Goal: Task Accomplishment & Management: Complete application form

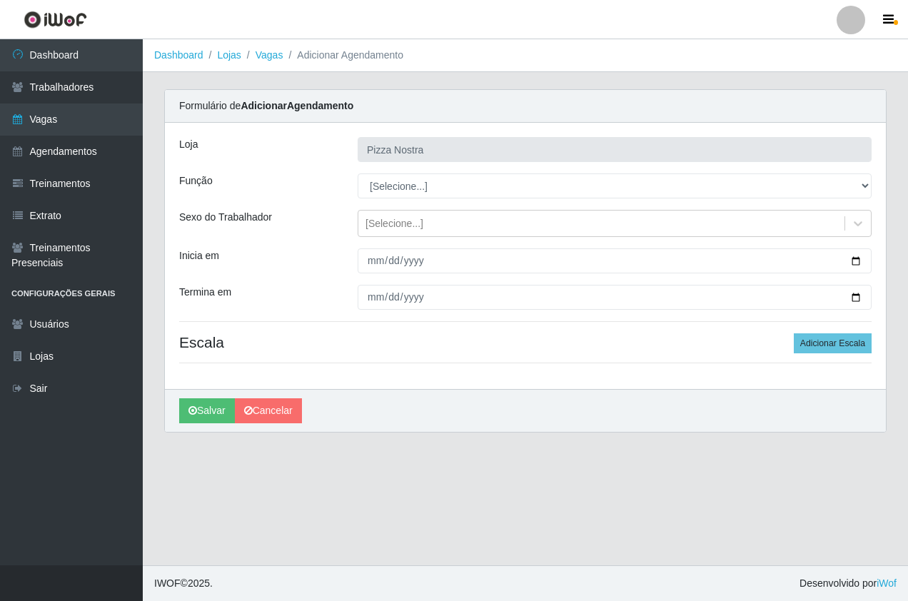
click at [638, 191] on select "[Selecione...] ASG ASG + ASG ++ Auxiliar de Cozinha Auxiliar de Cozinha + Auxil…" at bounding box center [615, 185] width 514 height 25
click at [525, 176] on select "[Selecione...] ASG ASG + ASG ++ Auxiliar de Cozinha Auxiliar de Cozinha + Auxil…" at bounding box center [615, 185] width 514 height 25
click at [462, 368] on div "Loja Pizza Nostra Função [Selecione...] ASG ASG + ASG ++ Auxiliar de Cozinha Au…" at bounding box center [525, 256] width 721 height 266
click at [479, 358] on div "Loja Pizza Nostra Função [Selecione...] ASG ASG + ASG ++ Auxiliar de Cozinha Au…" at bounding box center [525, 256] width 721 height 266
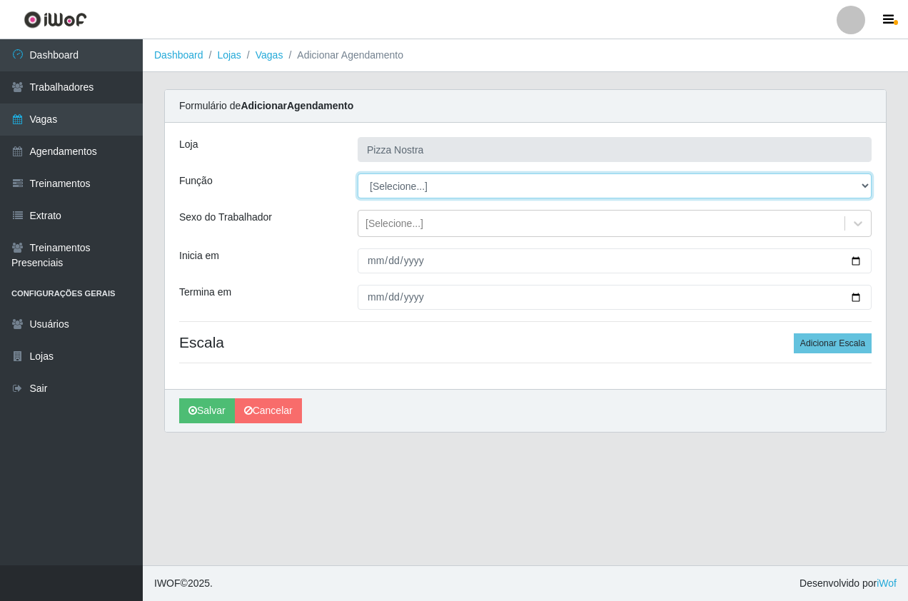
click at [476, 178] on select "[Selecione...] ASG ASG + ASG ++ Auxiliar de Cozinha Auxiliar de Cozinha + Auxil…" at bounding box center [615, 185] width 514 height 25
select select "17"
click at [358, 173] on select "[Selecione...] ASG ASG + ASG ++ Auxiliar de Cozinha Auxiliar de Cozinha + Auxil…" at bounding box center [615, 185] width 514 height 25
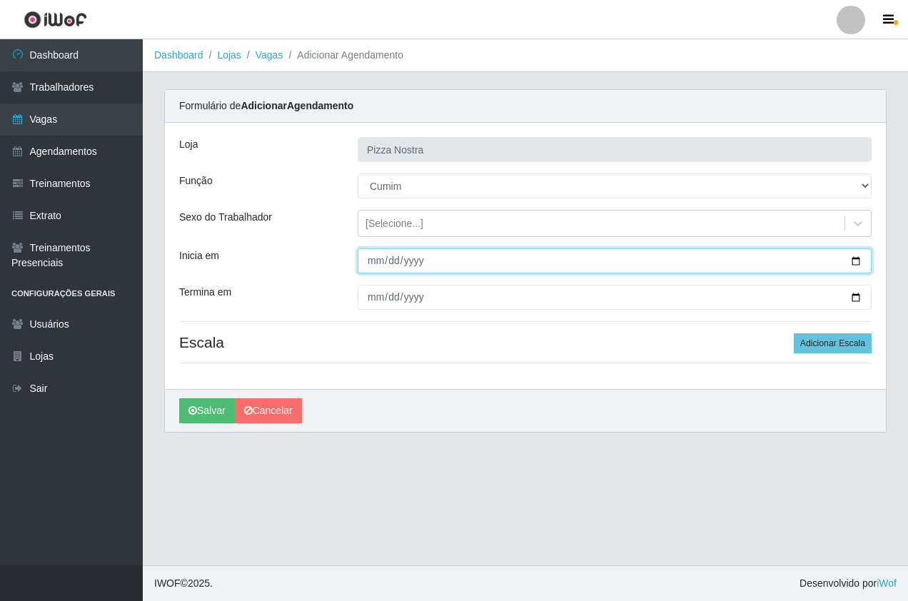
click at [373, 259] on input "Inicia em" at bounding box center [615, 260] width 514 height 25
type input "2025-09-01"
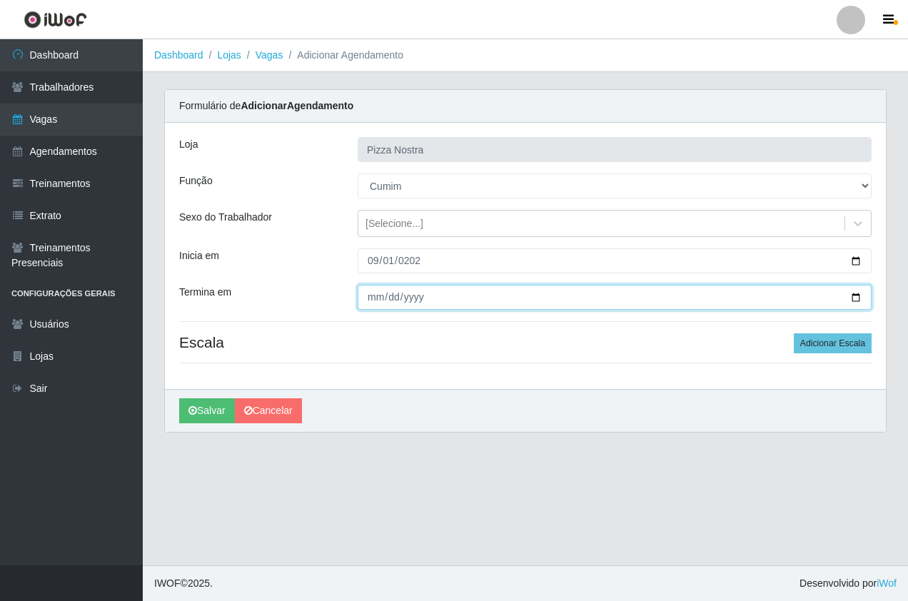
click at [374, 300] on input "Termina em" at bounding box center [615, 297] width 514 height 25
type input "2025-09-05"
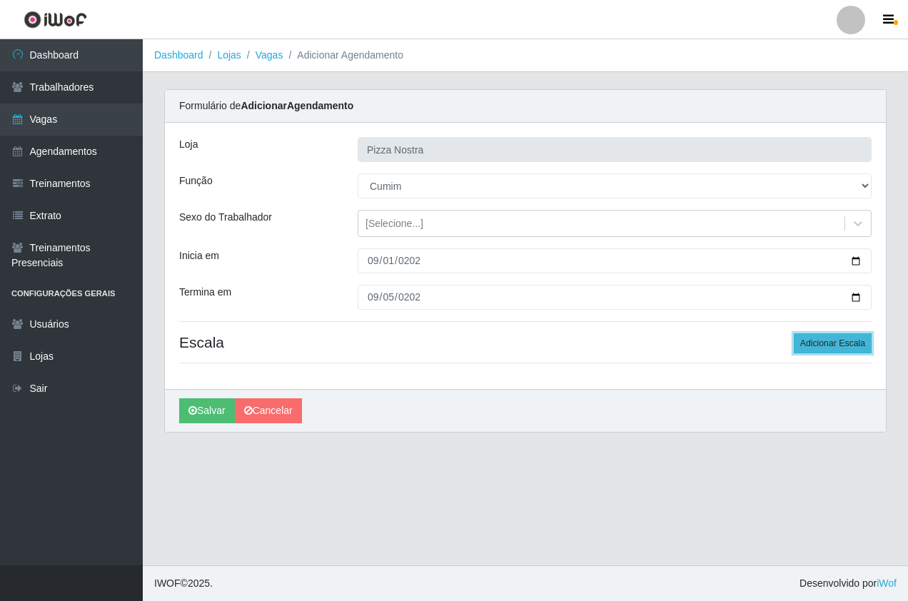
click at [835, 343] on button "Adicionar Escala" at bounding box center [833, 343] width 78 height 20
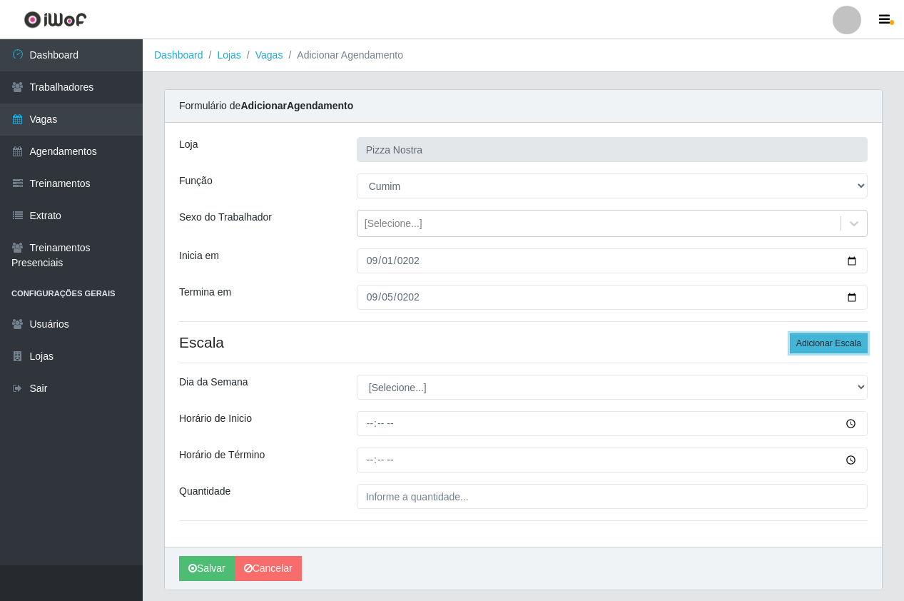
click at [835, 343] on button "Adicionar Escala" at bounding box center [829, 343] width 78 height 20
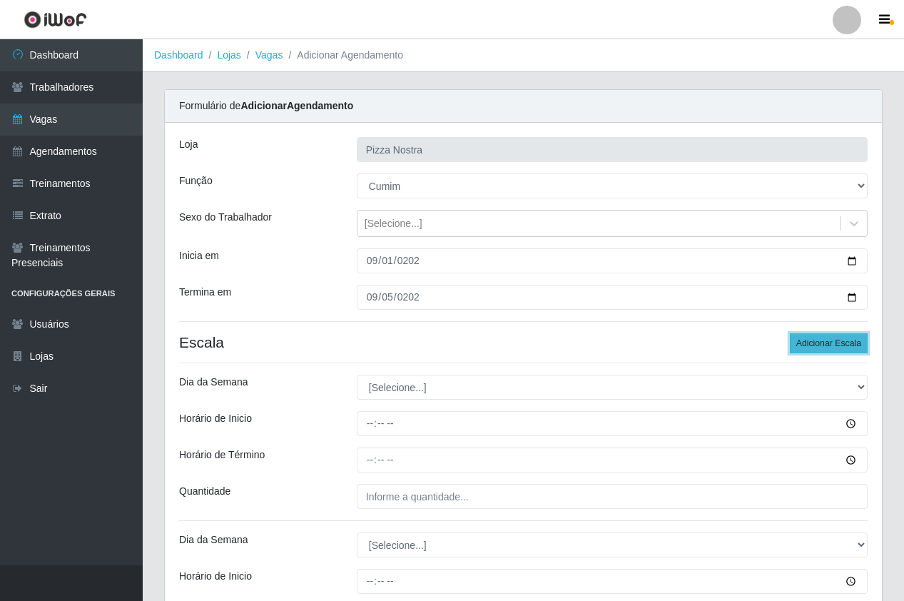
click at [835, 343] on button "Adicionar Escala" at bounding box center [829, 343] width 78 height 20
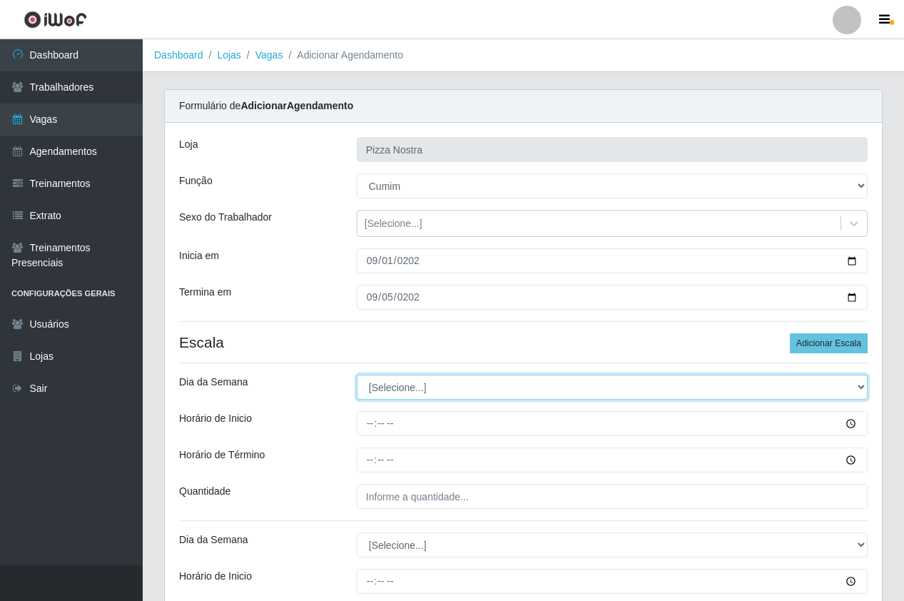
click at [406, 380] on select "[Selecione...] Segunda Terça Quarta Quinta Sexta Sábado Domingo" at bounding box center [612, 387] width 511 height 25
select select "1"
click at [357, 375] on select "[Selecione...] Segunda Terça Quarta Quinta Sexta Sábado Domingo" at bounding box center [612, 387] width 511 height 25
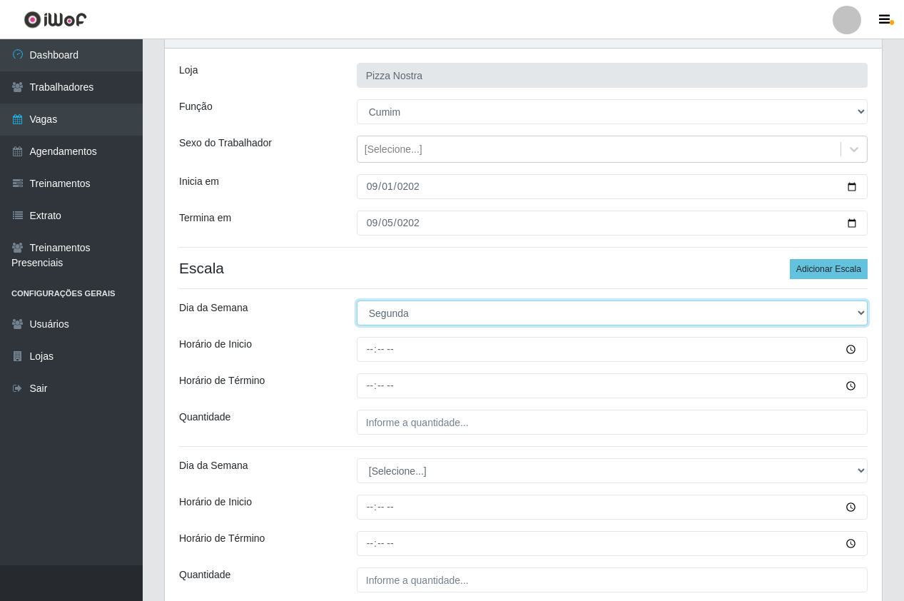
scroll to position [143, 0]
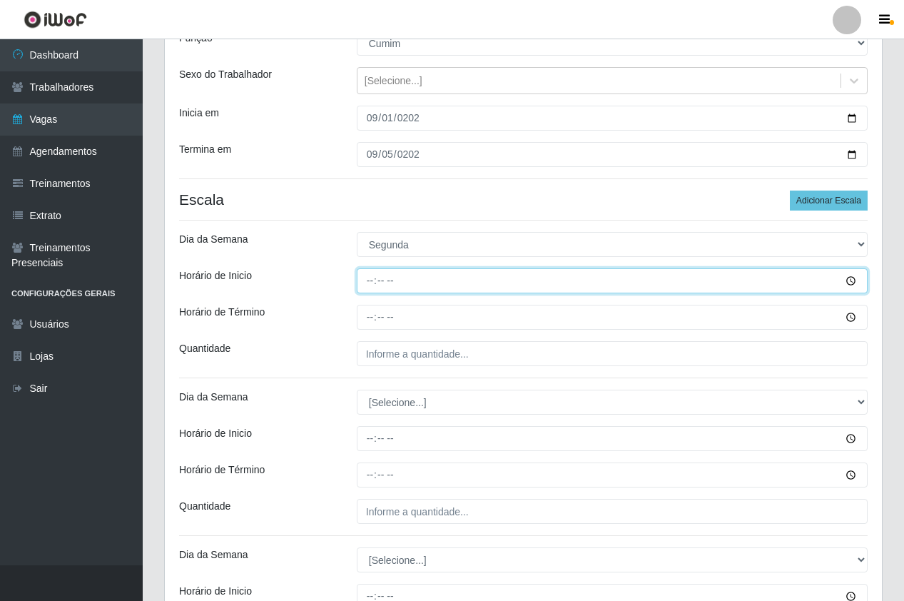
click at [370, 283] on input "Horário de Inicio" at bounding box center [612, 280] width 511 height 25
type input "18:30"
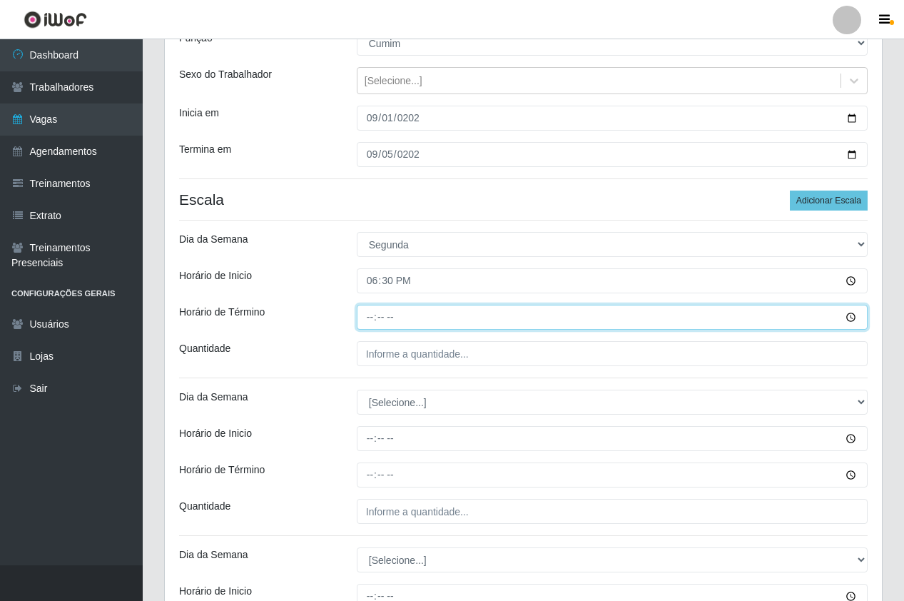
click at [374, 324] on input "Horário de Término" at bounding box center [612, 317] width 511 height 25
type input "23:30"
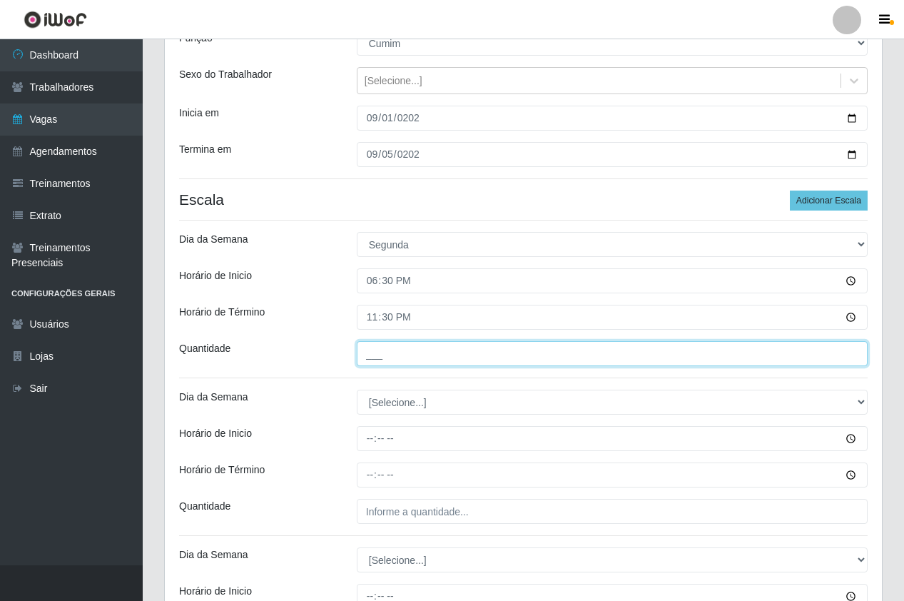
click at [397, 361] on input "___" at bounding box center [612, 353] width 511 height 25
type input "1__"
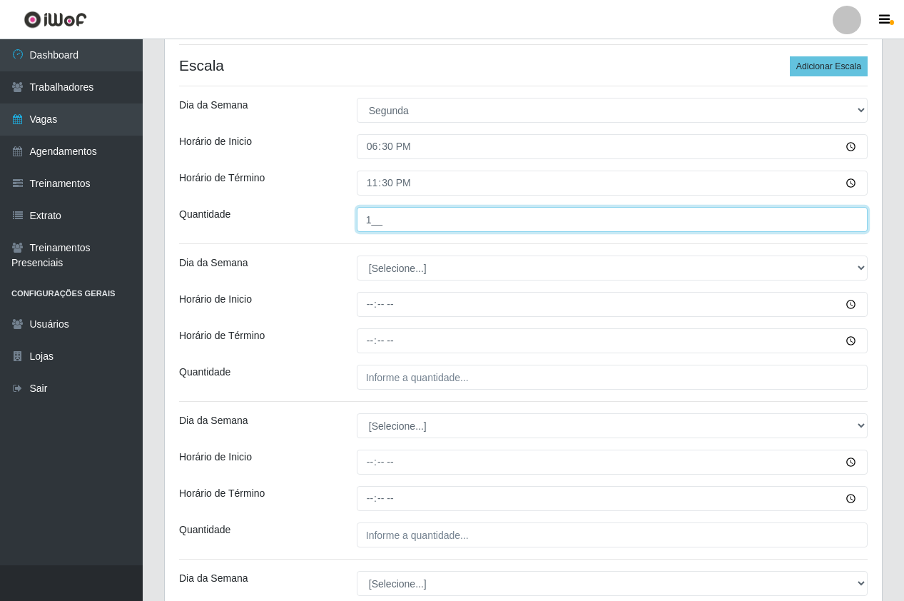
scroll to position [285, 0]
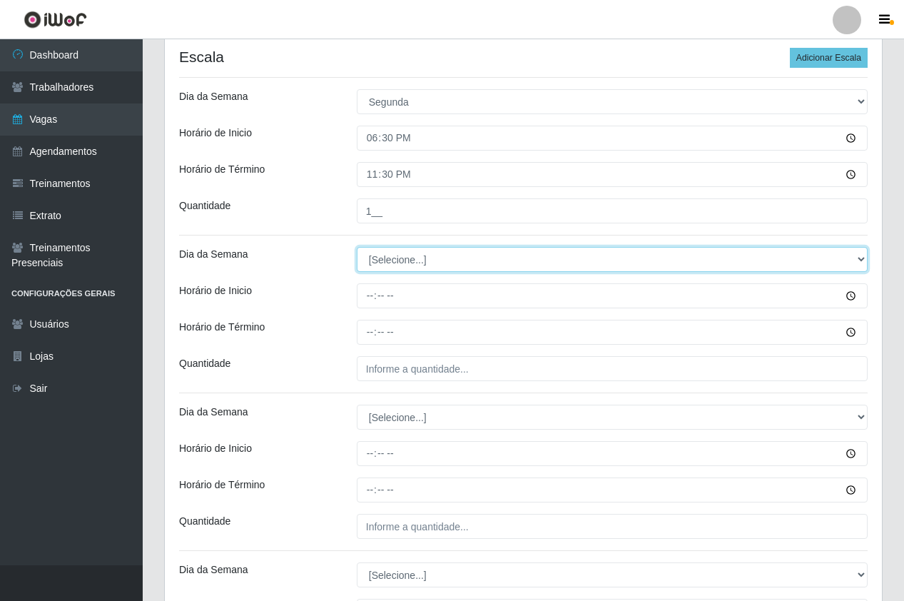
click at [385, 261] on select "[Selecione...] Segunda Terça Quarta Quinta Sexta Sábado Domingo" at bounding box center [612, 259] width 511 height 25
select select "2"
click at [357, 247] on select "[Selecione...] Segunda Terça Quarta Quinta Sexta Sábado Domingo" at bounding box center [612, 259] width 511 height 25
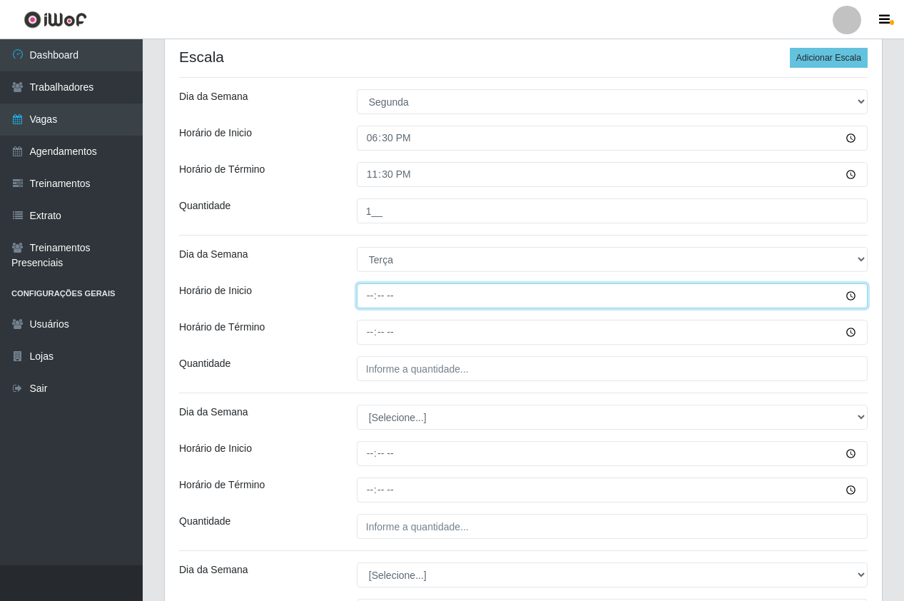
click at [370, 291] on input "Horário de Inicio" at bounding box center [612, 295] width 511 height 25
type input "18:30"
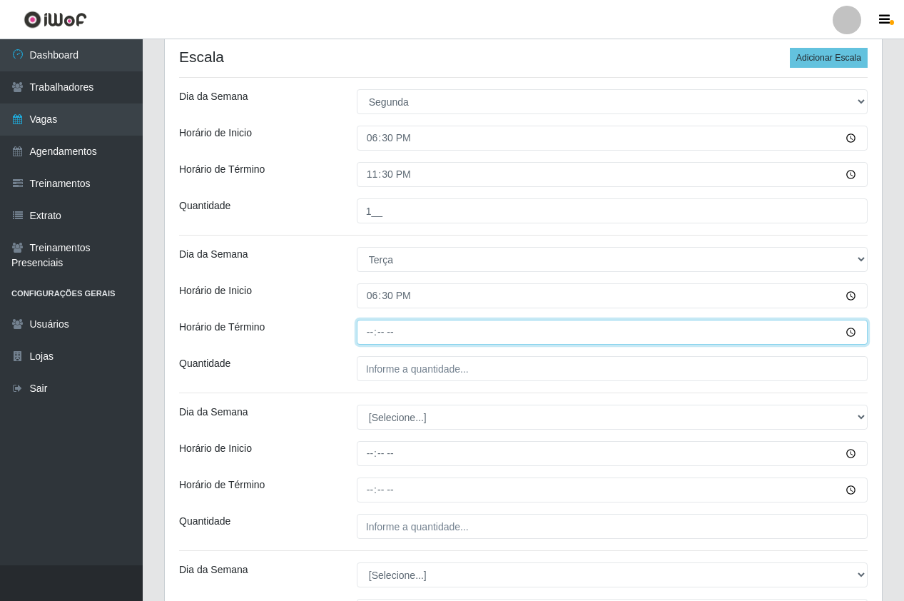
click at [370, 329] on input "Horário de Término" at bounding box center [612, 332] width 511 height 25
type input "23:30"
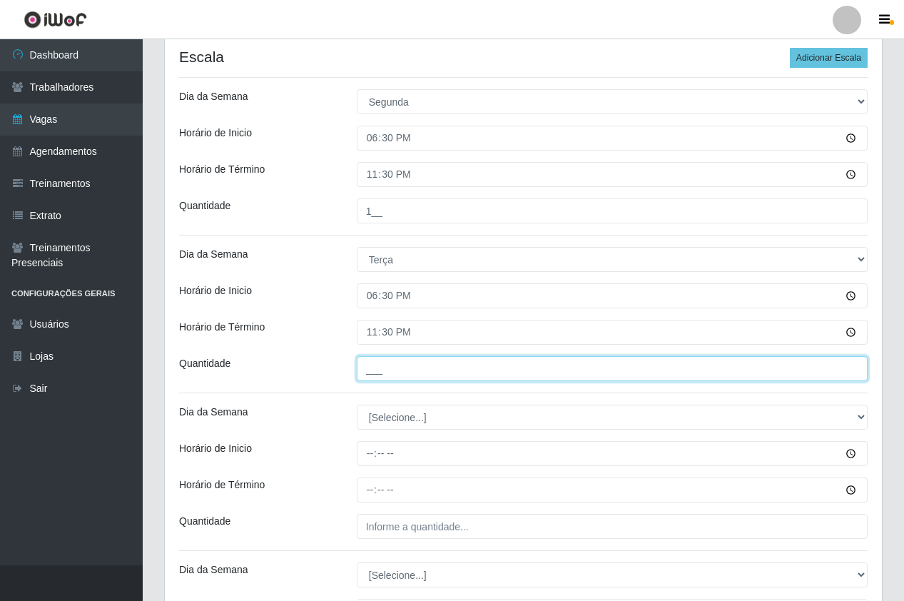
click at [386, 377] on input "___" at bounding box center [612, 368] width 511 height 25
type input "1__"
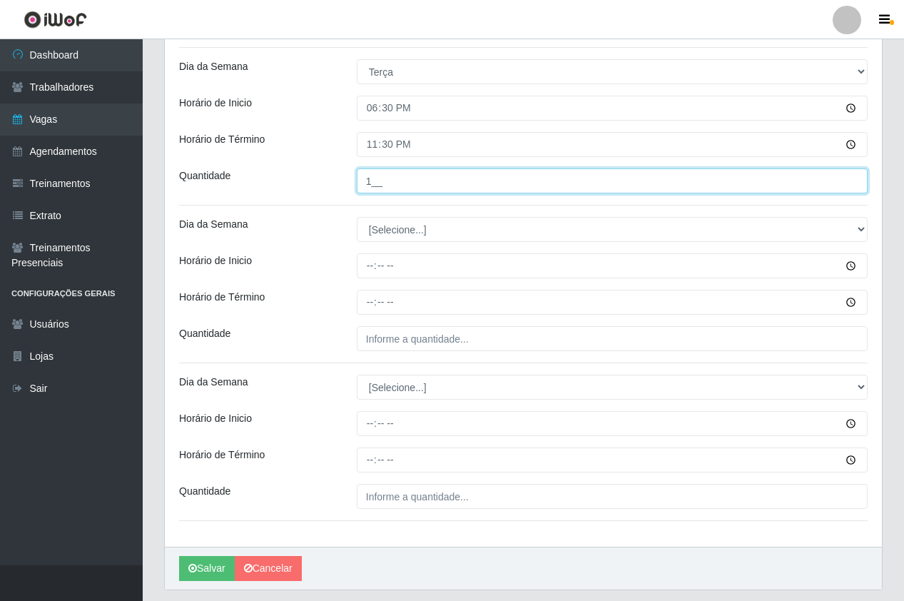
scroll to position [500, 0]
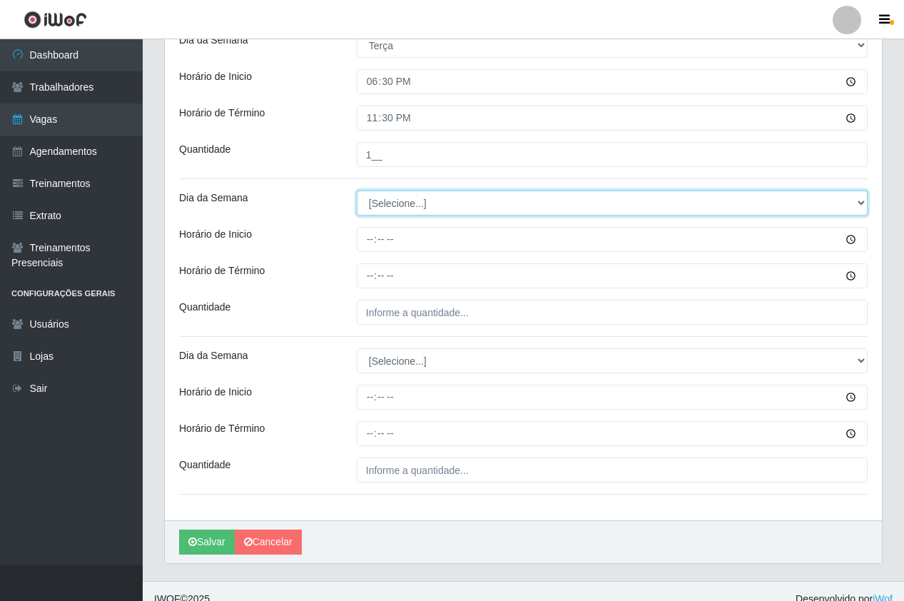
click at [412, 205] on select "[Selecione...] Segunda Terça Quarta Quinta Sexta Sábado Domingo" at bounding box center [612, 203] width 511 height 25
select select "3"
click at [357, 191] on select "[Selecione...] Segunda Terça Quarta Quinta Sexta Sábado Domingo" at bounding box center [612, 203] width 511 height 25
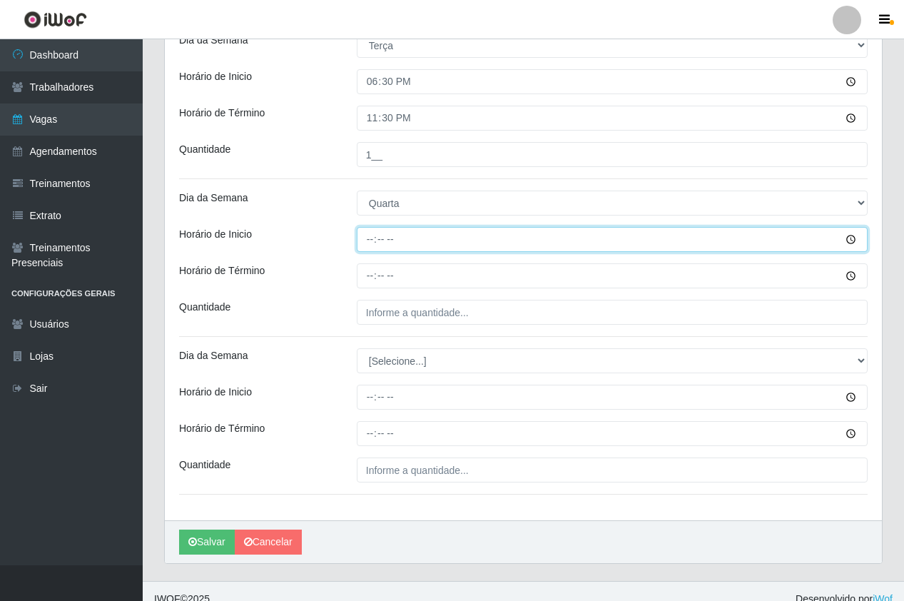
click at [357, 241] on input "Horário de Inicio" at bounding box center [612, 239] width 511 height 25
type input "18:30"
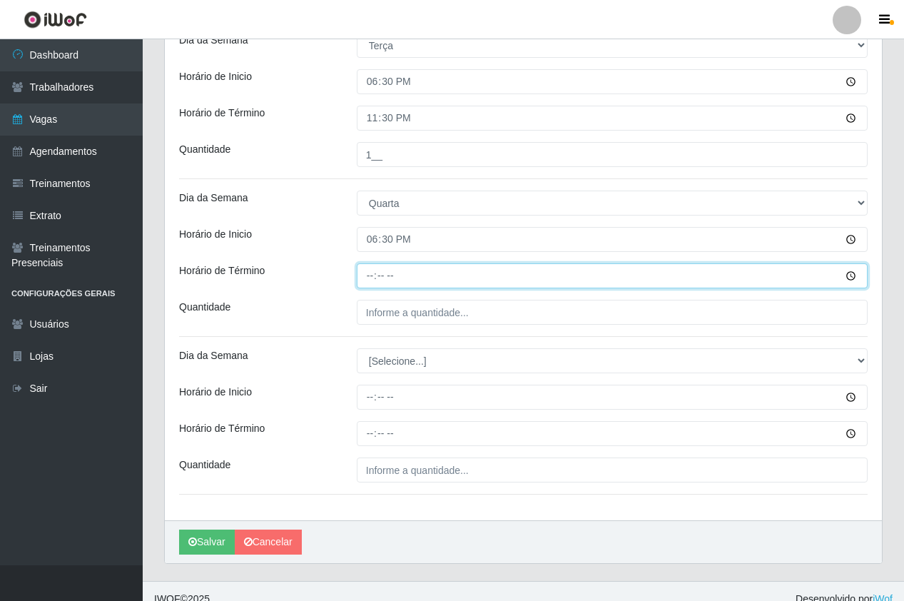
click at [366, 276] on input "Horário de Término" at bounding box center [612, 275] width 511 height 25
type input "23:30"
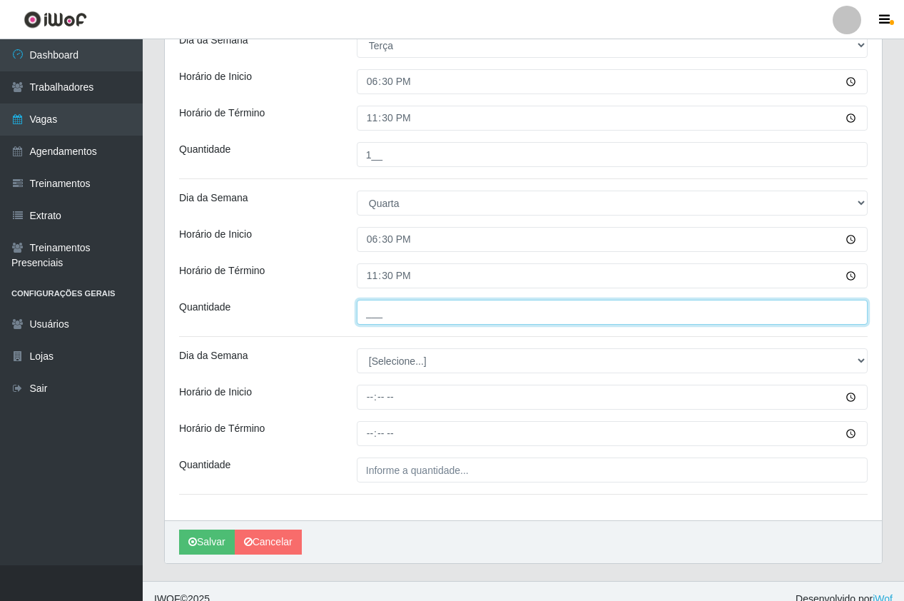
click at [410, 312] on input "___" at bounding box center [612, 312] width 511 height 25
type input "1__"
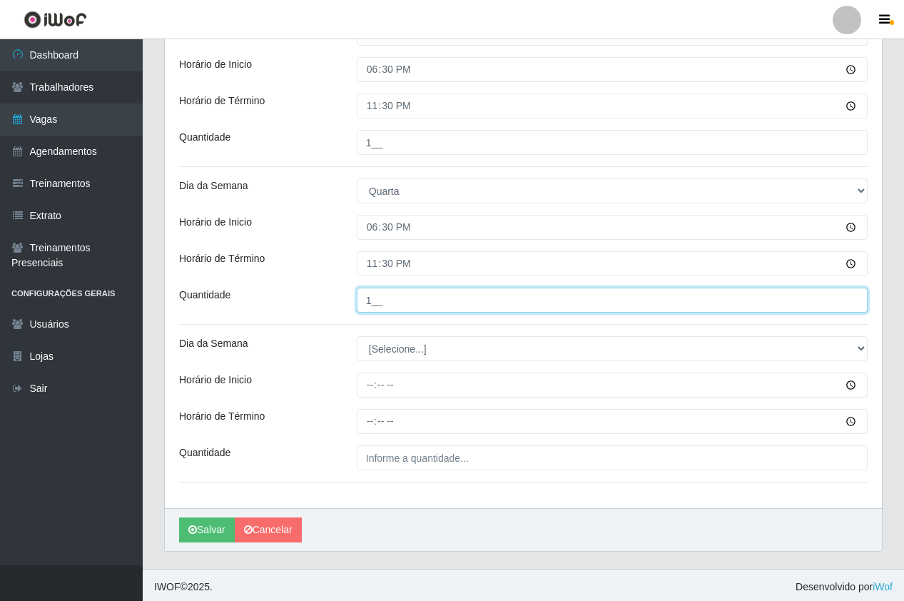
scroll to position [515, 0]
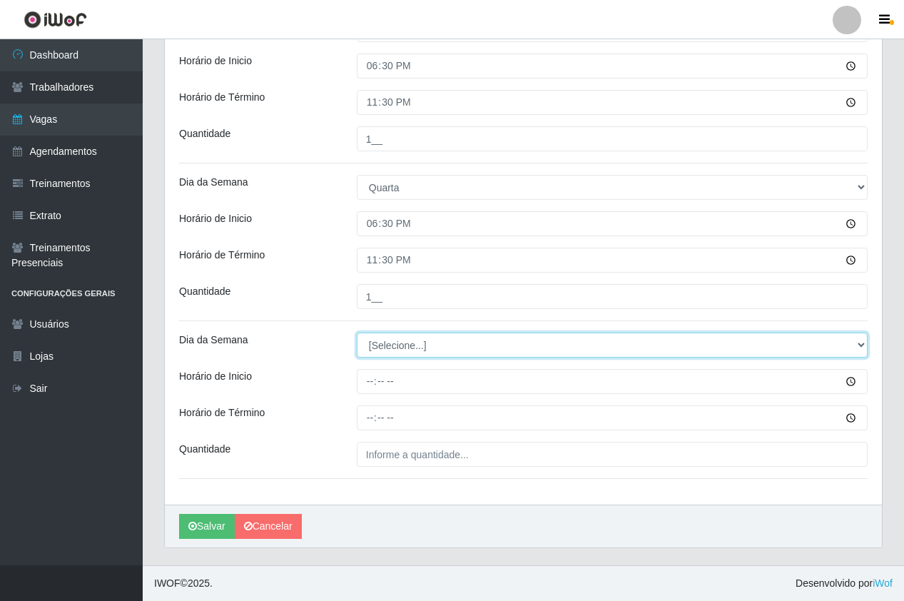
click at [410, 348] on select "[Selecione...] Segunda Terça Quarta Quinta Sexta Sábado Domingo" at bounding box center [612, 345] width 511 height 25
select select "4"
click at [357, 333] on select "[Selecione...] Segunda Terça Quarta Quinta Sexta Sábado Domingo" at bounding box center [612, 345] width 511 height 25
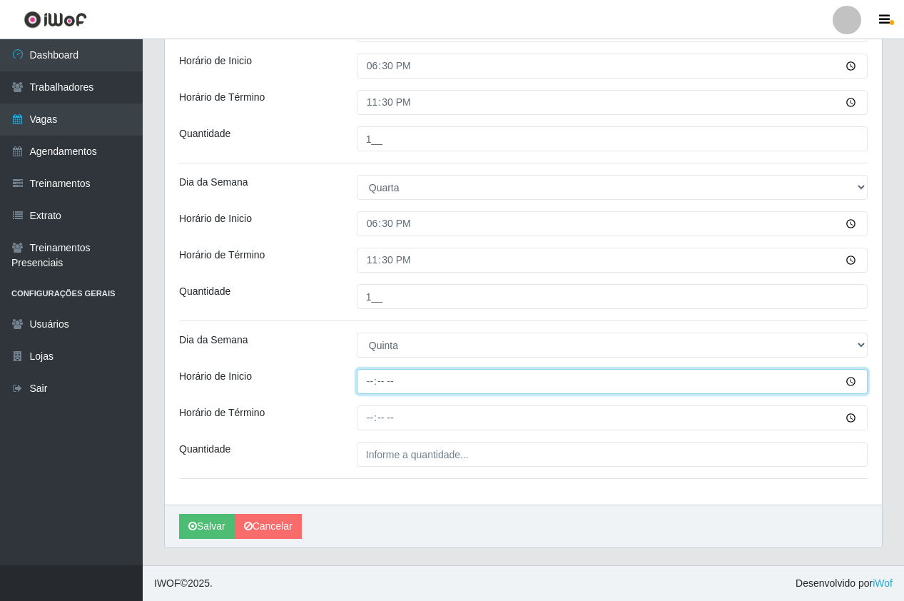
click at [369, 376] on input "Horário de Inicio" at bounding box center [612, 381] width 511 height 25
type input "18:30"
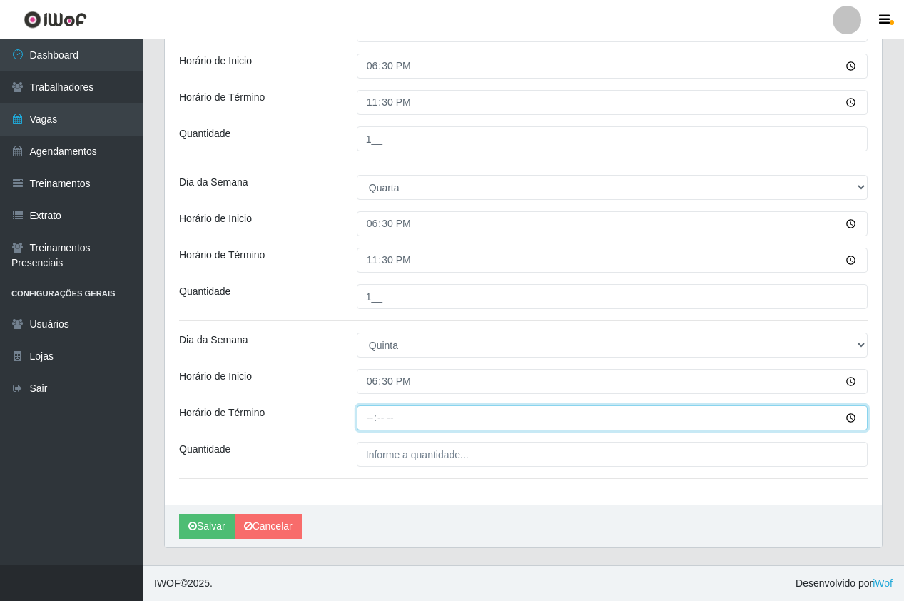
click at [370, 416] on input "Horário de Término" at bounding box center [612, 417] width 511 height 25
type input "23:30"
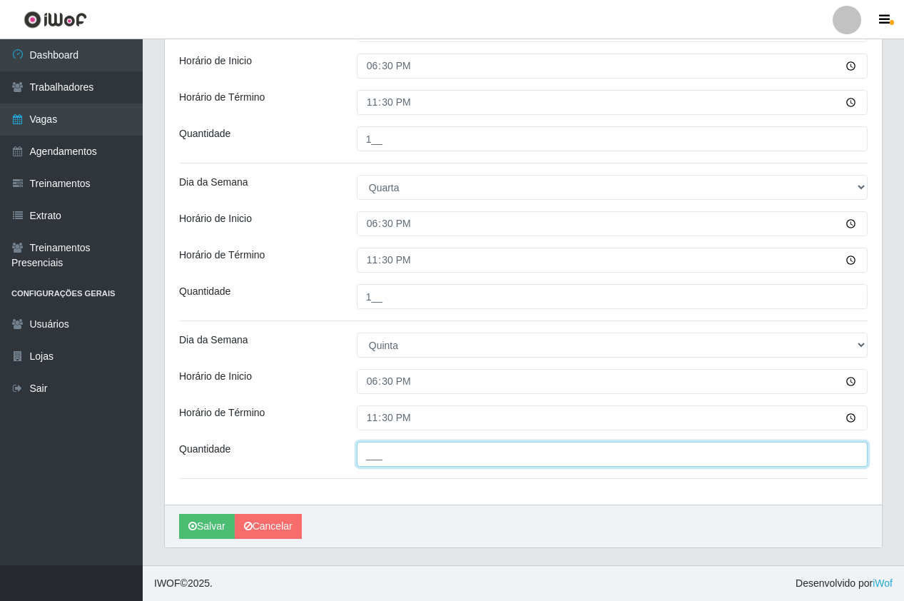
click at [425, 463] on input "___" at bounding box center [612, 454] width 511 height 25
type input "1__"
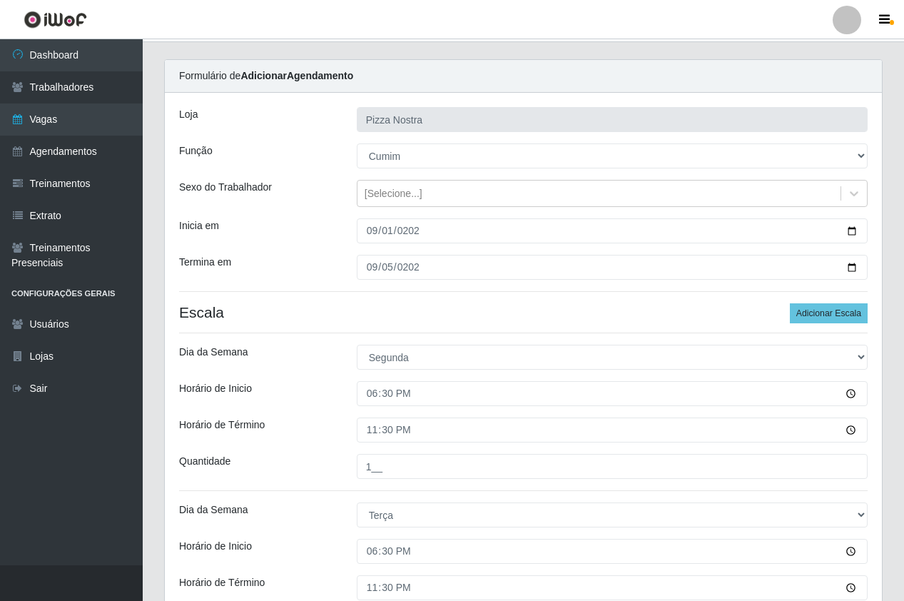
scroll to position [0, 0]
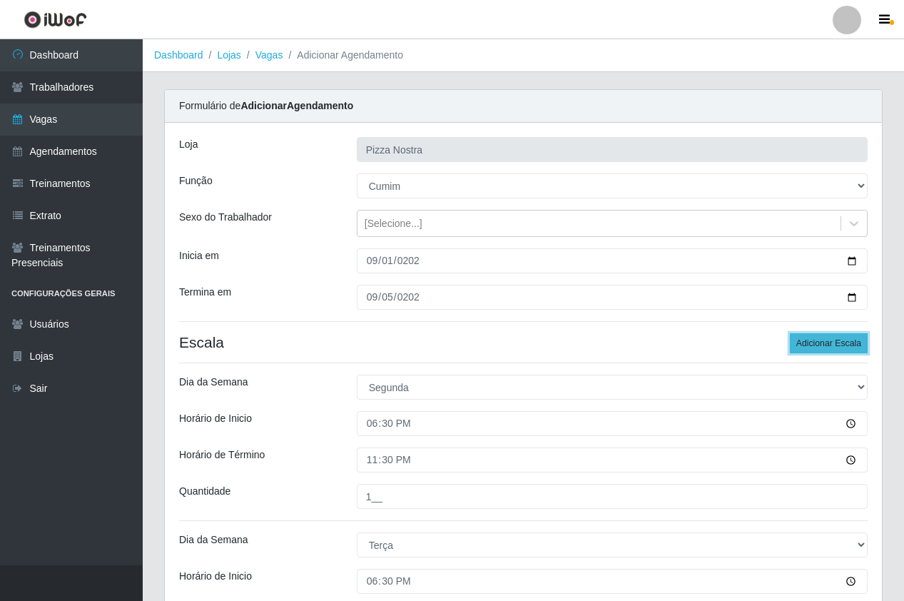
click at [809, 348] on button "Adicionar Escala" at bounding box center [829, 343] width 78 height 20
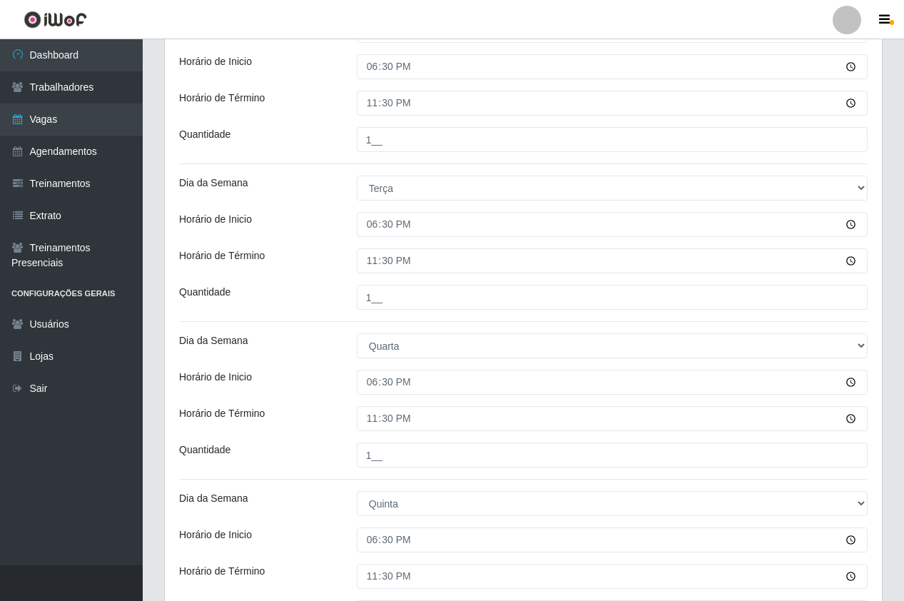
scroll to position [673, 0]
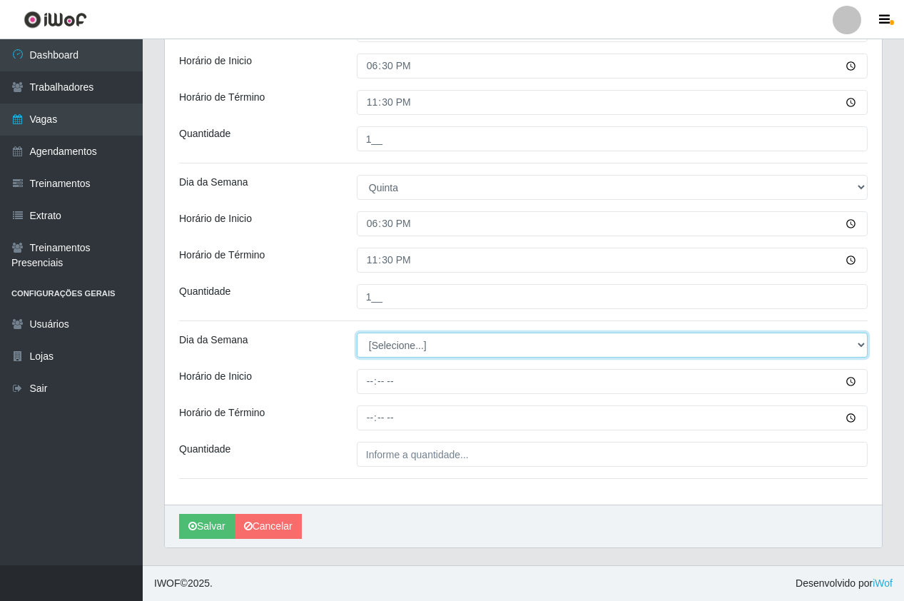
drag, startPoint x: 392, startPoint y: 350, endPoint x: 390, endPoint y: 358, distance: 9.0
click at [392, 350] on select "[Selecione...] Segunda Terça Quarta Quinta Sexta Sábado Domingo" at bounding box center [612, 345] width 511 height 25
click at [357, 333] on select "[Selecione...] Segunda Terça Quarta Quinta Sexta Sábado Domingo" at bounding box center [612, 345] width 511 height 25
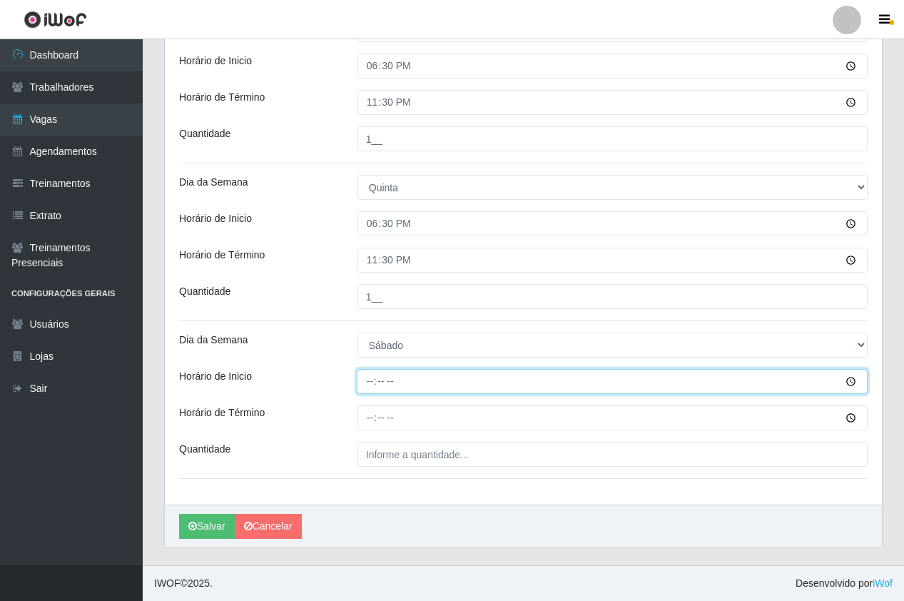
drag, startPoint x: 395, startPoint y: 369, endPoint x: 378, endPoint y: 345, distance: 29.7
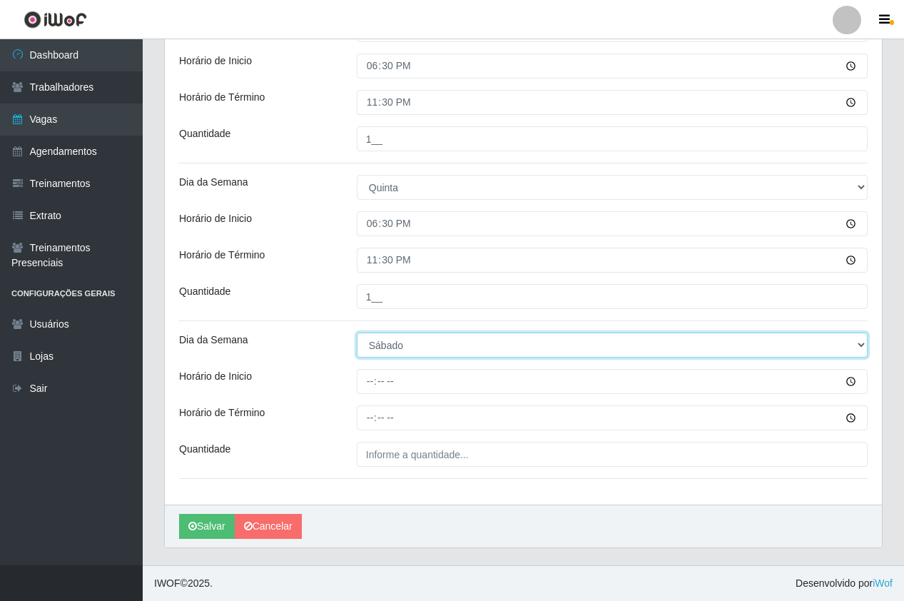
click at [378, 345] on select "[Selecione...] Segunda Terça Quarta Quinta Sexta Sábado Domingo" at bounding box center [612, 345] width 511 height 25
select select "5"
click at [357, 333] on select "[Selecione...] Segunda Terça Quarta Quinta Sexta Sábado Domingo" at bounding box center [612, 345] width 511 height 25
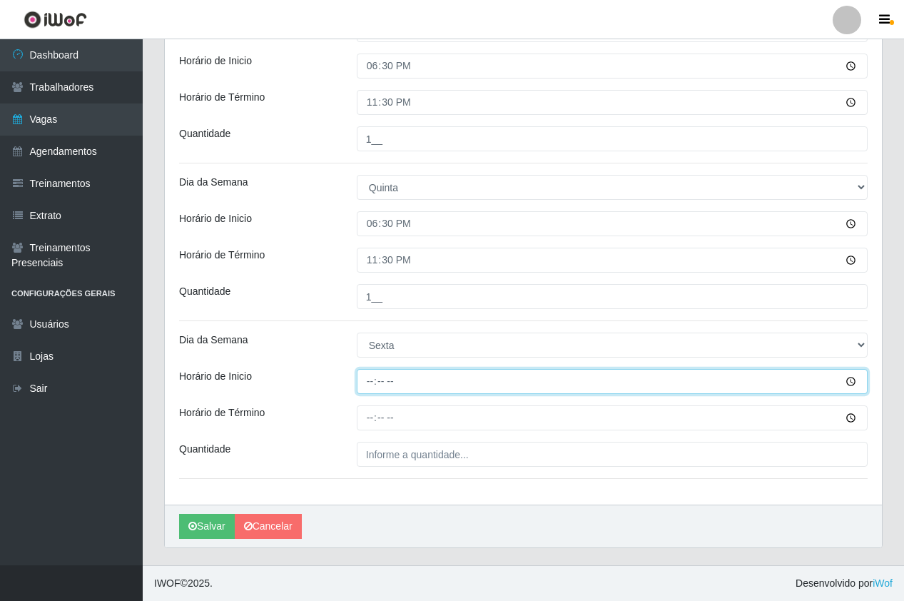
click at [365, 377] on input "Horário de Inicio" at bounding box center [612, 381] width 511 height 25
type input "18:30"
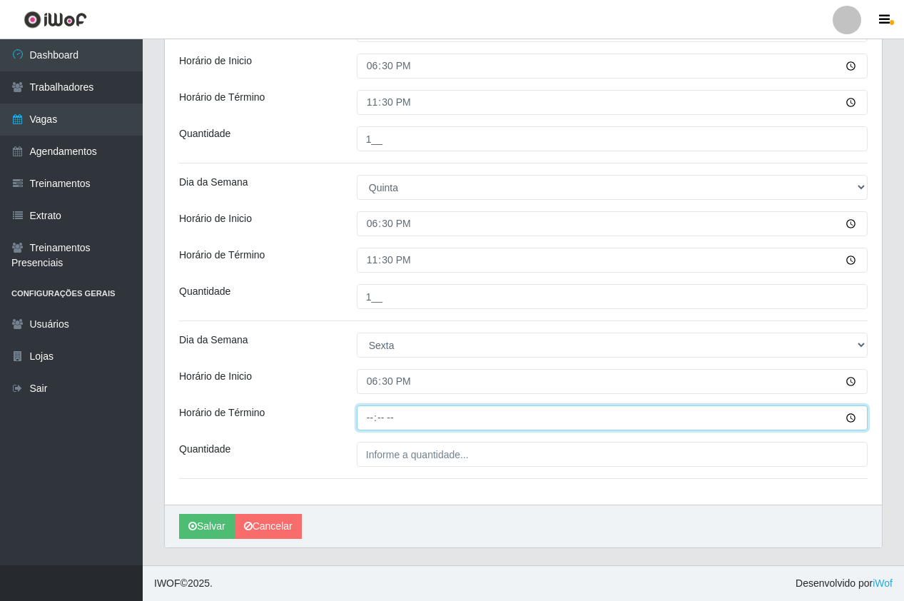
click at [377, 412] on input "Horário de Término" at bounding box center [612, 417] width 511 height 25
type input "23:30"
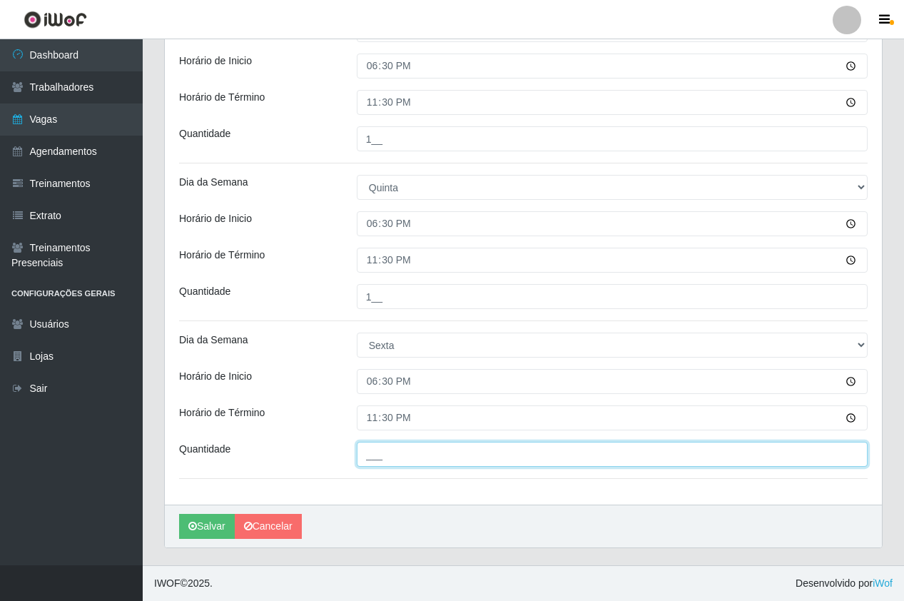
click at [385, 453] on input "___" at bounding box center [612, 454] width 511 height 25
type input "2__"
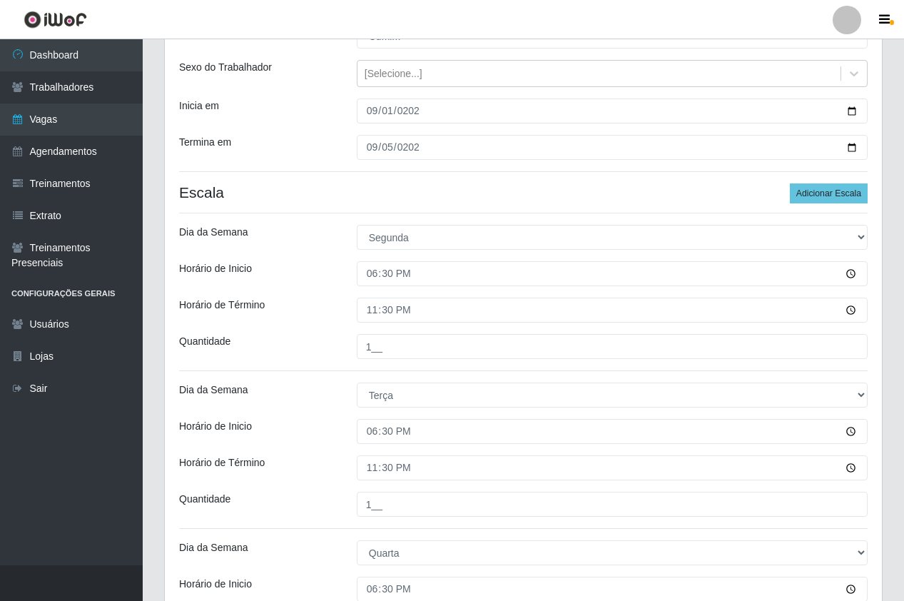
scroll to position [0, 0]
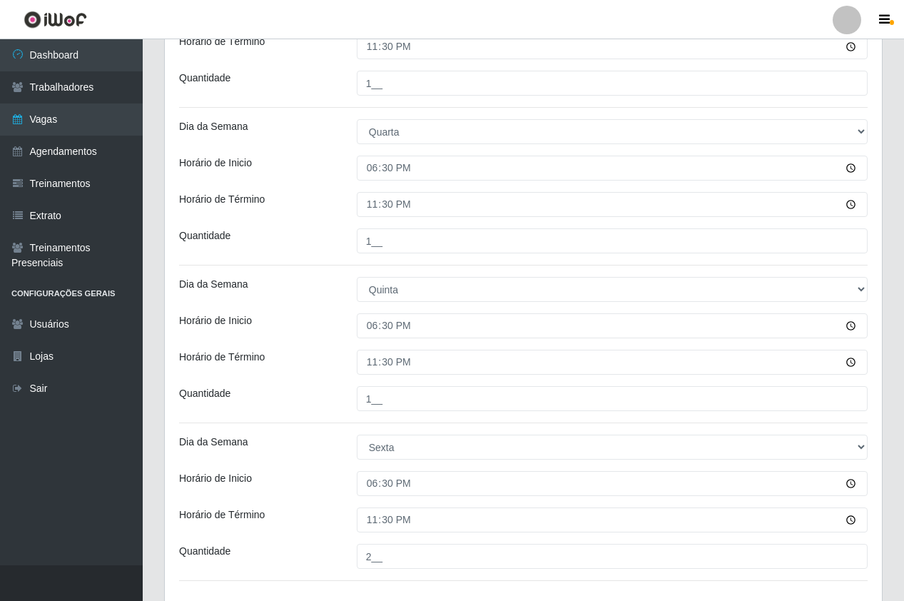
scroll to position [642, 0]
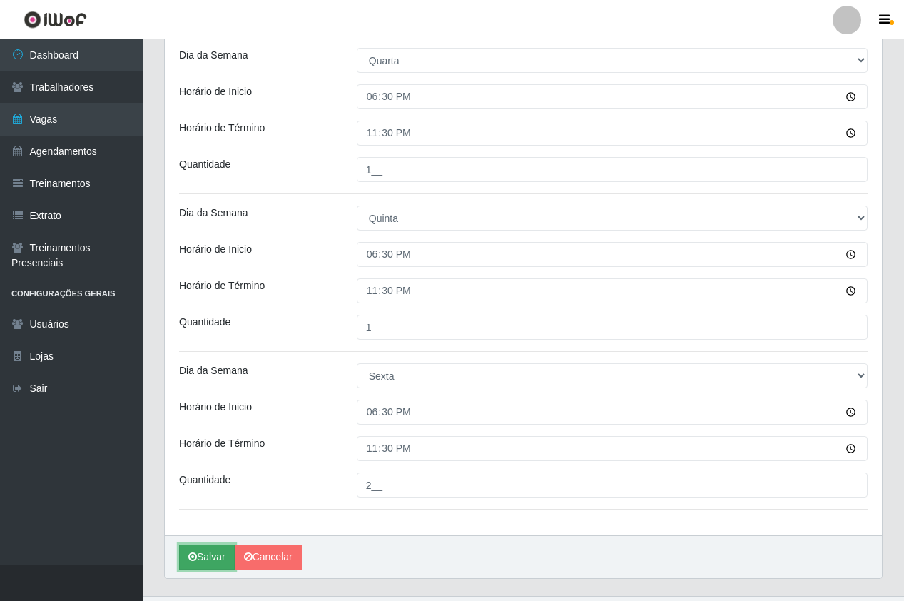
click at [203, 566] on button "Salvar" at bounding box center [207, 556] width 56 height 25
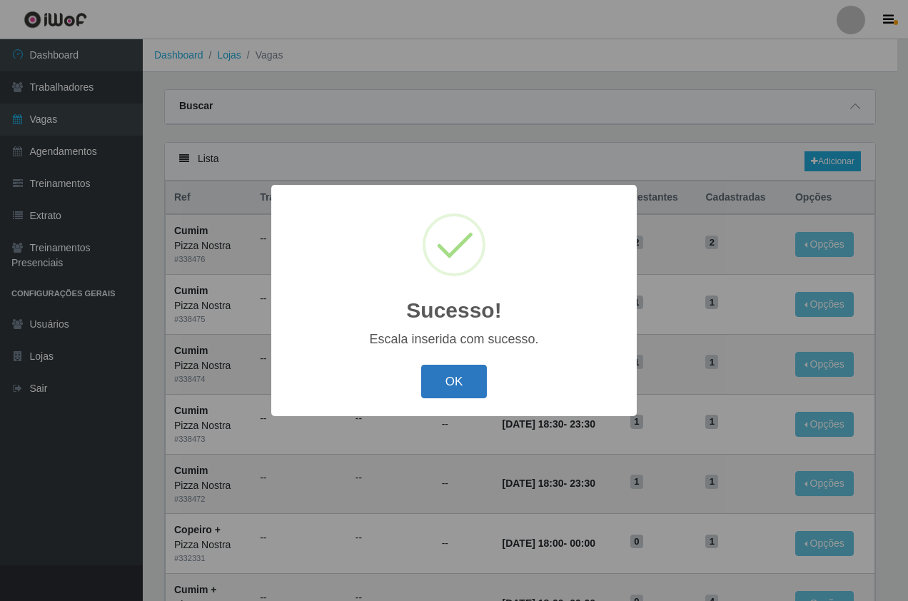
click at [462, 385] on button "OK" at bounding box center [454, 382] width 66 height 34
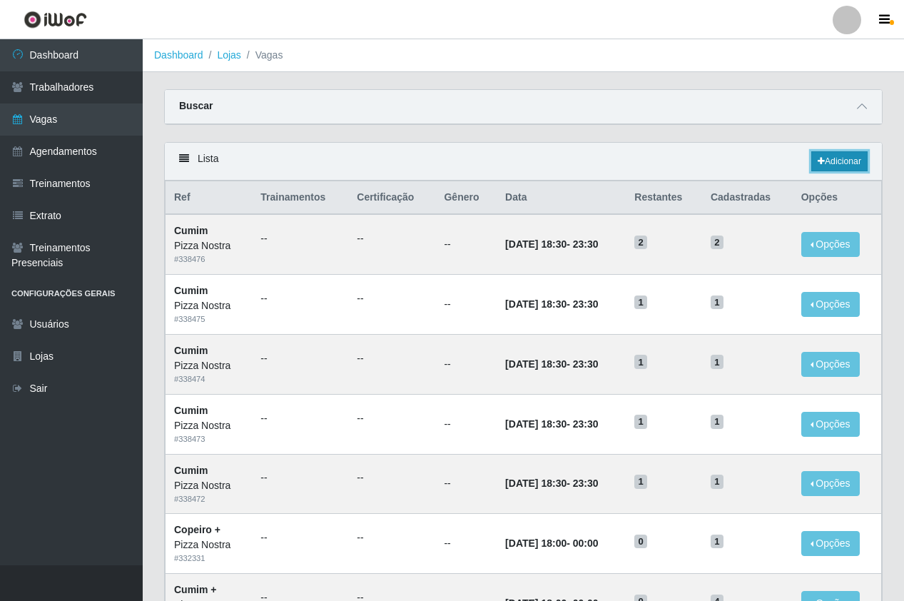
click at [825, 158] on link "Adicionar" at bounding box center [839, 161] width 56 height 20
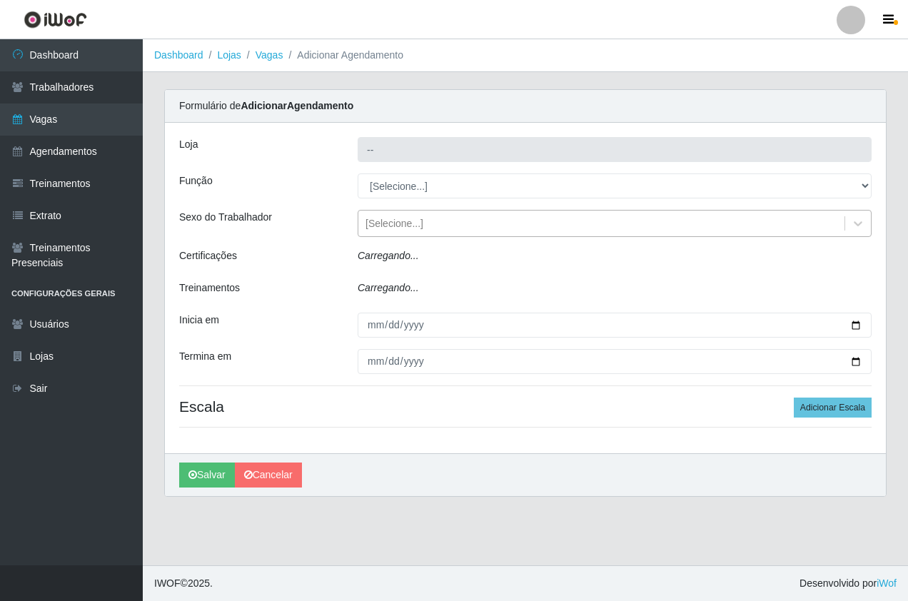
type input "Pizza Nostra"
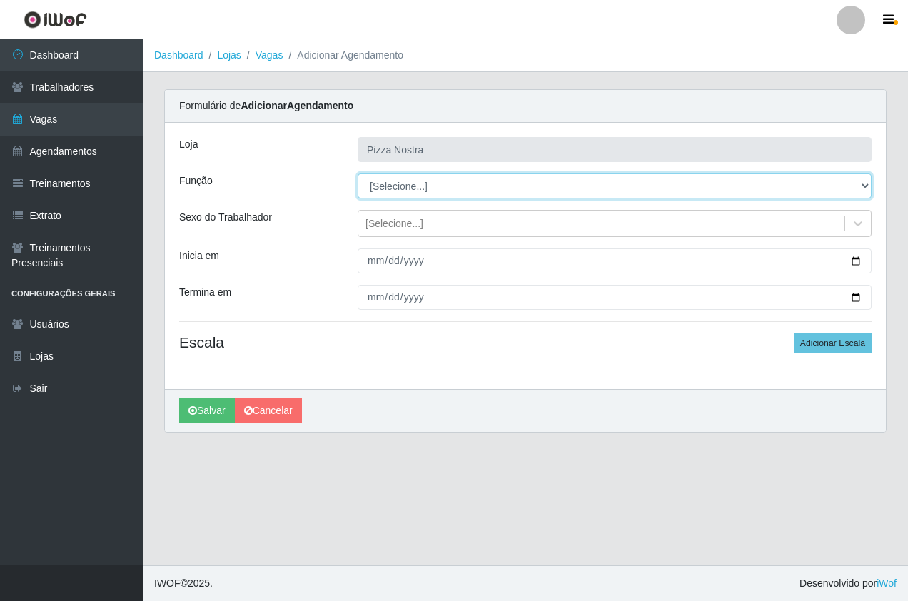
click at [391, 179] on select "[Selecione...] ASG ASG + ASG ++ Auxiliar de Cozinha Auxiliar de Cozinha + Auxil…" at bounding box center [615, 185] width 514 height 25
select select "20"
click at [358, 173] on select "[Selecione...] ASG ASG + ASG ++ Auxiliar de Cozinha Auxiliar de Cozinha + Auxil…" at bounding box center [615, 185] width 514 height 25
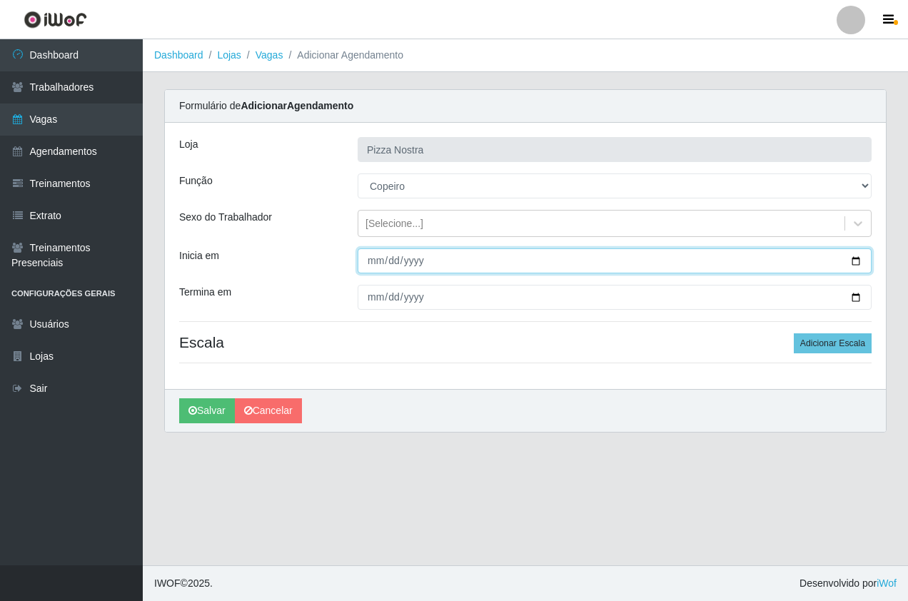
click at [368, 254] on input "Inicia em" at bounding box center [615, 260] width 514 height 25
click at [377, 258] on input "Inicia em" at bounding box center [615, 260] width 514 height 25
type input "2025-09-01"
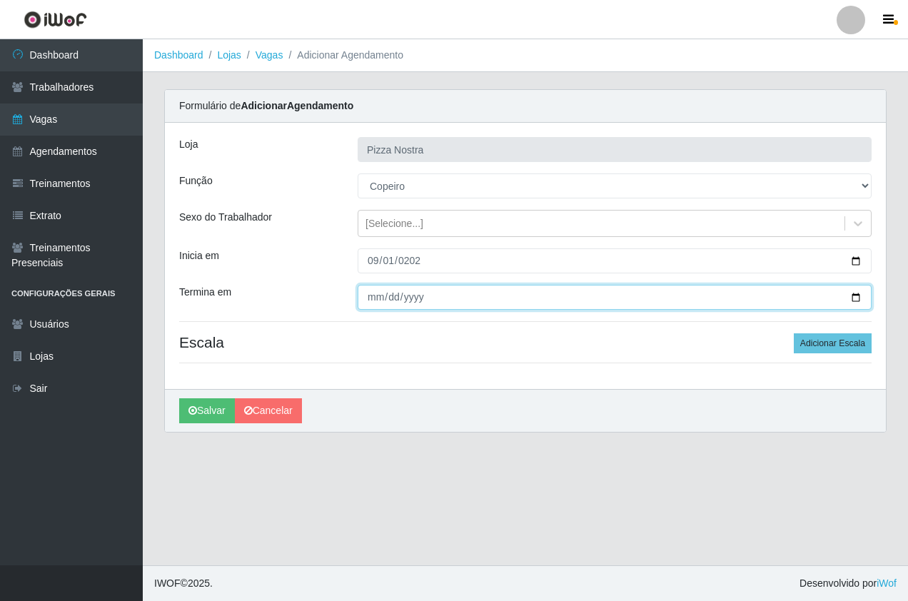
click at [365, 298] on input "Termina em" at bounding box center [615, 297] width 514 height 25
type input "2025-09-05"
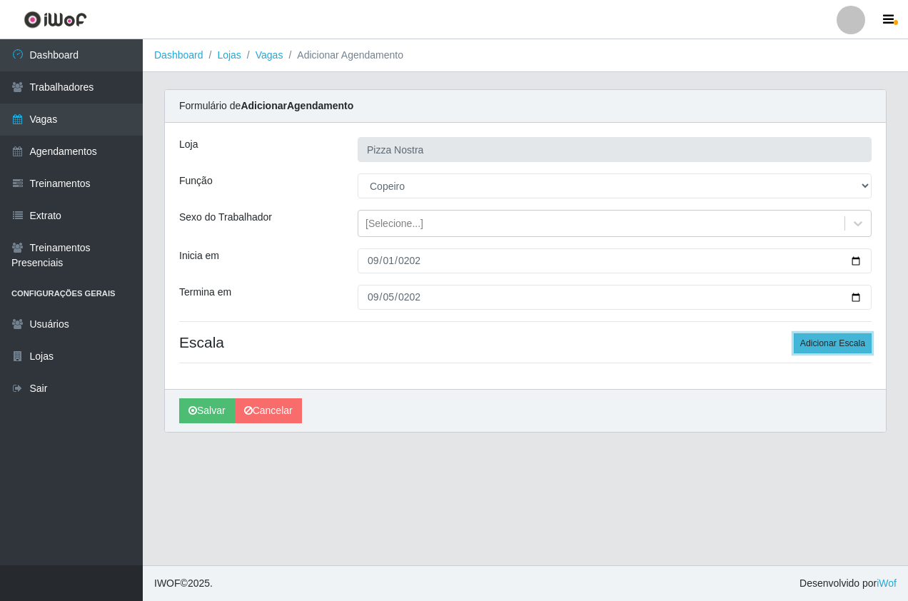
click at [820, 343] on button "Adicionar Escala" at bounding box center [833, 343] width 78 height 20
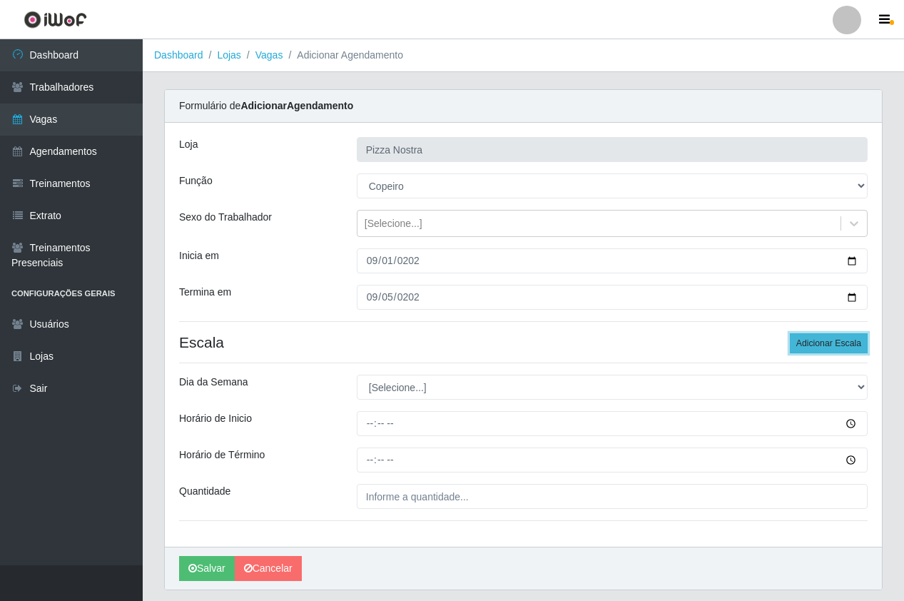
click at [820, 343] on button "Adicionar Escala" at bounding box center [829, 343] width 78 height 20
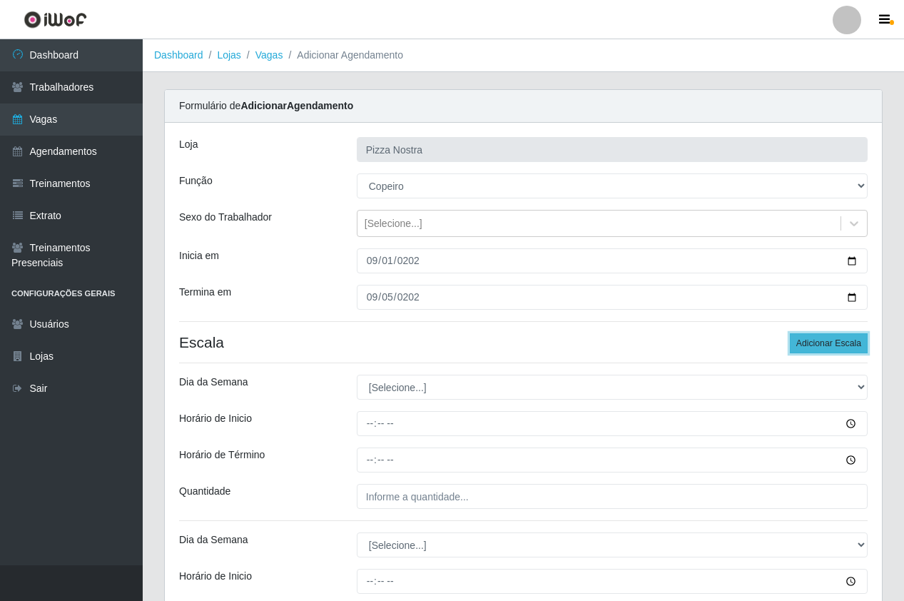
click at [820, 343] on button "Adicionar Escala" at bounding box center [829, 343] width 78 height 20
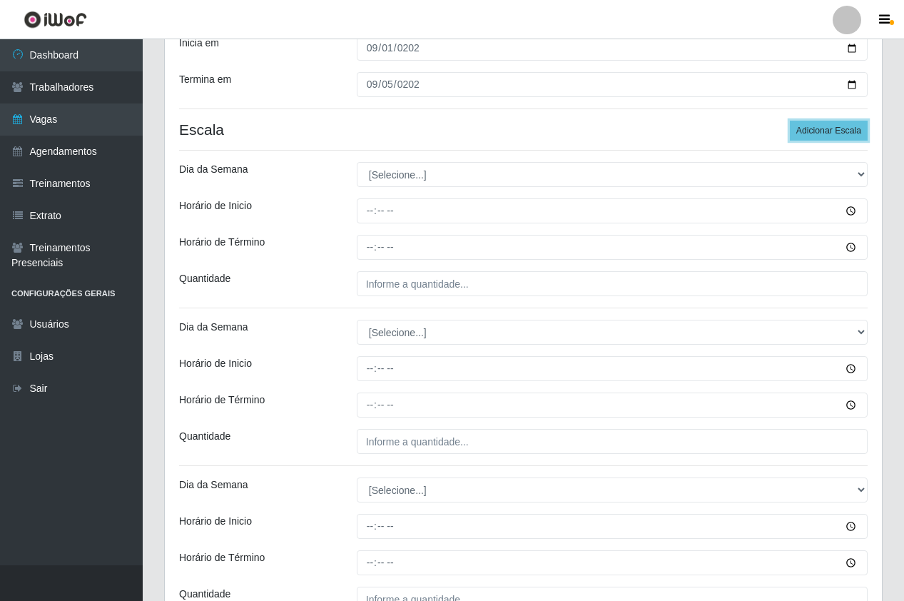
scroll to position [214, 0]
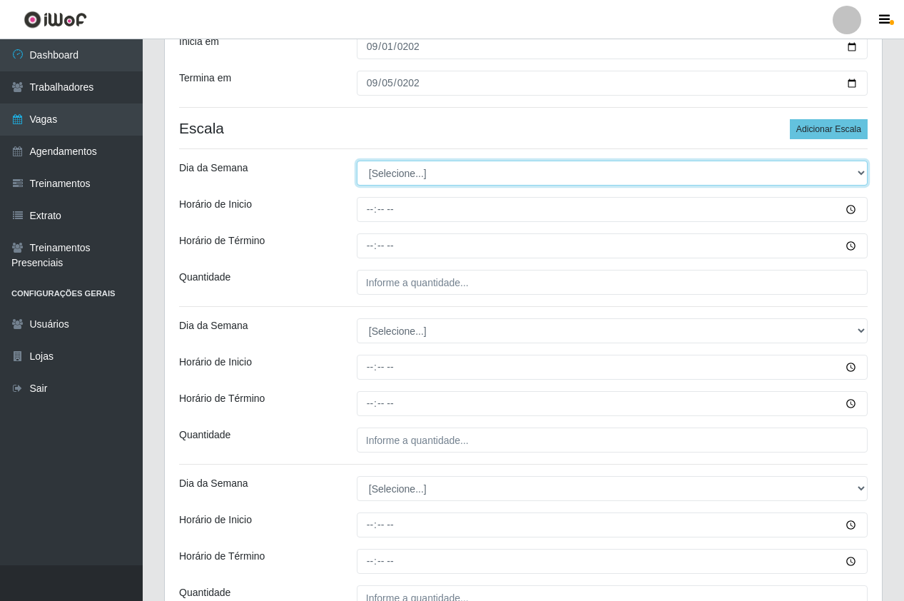
drag, startPoint x: 386, startPoint y: 170, endPoint x: 399, endPoint y: 174, distance: 13.5
click at [386, 170] on select "[Selecione...] Segunda Terça Quarta Quinta Sexta Sábado Domingo" at bounding box center [612, 173] width 511 height 25
click at [357, 161] on select "[Selecione...] Segunda Terça Quarta Quinta Sexta Sábado Domingo" at bounding box center [612, 173] width 511 height 25
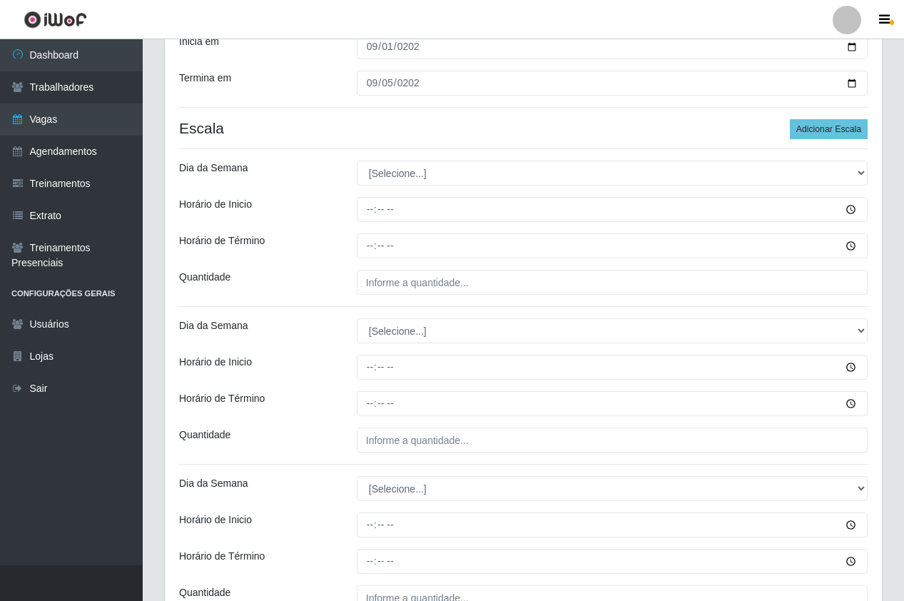
click at [360, 160] on div "Loja Pizza Nostra Função [Selecione...] ASG ASG + ASG ++ Auxiliar de Cozinha Au…" at bounding box center [523, 436] width 717 height 1055
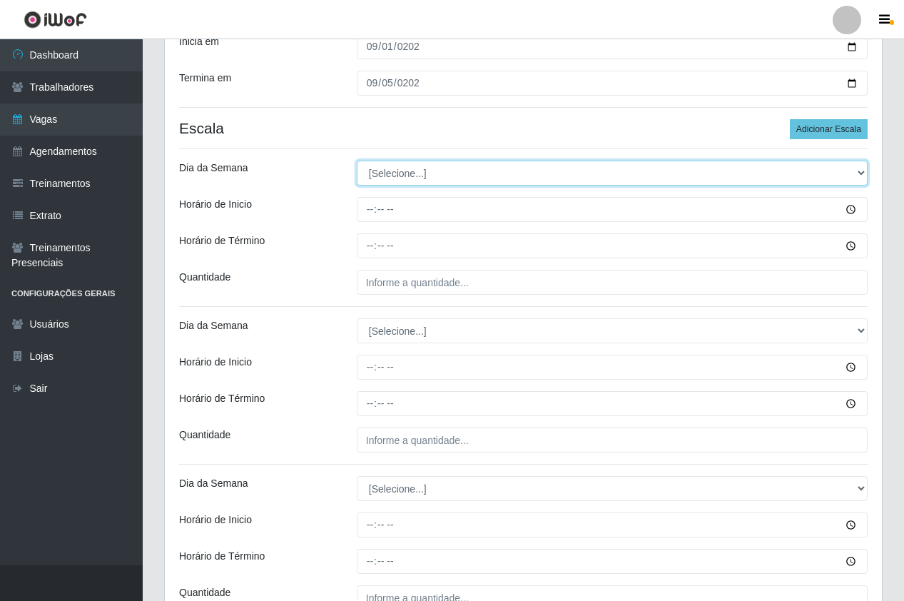
click at [378, 178] on select "[Selecione...] Segunda Terça Quarta Quinta Sexta Sábado Domingo" at bounding box center [612, 173] width 511 height 25
select select "1"
click at [357, 161] on select "[Selecione...] Segunda Terça Quarta Quinta Sexta Sábado Domingo" at bounding box center [612, 173] width 511 height 25
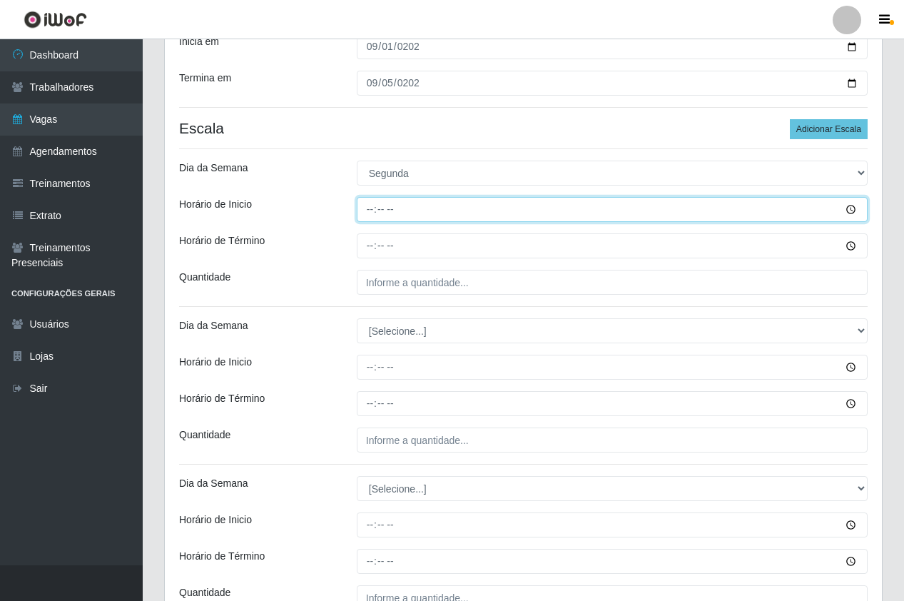
click at [375, 214] on input "Horário de Inicio" at bounding box center [612, 209] width 511 height 25
type input "18:00"
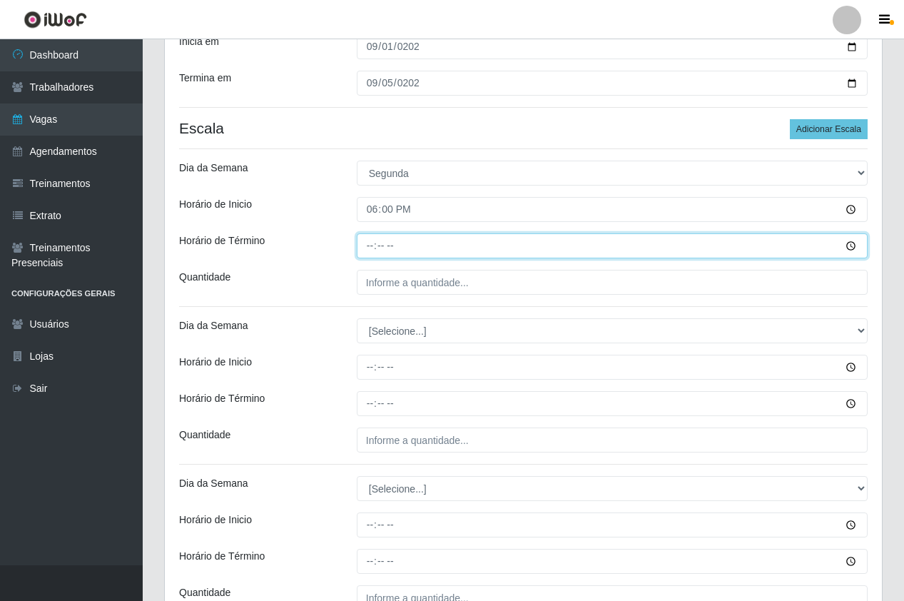
click at [367, 249] on input "Horário de Término" at bounding box center [612, 245] width 511 height 25
type input "00:00"
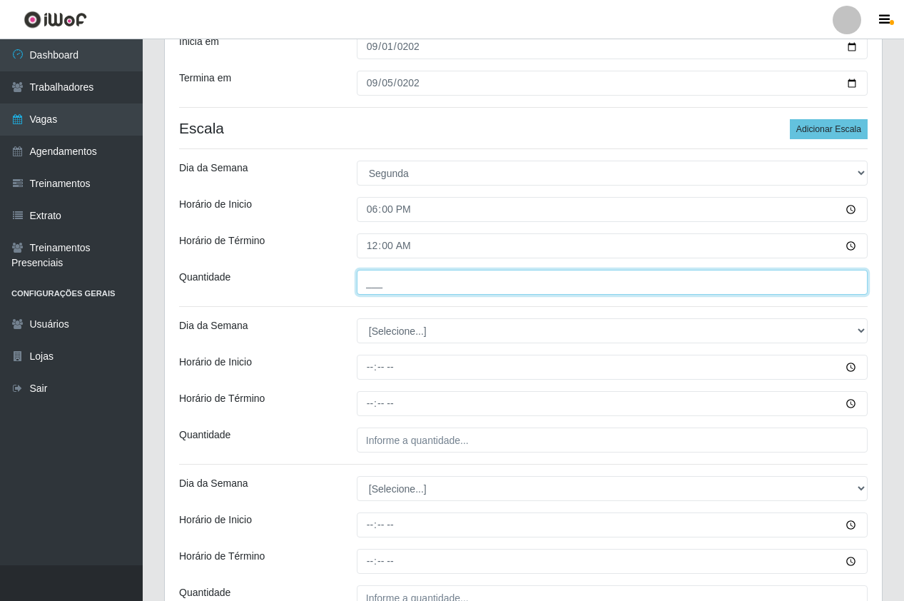
click at [411, 278] on input "___" at bounding box center [612, 282] width 511 height 25
type input "1__"
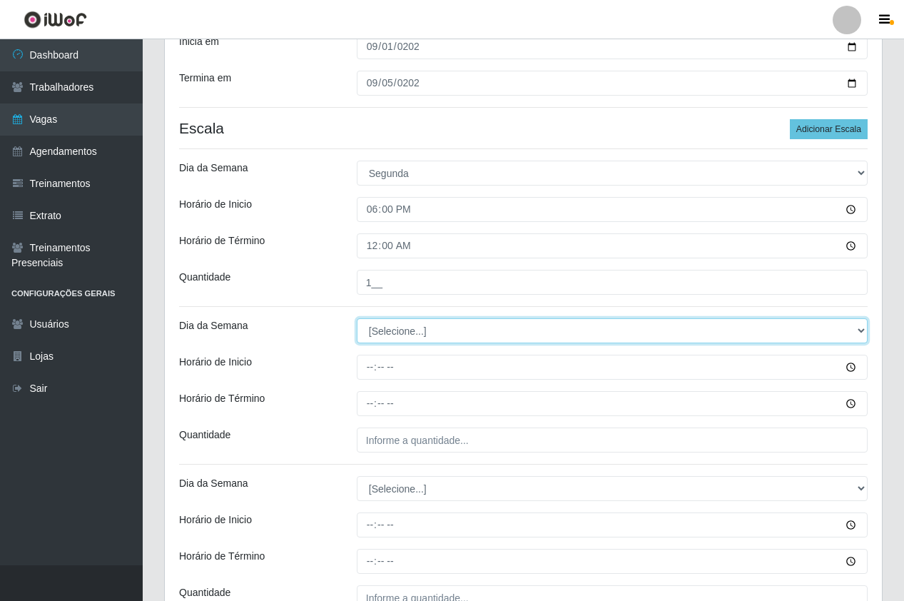
click at [397, 327] on select "[Selecione...] Segunda Terça Quarta Quinta Sexta Sábado Domingo" at bounding box center [612, 330] width 511 height 25
select select "2"
click at [357, 318] on select "[Selecione...] Segunda Terça Quarta Quinta Sexta Sábado Domingo" at bounding box center [612, 330] width 511 height 25
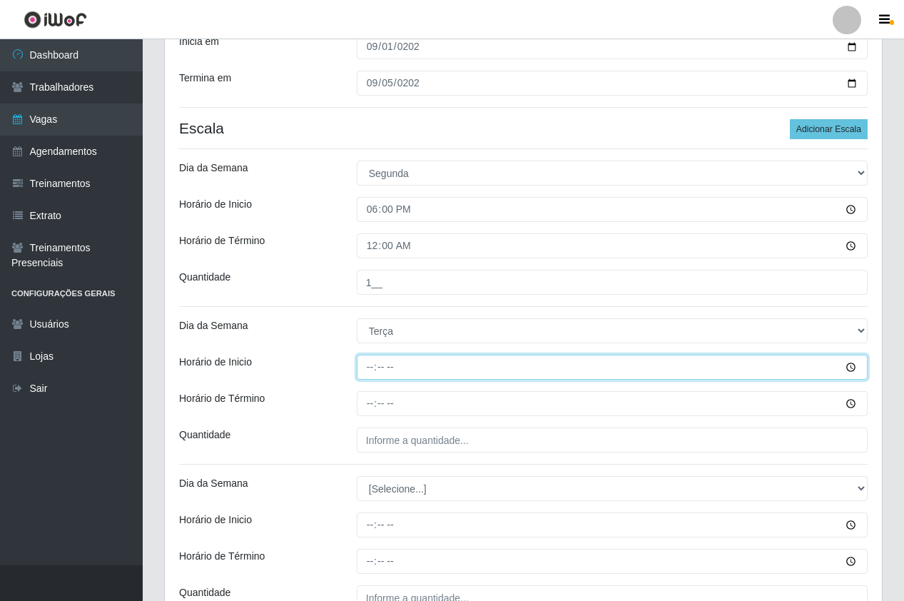
click at [373, 376] on input "Horário de Inicio" at bounding box center [612, 367] width 511 height 25
type input "18:00"
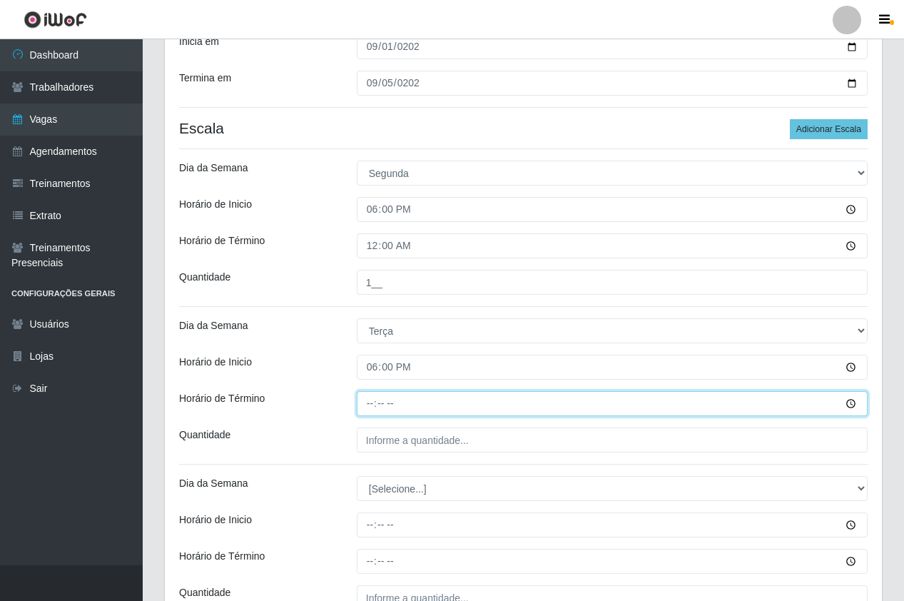
click at [360, 404] on input "Horário de Término" at bounding box center [612, 403] width 511 height 25
type input "00:00"
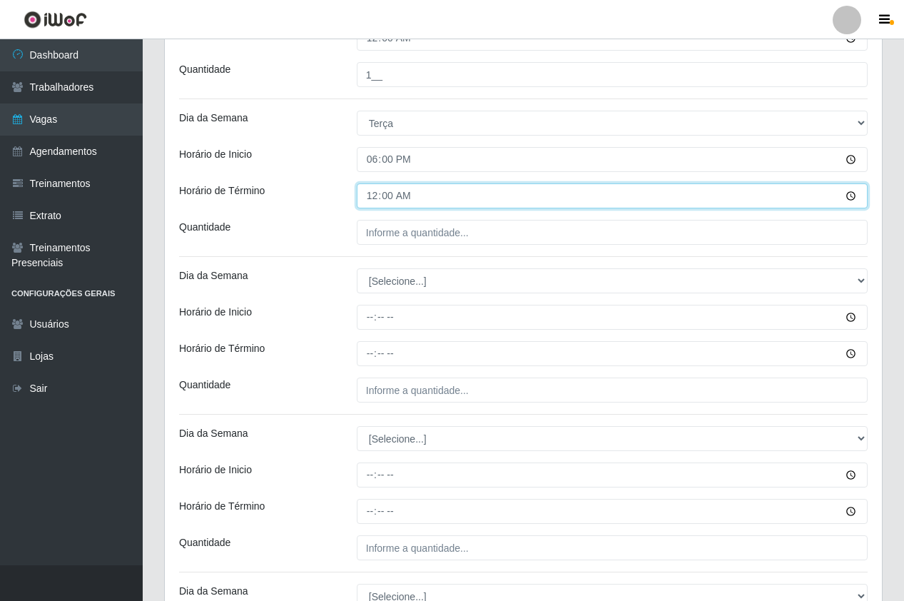
scroll to position [428, 0]
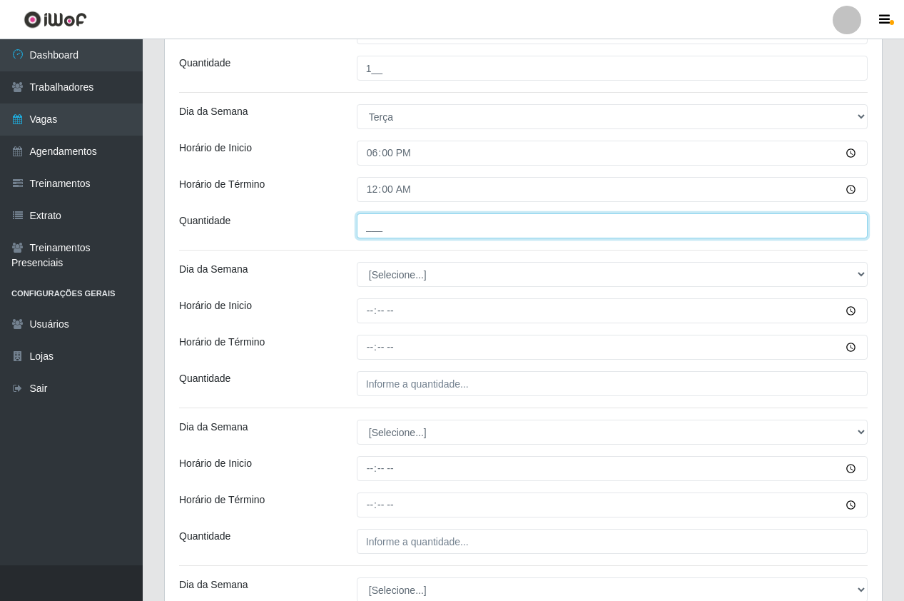
drag, startPoint x: 403, startPoint y: 224, endPoint x: 402, endPoint y: 232, distance: 7.9
click at [403, 224] on input "___" at bounding box center [612, 225] width 511 height 25
type input "1__"
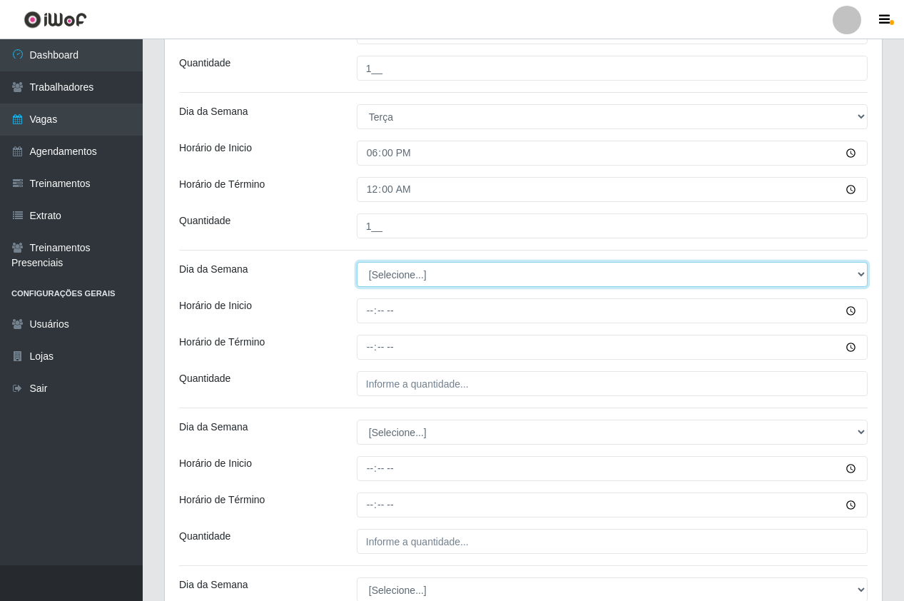
click at [357, 281] on select "[Selecione...] Segunda Terça Quarta Quinta Sexta Sábado Domingo" at bounding box center [612, 274] width 511 height 25
select select "3"
click at [357, 262] on select "[Selecione...] Segunda Terça Quarta Quinta Sexta Sábado Domingo" at bounding box center [612, 274] width 511 height 25
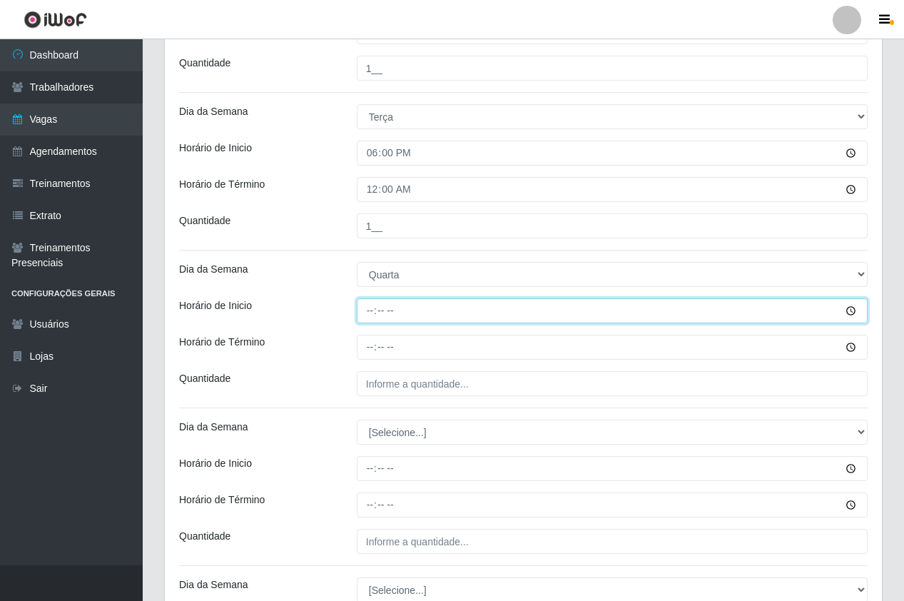
click at [367, 310] on input "Horário de Inicio" at bounding box center [612, 310] width 511 height 25
type input "18:00"
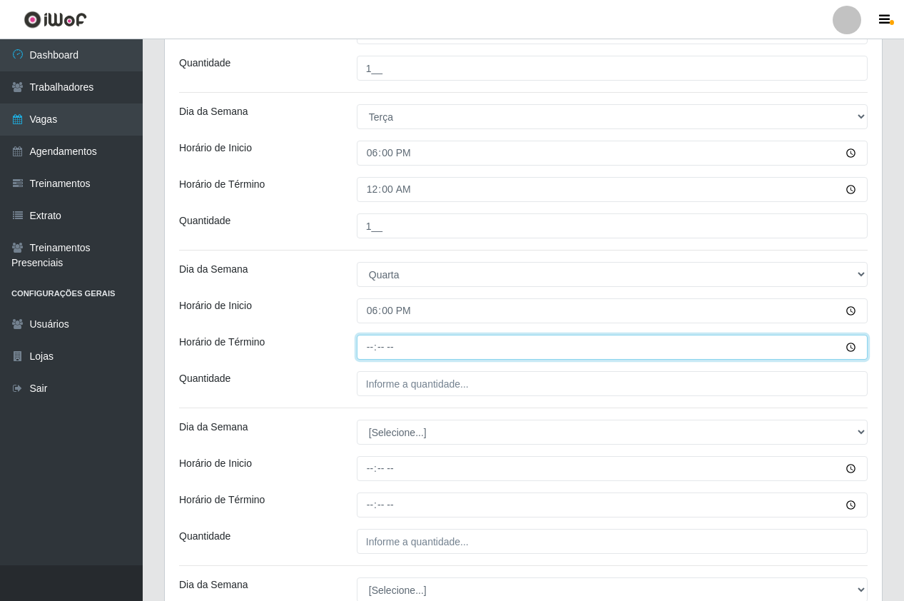
click at [368, 350] on input "Horário de Término" at bounding box center [612, 347] width 511 height 25
type input "00:00"
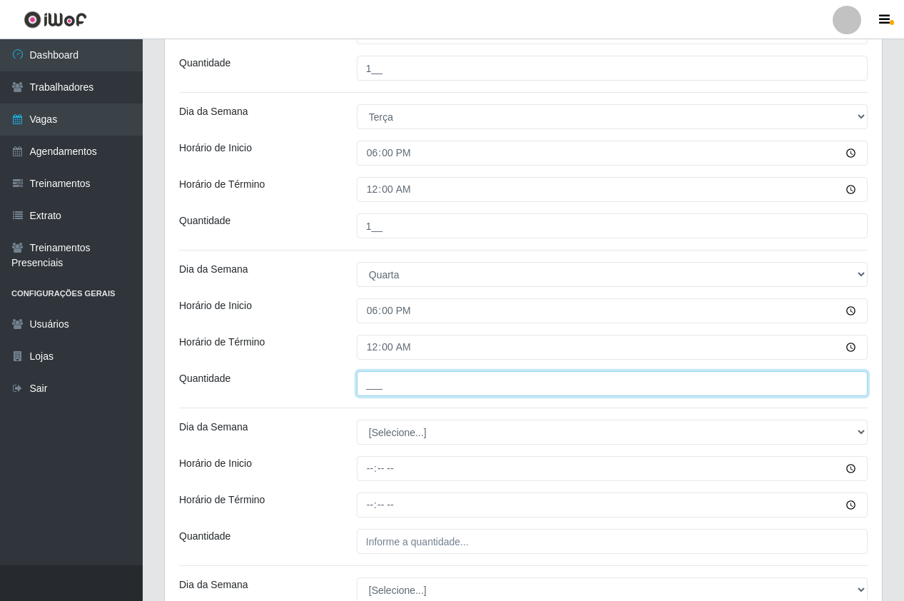
click at [415, 385] on input "___" at bounding box center [612, 383] width 511 height 25
type input "1__"
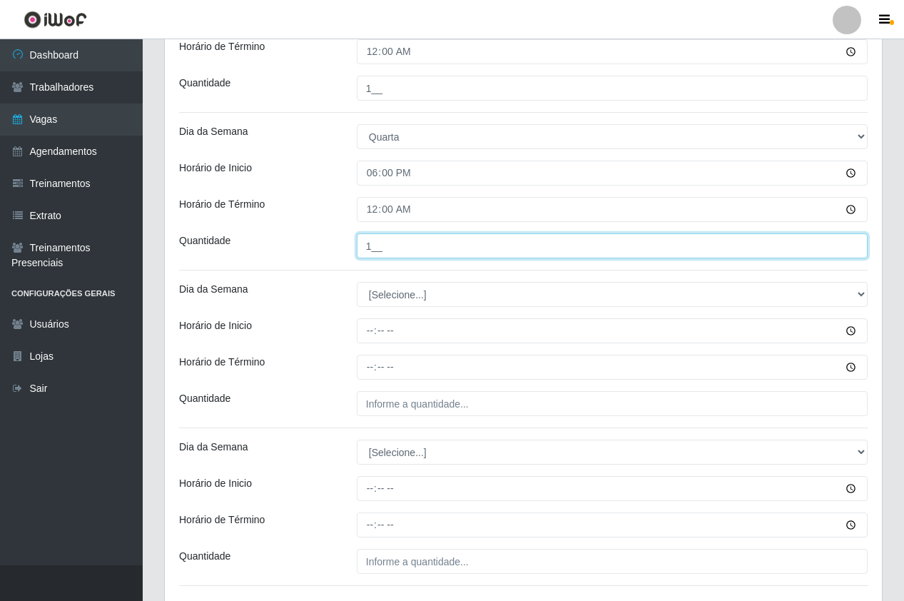
scroll to position [571, 0]
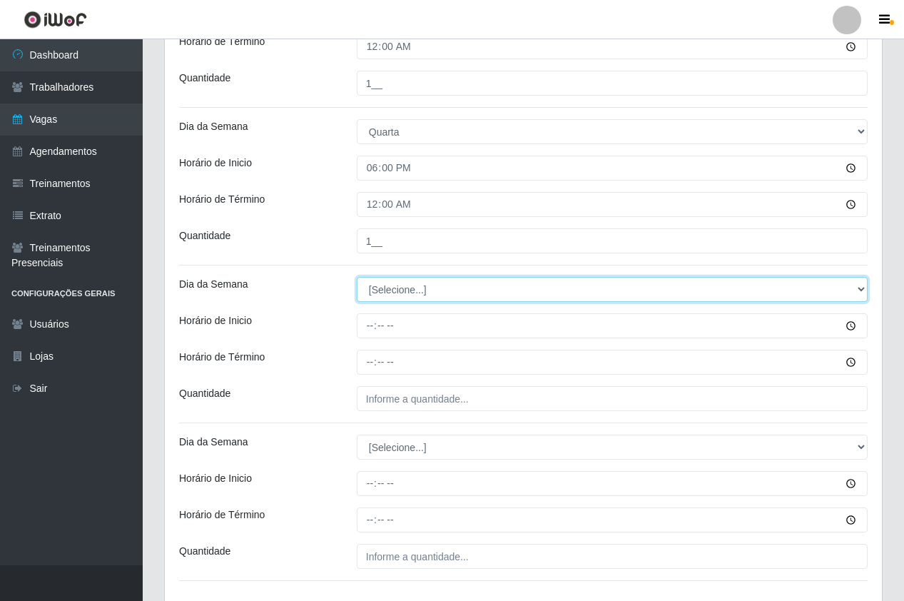
drag, startPoint x: 378, startPoint y: 287, endPoint x: 382, endPoint y: 298, distance: 12.2
click at [378, 287] on select "[Selecione...] Segunda Terça Quarta Quinta Sexta Sábado Domingo" at bounding box center [612, 289] width 511 height 25
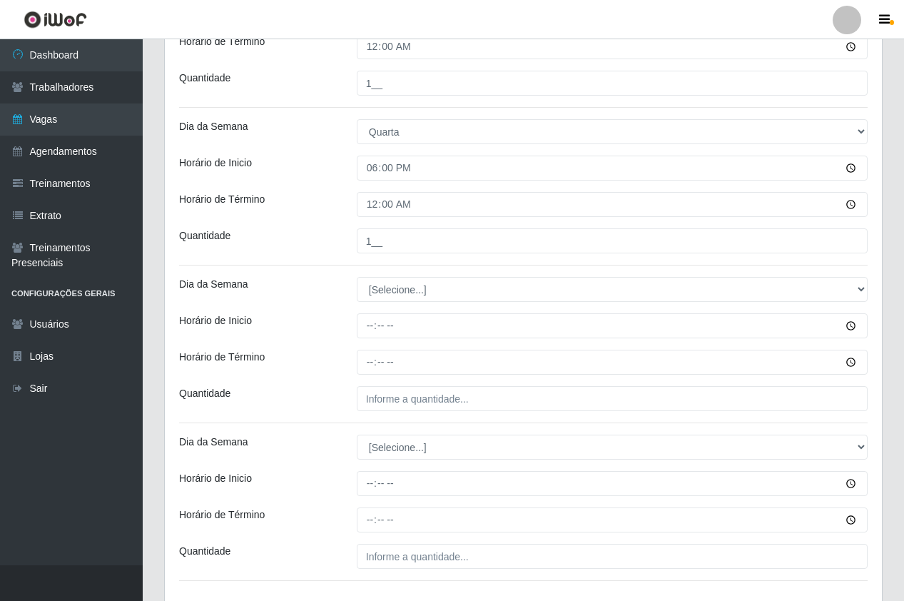
click at [396, 305] on div "Loja Pizza Nostra Função [Selecione...] ASG ASG + ASG ++ Auxiliar de Cozinha Au…" at bounding box center [523, 79] width 717 height 1055
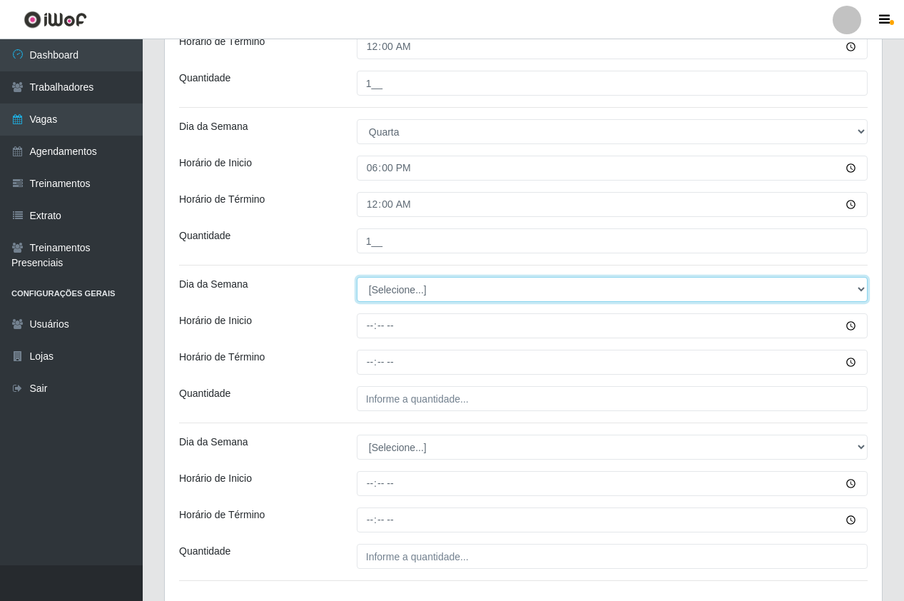
click at [395, 292] on select "[Selecione...] Segunda Terça Quarta Quinta Sexta Sábado Domingo" at bounding box center [612, 289] width 511 height 25
select select "4"
click at [357, 277] on select "[Selecione...] Segunda Terça Quarta Quinta Sexta Sábado Domingo" at bounding box center [612, 289] width 511 height 25
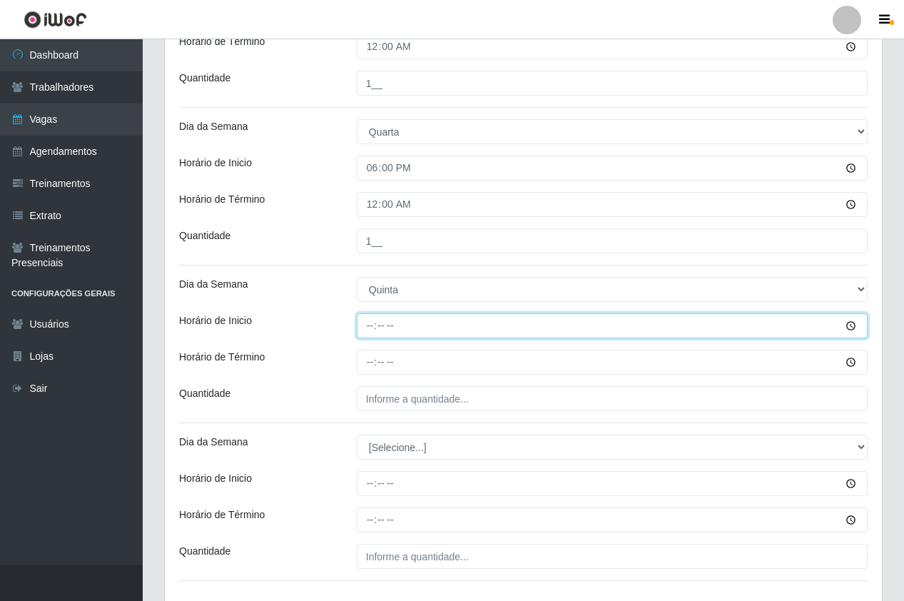
click at [360, 330] on input "Horário de Inicio" at bounding box center [612, 325] width 511 height 25
type input "18:00"
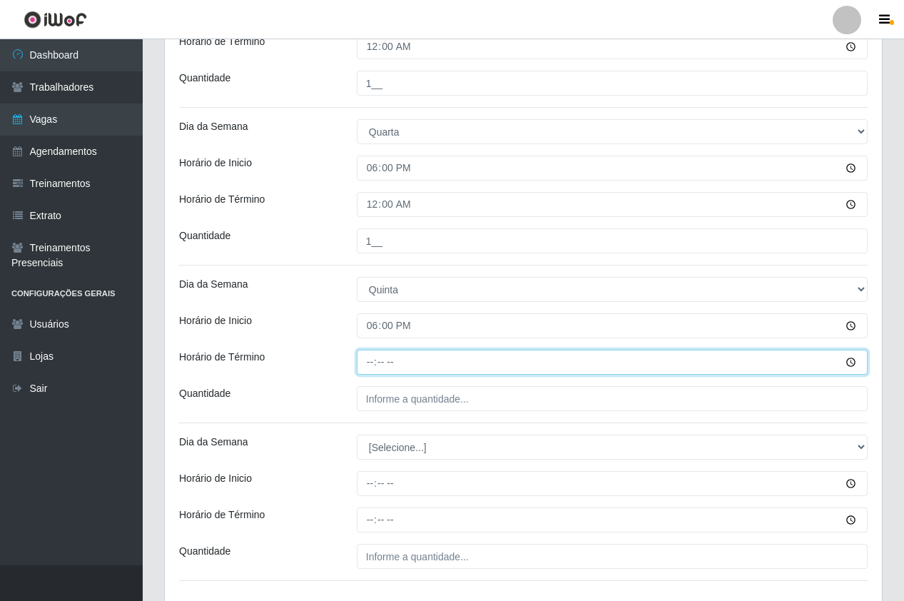
click at [371, 374] on input "Horário de Término" at bounding box center [612, 362] width 511 height 25
type input "00:00"
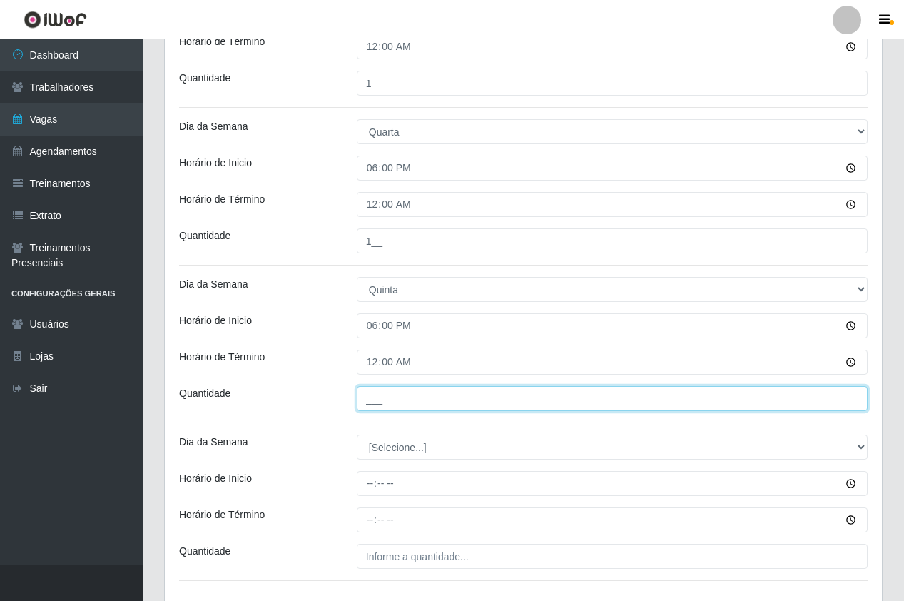
click at [406, 399] on input "___" at bounding box center [612, 398] width 511 height 25
type input "1__"
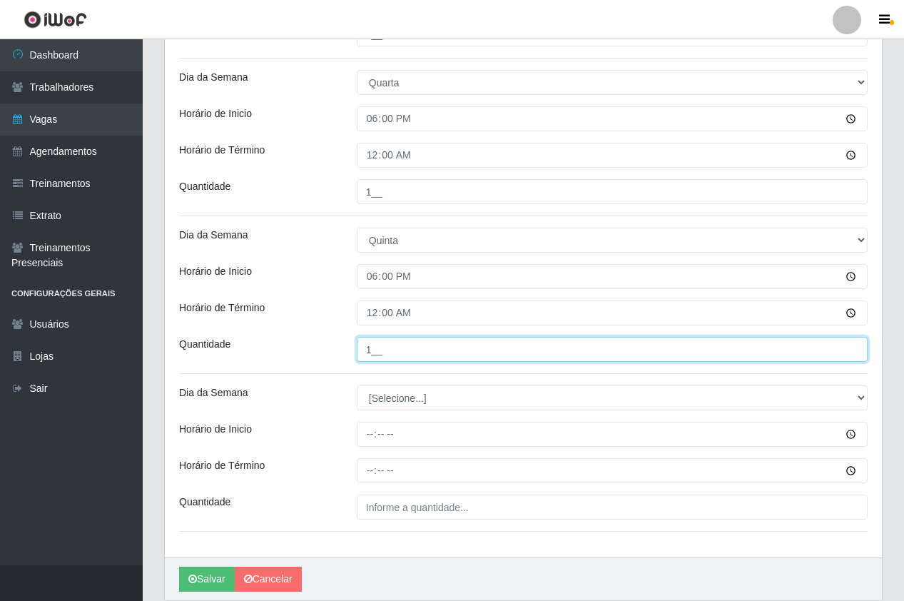
scroll to position [673, 0]
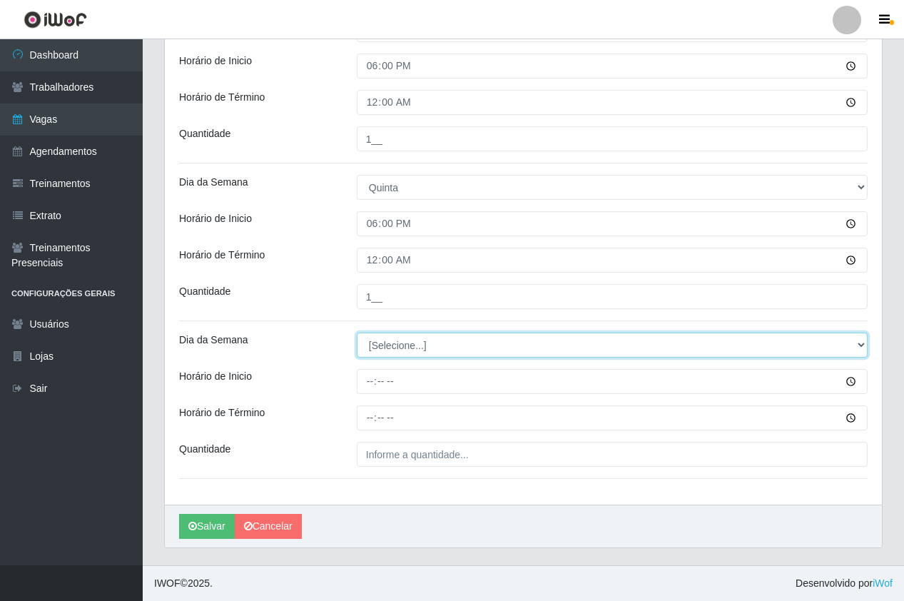
click at [375, 353] on select "[Selecione...] Segunda Terça Quarta Quinta Sexta Sábado Domingo" at bounding box center [612, 345] width 511 height 25
click at [382, 349] on select "[Selecione...] Segunda Terça Quarta Quinta Sexta Sábado Domingo" at bounding box center [612, 345] width 511 height 25
select select "5"
click at [357, 333] on select "[Selecione...] Segunda Terça Quarta Quinta Sexta Sábado Domingo" at bounding box center [612, 345] width 511 height 25
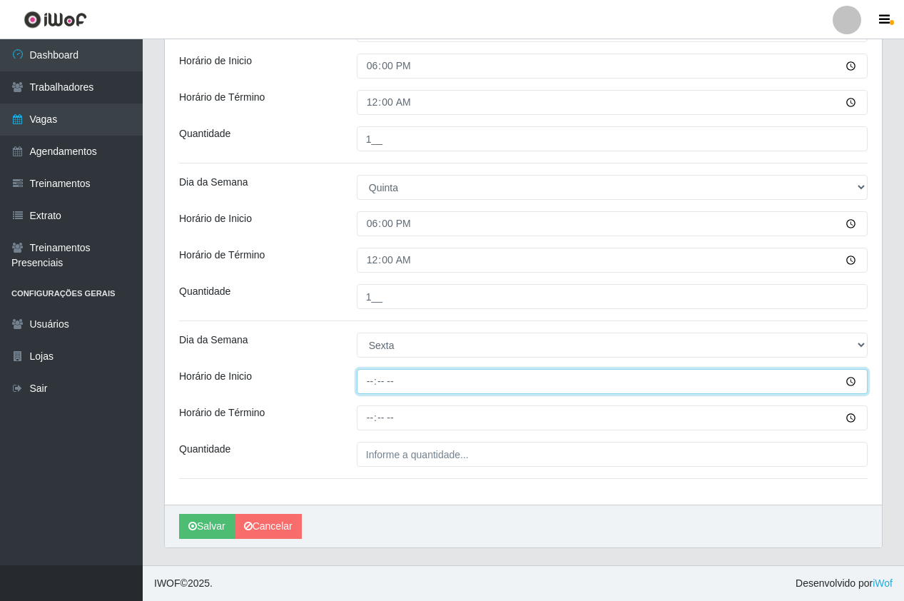
click at [373, 382] on input "Horário de Inicio" at bounding box center [612, 381] width 511 height 25
type input "18:00"
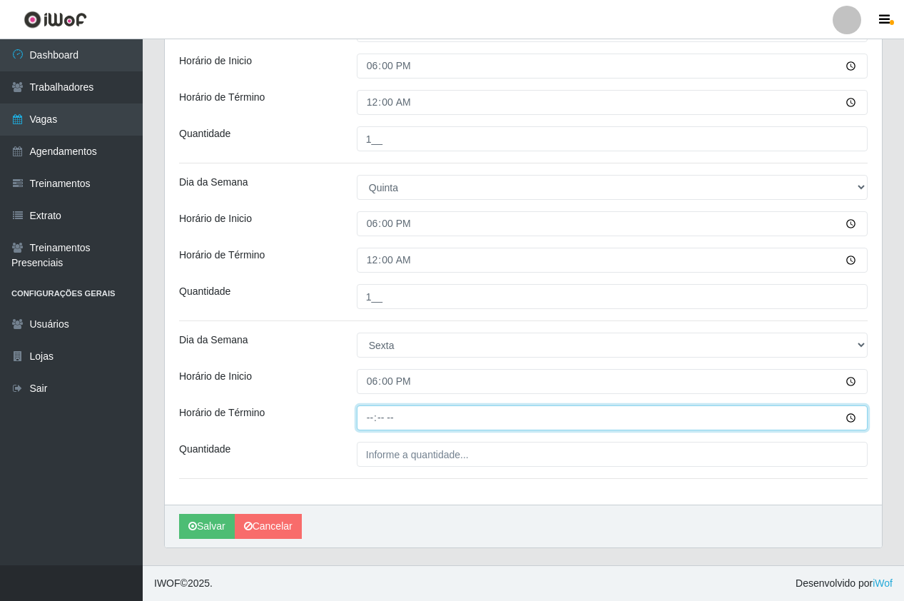
click at [377, 413] on input "Horário de Término" at bounding box center [612, 417] width 511 height 25
click at [370, 419] on input "Horário de Término" at bounding box center [612, 417] width 511 height 25
type input "00:00"
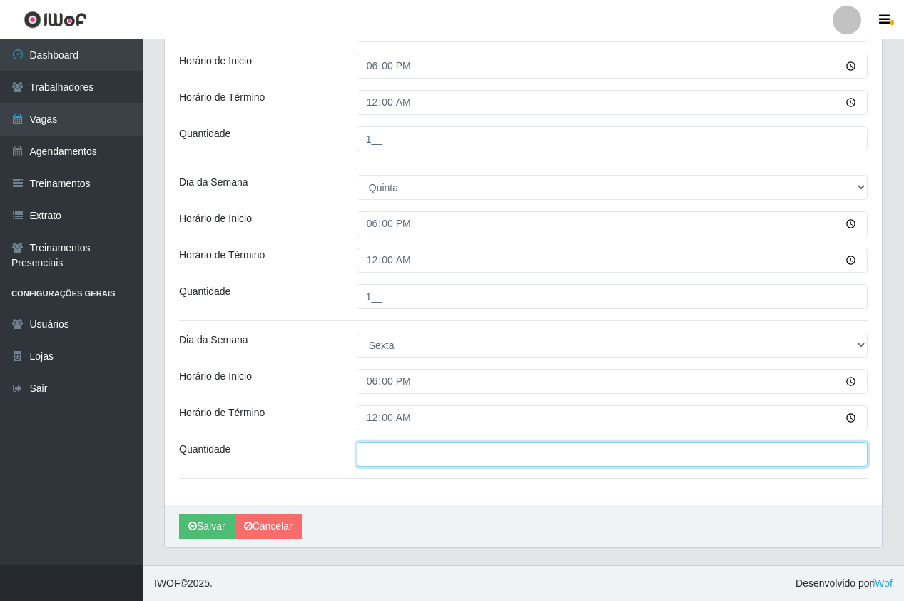
click at [394, 459] on input "___" at bounding box center [612, 454] width 511 height 25
type input "1__"
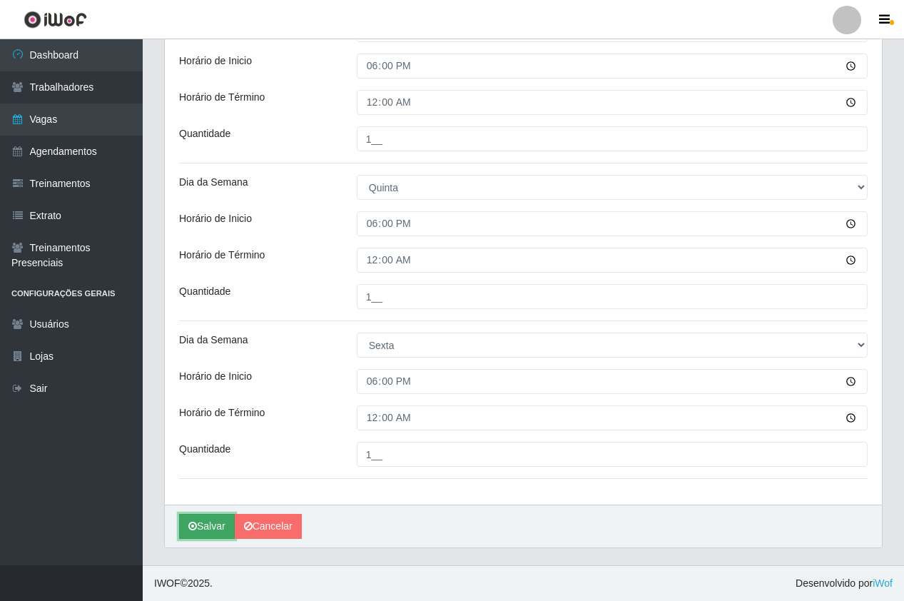
click at [191, 515] on button "Salvar" at bounding box center [207, 526] width 56 height 25
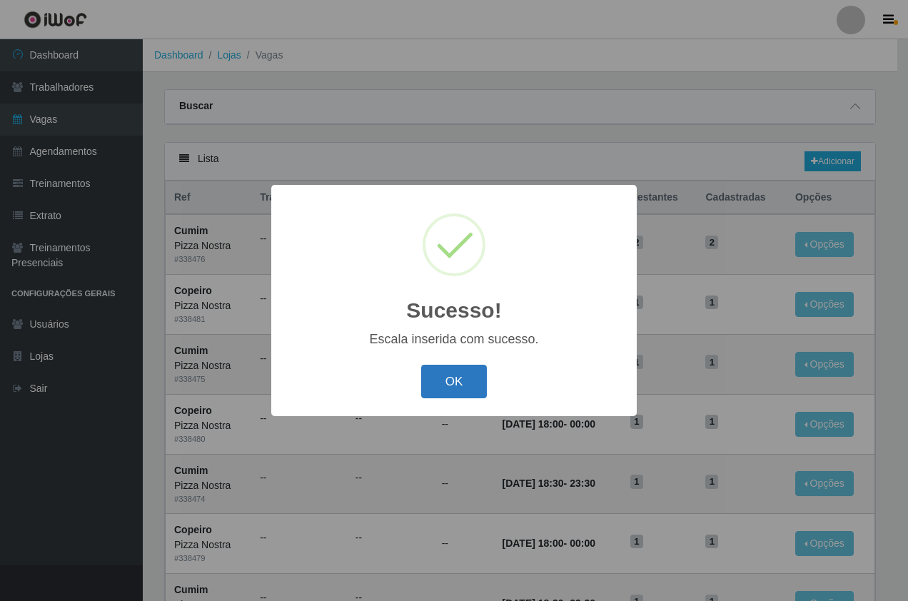
click at [445, 376] on button "OK" at bounding box center [454, 382] width 66 height 34
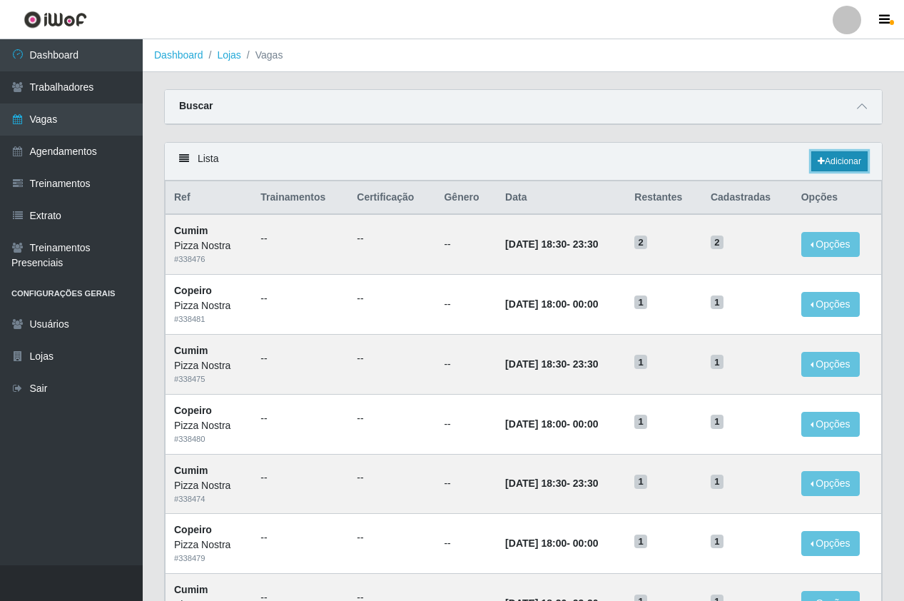
click at [851, 163] on link "Adicionar" at bounding box center [839, 161] width 56 height 20
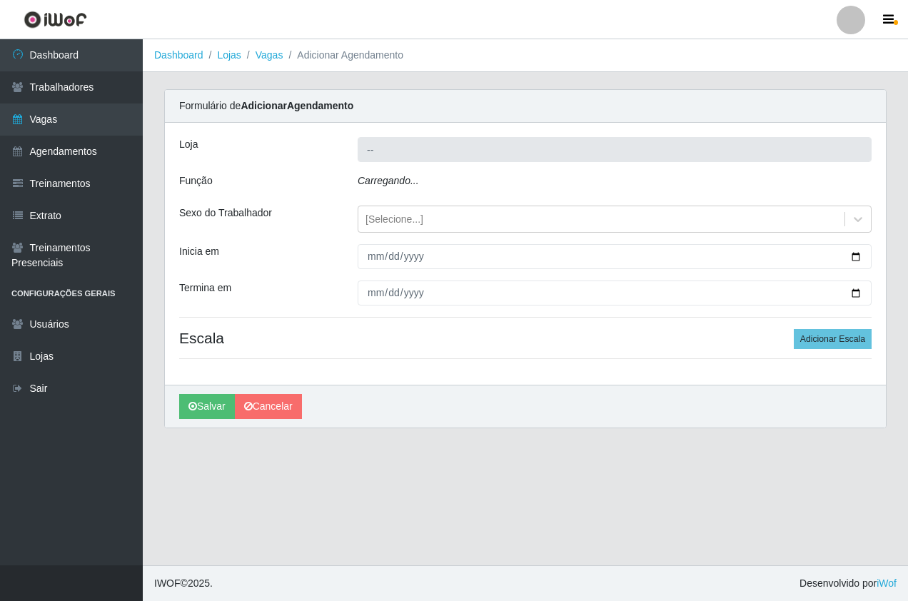
type input "Pizza Nostra"
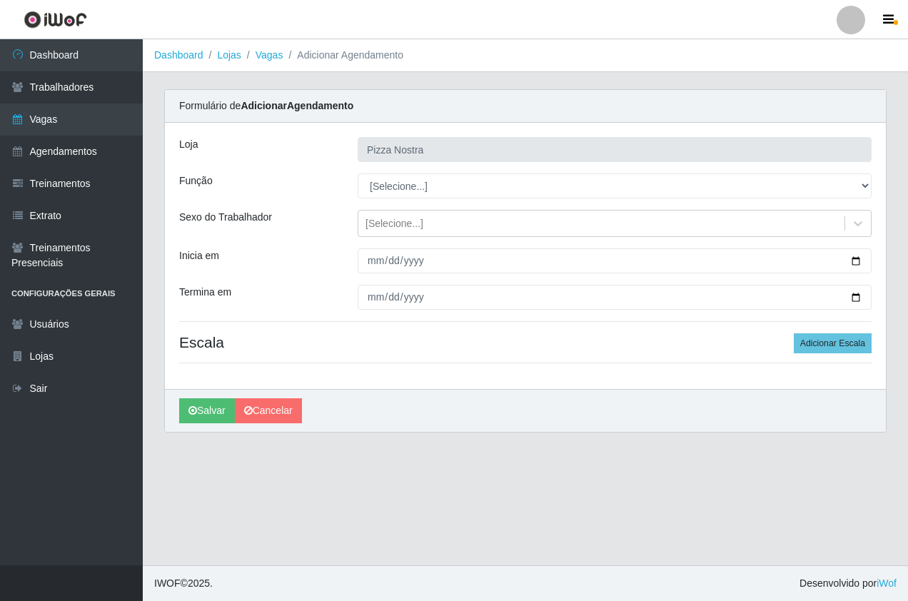
click at [562, 370] on div "Loja Pizza Nostra Função [Selecione...] ASG ASG + ASG ++ Auxiliar de Cozinha Au…" at bounding box center [525, 256] width 721 height 266
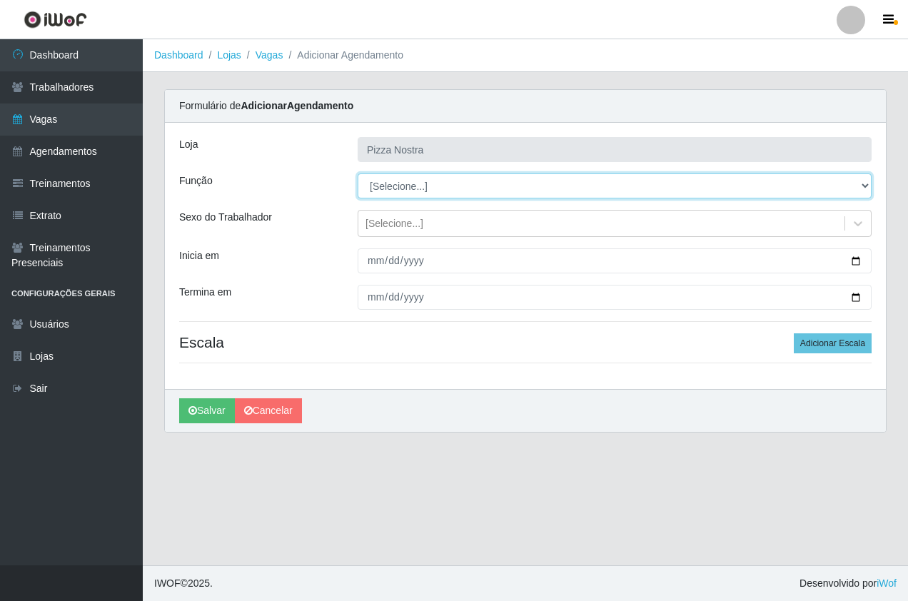
click at [418, 188] on select "[Selecione...] ASG ASG + ASG ++ Auxiliar de Cozinha Auxiliar de Cozinha + Auxil…" at bounding box center [615, 185] width 514 height 25
select select "91"
click at [358, 173] on select "[Selecione...] ASG ASG + ASG ++ Auxiliar de Cozinha Auxiliar de Cozinha + Auxil…" at bounding box center [615, 185] width 514 height 25
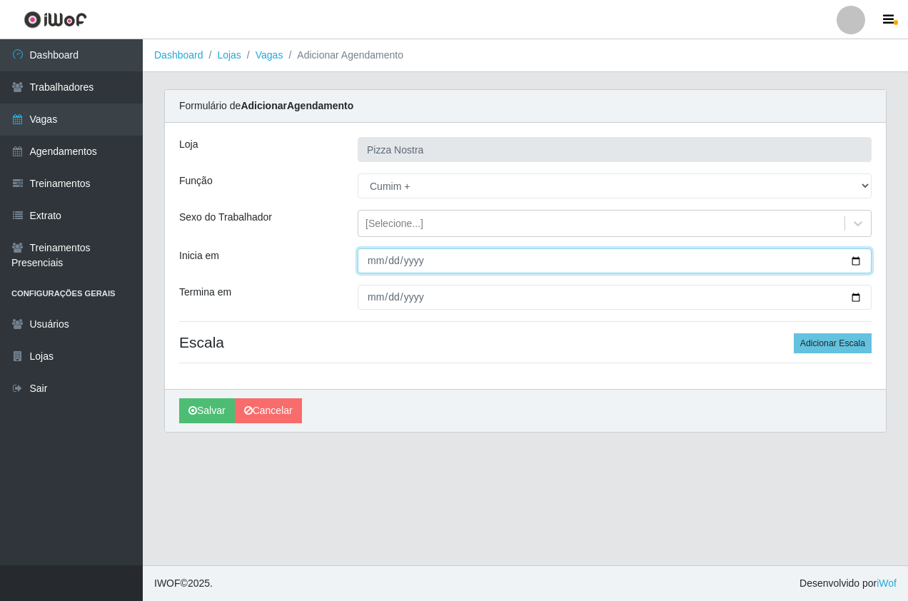
click at [375, 260] on input "Inicia em" at bounding box center [615, 260] width 514 height 25
type input "2025-09-06"
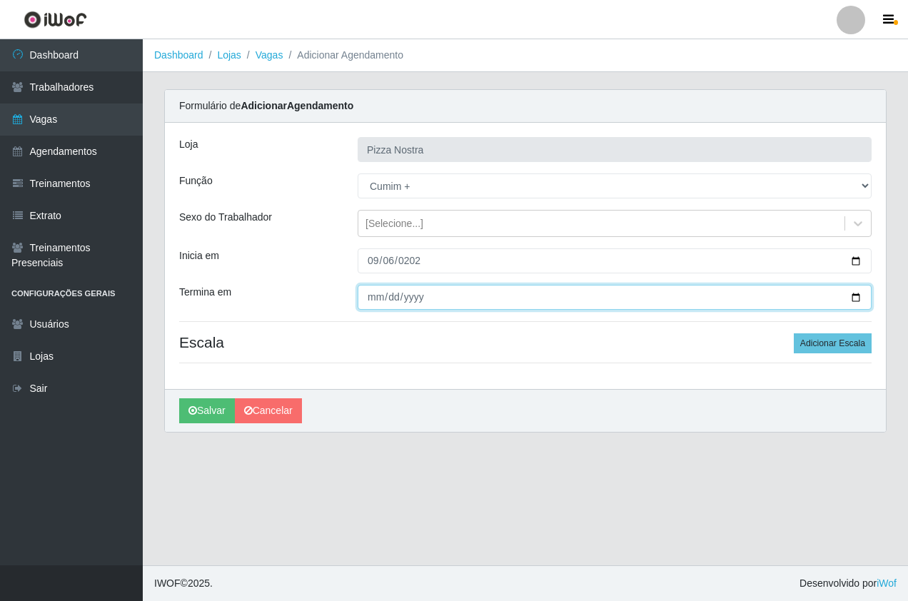
click at [382, 301] on input "Termina em" at bounding box center [615, 297] width 514 height 25
type input "2025-09-07"
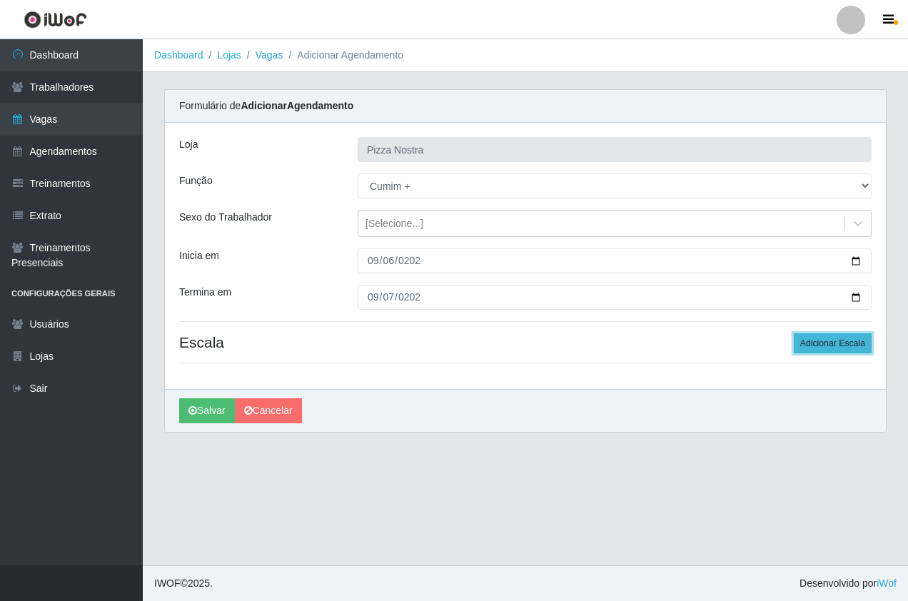
click at [808, 350] on button "Adicionar Escala" at bounding box center [833, 343] width 78 height 20
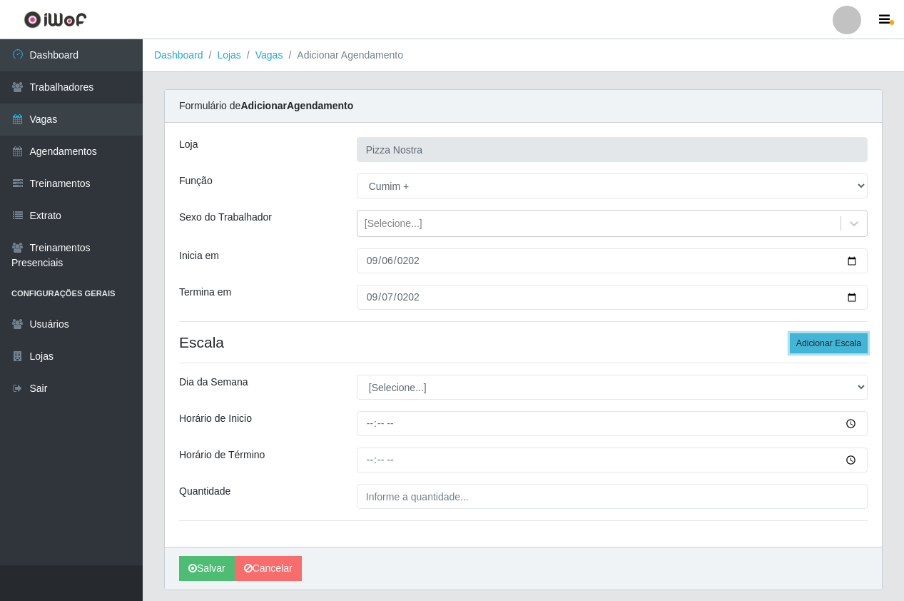
click at [808, 350] on button "Adicionar Escala" at bounding box center [829, 343] width 78 height 20
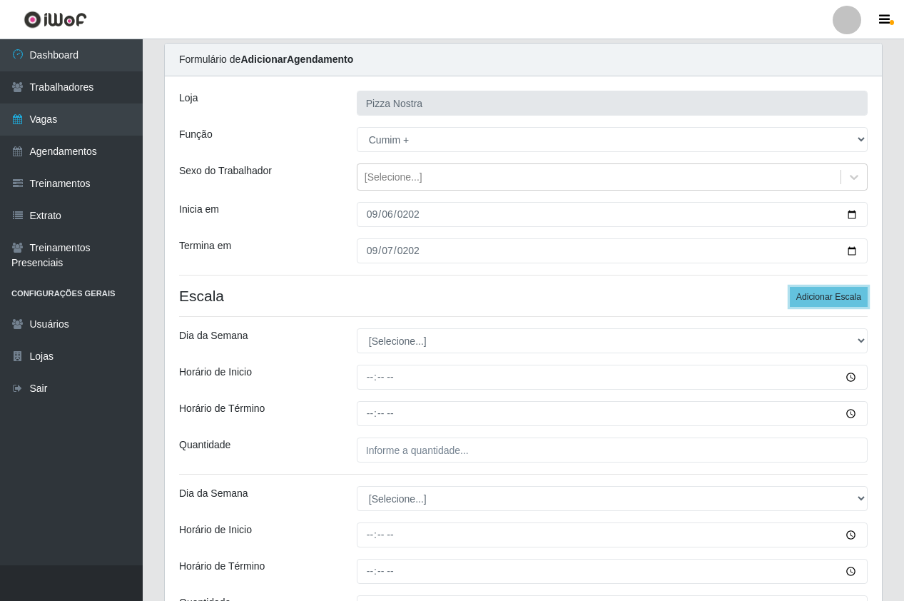
scroll to position [71, 0]
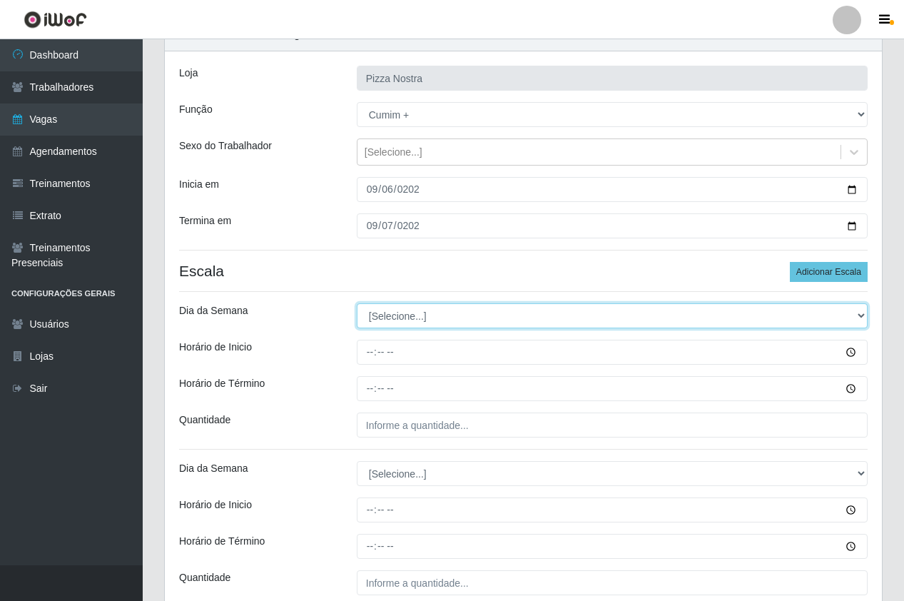
click at [450, 320] on select "[Selecione...] Segunda Terça Quarta Quinta Sexta Sábado Domingo" at bounding box center [612, 315] width 511 height 25
select select "6"
click at [357, 303] on select "[Selecione...] Segunda Terça Quarta Quinta Sexta Sábado Domingo" at bounding box center [612, 315] width 511 height 25
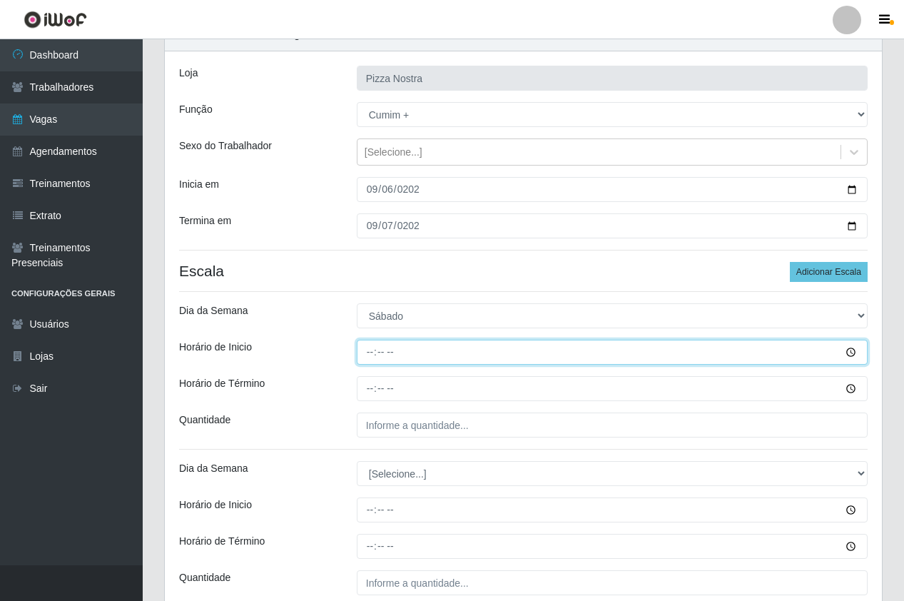
click at [366, 353] on input "Horário de Inicio" at bounding box center [612, 352] width 511 height 25
type input "18:00"
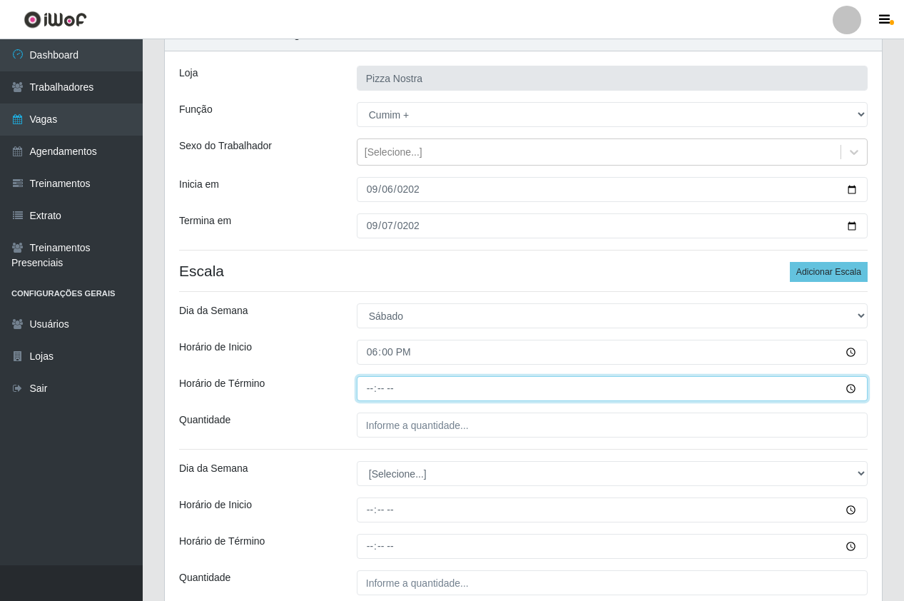
click at [365, 392] on input "Horário de Término" at bounding box center [612, 388] width 511 height 25
type input "00:00"
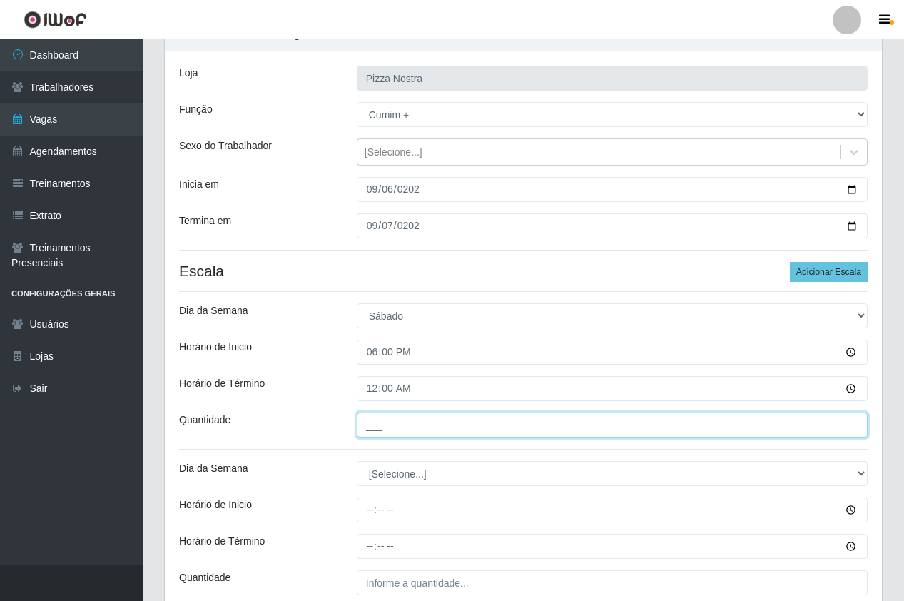
click at [370, 426] on input "___" at bounding box center [612, 424] width 511 height 25
type input "4__"
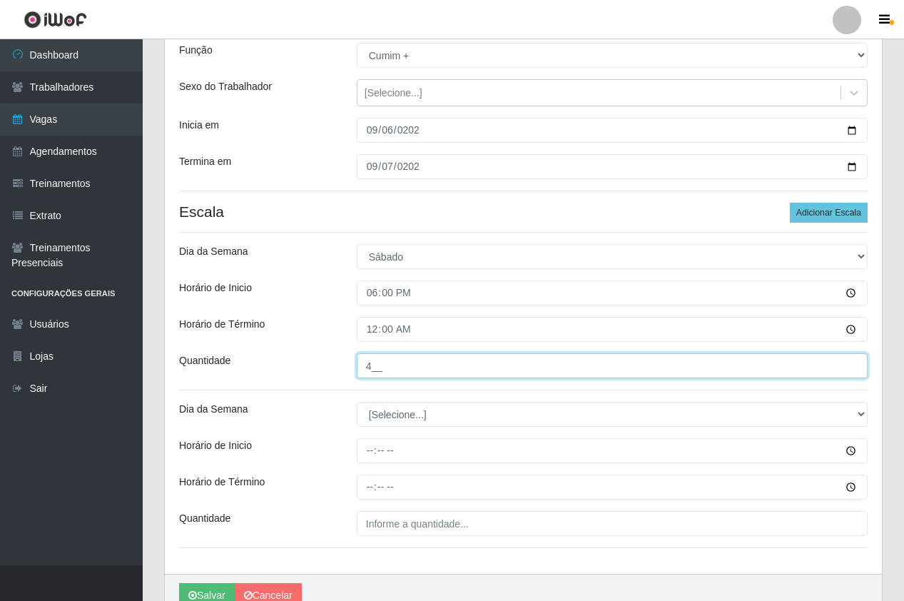
scroll to position [200, 0]
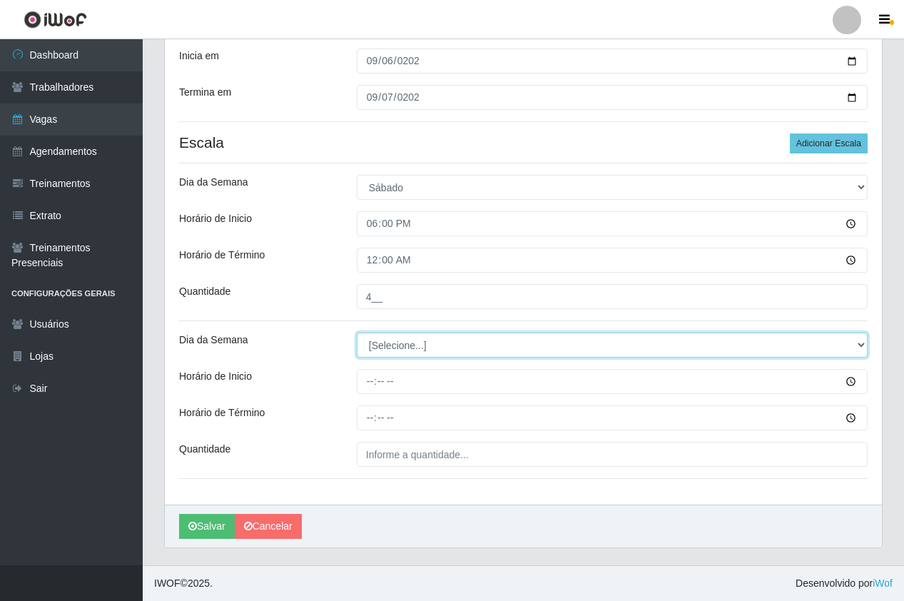
click at [424, 350] on select "[Selecione...] Segunda Terça Quarta Quinta Sexta Sábado Domingo" at bounding box center [612, 345] width 511 height 25
select select "0"
click at [357, 333] on select "[Selecione...] Segunda Terça Quarta Quinta Sexta Sábado Domingo" at bounding box center [612, 345] width 511 height 25
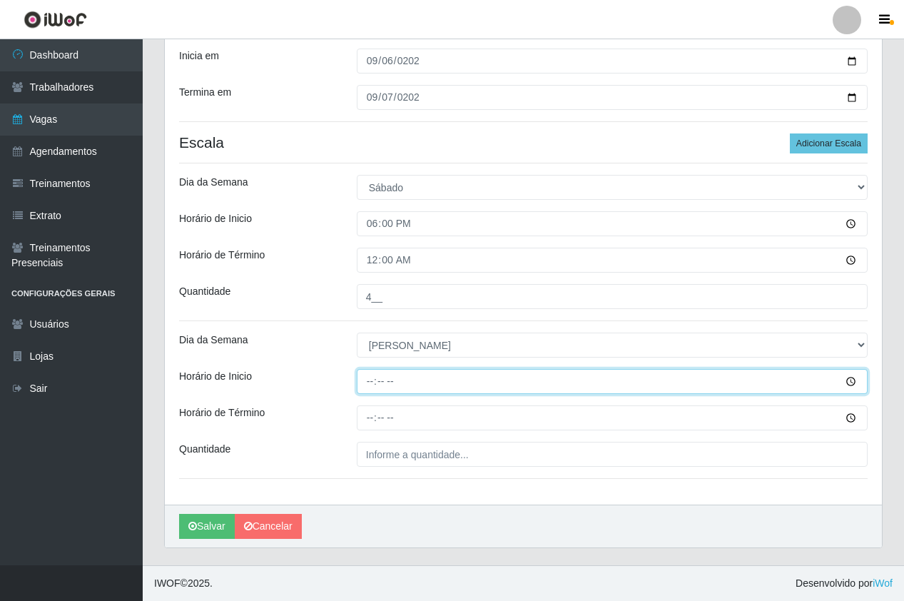
click at [362, 389] on input "Horário de Inicio" at bounding box center [612, 381] width 511 height 25
type input "18:00"
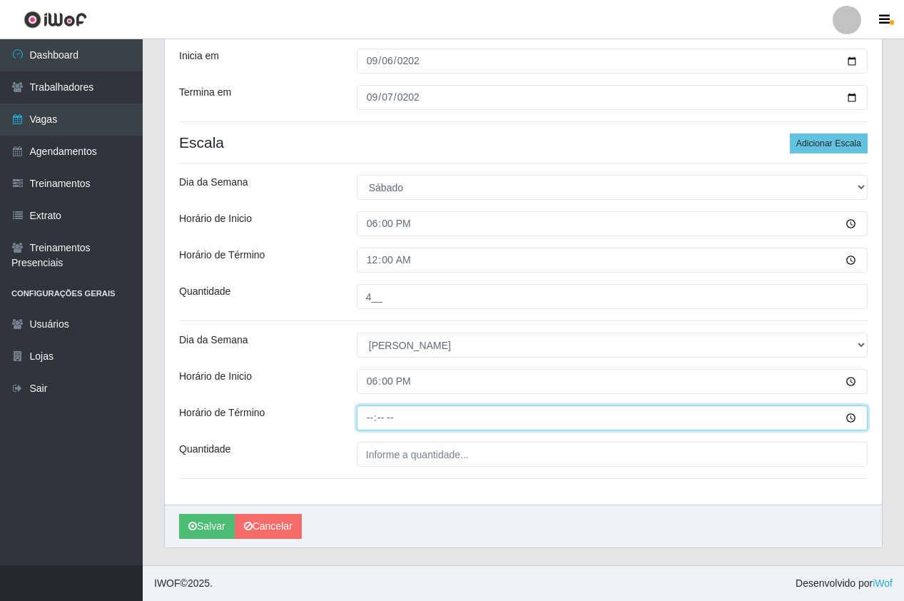
click at [379, 412] on input "Horário de Término" at bounding box center [612, 417] width 511 height 25
click at [360, 416] on input "Horário de Término" at bounding box center [612, 417] width 511 height 25
click at [366, 412] on input "Horário de Término" at bounding box center [612, 417] width 511 height 25
type input "00:00"
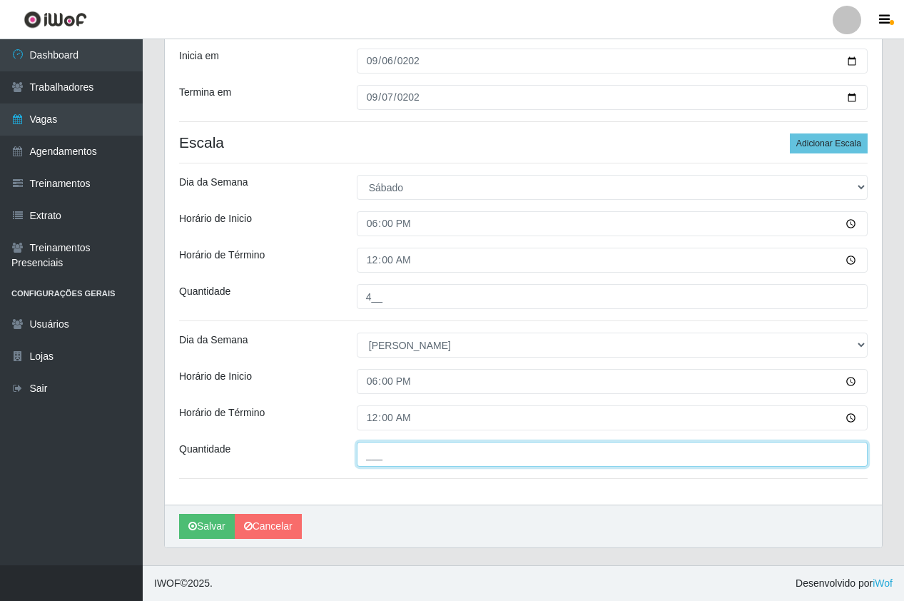
click at [406, 452] on input "___" at bounding box center [612, 454] width 511 height 25
type input "4__"
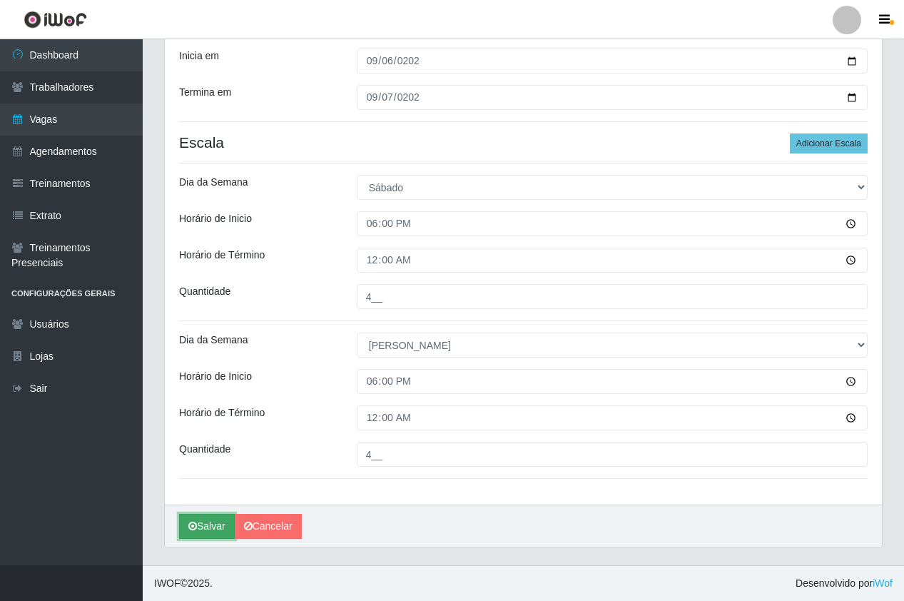
click at [200, 524] on button "Salvar" at bounding box center [207, 526] width 56 height 25
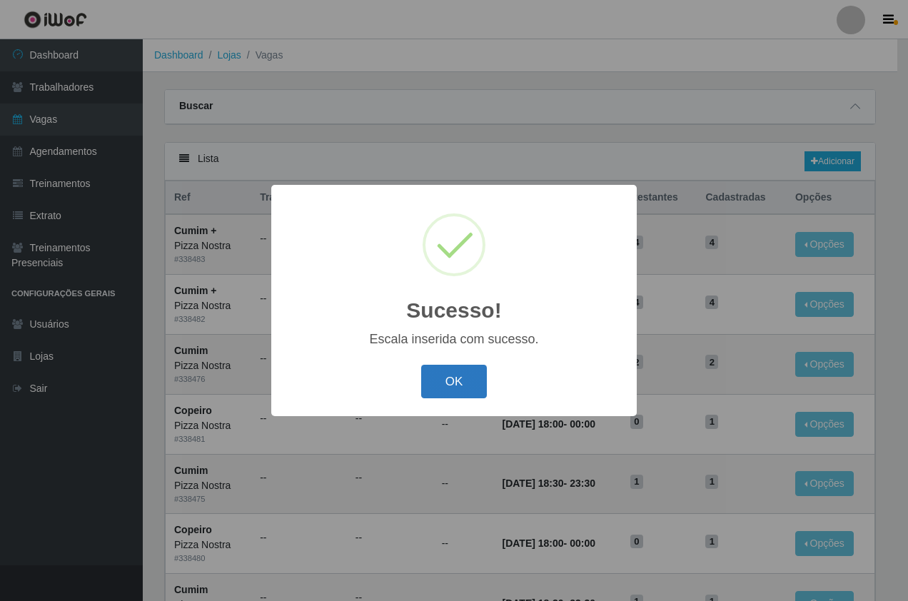
click at [465, 386] on button "OK" at bounding box center [454, 382] width 66 height 34
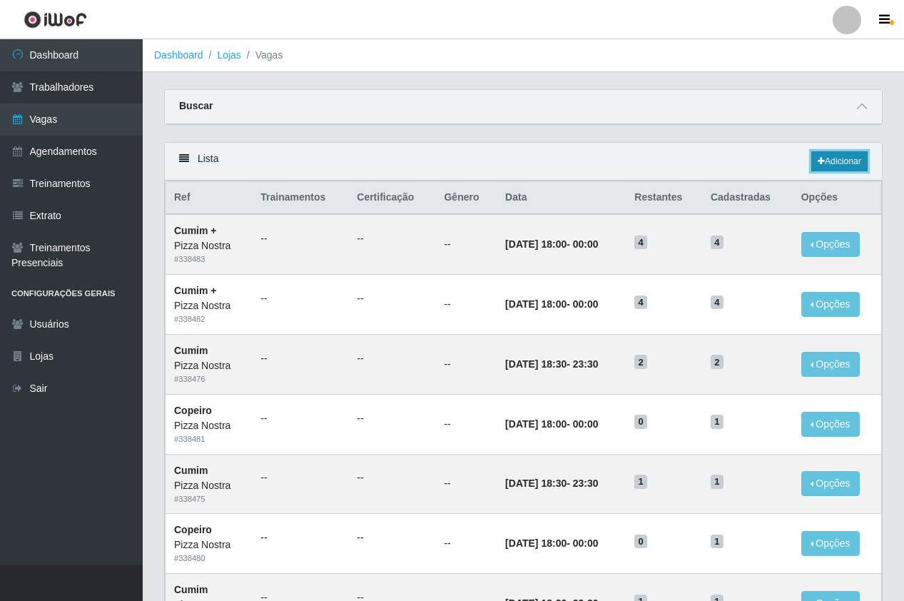
click at [837, 161] on link "Adicionar" at bounding box center [839, 161] width 56 height 20
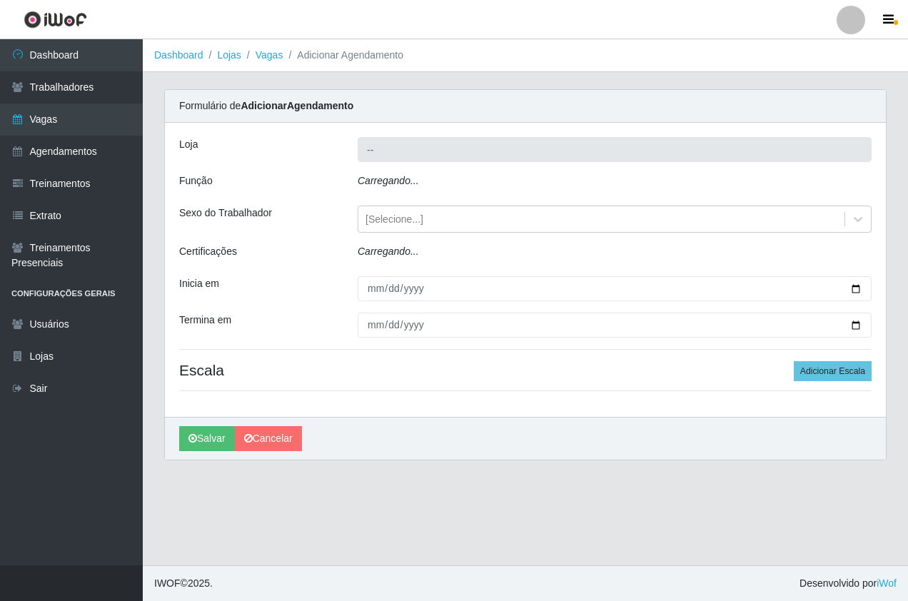
type input "Pizza Nostra"
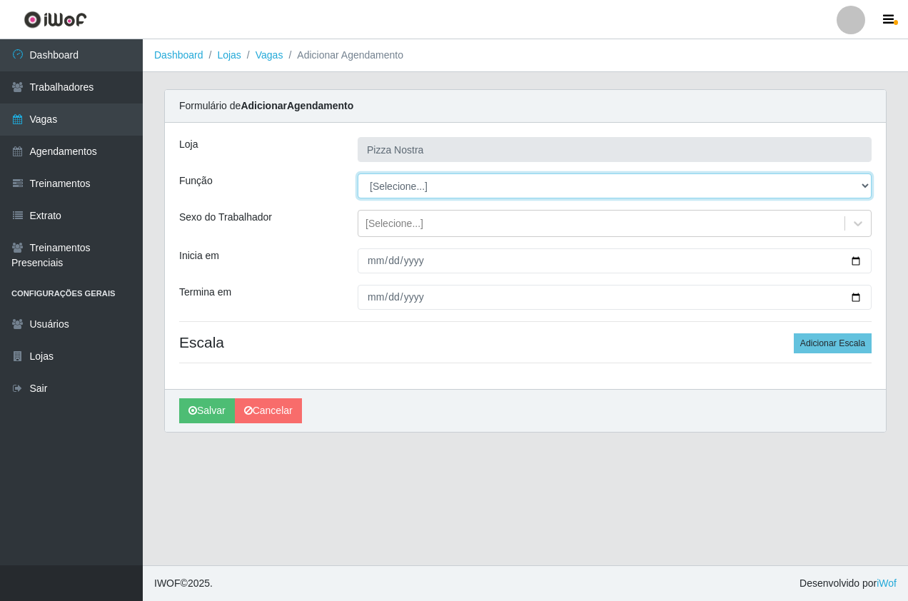
click at [471, 181] on select "[Selecione...] ASG ASG + ASG ++ Auxiliar de Cozinha Auxiliar de Cozinha + Auxil…" at bounding box center [615, 185] width 514 height 25
select select "96"
click at [358, 173] on select "[Selecione...] ASG ASG + ASG ++ Auxiliar de Cozinha Auxiliar de Cozinha + Auxil…" at bounding box center [615, 185] width 514 height 25
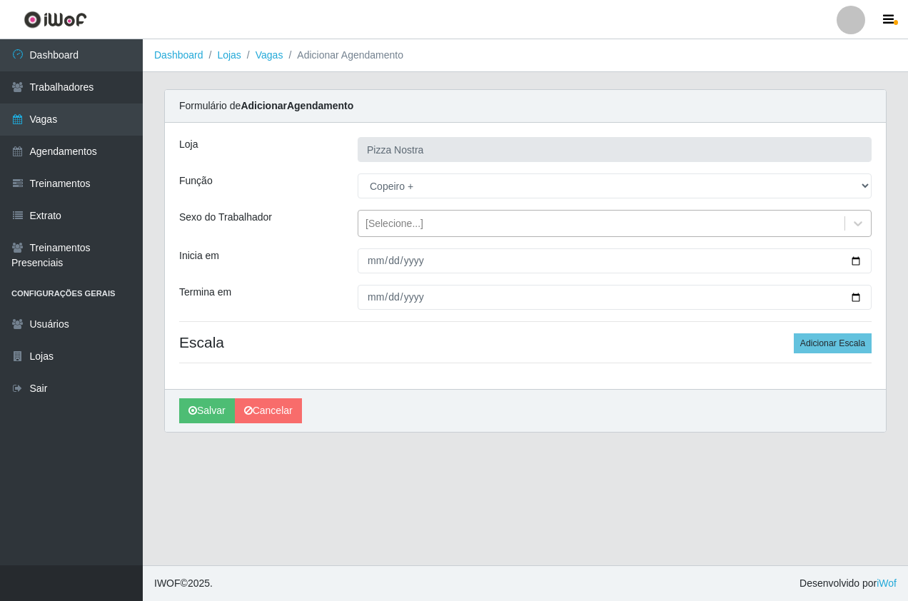
click at [371, 222] on div "[Selecione...]" at bounding box center [394, 223] width 58 height 15
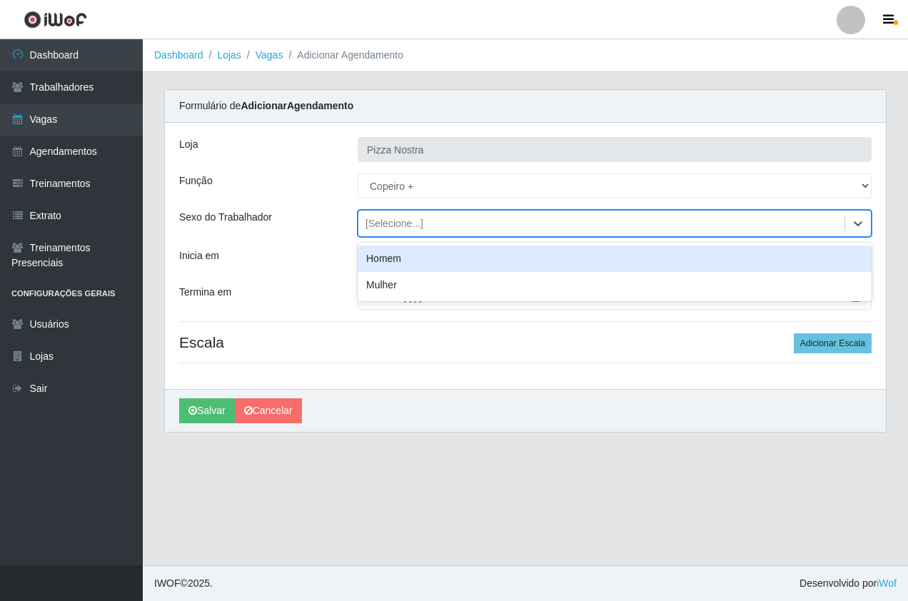
click at [369, 265] on div "Homem" at bounding box center [615, 258] width 514 height 26
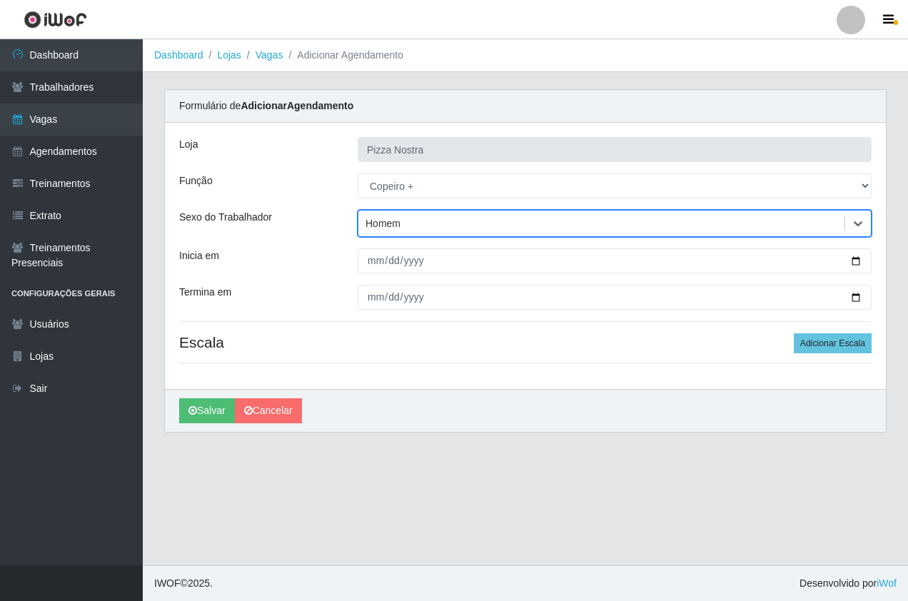
click at [377, 224] on div "Homem" at bounding box center [382, 223] width 35 height 15
click at [442, 226] on div "Homem" at bounding box center [601, 224] width 486 height 24
click at [254, 417] on link "Cancelar" at bounding box center [268, 410] width 67 height 25
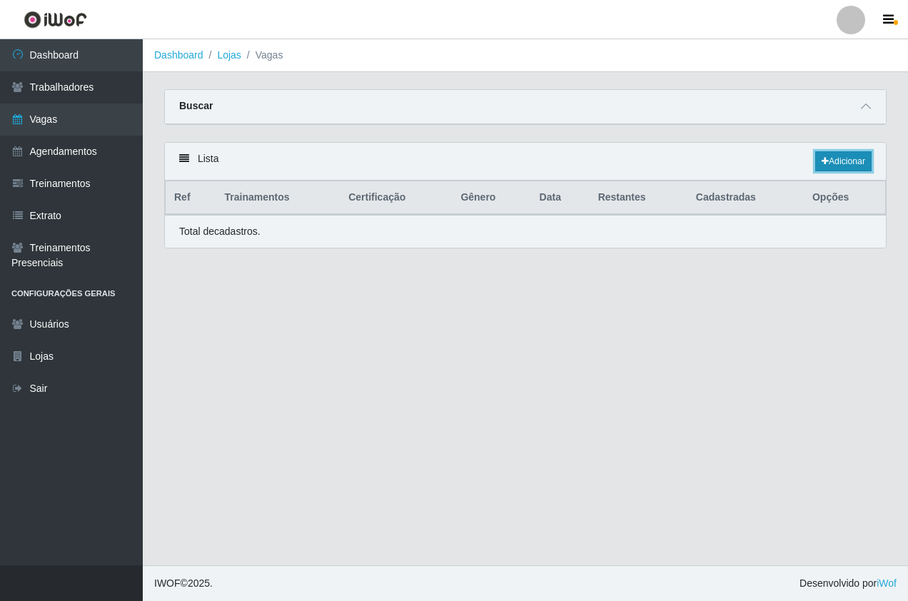
click at [855, 165] on link "Adicionar" at bounding box center [843, 161] width 56 height 20
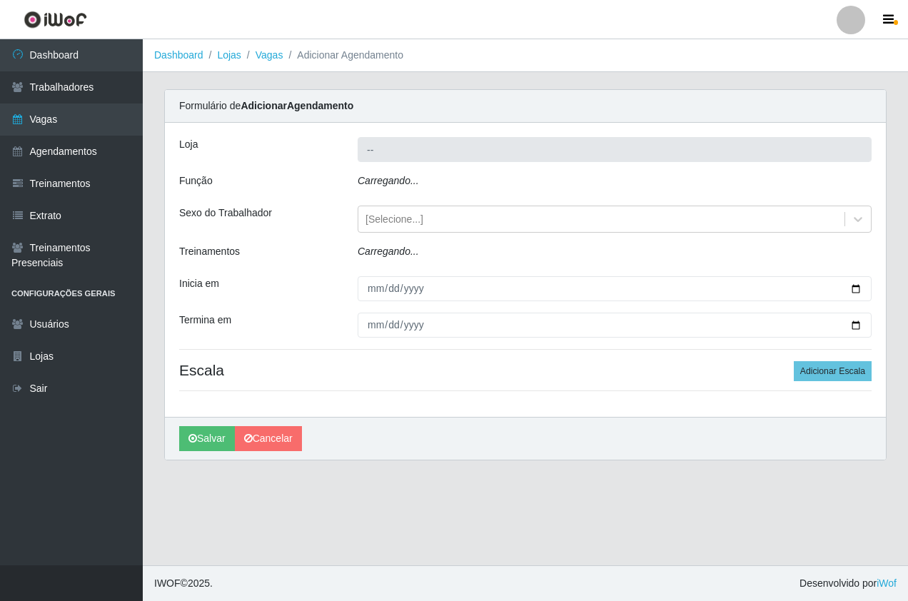
type input "Pizza Nostra"
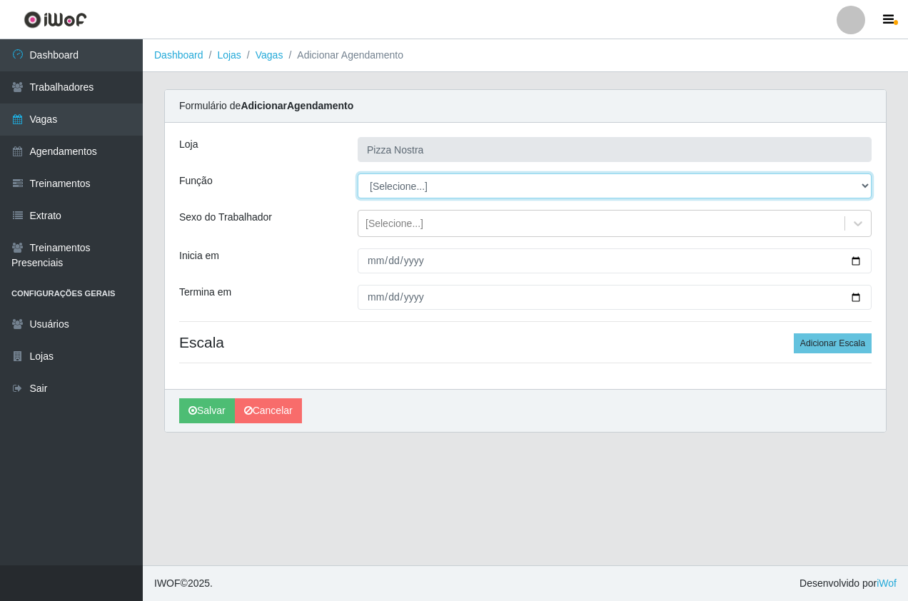
click at [415, 181] on select "[Selecione...] ASG ASG + ASG ++ Auxiliar de Cozinha Auxiliar de Cozinha + Auxil…" at bounding box center [615, 185] width 514 height 25
select select "96"
click at [358, 173] on select "[Selecione...] ASG ASG + ASG ++ Auxiliar de Cozinha Auxiliar de Cozinha + Auxil…" at bounding box center [615, 185] width 514 height 25
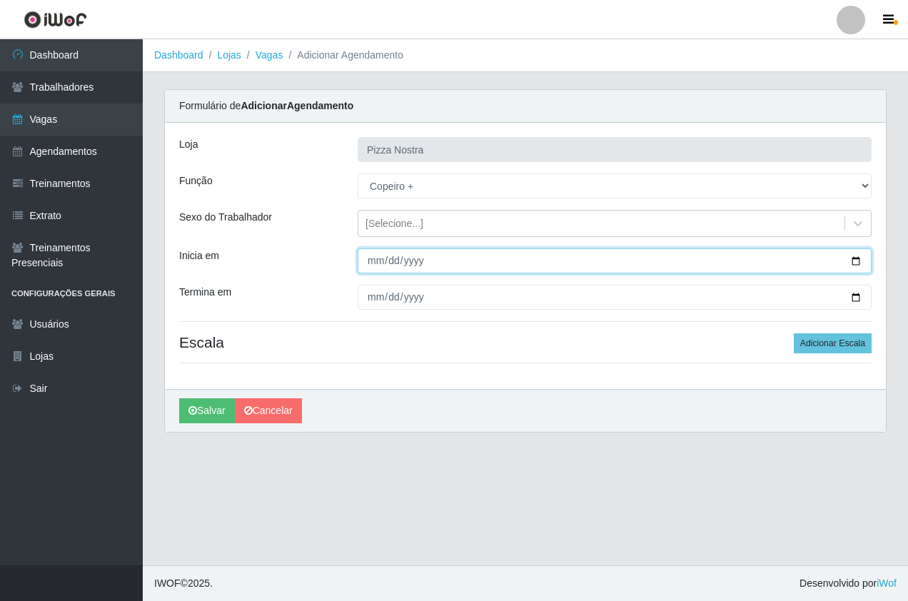
click at [379, 261] on input "Inicia em" at bounding box center [615, 260] width 514 height 25
click at [381, 258] on input "Inicia em" at bounding box center [615, 260] width 514 height 25
click at [390, 264] on input "Inicia em" at bounding box center [615, 260] width 514 height 25
type input "2025-09-06"
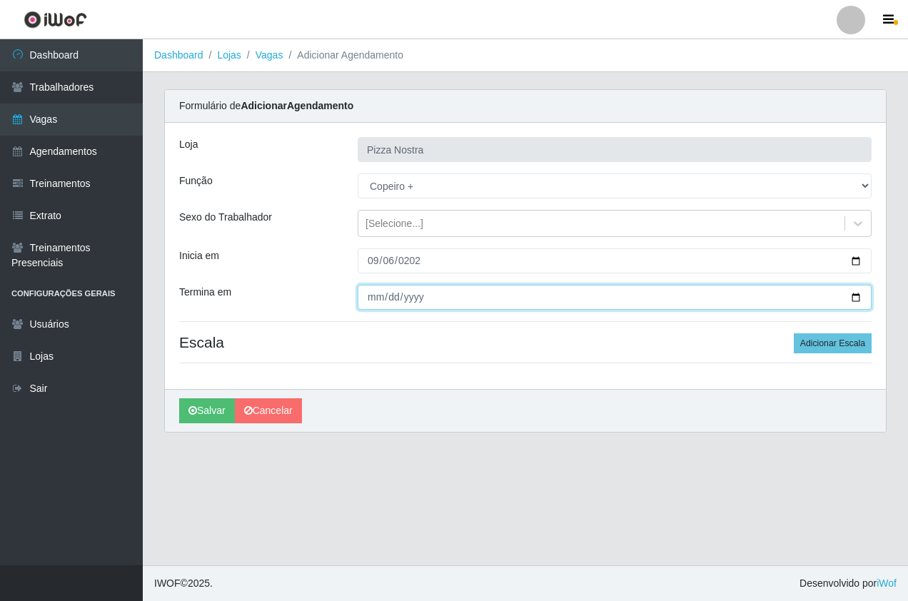
click at [378, 294] on input "Termina em" at bounding box center [615, 297] width 514 height 25
type input "2025-09-07"
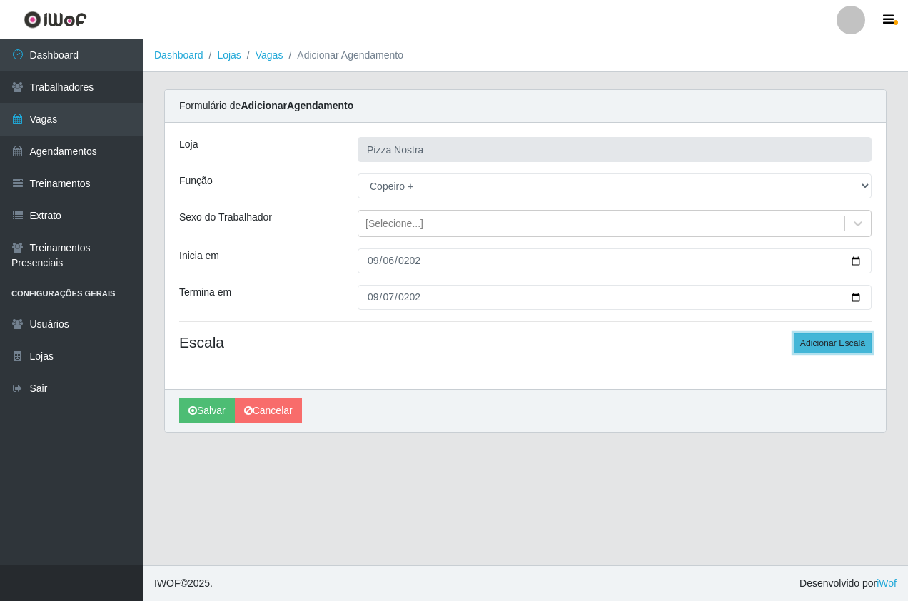
click at [855, 348] on button "Adicionar Escala" at bounding box center [833, 343] width 78 height 20
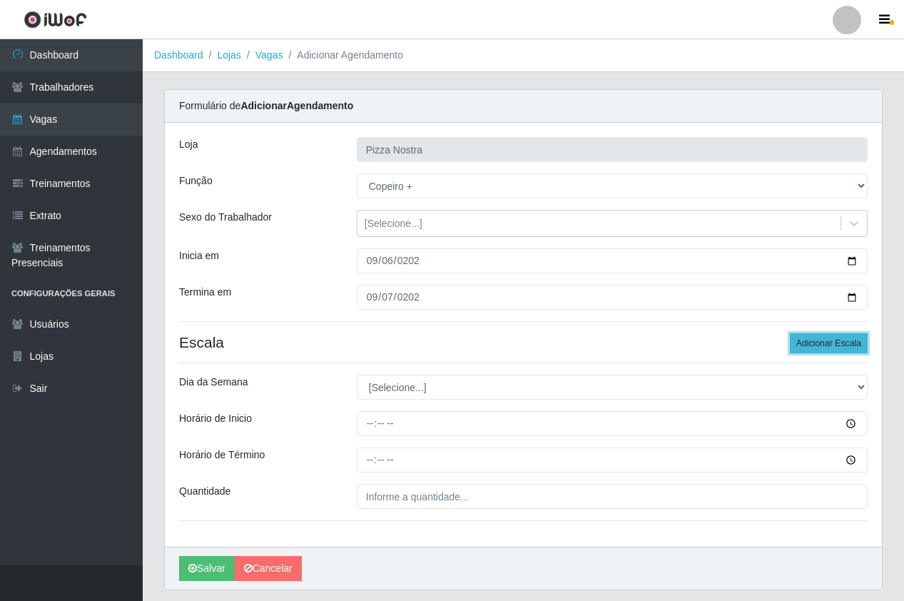
click at [855, 348] on button "Adicionar Escala" at bounding box center [829, 343] width 78 height 20
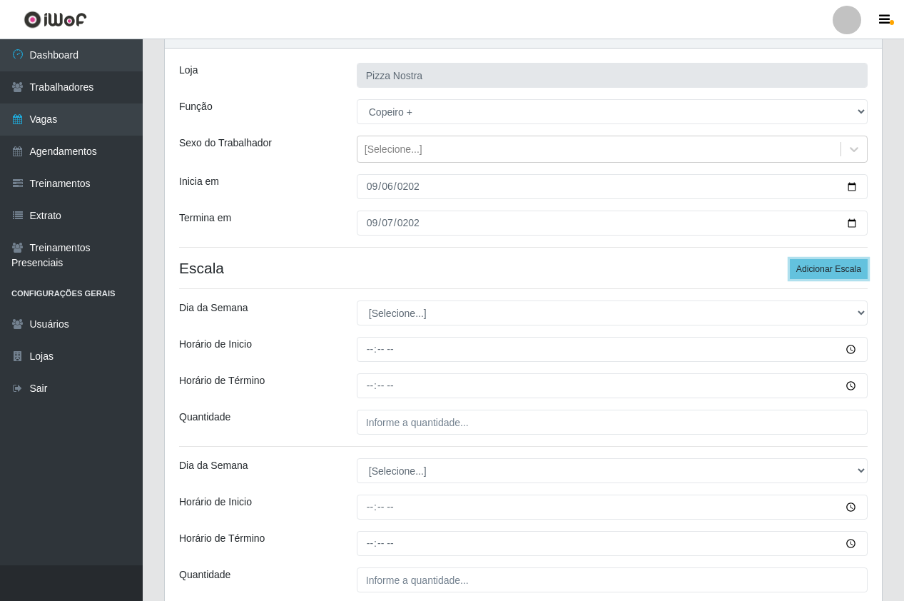
scroll to position [143, 0]
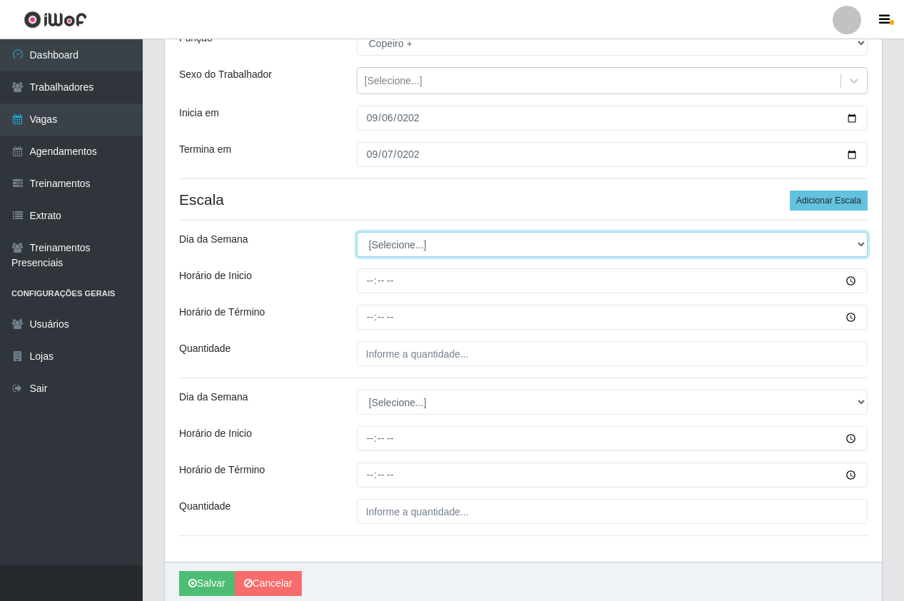
click at [484, 241] on select "[Selecione...] Segunda Terça Quarta Quinta Sexta Sábado Domingo" at bounding box center [612, 244] width 511 height 25
select select "6"
click at [357, 232] on select "[Selecione...] Segunda Terça Quarta Quinta Sexta Sábado Domingo" at bounding box center [612, 244] width 511 height 25
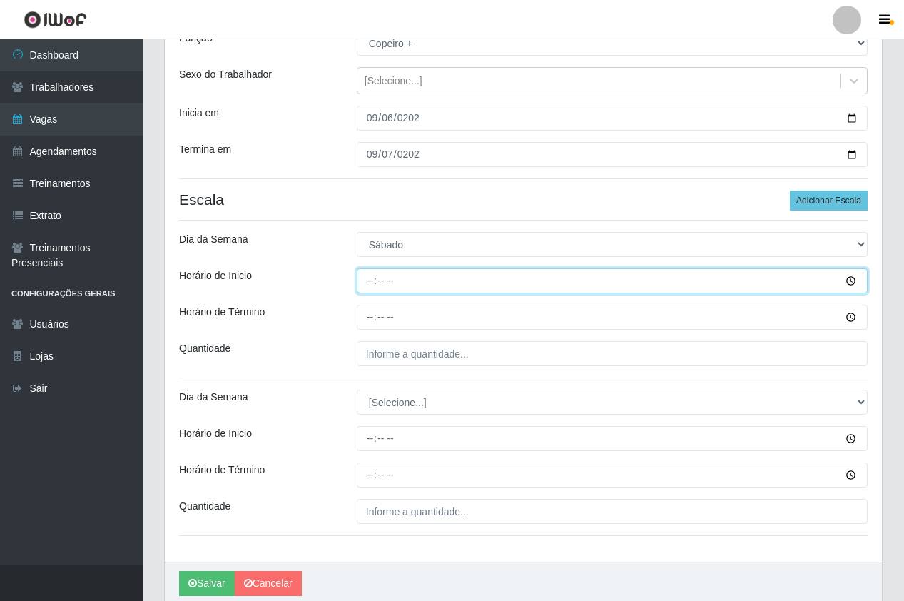
click at [379, 281] on input "Horário de Inicio" at bounding box center [612, 280] width 511 height 25
click at [370, 281] on input "Horário de Inicio" at bounding box center [612, 280] width 511 height 25
type input "18:00"
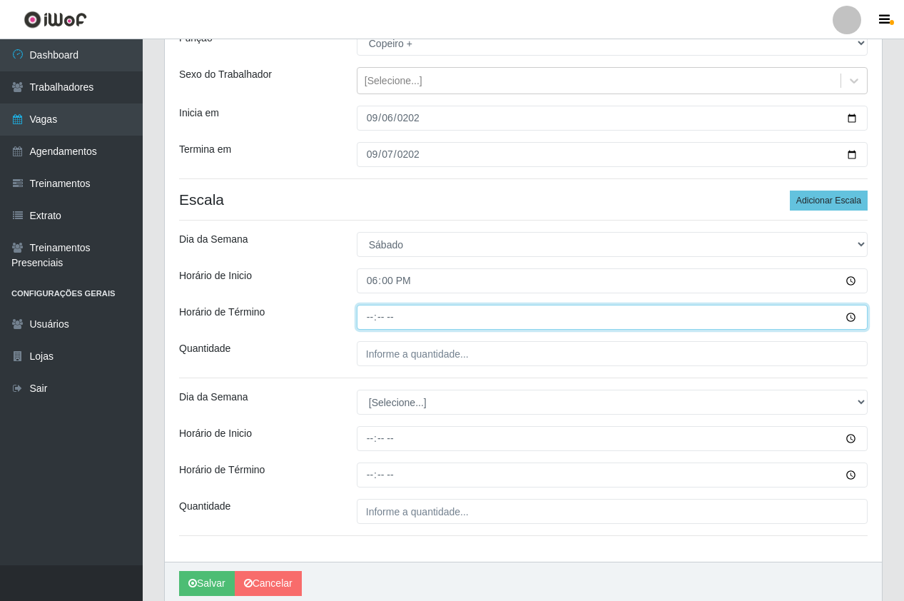
click at [370, 323] on input "Horário de Término" at bounding box center [612, 317] width 511 height 25
type input "00:00"
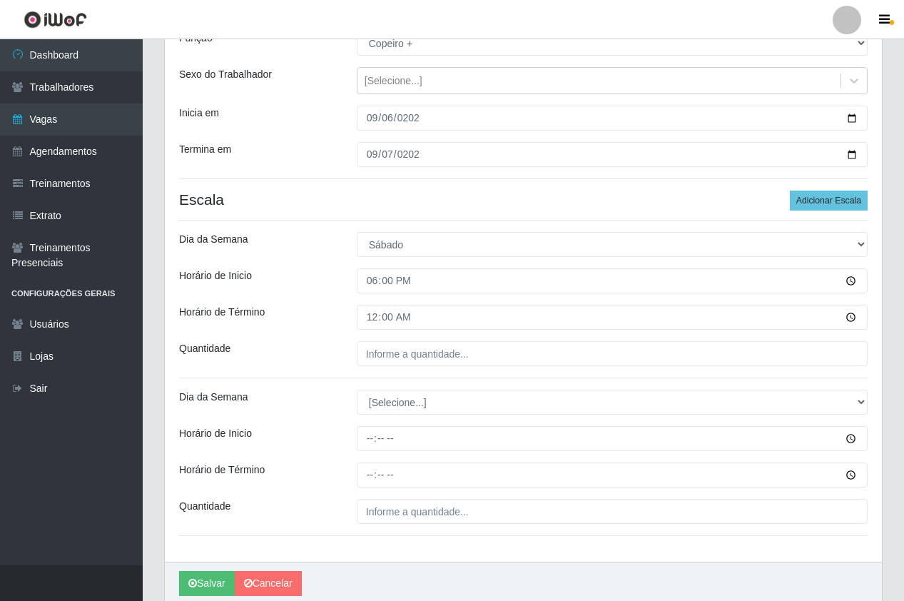
click at [407, 368] on div "Loja Pizza Nostra Função [Selecione...] ASG ASG + ASG ++ Auxiliar de Cozinha Au…" at bounding box center [523, 271] width 717 height 582
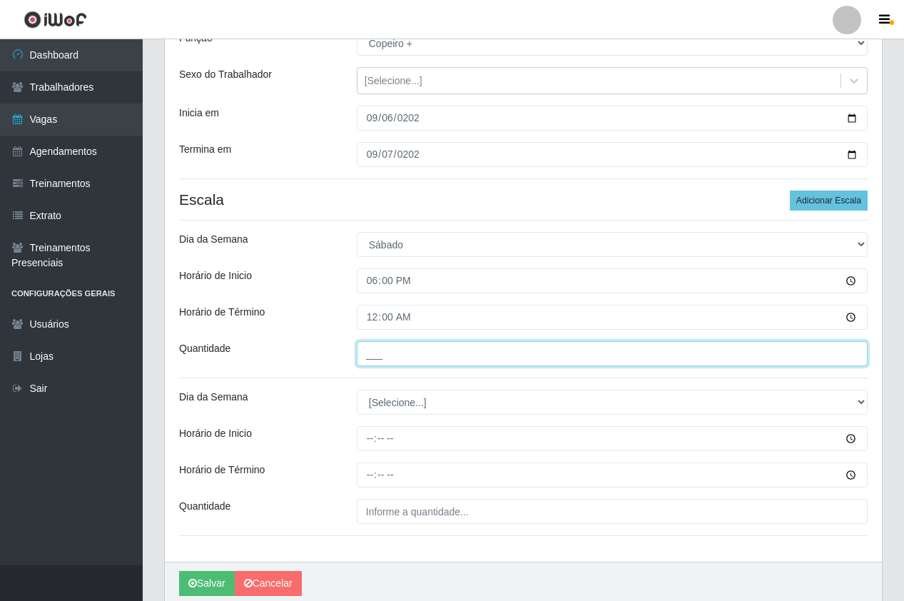
click at [411, 361] on input "___" at bounding box center [612, 353] width 511 height 25
type input "1__"
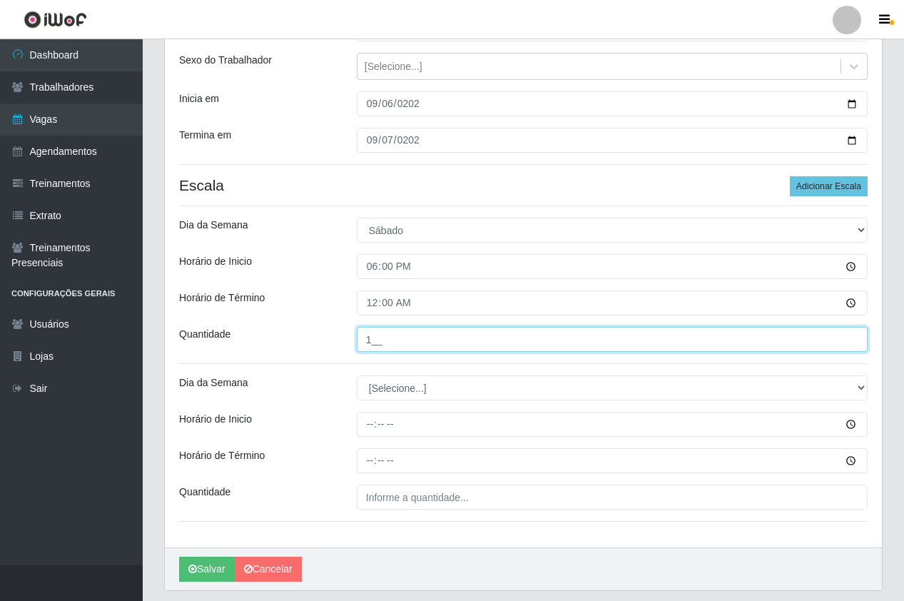
scroll to position [200, 0]
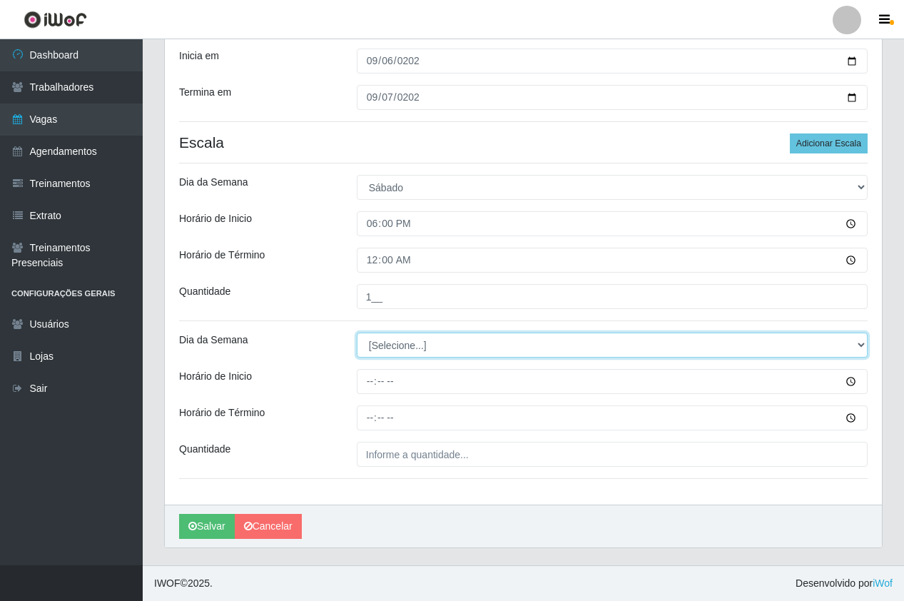
click at [392, 334] on select "[Selecione...] Segunda Terça Quarta Quinta Sexta Sábado Domingo" at bounding box center [612, 345] width 511 height 25
click at [397, 353] on select "[Selecione...] Segunda Terça Quarta Quinta Sexta Sábado Domingo" at bounding box center [612, 345] width 511 height 25
select select "0"
click at [357, 333] on select "[Selecione...] Segunda Terça Quarta Quinta Sexta Sábado Domingo" at bounding box center [612, 345] width 511 height 25
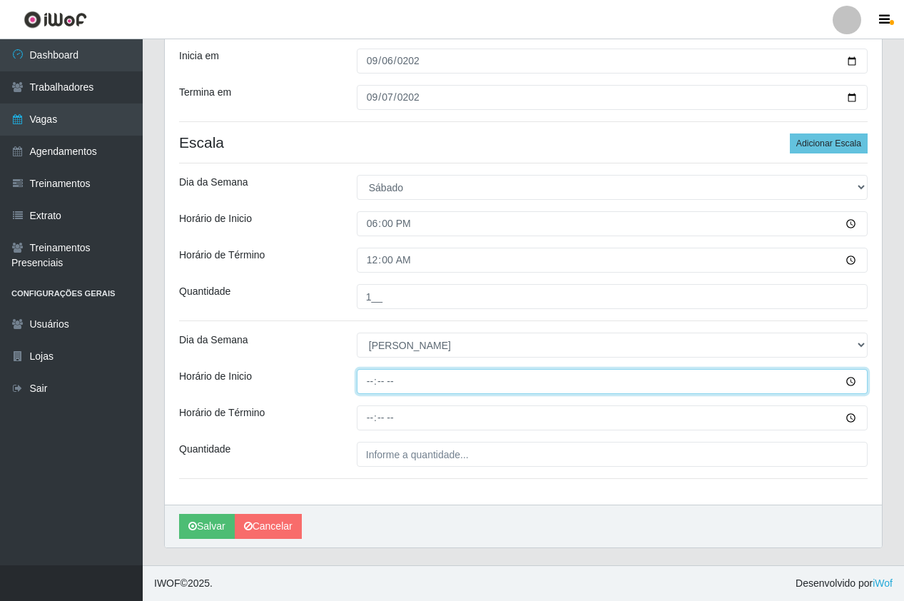
click at [374, 389] on input "Horário de Inicio" at bounding box center [612, 381] width 511 height 25
type input "18:00"
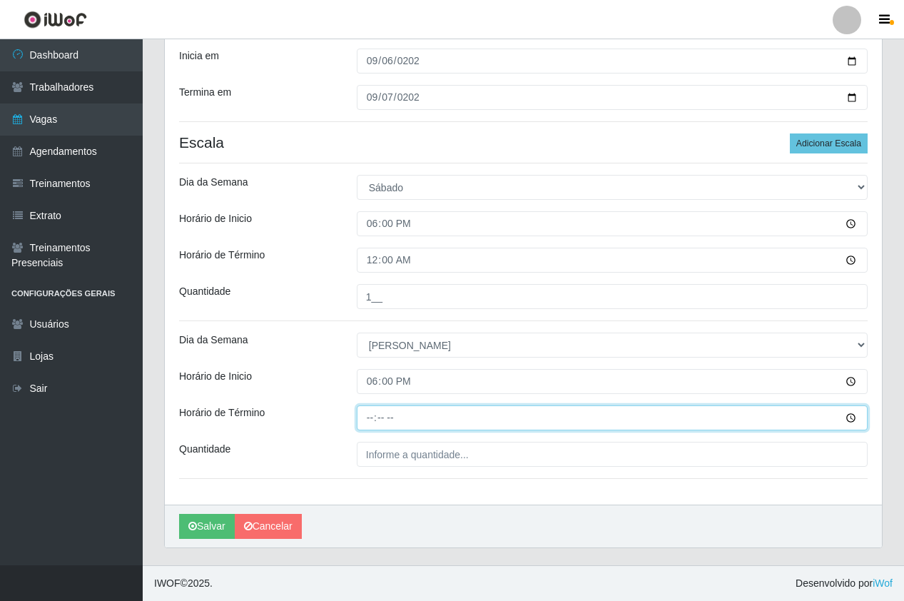
click at [365, 416] on input "Horário de Término" at bounding box center [612, 417] width 511 height 25
type input "00:00"
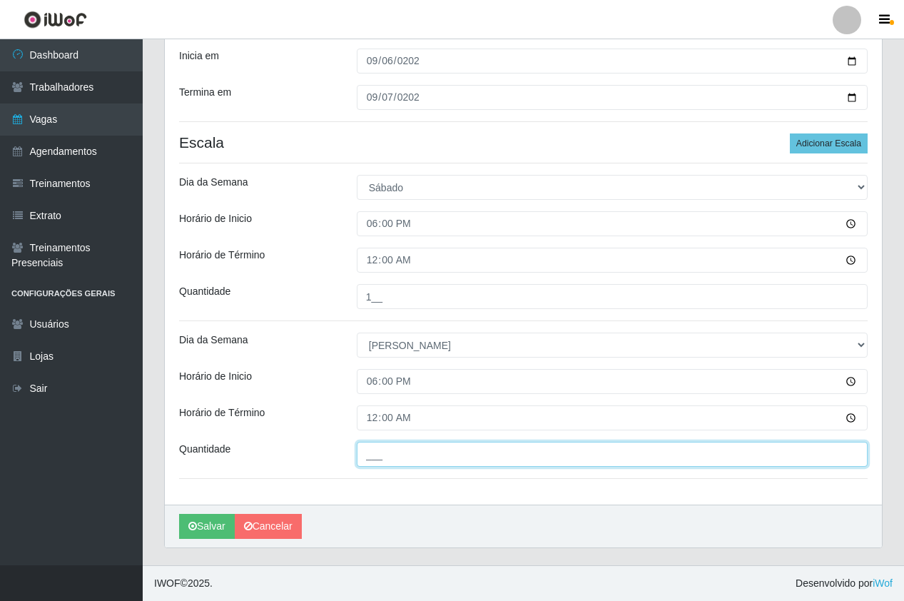
drag, startPoint x: 397, startPoint y: 452, endPoint x: 403, endPoint y: 460, distance: 9.1
click at [397, 452] on input "___" at bounding box center [612, 454] width 511 height 25
type input "1__"
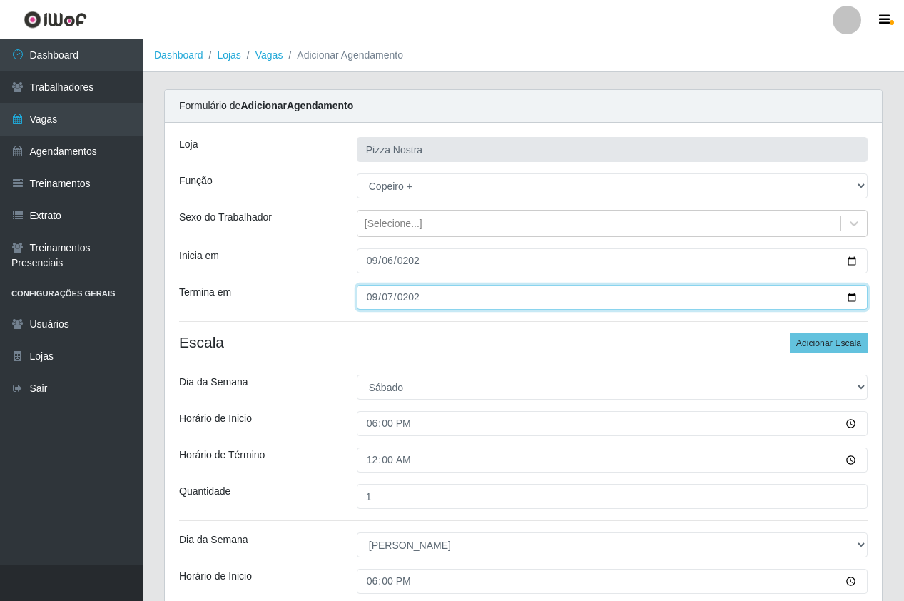
click at [577, 301] on input "2025-09-07" at bounding box center [612, 297] width 511 height 25
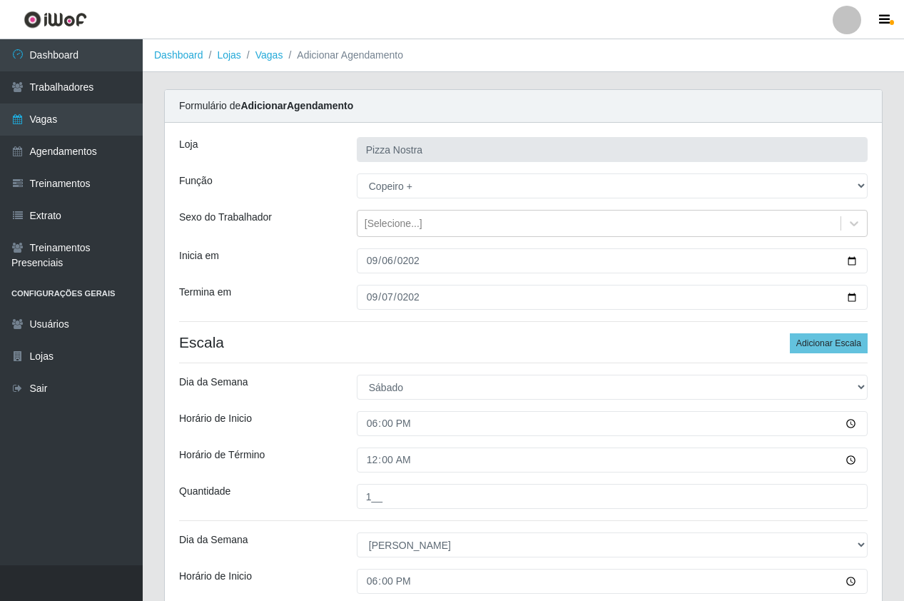
click at [591, 322] on div "Loja Pizza Nostra Função [Selecione...] ASG ASG + ASG ++ Auxiliar de Cozinha Au…" at bounding box center [523, 414] width 717 height 582
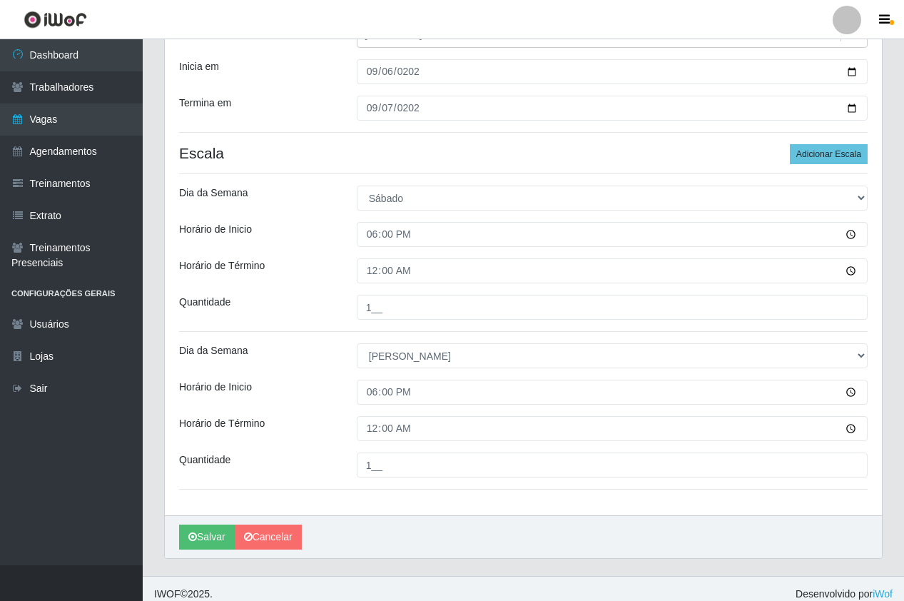
scroll to position [200, 0]
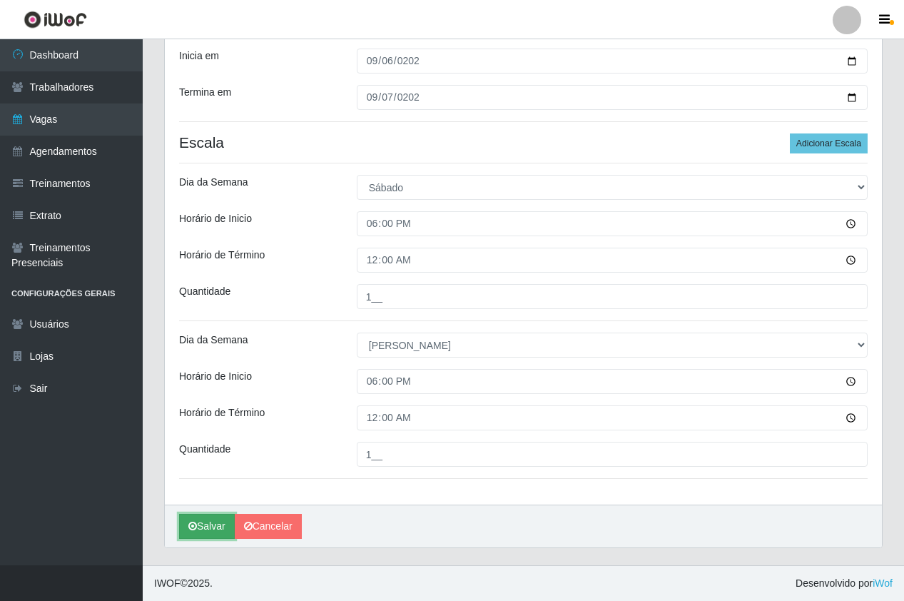
click at [224, 521] on button "Salvar" at bounding box center [207, 526] width 56 height 25
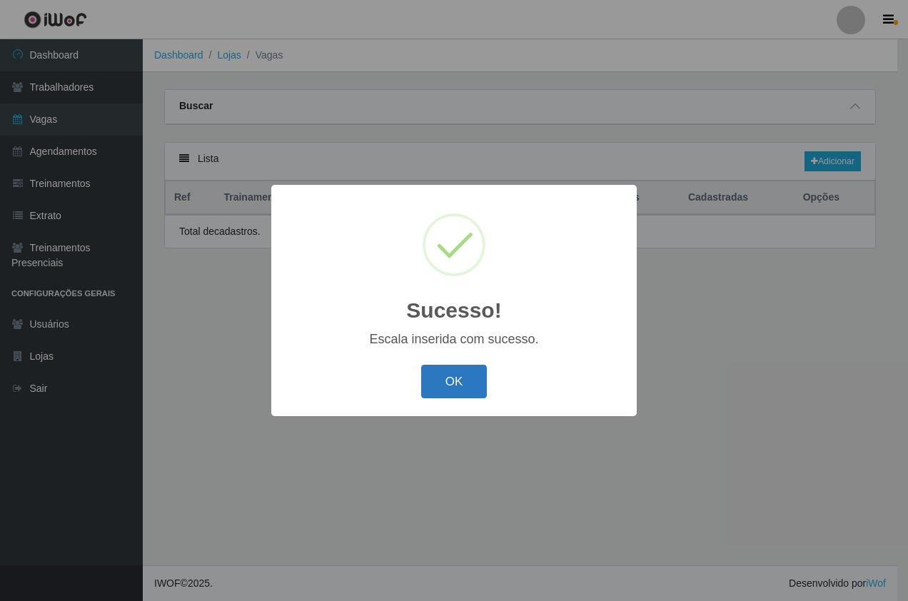
click at [445, 373] on button "OK" at bounding box center [454, 382] width 66 height 34
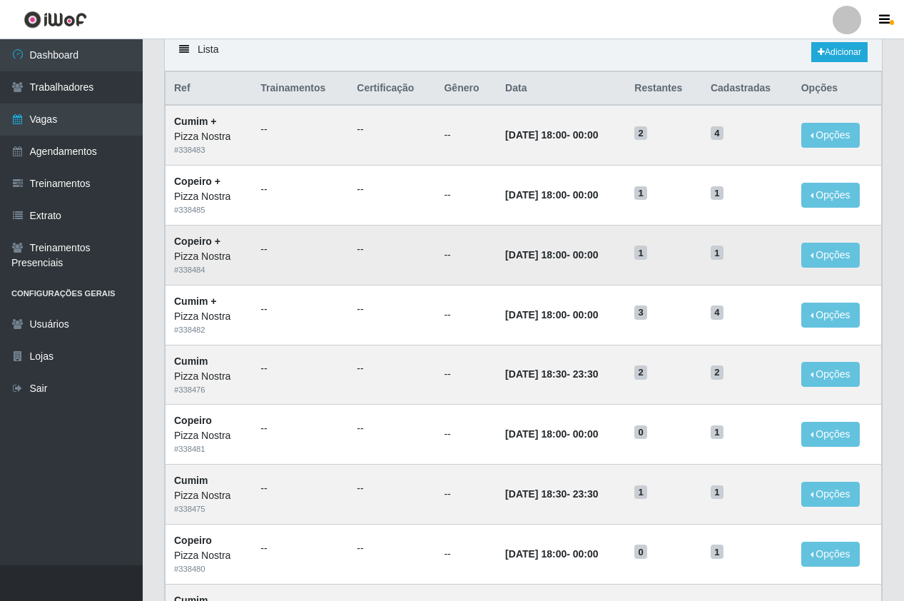
scroll to position [143, 0]
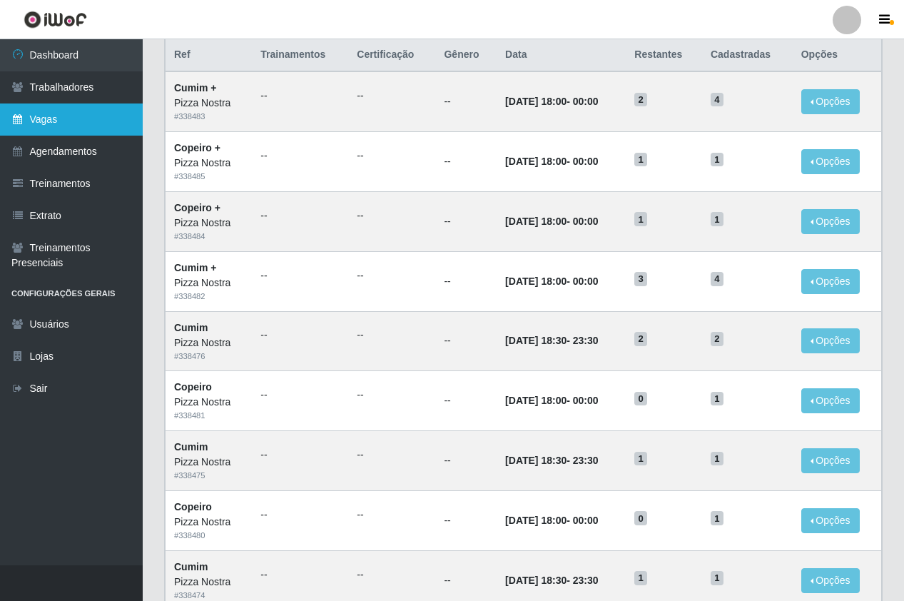
drag, startPoint x: 87, startPoint y: 157, endPoint x: 98, endPoint y: 108, distance: 50.4
click at [87, 156] on link "Agendamentos" at bounding box center [71, 152] width 143 height 32
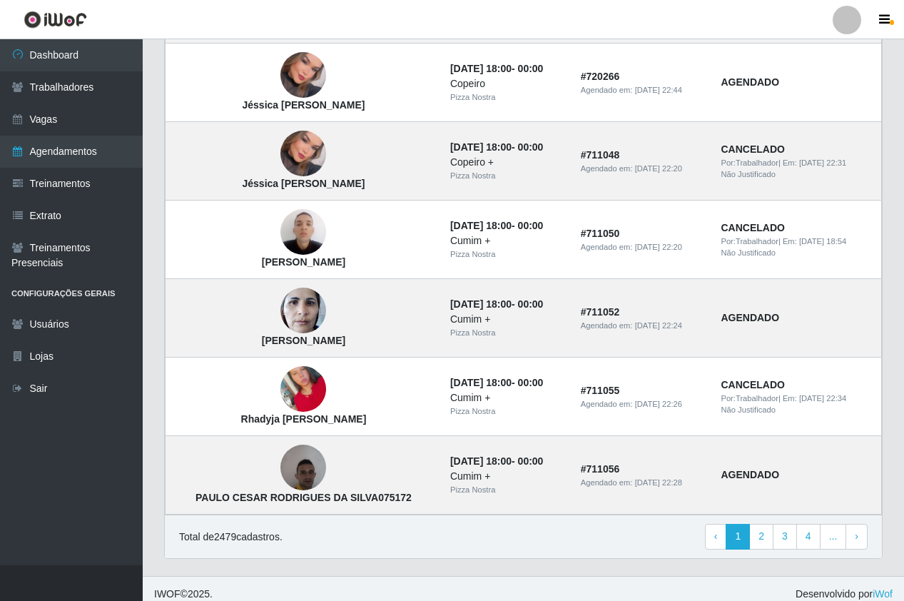
scroll to position [889, 0]
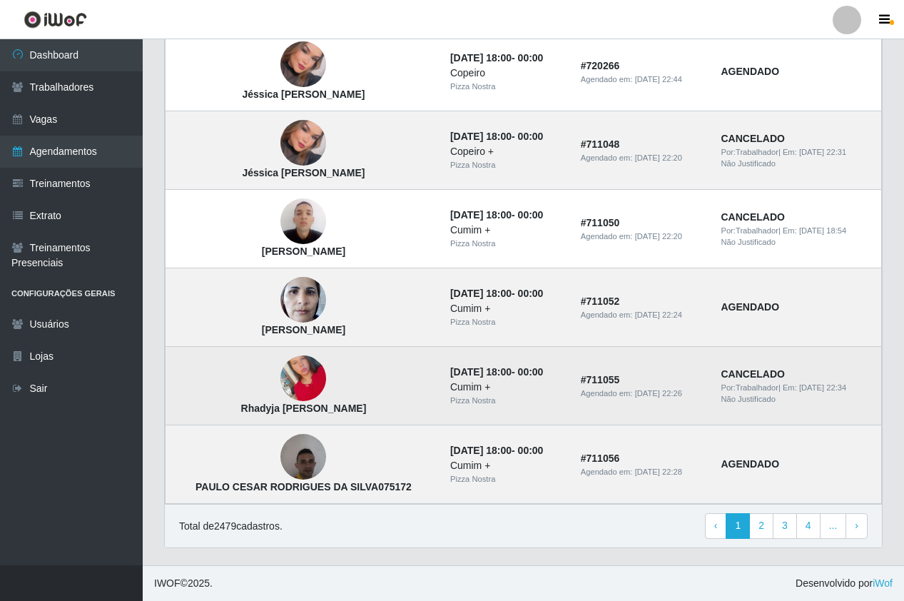
click at [293, 368] on img at bounding box center [303, 378] width 46 height 81
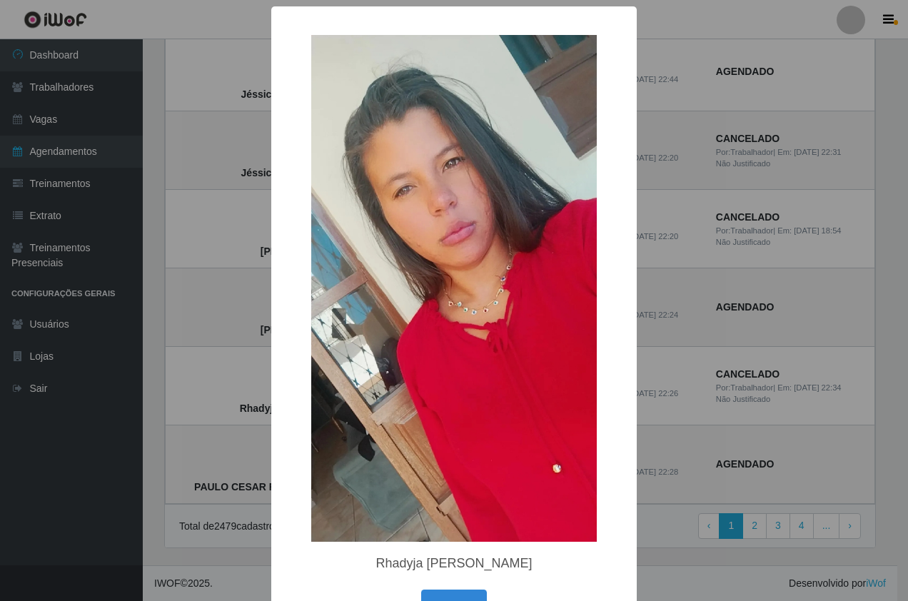
click at [246, 365] on div "× Rhadyja Julia dos Santos Silva Oliveira OK Cancel" at bounding box center [454, 300] width 908 height 601
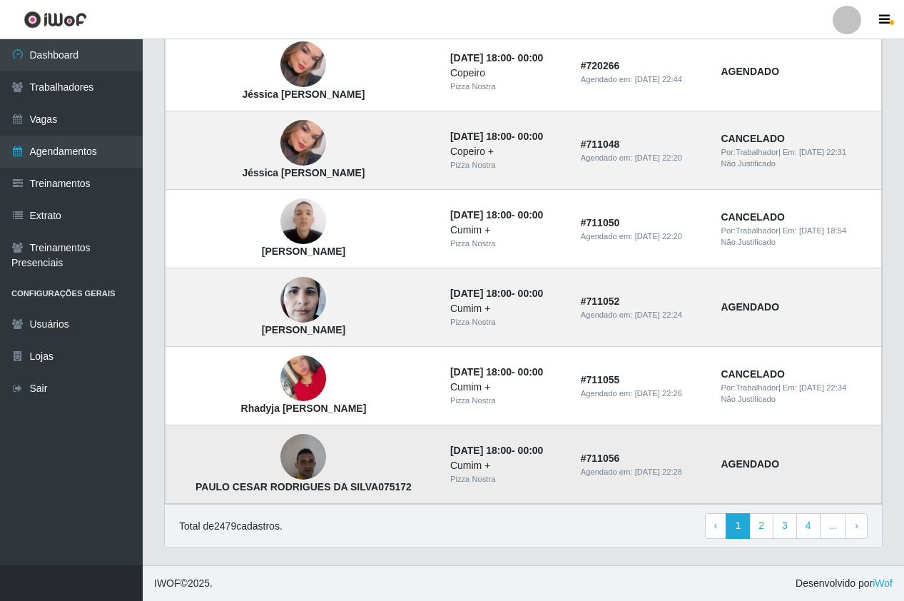
click at [280, 456] on img at bounding box center [303, 457] width 46 height 61
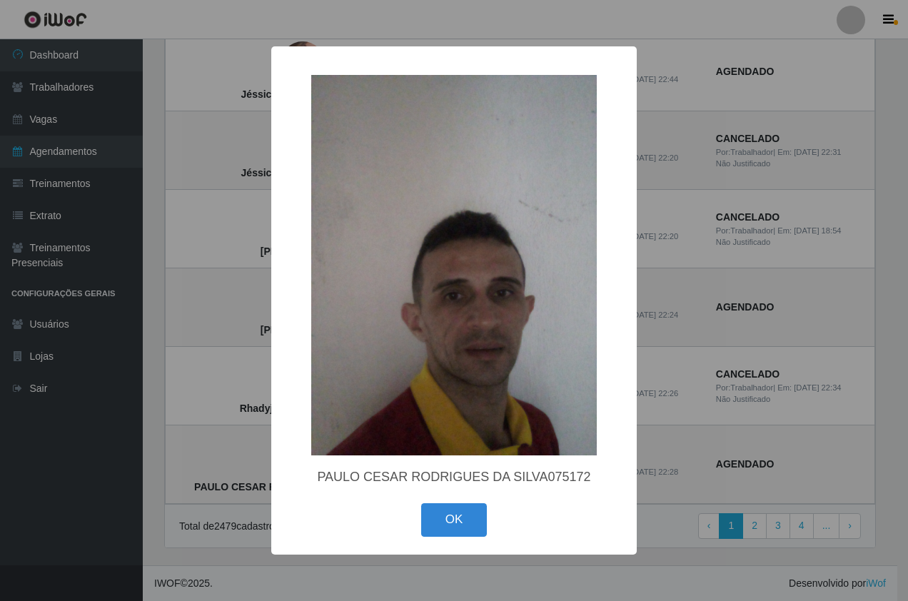
click at [197, 445] on div "× PAULO CESAR RODRIGUES DA SILVA075172 OK Cancel" at bounding box center [454, 300] width 908 height 601
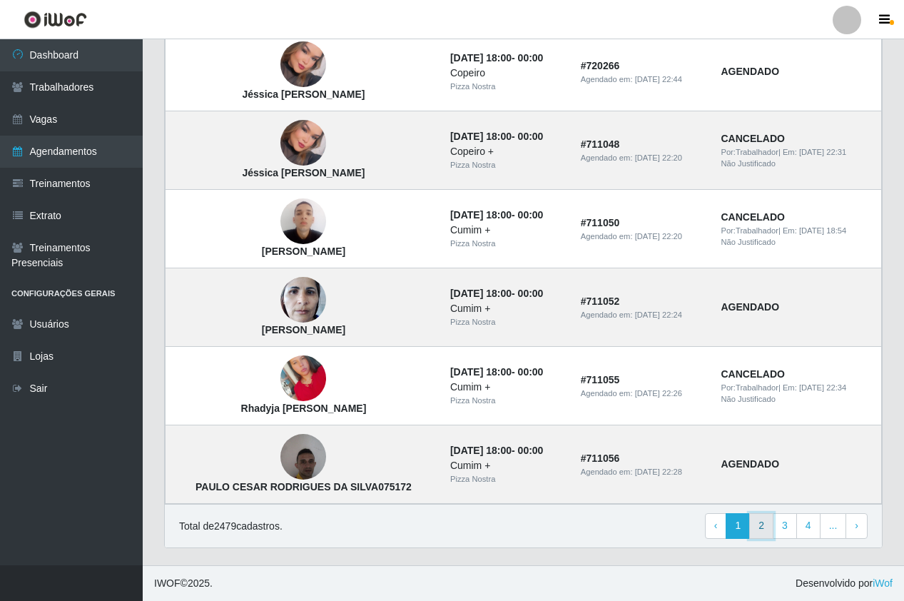
click at [767, 534] on link "2" at bounding box center [761, 526] width 24 height 26
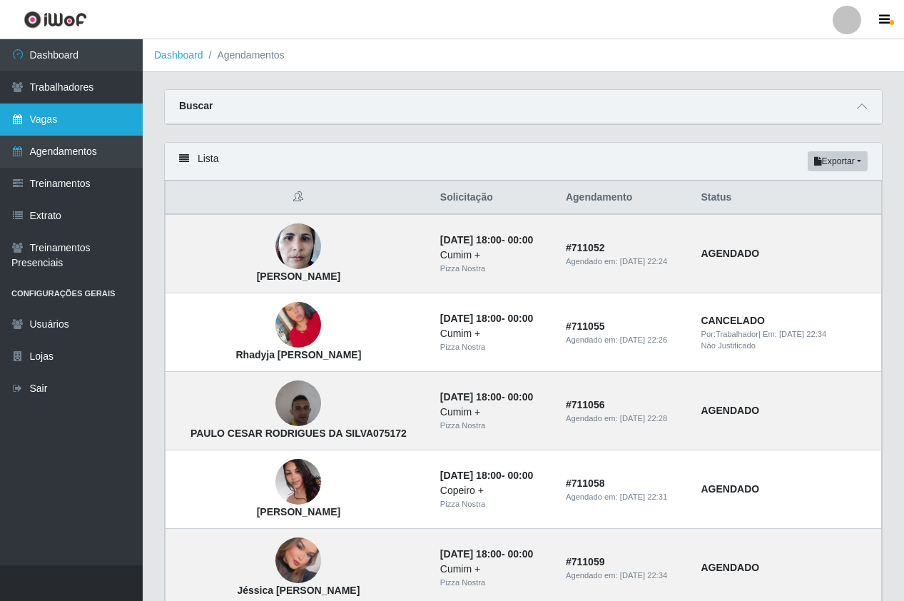
click at [54, 116] on link "Vagas" at bounding box center [71, 119] width 143 height 32
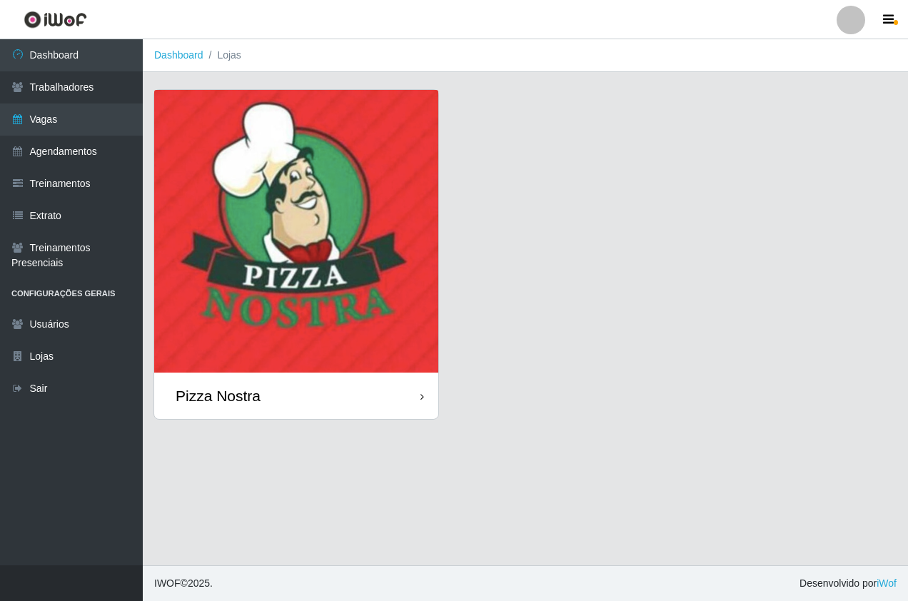
click at [262, 260] on img at bounding box center [296, 231] width 284 height 283
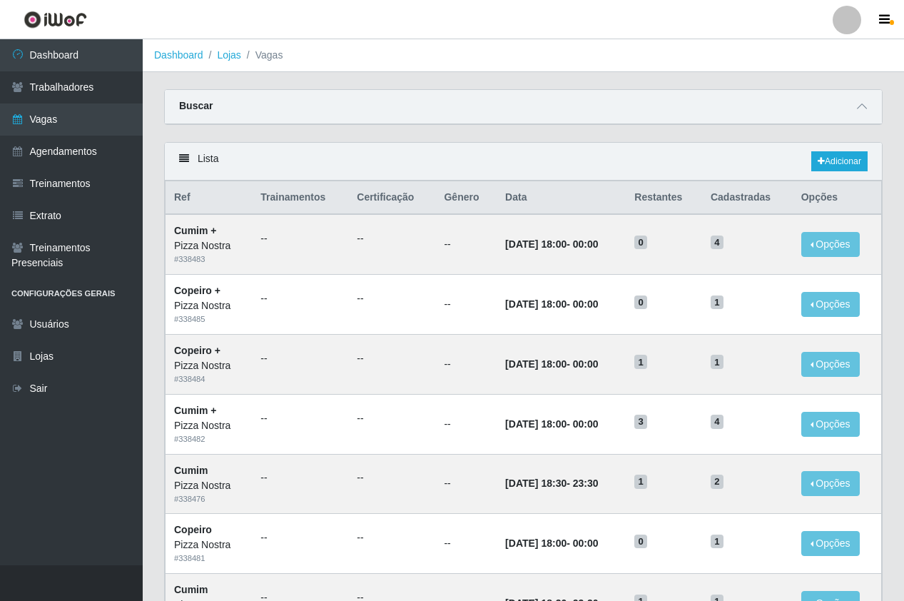
click at [413, 143] on div "Lista Adicionar" at bounding box center [523, 162] width 717 height 38
click at [824, 163] on link "Adicionar" at bounding box center [839, 161] width 56 height 20
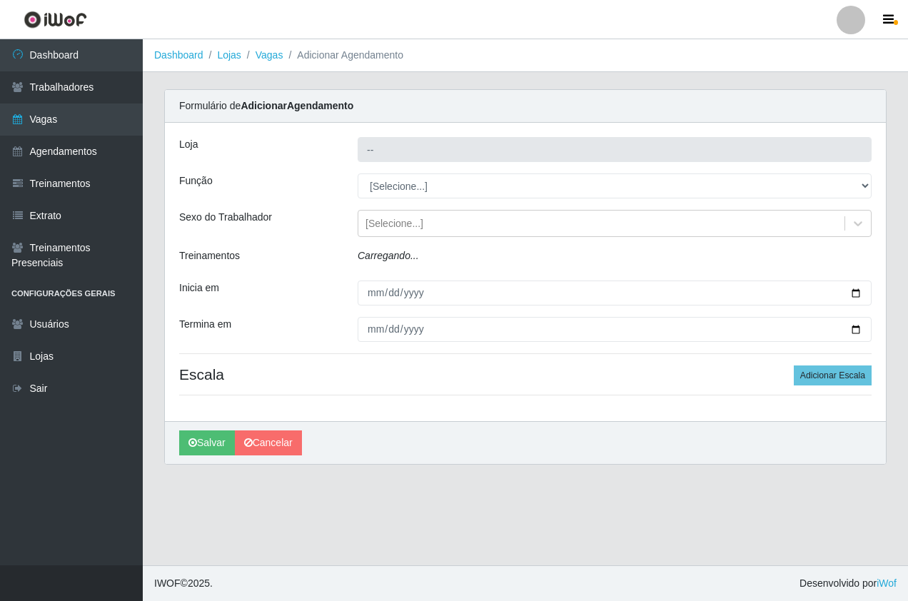
type input "Pizza Nostra"
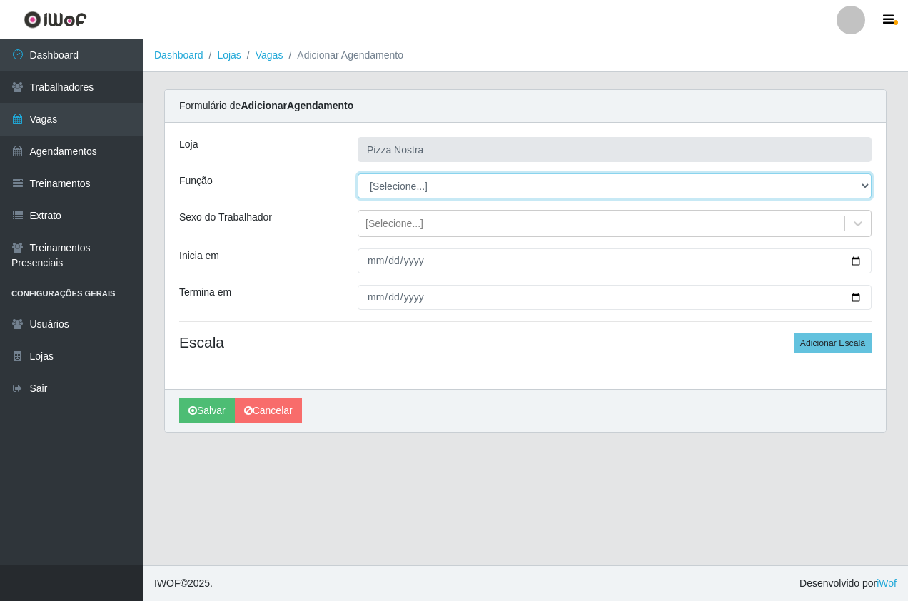
click at [395, 188] on select "[Selecione...] ASG ASG + ASG ++ Auxiliar de Cozinha Auxiliar de Cozinha + Auxil…" at bounding box center [615, 185] width 514 height 25
select select "17"
click at [358, 173] on select "[Selecione...] ASG ASG + ASG ++ Auxiliar de Cozinha Auxiliar de Cozinha + Auxil…" at bounding box center [615, 185] width 514 height 25
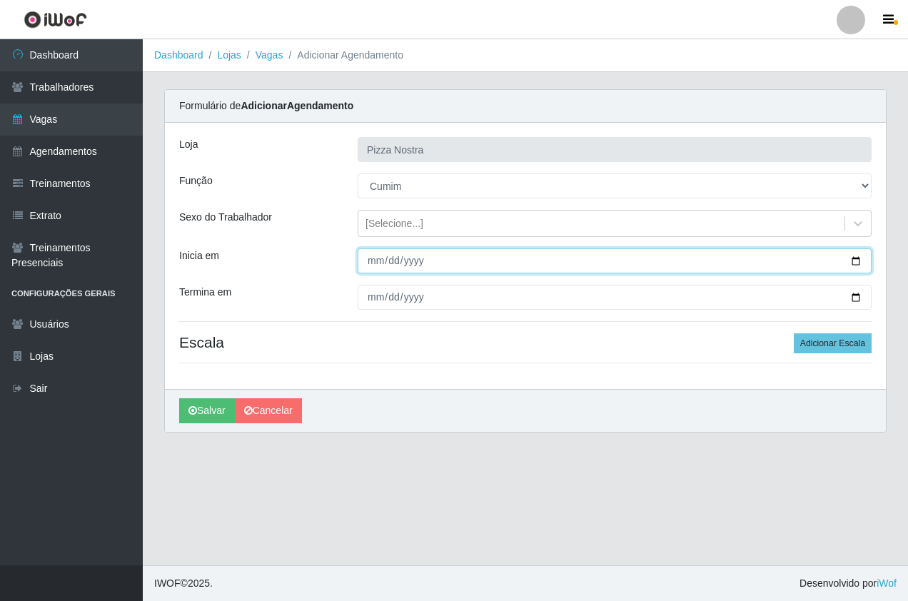
click at [375, 258] on input "Inicia em" at bounding box center [615, 260] width 514 height 25
type input "[DATE]"
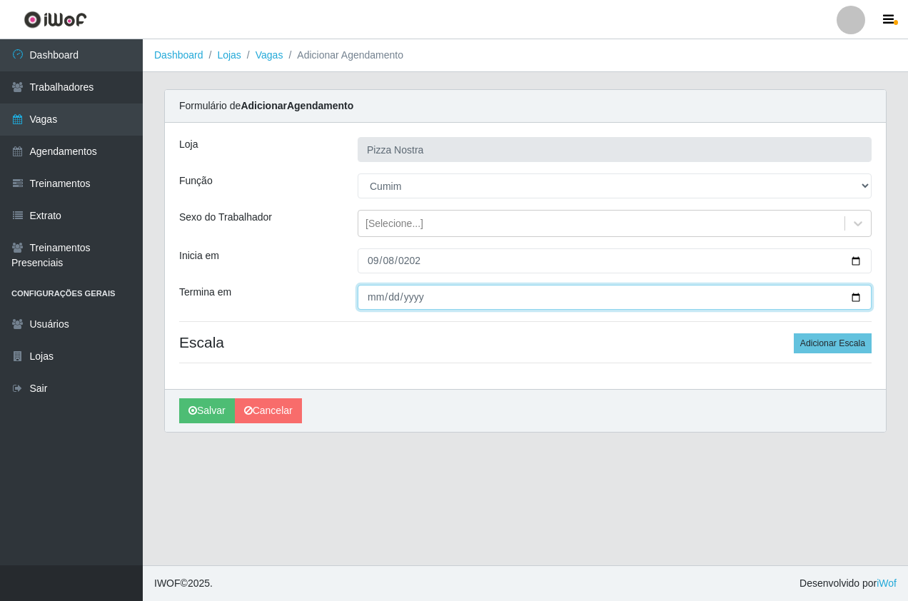
click at [365, 288] on input "Termina em" at bounding box center [615, 297] width 514 height 25
type input "[DATE]"
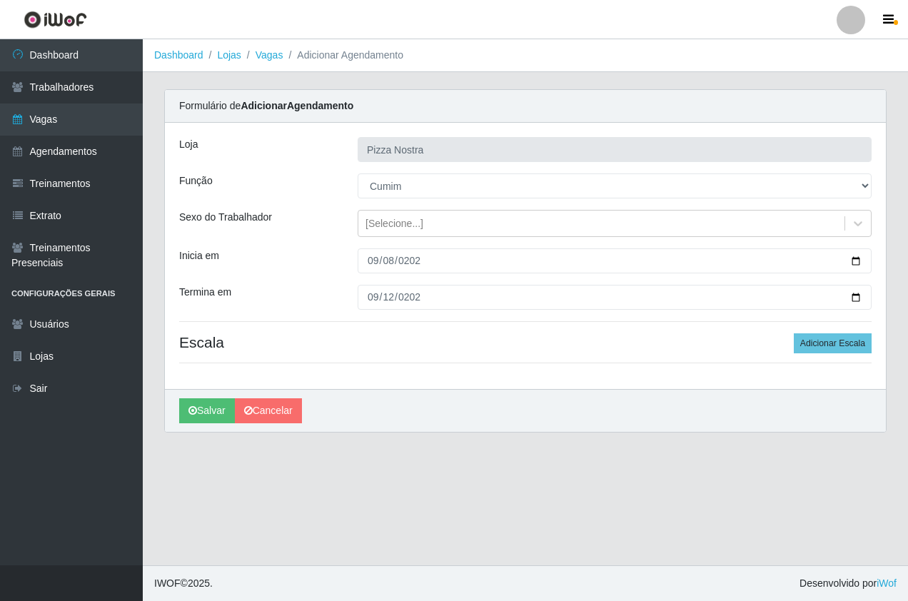
click at [458, 397] on div "[PERSON_NAME]" at bounding box center [525, 410] width 721 height 43
click at [867, 343] on button "Adicionar Escala" at bounding box center [833, 343] width 78 height 20
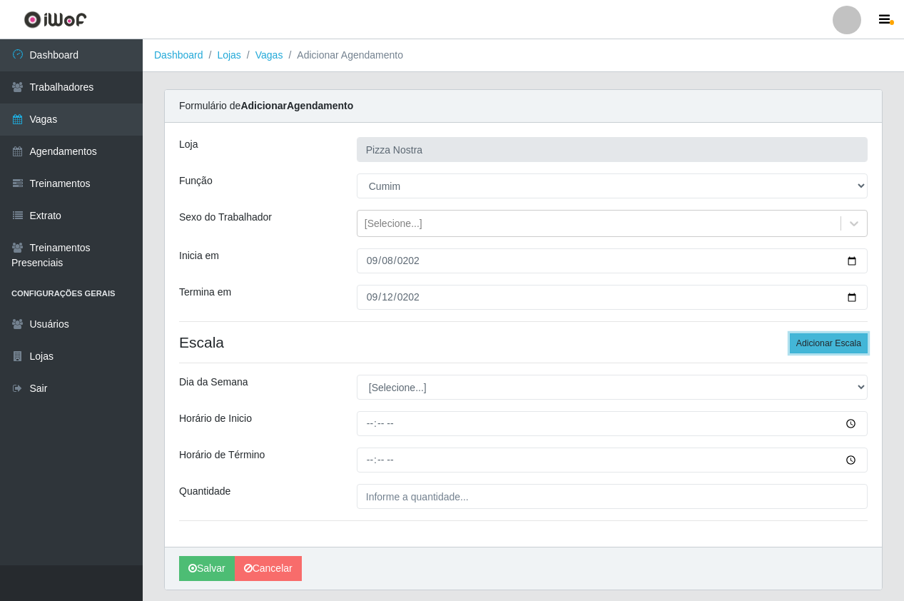
click at [867, 343] on button "Adicionar Escala" at bounding box center [829, 343] width 78 height 20
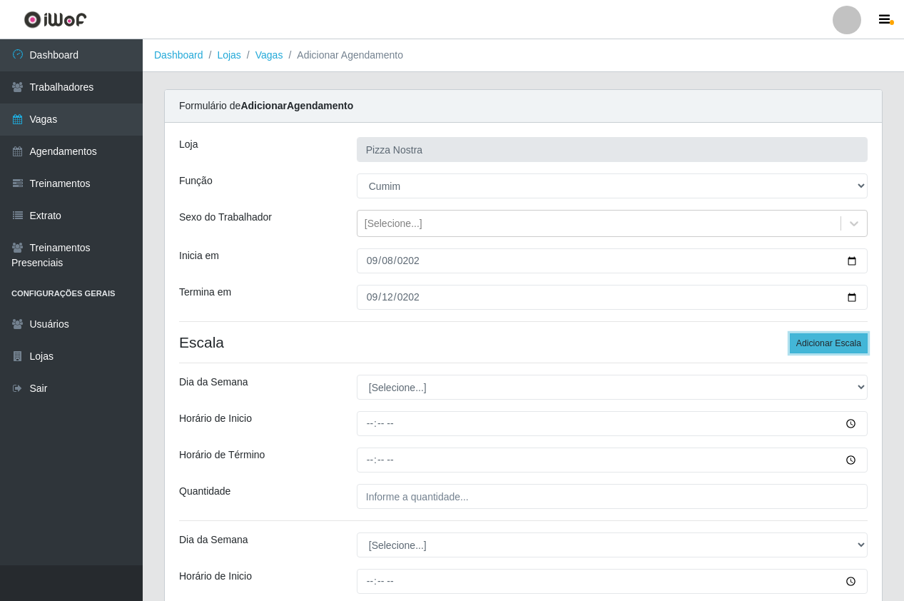
click at [867, 343] on button "Adicionar Escala" at bounding box center [829, 343] width 78 height 20
click at [858, 344] on button "Adicionar Escala" at bounding box center [829, 343] width 78 height 20
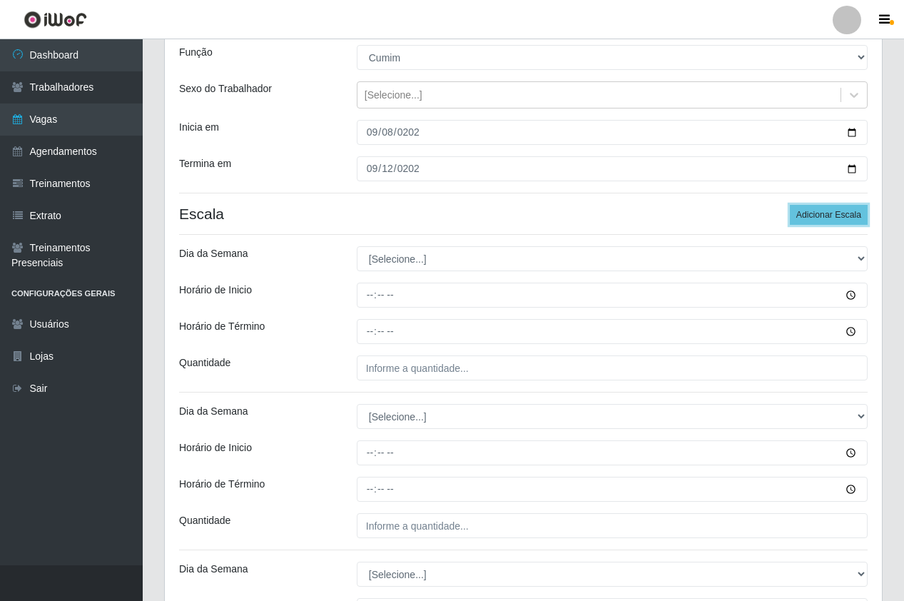
scroll to position [143, 0]
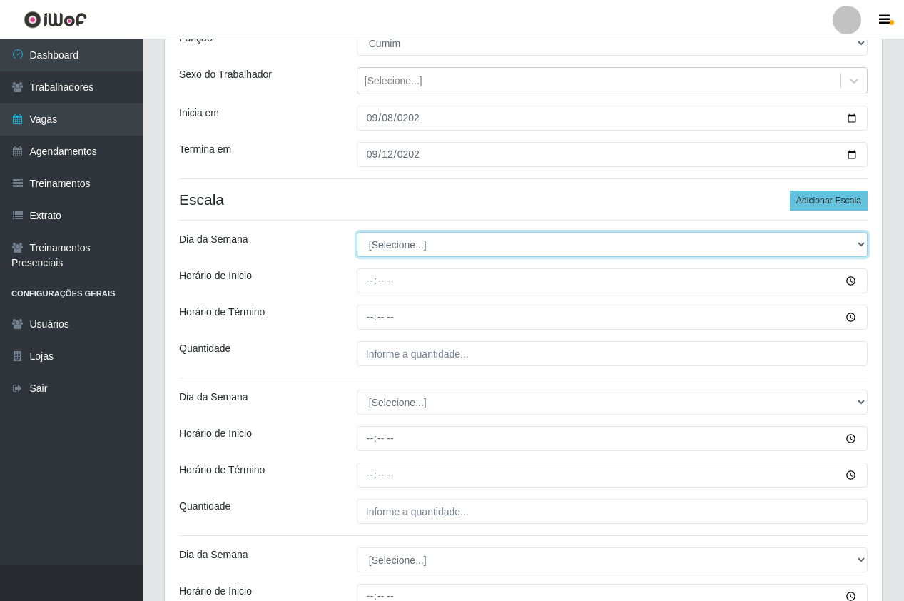
click at [445, 244] on select "[Selecione...] Segunda Terça Quarta Quinta Sexta Sábado Domingo" at bounding box center [612, 244] width 511 height 25
select select "1"
click at [357, 232] on select "[Selecione...] Segunda Terça Quarta Quinta Sexta Sábado Domingo" at bounding box center [612, 244] width 511 height 25
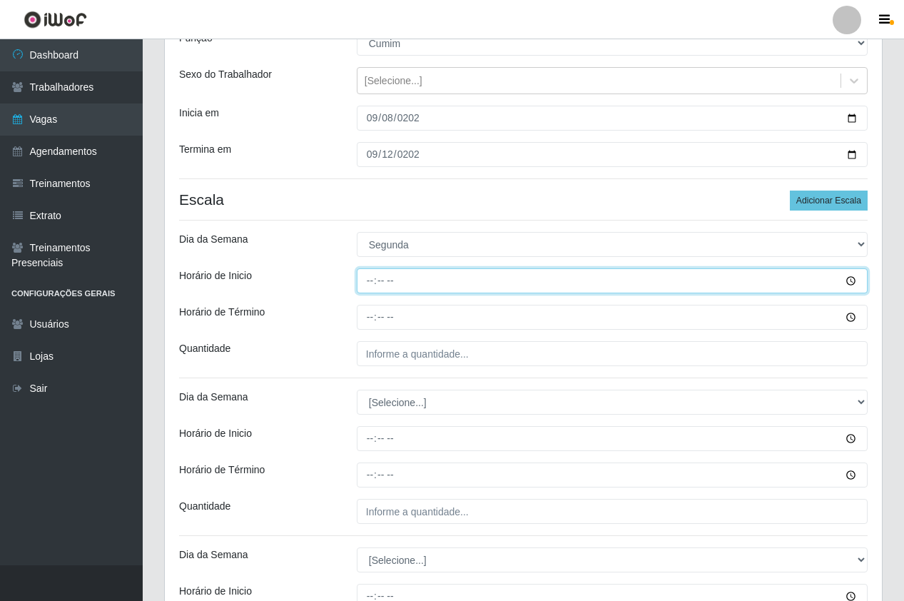
click at [363, 284] on input "Horário de Inicio" at bounding box center [612, 280] width 511 height 25
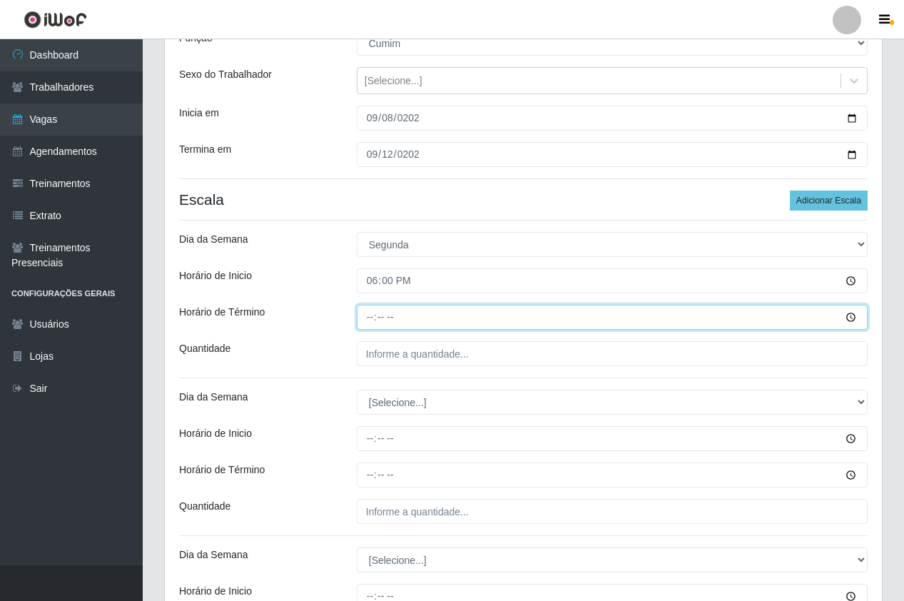
click at [374, 323] on input "Horário de Término" at bounding box center [612, 317] width 511 height 25
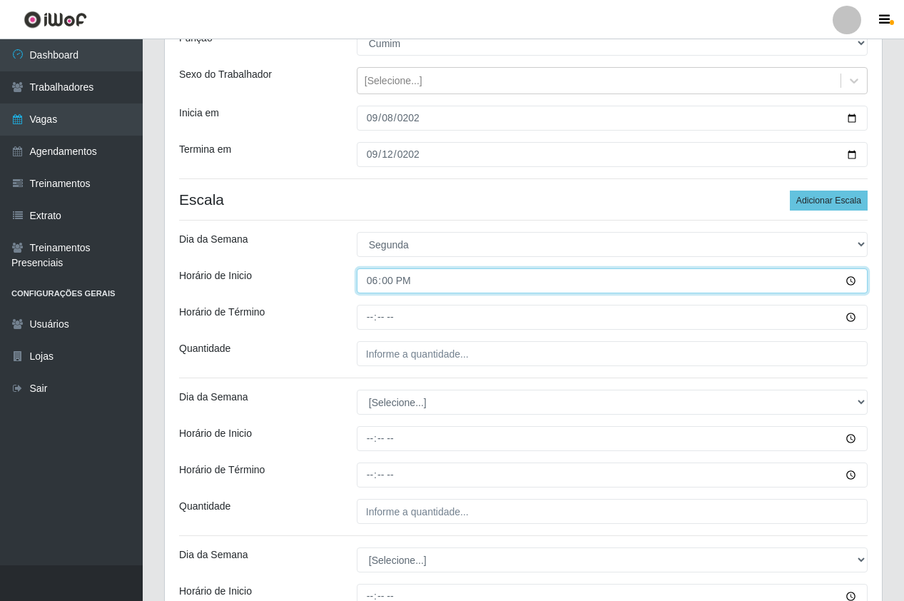
click at [387, 277] on input "18:00" at bounding box center [612, 280] width 511 height 25
type input "18:30"
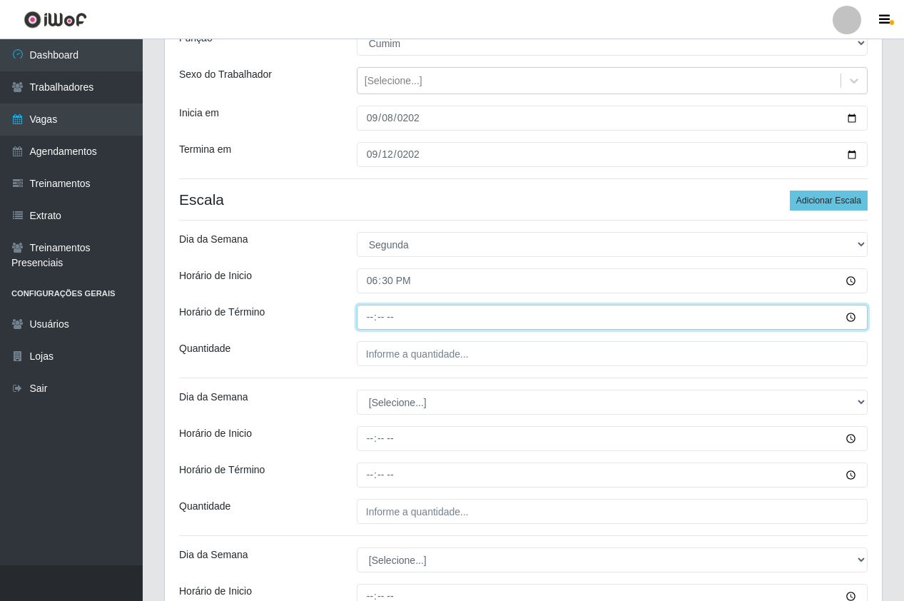
click at [370, 318] on input "Horário de Término" at bounding box center [612, 317] width 511 height 25
type input "23:30"
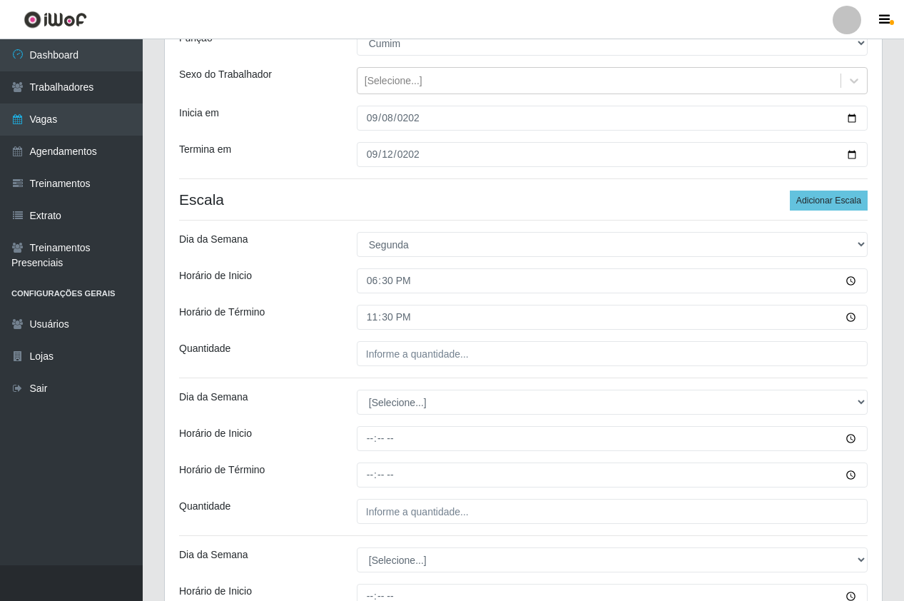
click at [460, 367] on div "Loja Pizza Nostra Função [Selecione...] ASG ASG + ASG ++ Auxiliar de Cozinha Au…" at bounding box center [523, 507] width 717 height 1055
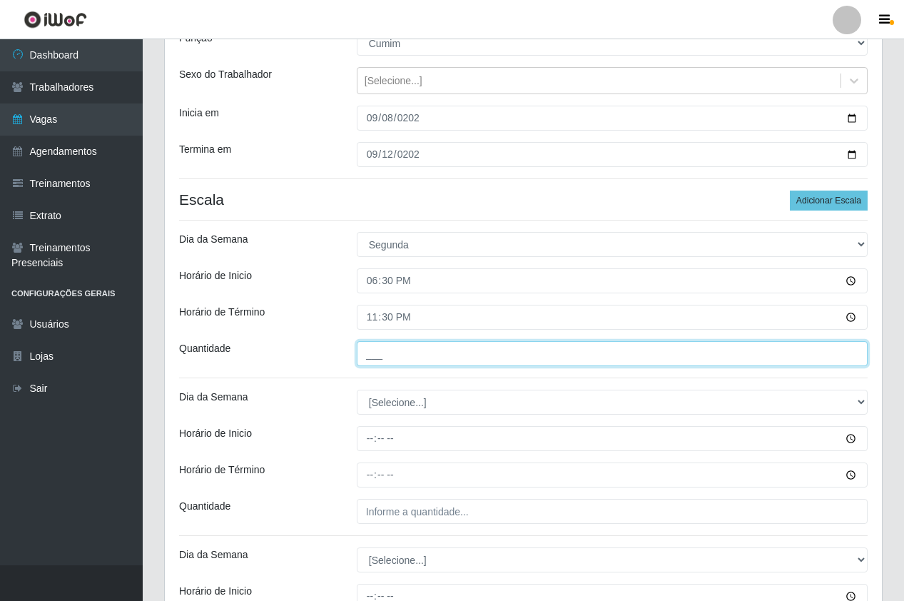
click at [462, 359] on input "___" at bounding box center [612, 353] width 511 height 25
type input "1__"
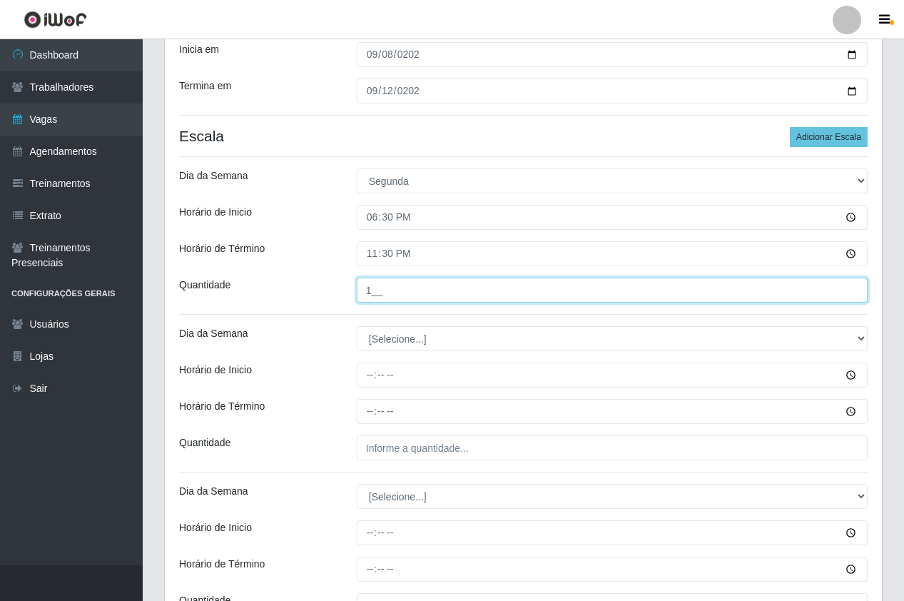
scroll to position [285, 0]
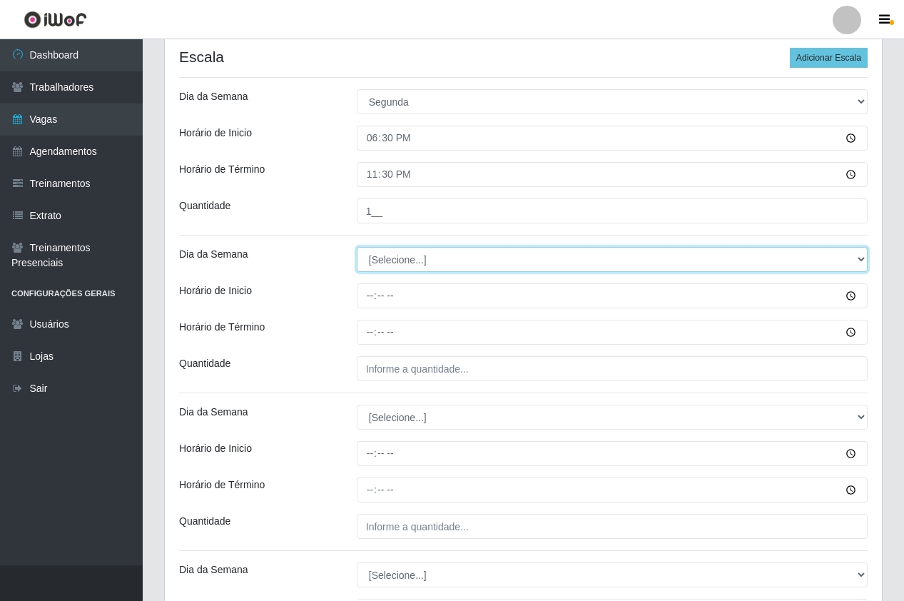
click at [400, 265] on select "[Selecione...] Segunda Terça Quarta Quinta Sexta Sábado Domingo" at bounding box center [612, 259] width 511 height 25
select select "2"
click at [357, 247] on select "[Selecione...] Segunda Terça Quarta Quinta Sexta Sábado Domingo" at bounding box center [612, 259] width 511 height 25
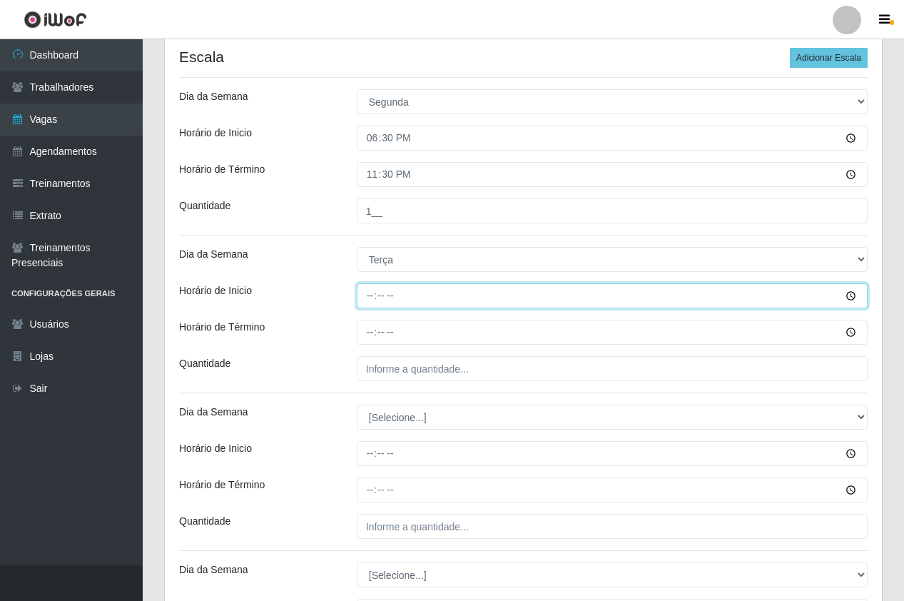
click at [373, 298] on input "Horário de Inicio" at bounding box center [612, 295] width 511 height 25
type input "18:30"
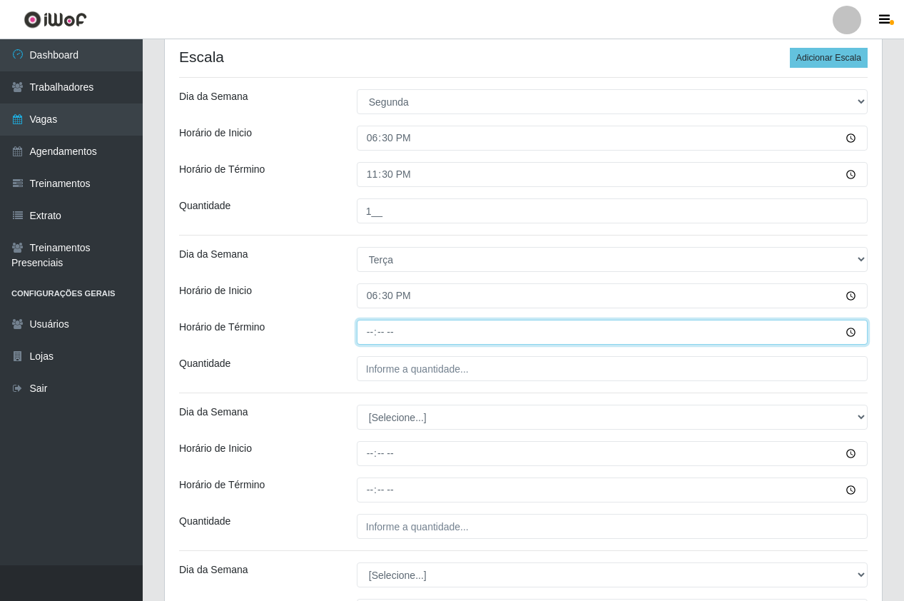
click at [365, 335] on input "Horário de Término" at bounding box center [612, 332] width 511 height 25
type input "23:30"
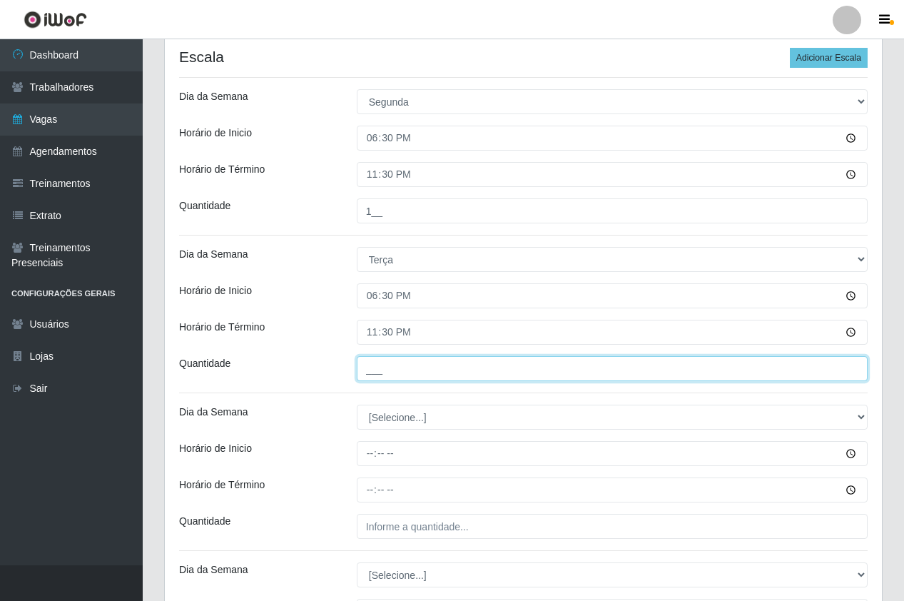
click at [406, 375] on input "___" at bounding box center [612, 368] width 511 height 25
type input "1__"
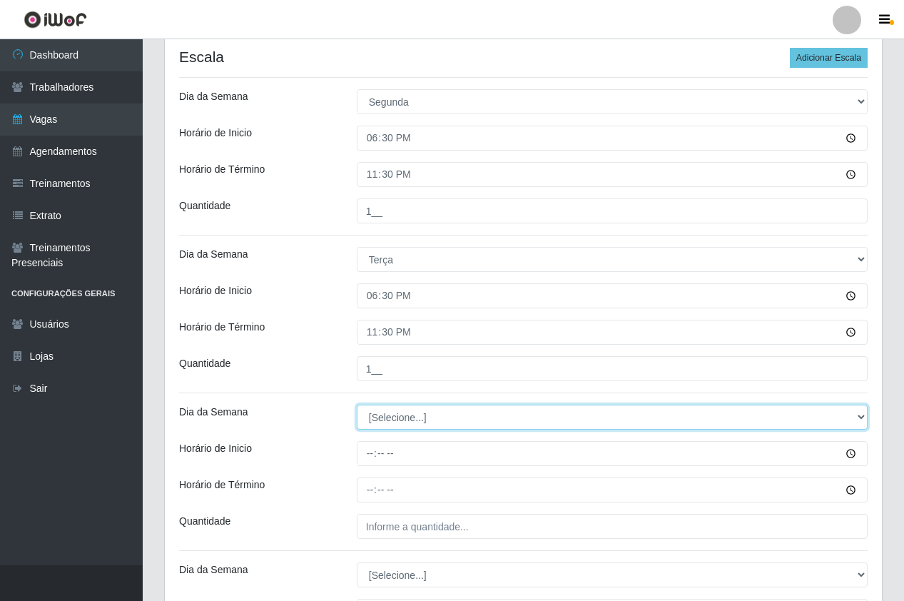
click at [395, 419] on select "[Selecione...] Segunda Terça Quarta Quinta Sexta Sábado Domingo" at bounding box center [612, 417] width 511 height 25
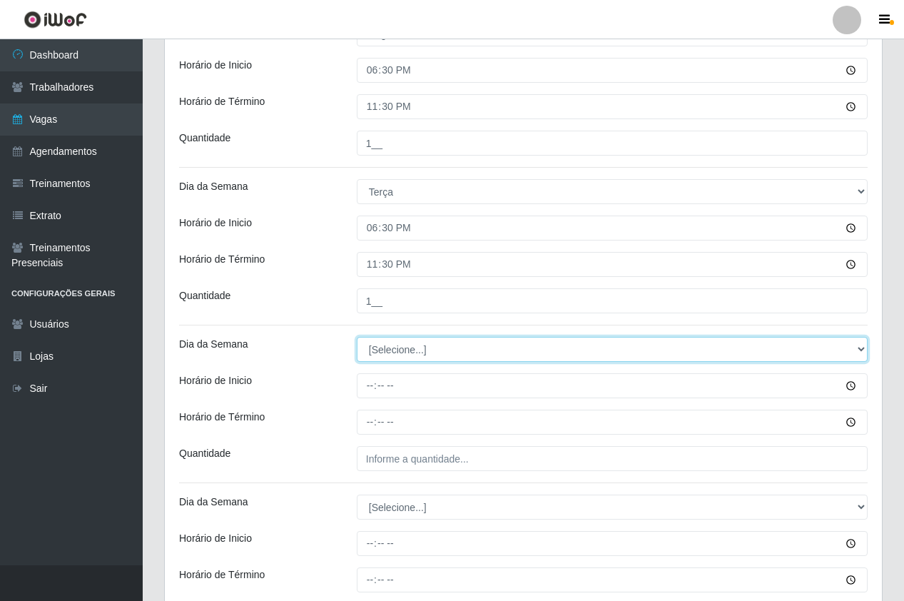
scroll to position [428, 0]
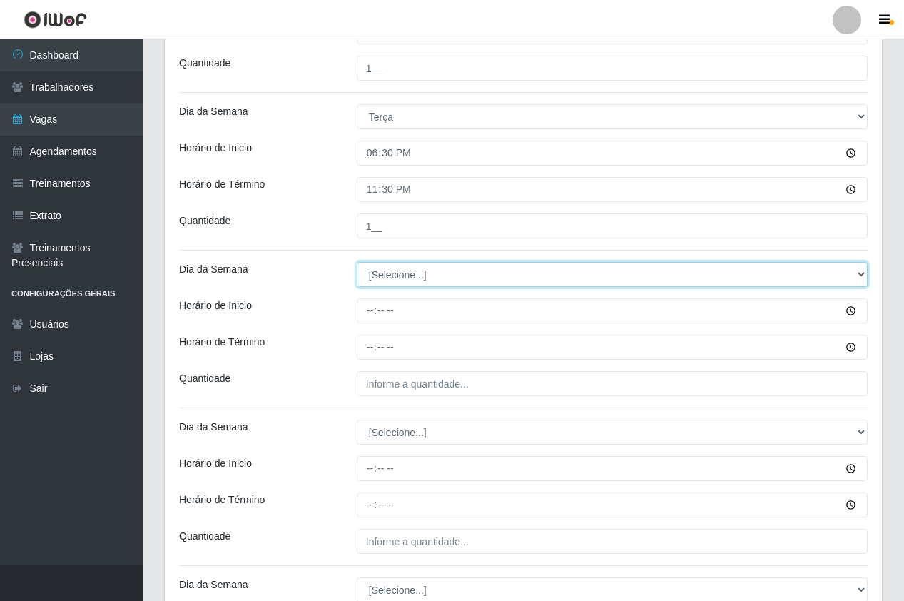
click at [400, 280] on select "[Selecione...] Segunda Terça Quarta Quinta Sexta Sábado Domingo" at bounding box center [612, 274] width 511 height 25
select select "3"
click at [357, 262] on select "[Selecione...] Segunda Terça Quarta Quinta Sexta Sábado Domingo" at bounding box center [612, 274] width 511 height 25
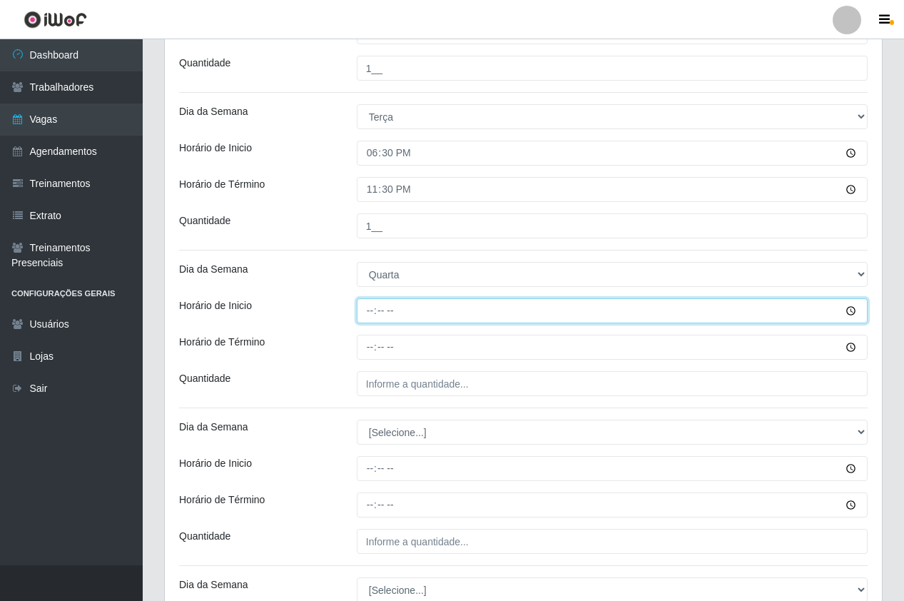
click at [369, 309] on input "Horário de Inicio" at bounding box center [612, 310] width 511 height 25
type input "18:30"
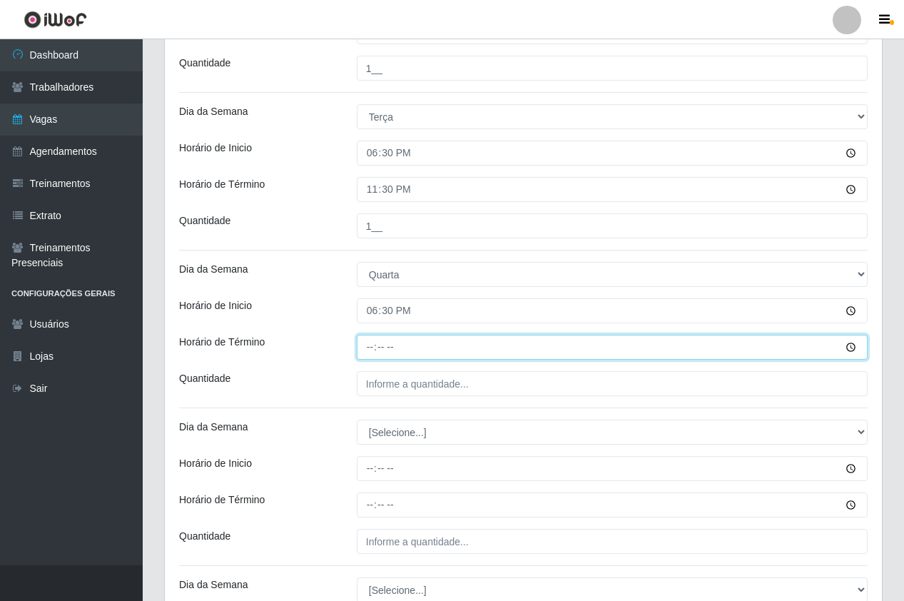
click at [365, 346] on input "Horário de Término" at bounding box center [612, 347] width 511 height 25
type input "23:30"
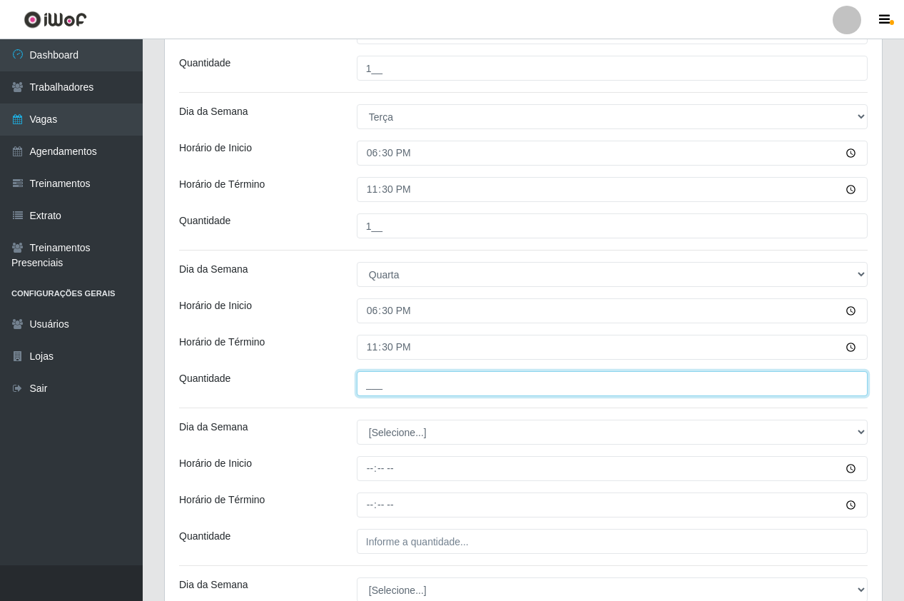
click at [395, 386] on input "___" at bounding box center [612, 383] width 511 height 25
type input "1__"
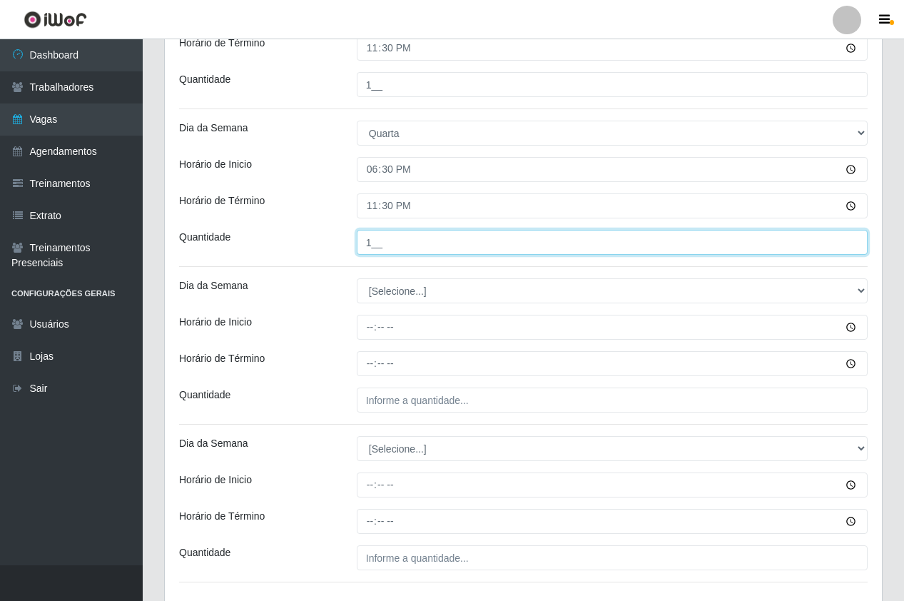
scroll to position [571, 0]
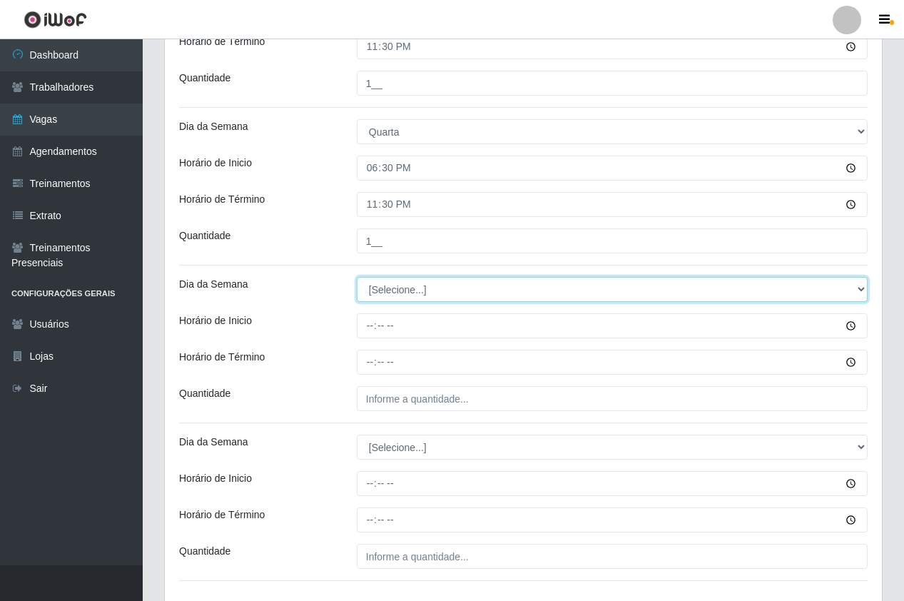
click at [405, 286] on select "[Selecione...] Segunda Terça Quarta Quinta Sexta Sábado Domingo" at bounding box center [612, 289] width 511 height 25
select select "4"
click at [357, 277] on select "[Selecione...] Segunda Terça Quarta Quinta Sexta Sábado Domingo" at bounding box center [612, 289] width 511 height 25
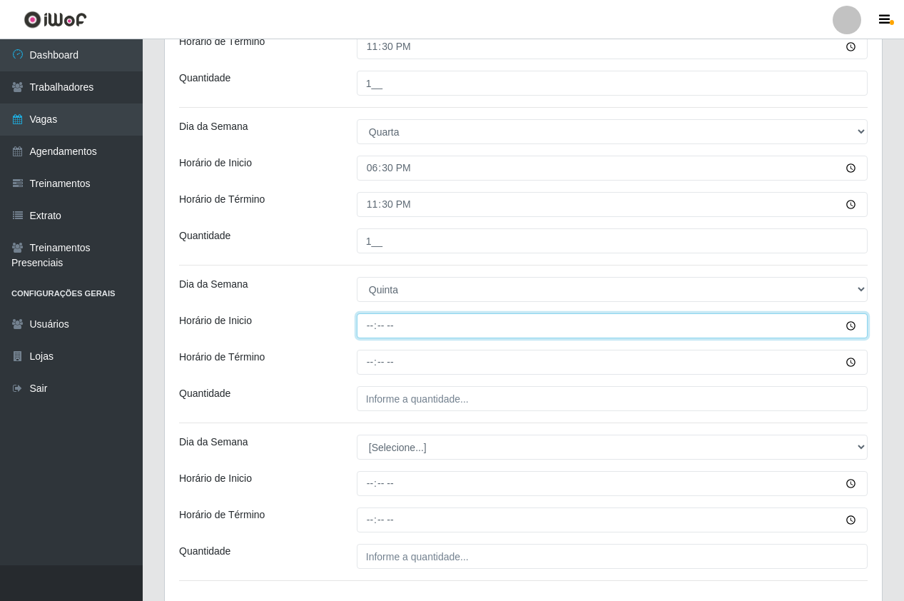
click at [373, 335] on input "Horário de Inicio" at bounding box center [612, 325] width 511 height 25
type input "18:30"
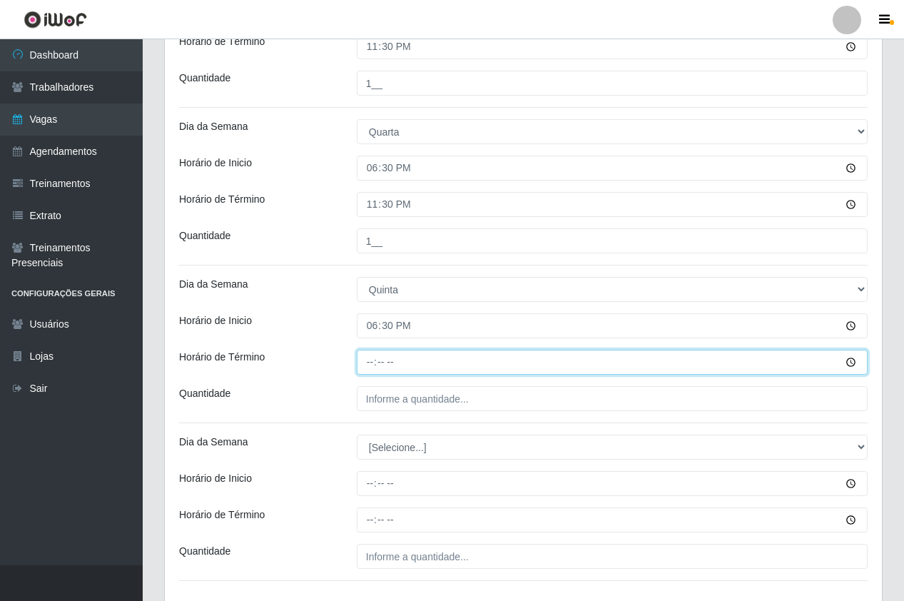
click at [370, 363] on input "Horário de Término" at bounding box center [612, 362] width 511 height 25
type input "23:30"
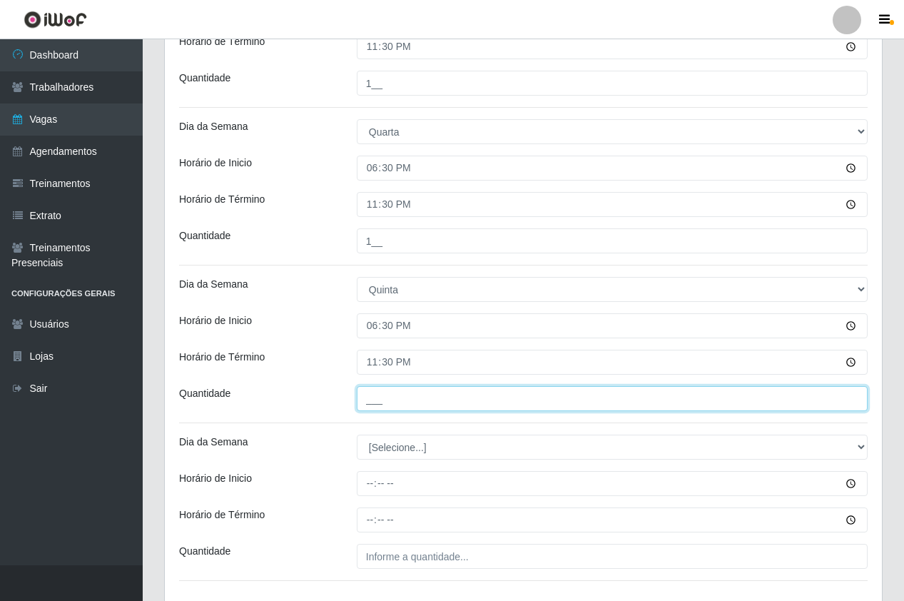
click at [376, 394] on input "___" at bounding box center [612, 398] width 511 height 25
type input "1__"
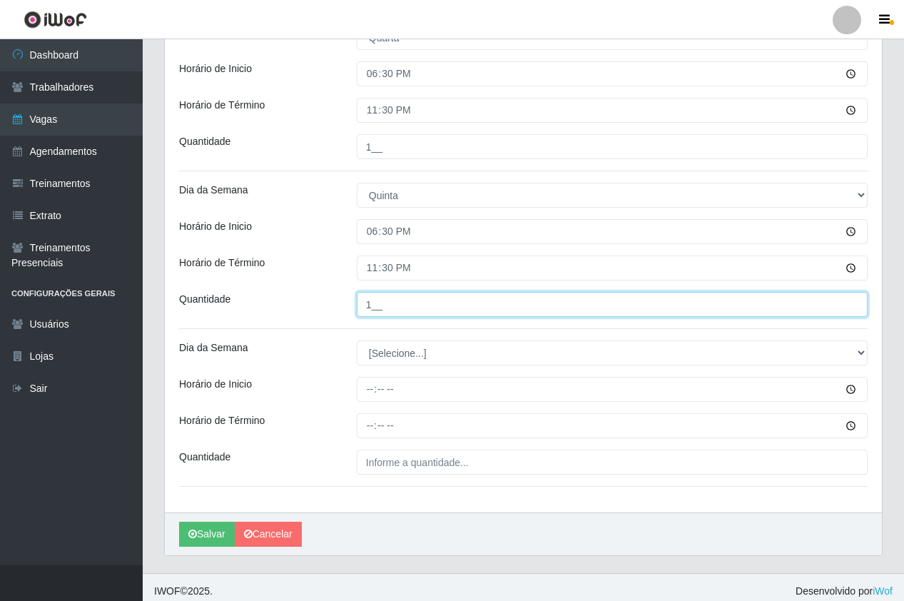
scroll to position [673, 0]
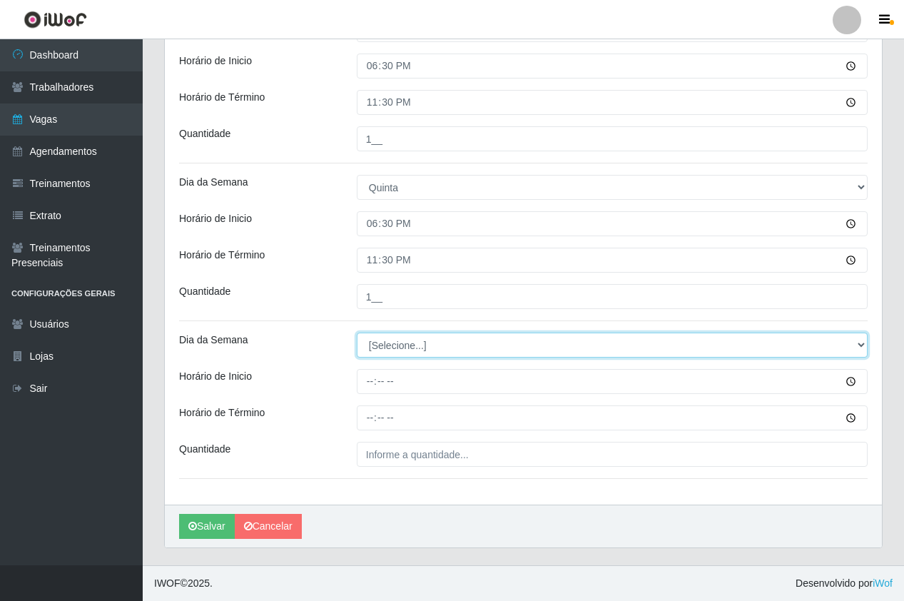
click at [399, 335] on select "[Selecione...] Segunda Terça Quarta Quinta Sexta Sábado Domingo" at bounding box center [612, 345] width 511 height 25
select select "5"
click at [357, 333] on select "[Selecione...] Segunda Terça Quarta Quinta Sexta Sábado Domingo" at bounding box center [612, 345] width 511 height 25
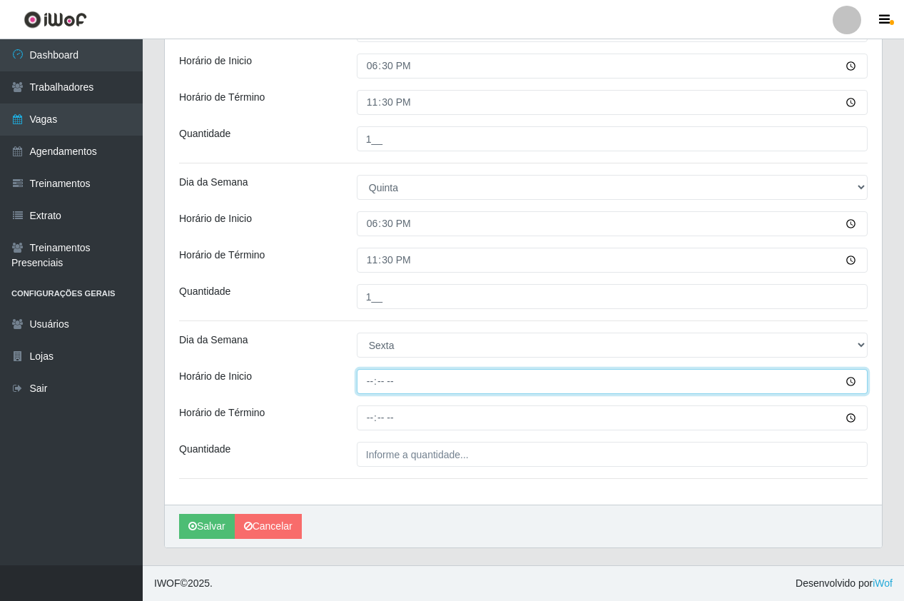
click at [368, 376] on input "Horário de Inicio" at bounding box center [612, 381] width 511 height 25
type input "18:30"
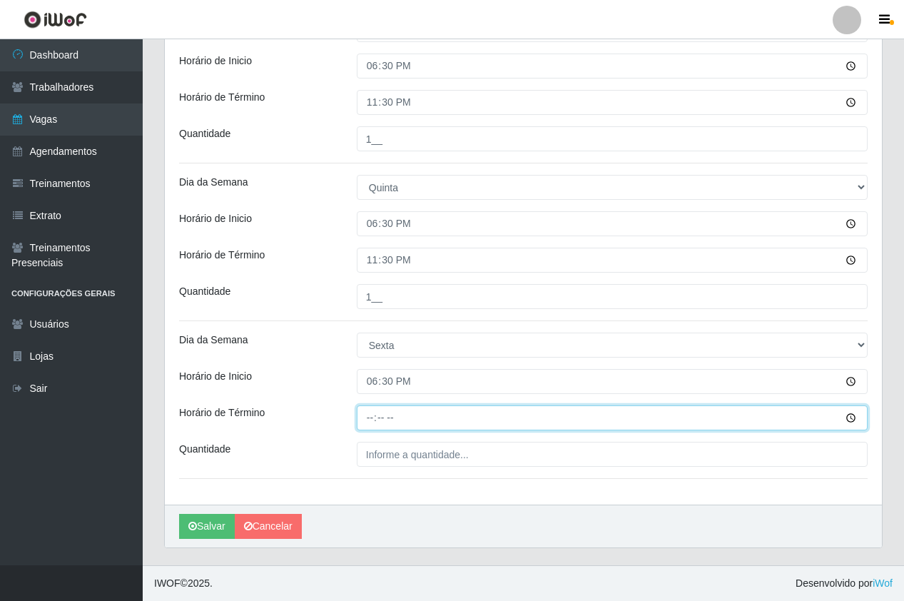
click at [366, 422] on input "Horário de Término" at bounding box center [612, 417] width 511 height 25
type input "23:30"
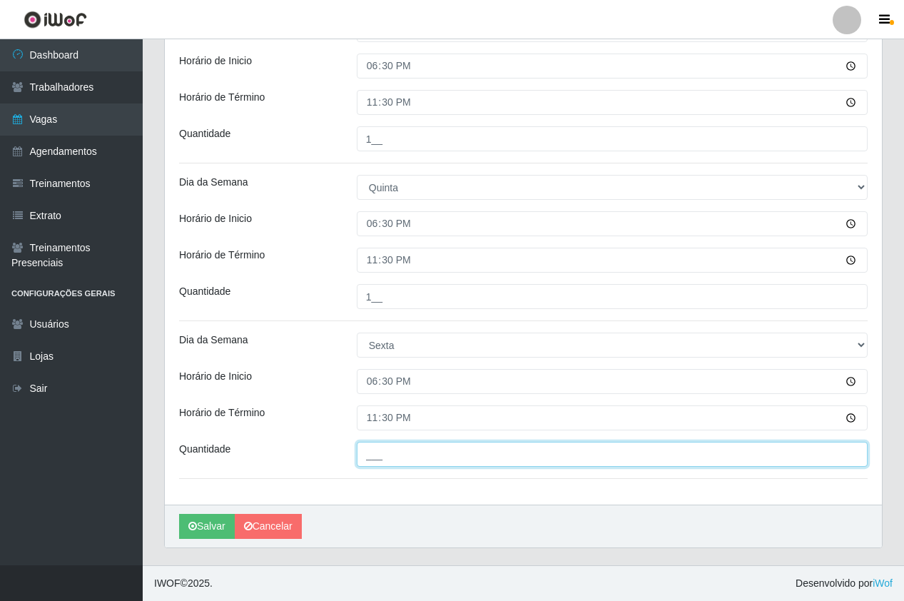
click at [400, 462] on input "___" at bounding box center [612, 454] width 511 height 25
type input "2__"
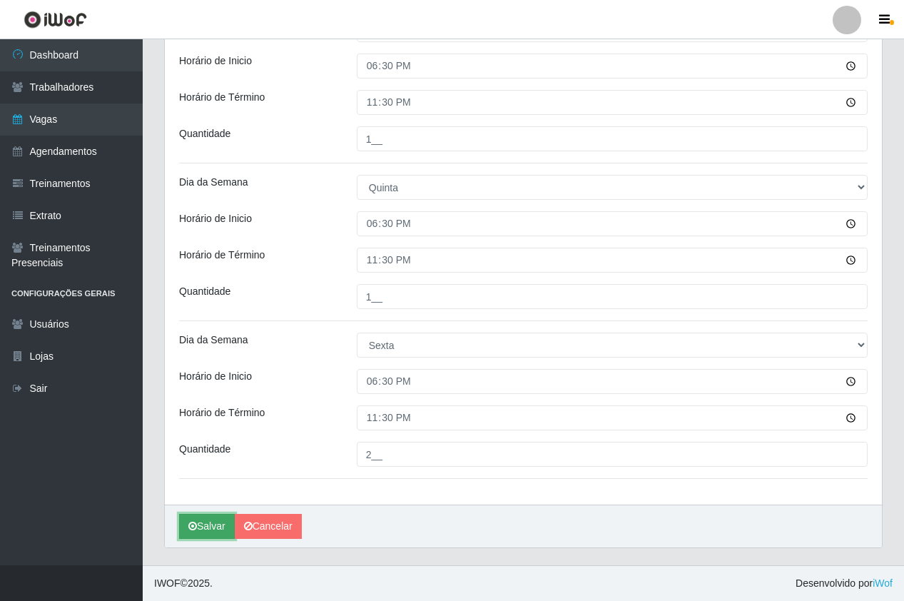
click at [223, 525] on button "Salvar" at bounding box center [207, 526] width 56 height 25
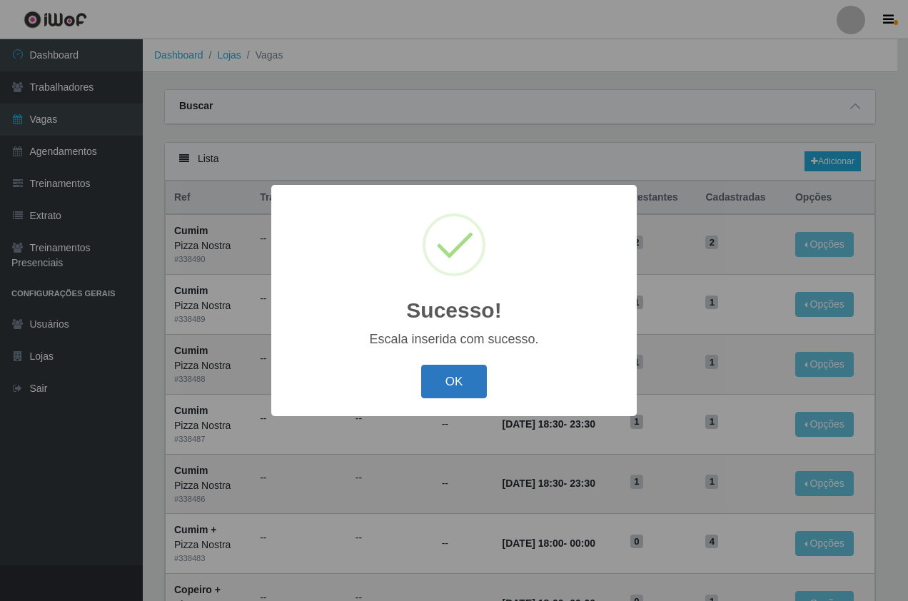
click at [453, 376] on button "OK" at bounding box center [454, 382] width 66 height 34
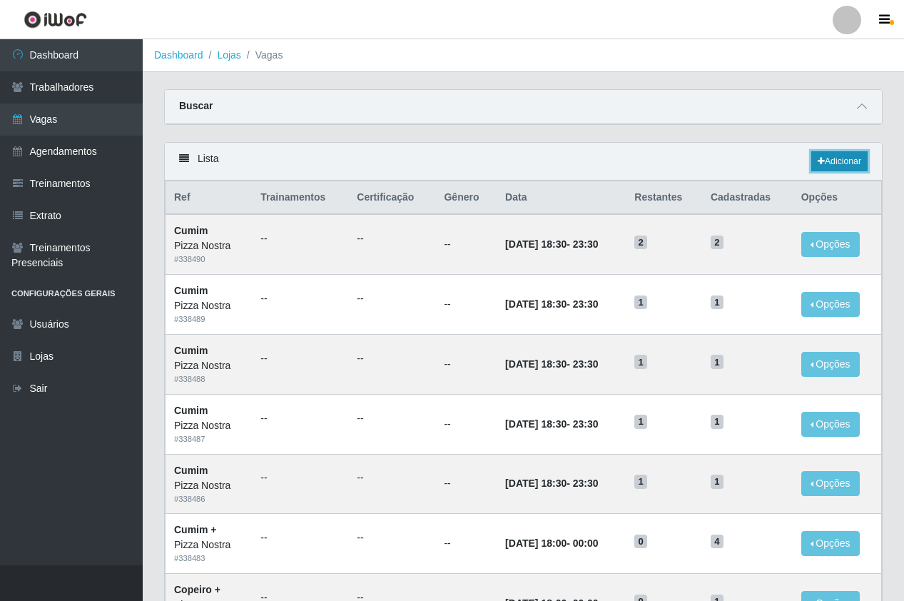
click at [829, 163] on link "Adicionar" at bounding box center [839, 161] width 56 height 20
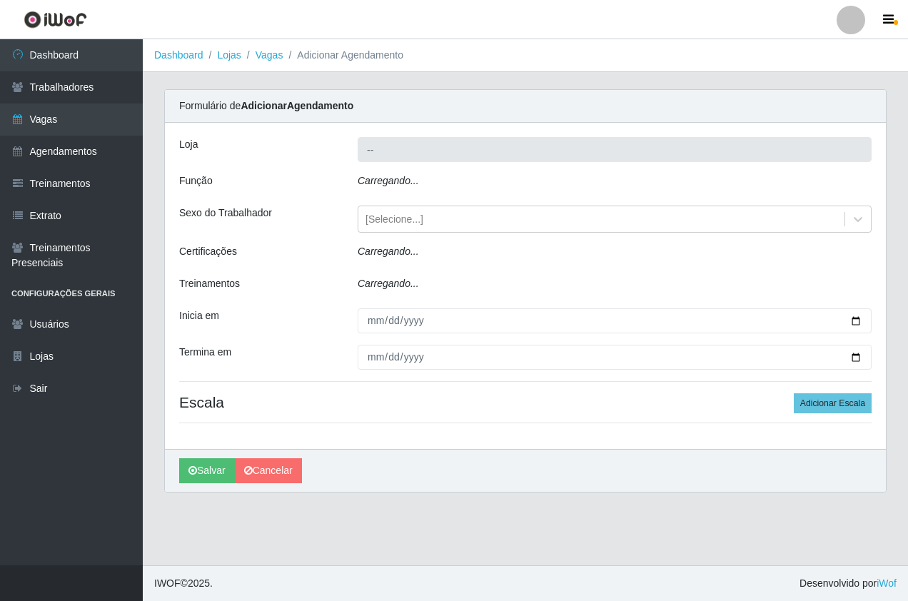
type input "Pizza Nostra"
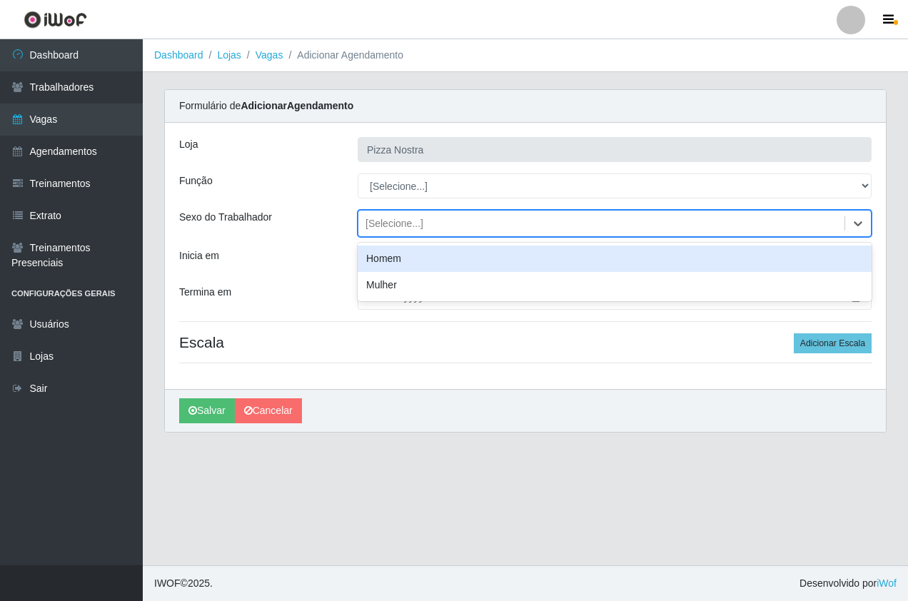
click at [442, 215] on div "[Selecione...]" at bounding box center [601, 224] width 486 height 24
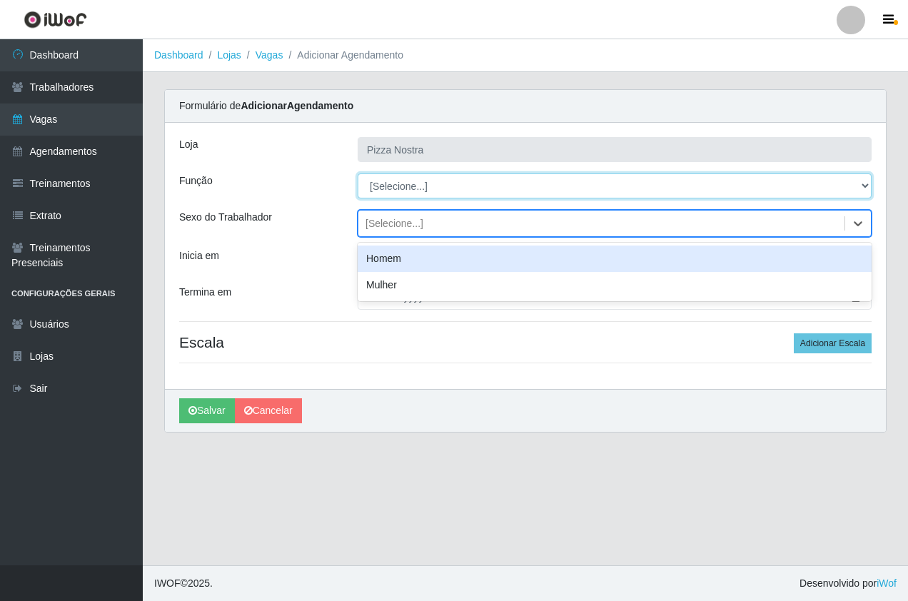
click at [432, 190] on select "[Selecione...] ASG ASG + ASG ++ Auxiliar de Cozinha Auxiliar de Cozinha + Auxil…" at bounding box center [615, 185] width 514 height 25
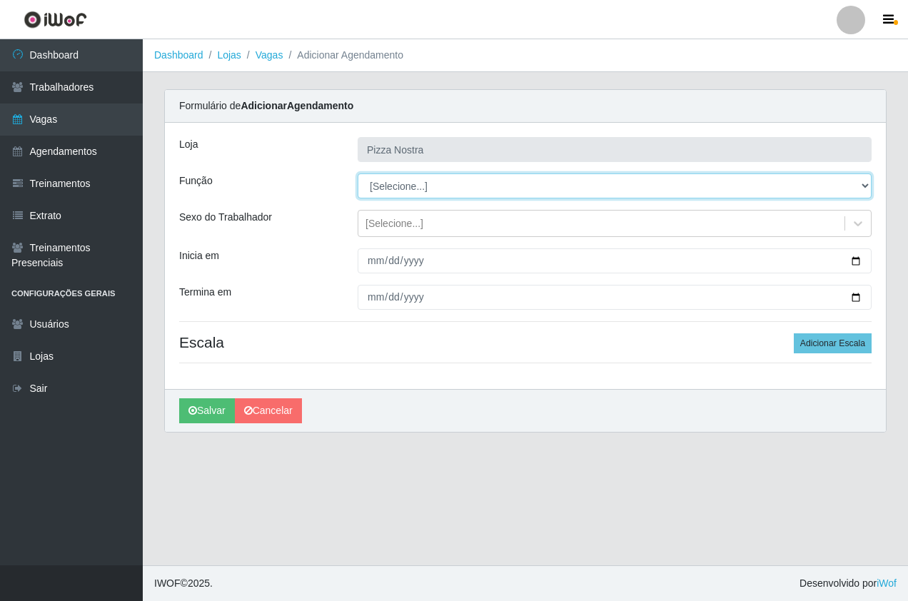
select select "20"
click at [358, 173] on select "[Selecione...] ASG ASG + ASG ++ Auxiliar de Cozinha Auxiliar de Cozinha + Auxil…" at bounding box center [615, 185] width 514 height 25
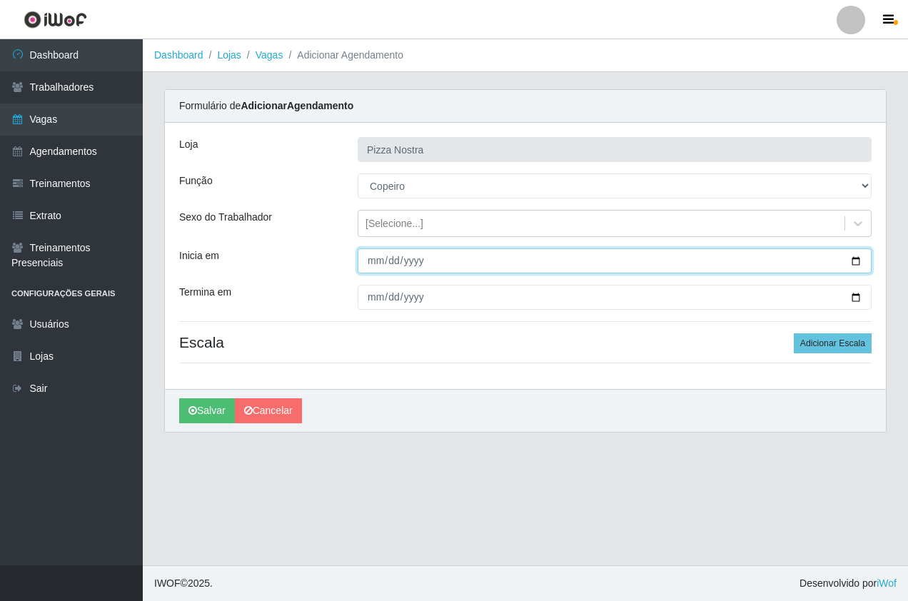
click at [376, 263] on input "Inicia em" at bounding box center [615, 260] width 514 height 25
type input "[DATE]"
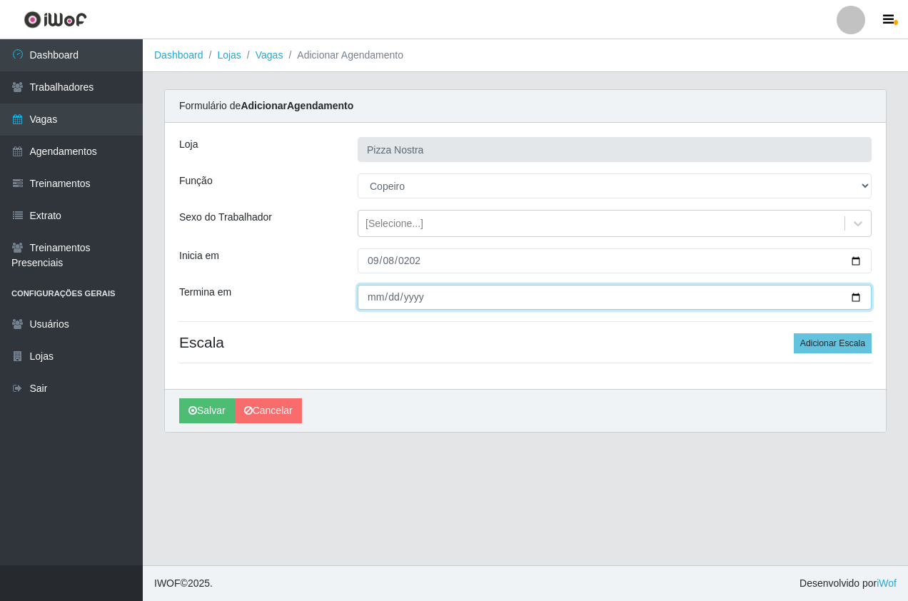
click at [381, 304] on input "Termina em" at bounding box center [615, 297] width 514 height 25
type input "[PHONE_NUMBER]"
type input "[DATE]"
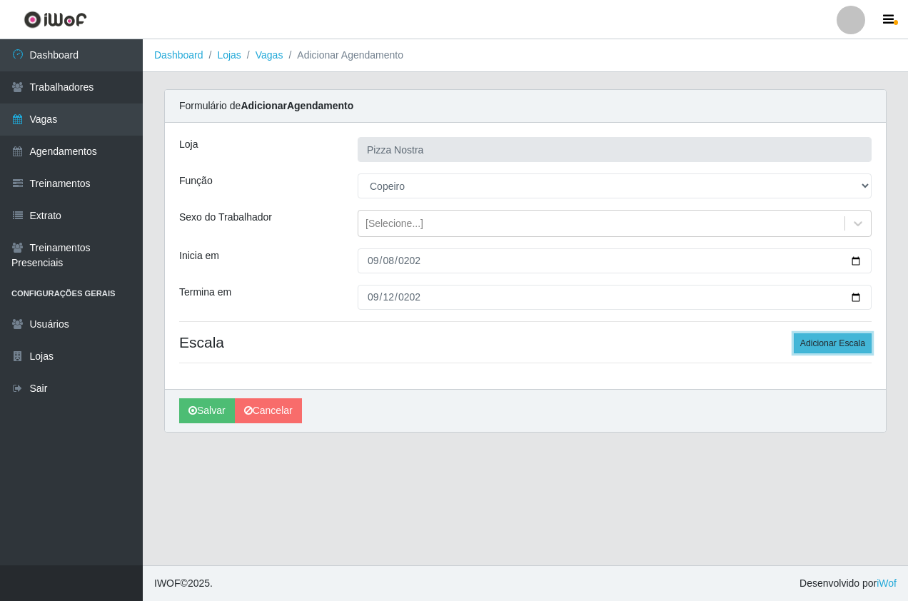
click at [838, 343] on button "Adicionar Escala" at bounding box center [833, 343] width 78 height 20
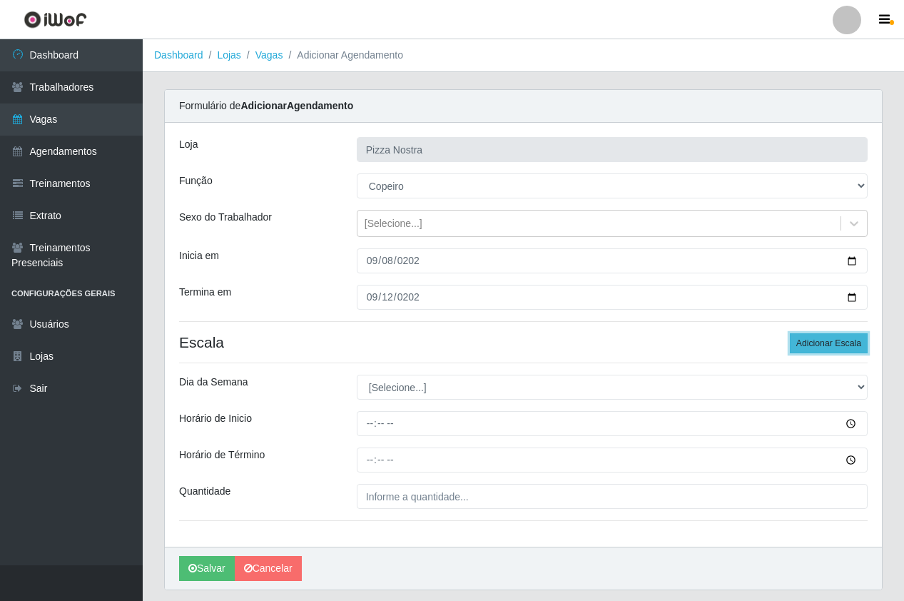
click at [838, 343] on button "Adicionar Escala" at bounding box center [829, 343] width 78 height 20
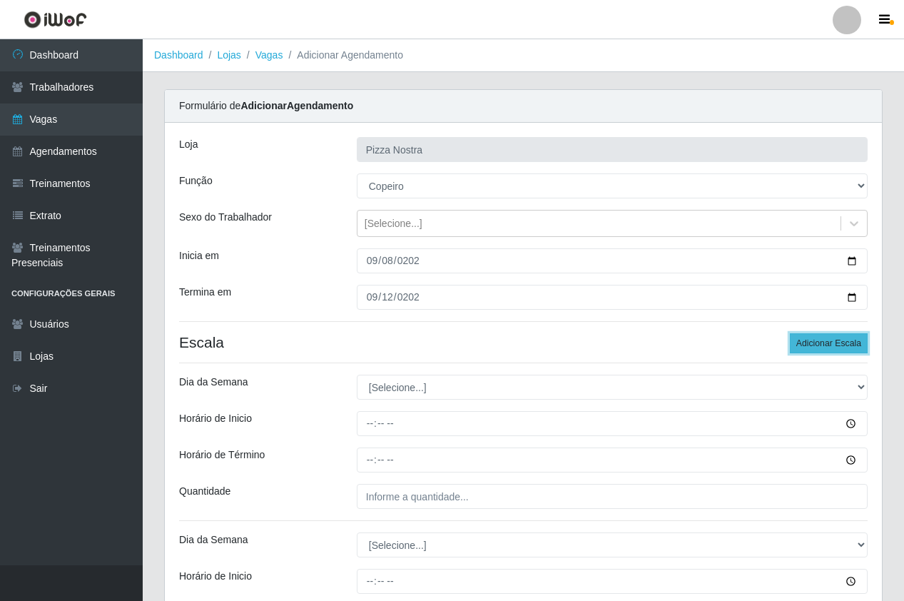
click at [816, 351] on button "Adicionar Escala" at bounding box center [829, 343] width 78 height 20
click at [814, 347] on button "Adicionar Escala" at bounding box center [829, 343] width 78 height 20
click at [813, 347] on button "Adicionar Escala" at bounding box center [829, 343] width 78 height 20
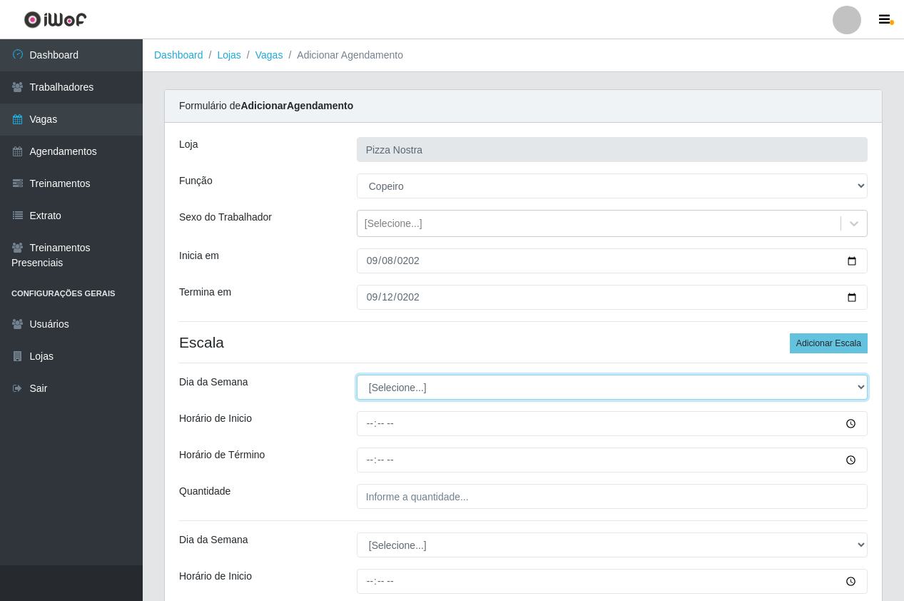
click at [402, 379] on select "[Selecione...] Segunda Terça Quarta Quinta Sexta Sábado Domingo" at bounding box center [612, 387] width 511 height 25
select select "1"
click at [357, 375] on select "[Selecione...] Segunda Terça Quarta Quinta Sexta Sábado Domingo" at bounding box center [612, 387] width 511 height 25
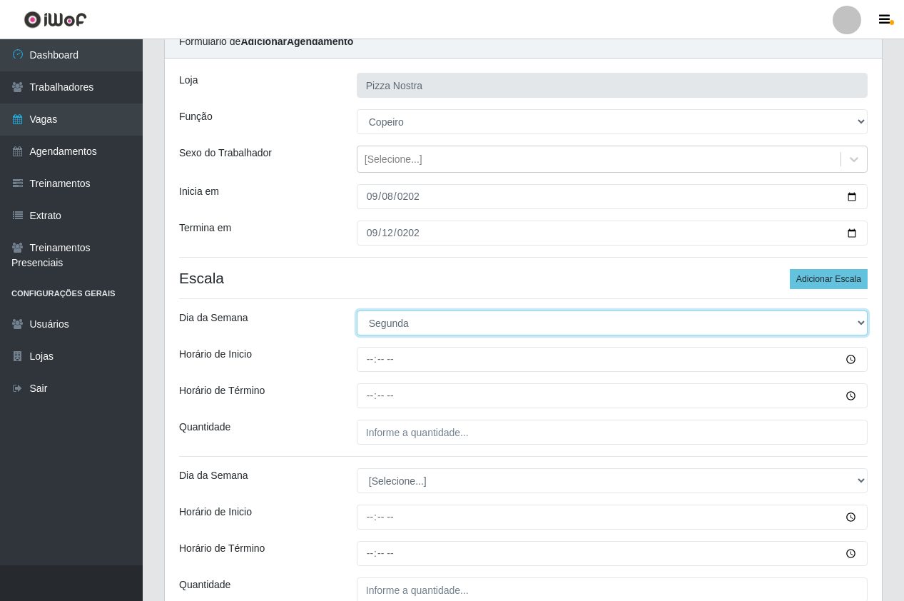
scroll to position [143, 0]
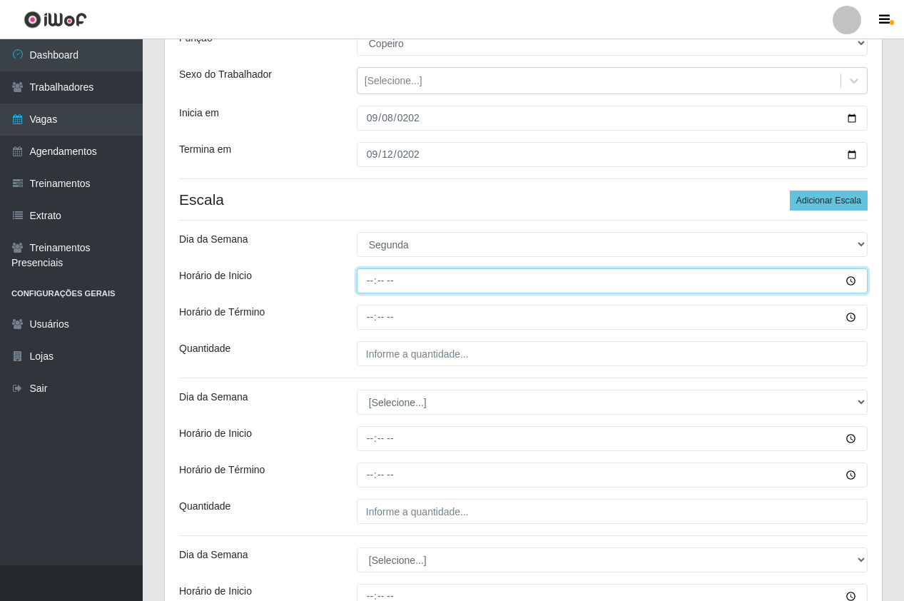
click at [378, 280] on input "Horário de Inicio" at bounding box center [612, 280] width 511 height 25
click at [371, 283] on input "Horário de Inicio" at bounding box center [612, 280] width 511 height 25
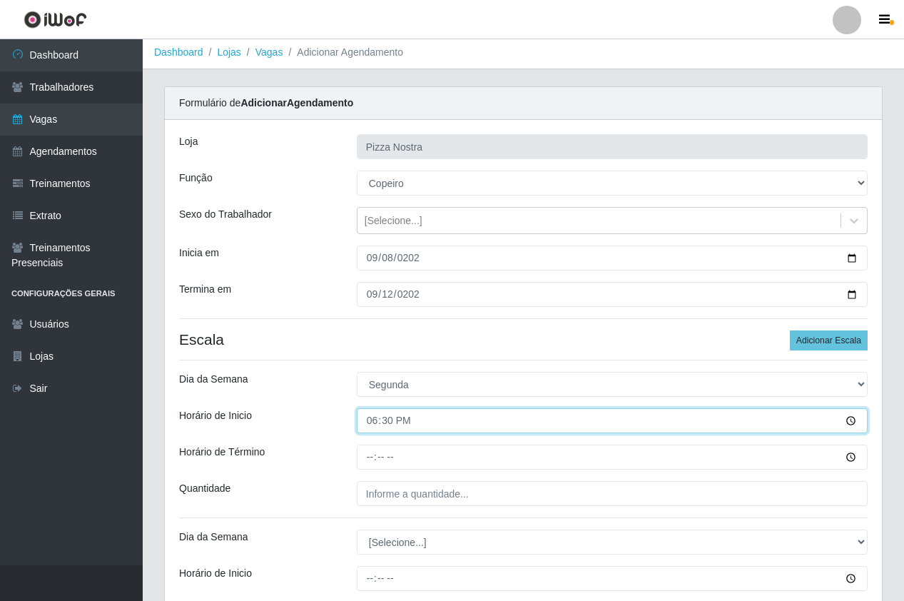
scroll to position [0, 0]
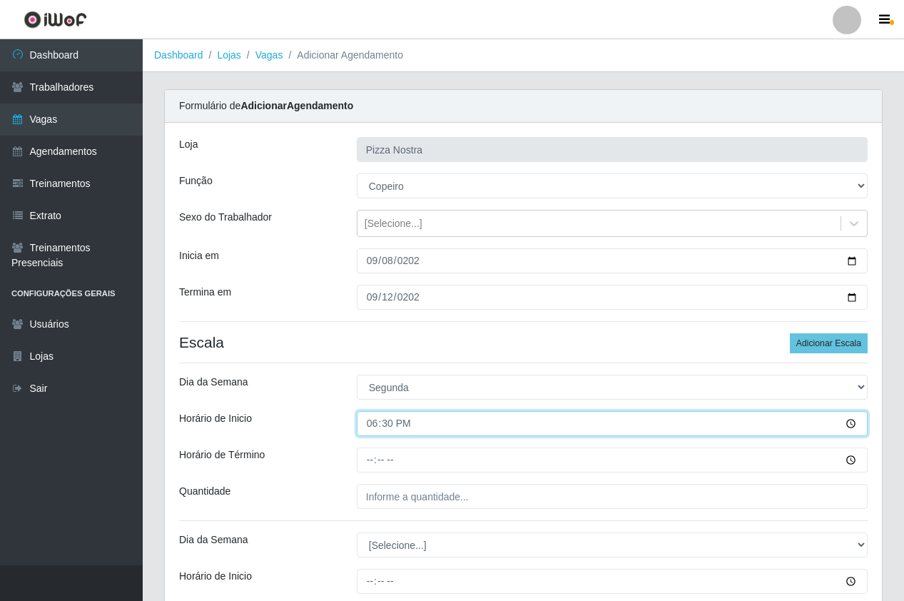
type input "18:00"
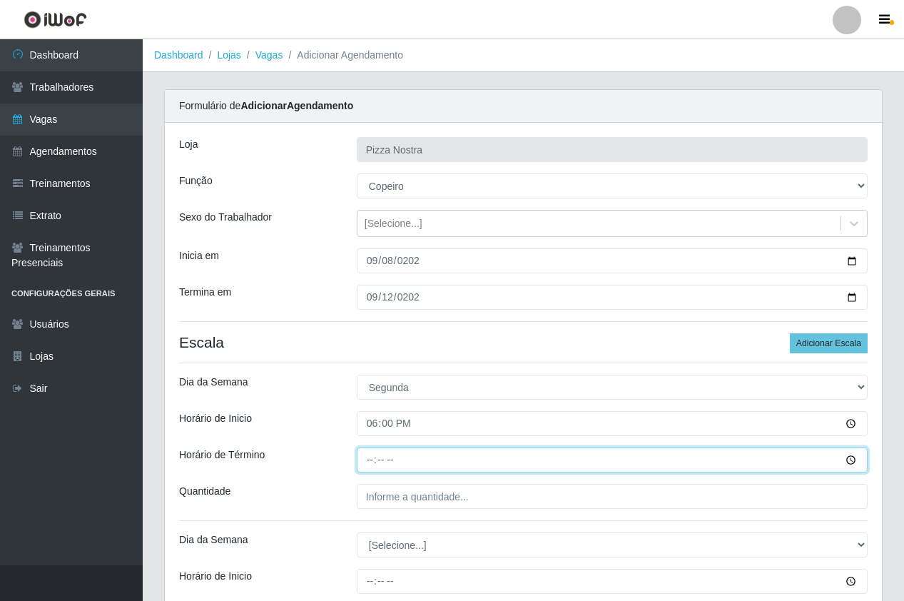
click at [372, 455] on input "Horário de Término" at bounding box center [612, 459] width 511 height 25
type input "00:00"
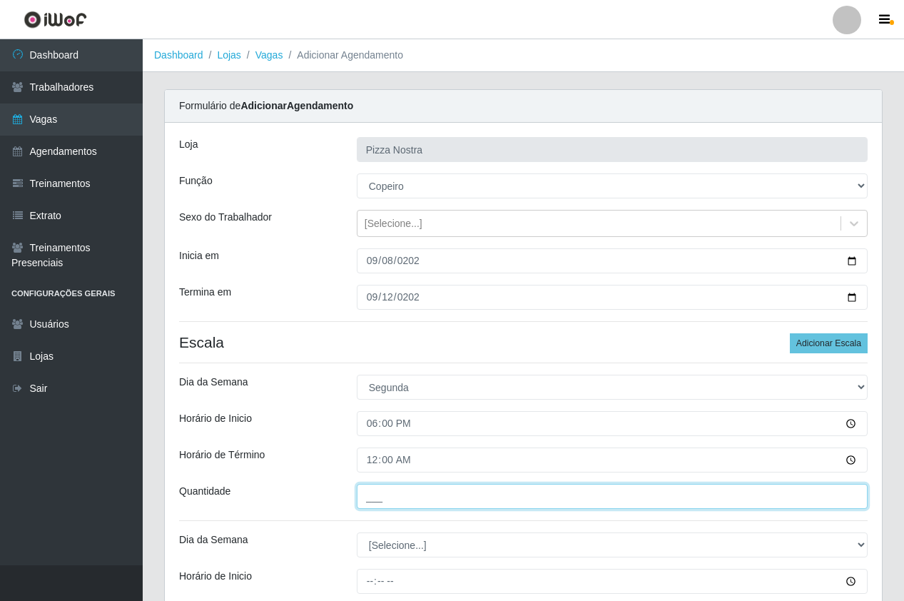
drag, startPoint x: 396, startPoint y: 497, endPoint x: 407, endPoint y: 495, distance: 11.1
click at [396, 497] on input "___" at bounding box center [612, 496] width 511 height 25
type input "1__"
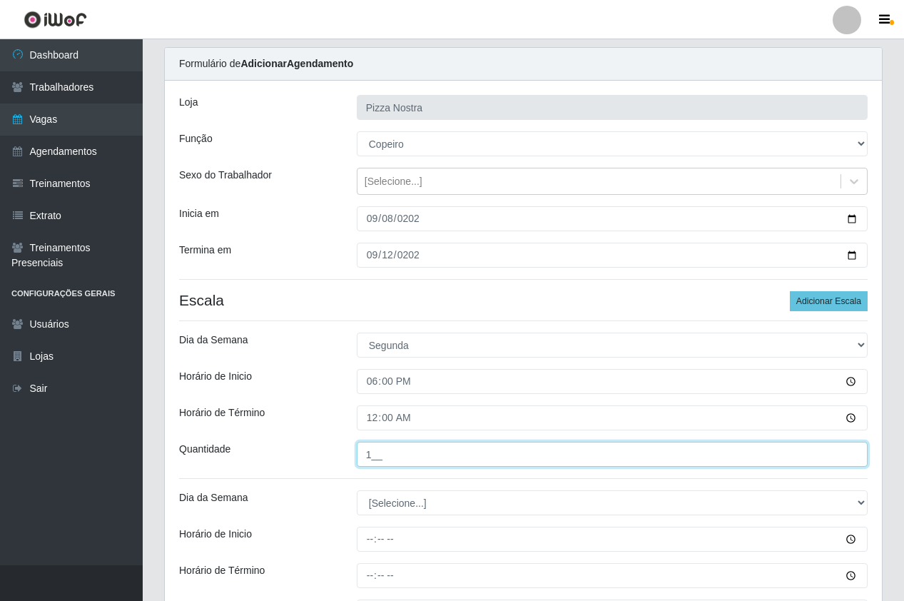
scroll to position [285, 0]
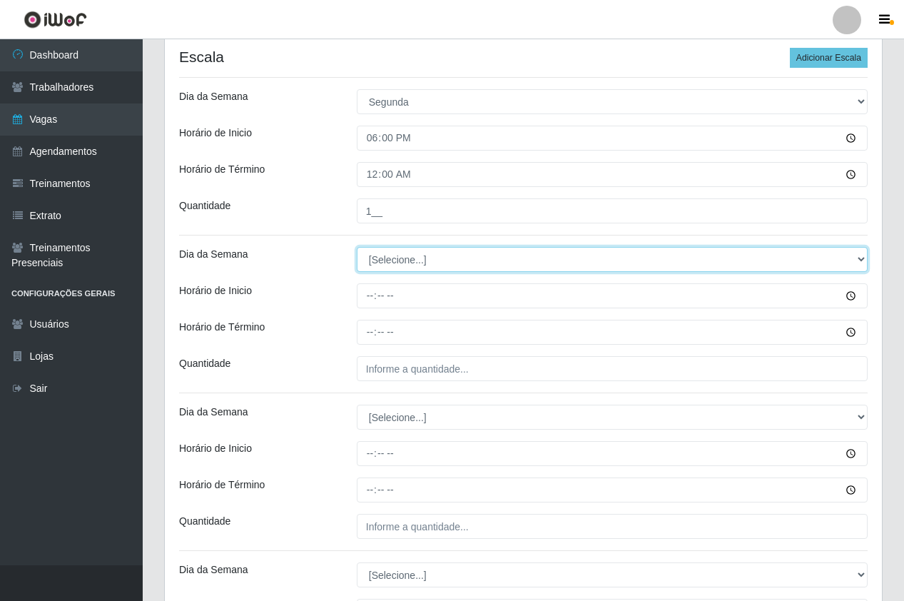
click at [385, 259] on select "[Selecione...] Segunda Terça Quarta Quinta Sexta Sábado Domingo" at bounding box center [612, 259] width 511 height 25
select select "2"
click at [357, 247] on select "[Selecione...] Segunda Terça Quarta Quinta Sexta Sábado Domingo" at bounding box center [612, 259] width 511 height 25
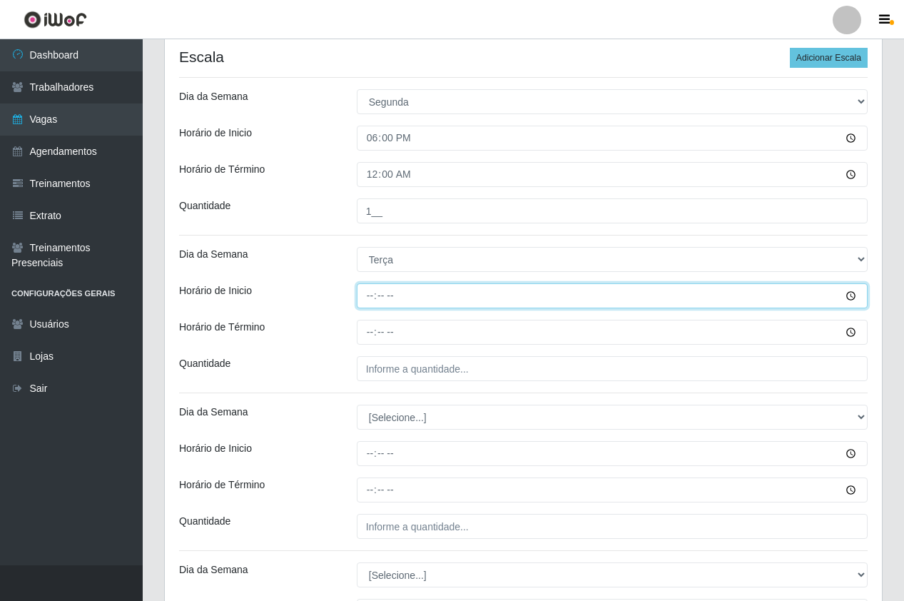
click at [380, 290] on input "Horário de Inicio" at bounding box center [612, 295] width 511 height 25
click at [371, 292] on input "Horário de Inicio" at bounding box center [612, 295] width 511 height 25
type input "18:00"
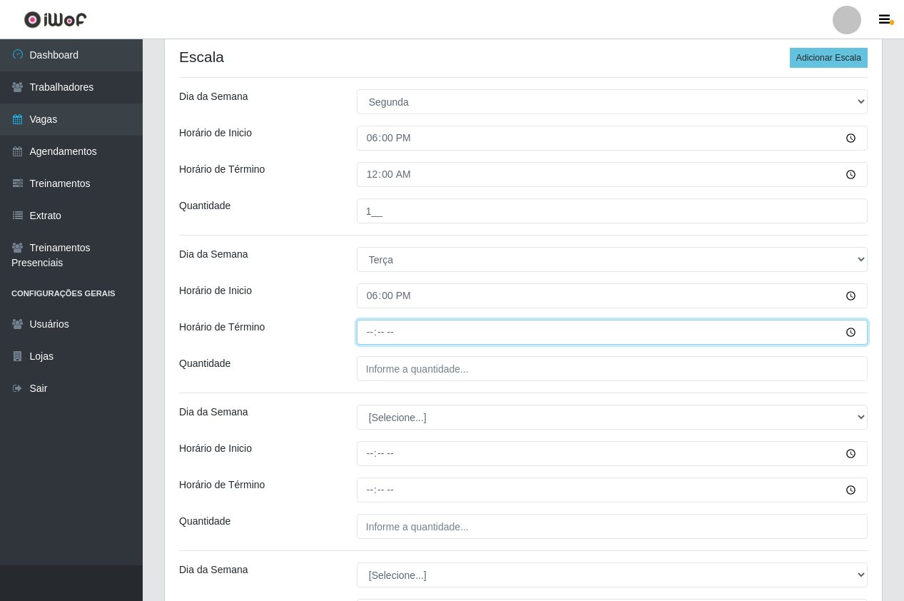
click at [365, 338] on input "Horário de Término" at bounding box center [612, 332] width 511 height 25
type input "00:00"
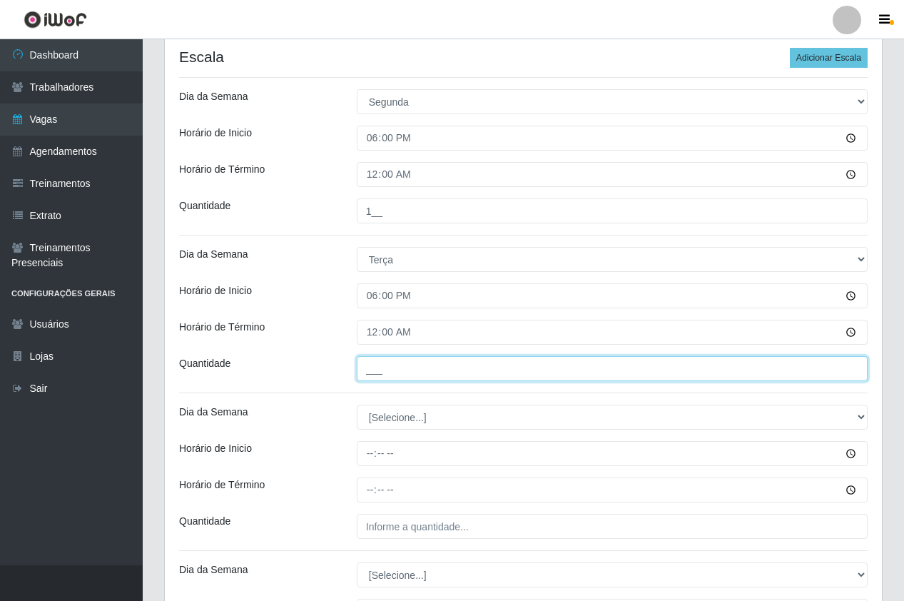
click at [408, 369] on input "___" at bounding box center [612, 368] width 511 height 25
type input "1__"
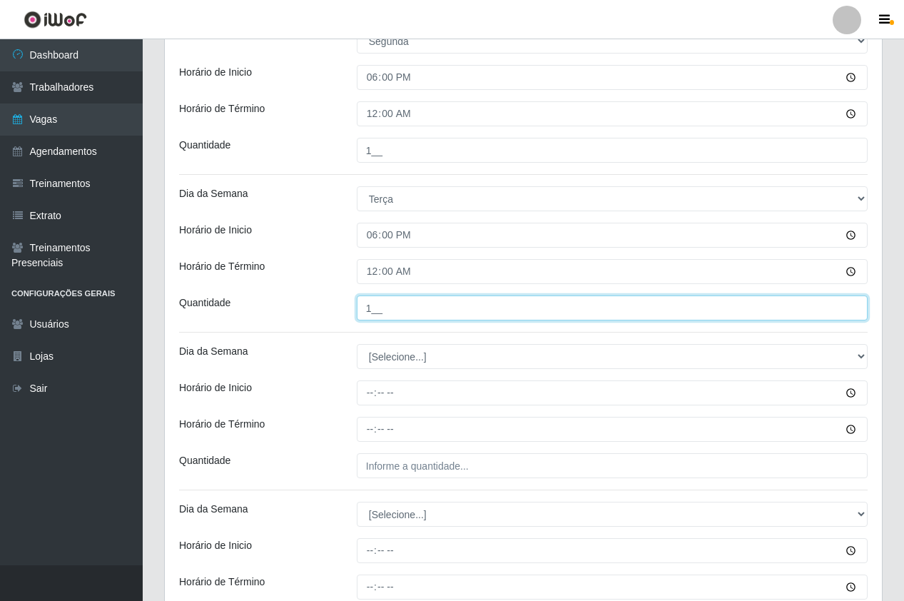
scroll to position [428, 0]
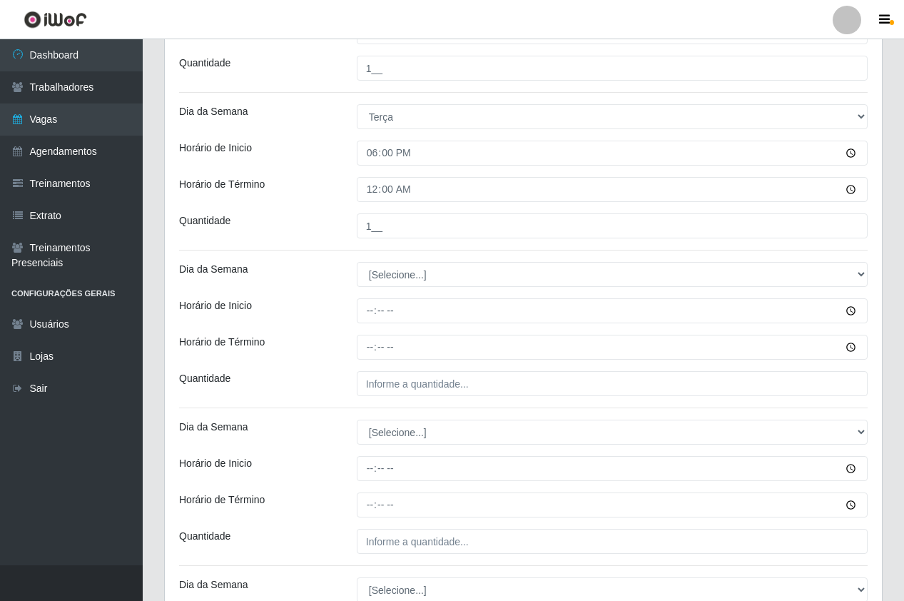
click at [370, 290] on div "Loja Pizza Nostra Função [Selecione...] ASG ASG + ASG ++ Auxiliar de Cozinha Au…" at bounding box center [523, 222] width 717 height 1055
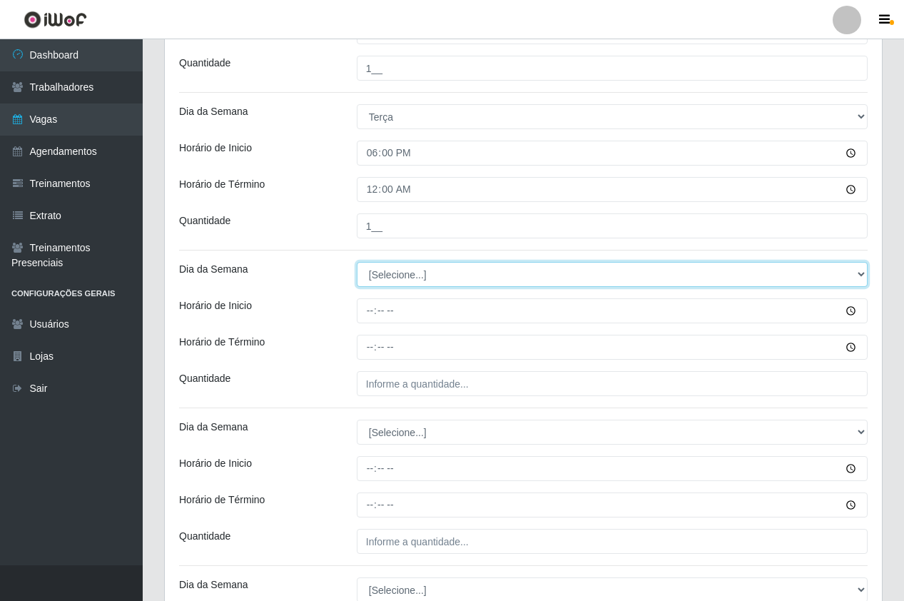
click at [370, 285] on select "[Selecione...] Segunda Terça Quarta Quinta Sexta Sábado Domingo" at bounding box center [612, 274] width 511 height 25
select select "3"
click at [357, 262] on select "[Selecione...] Segunda Terça Quarta Quinta Sexta Sábado Domingo" at bounding box center [612, 274] width 511 height 25
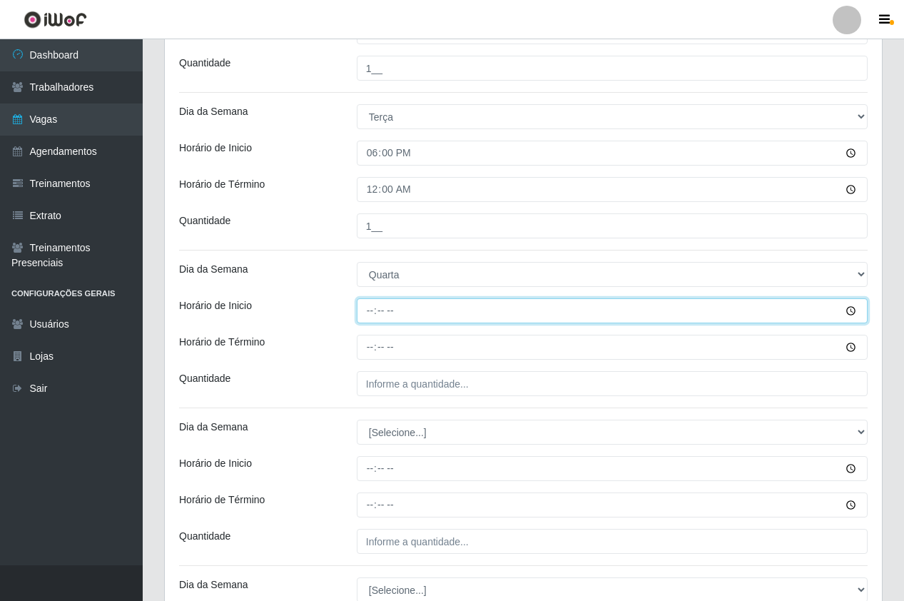
click at [367, 319] on input "Horário de Inicio" at bounding box center [612, 310] width 511 height 25
type input "18:00"
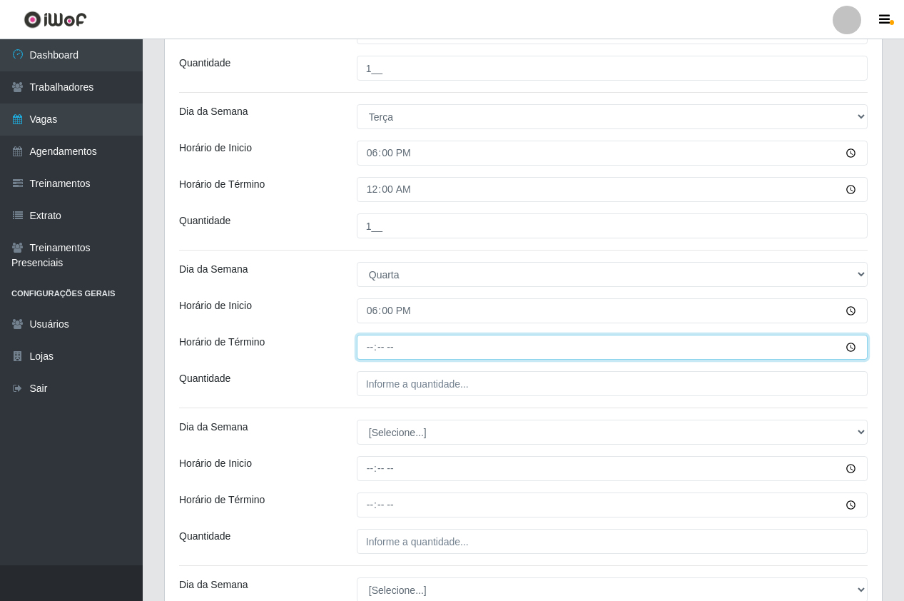
click at [357, 354] on input "Horário de Término" at bounding box center [612, 347] width 511 height 25
type input "00:00"
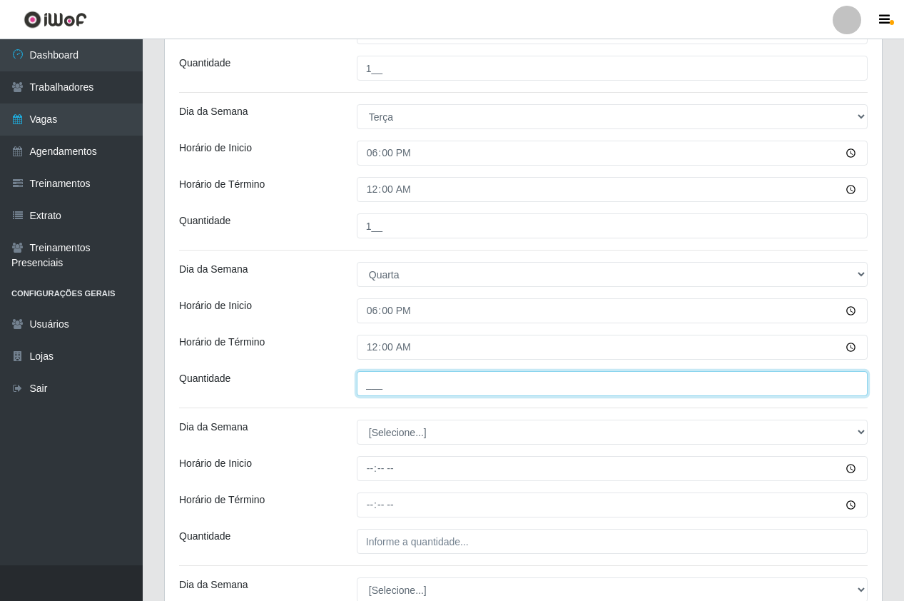
click at [387, 394] on input "___" at bounding box center [612, 383] width 511 height 25
type input "1__"
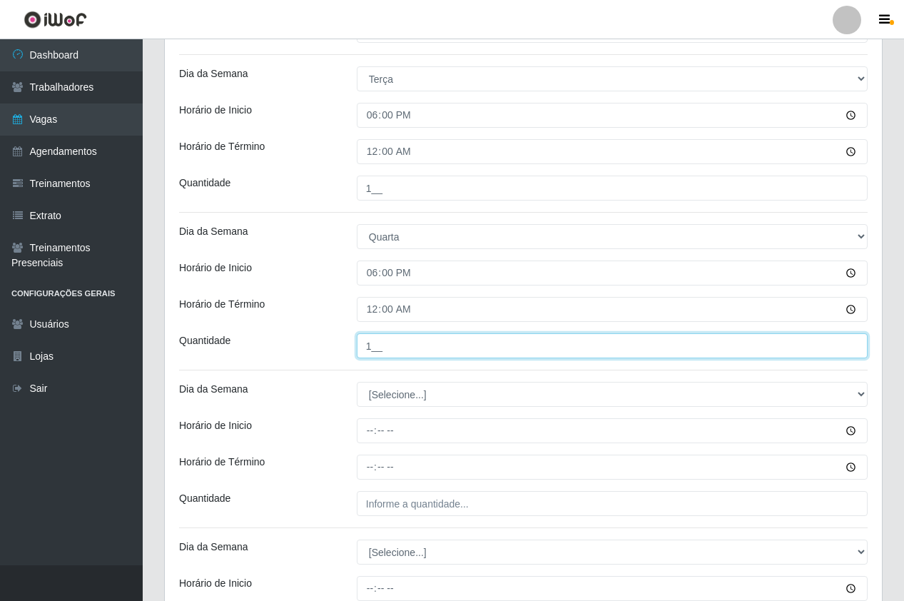
scroll to position [500, 0]
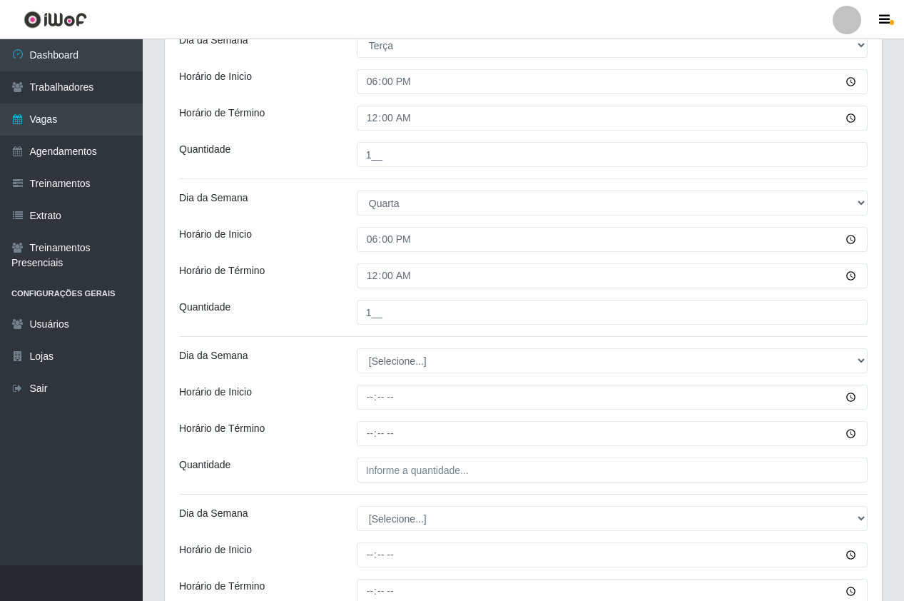
click at [392, 340] on div "Loja Pizza Nostra Função [Selecione...] ASG ASG + ASG ++ Auxiliar de Cozinha Au…" at bounding box center [523, 150] width 717 height 1055
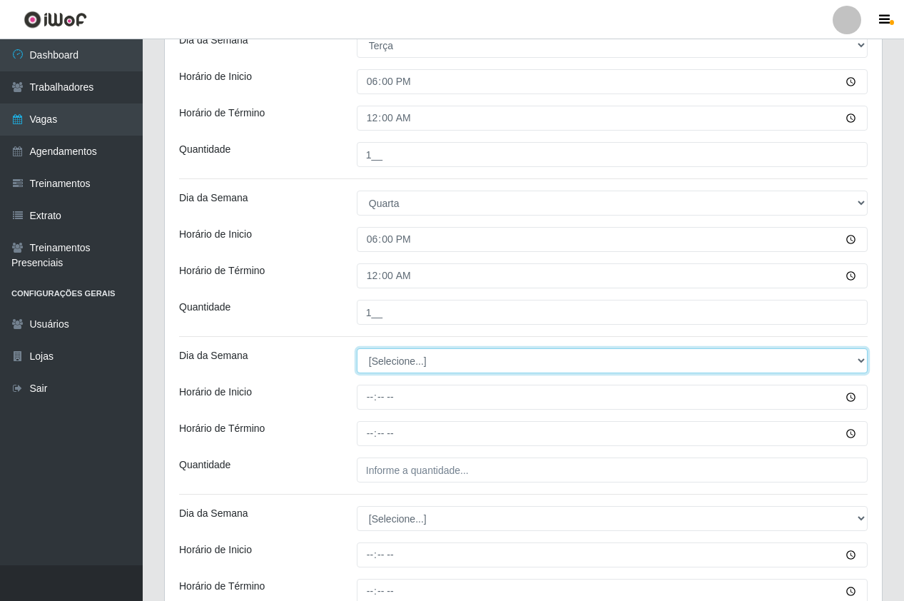
click at [398, 358] on select "[Selecione...] Segunda Terça Quarta Quinta Sexta Sábado Domingo" at bounding box center [612, 360] width 511 height 25
select select "4"
click at [357, 348] on select "[Selecione...] Segunda Terça Quarta Quinta Sexta Sábado Domingo" at bounding box center [612, 360] width 511 height 25
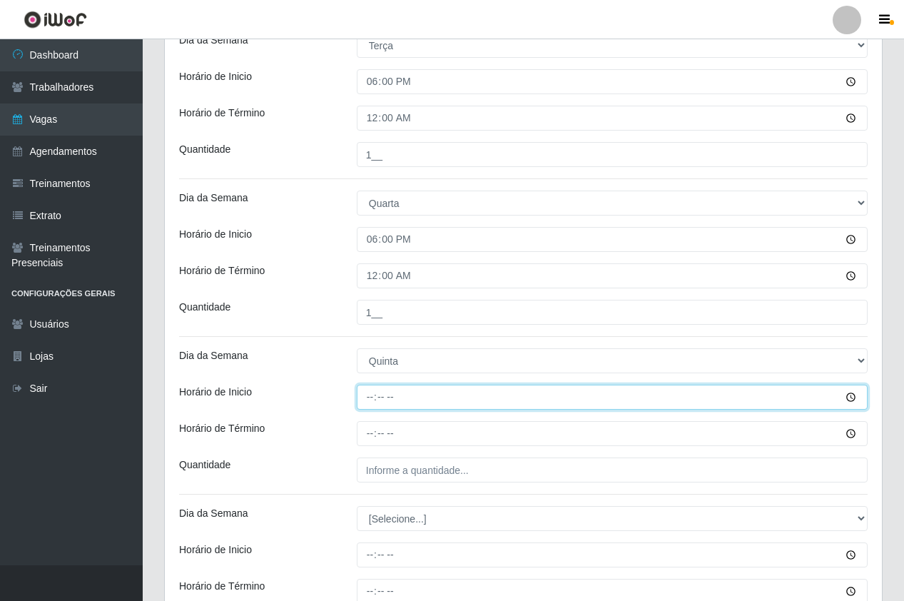
click at [365, 400] on input "Horário de Inicio" at bounding box center [612, 397] width 511 height 25
type input "18:00"
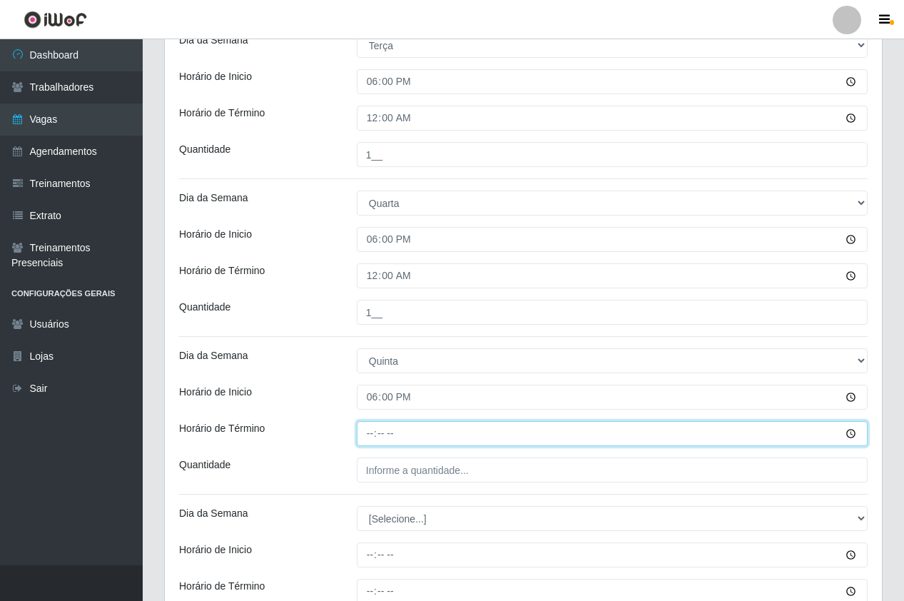
click at [367, 440] on input "Horário de Término" at bounding box center [612, 433] width 511 height 25
type input "00:00"
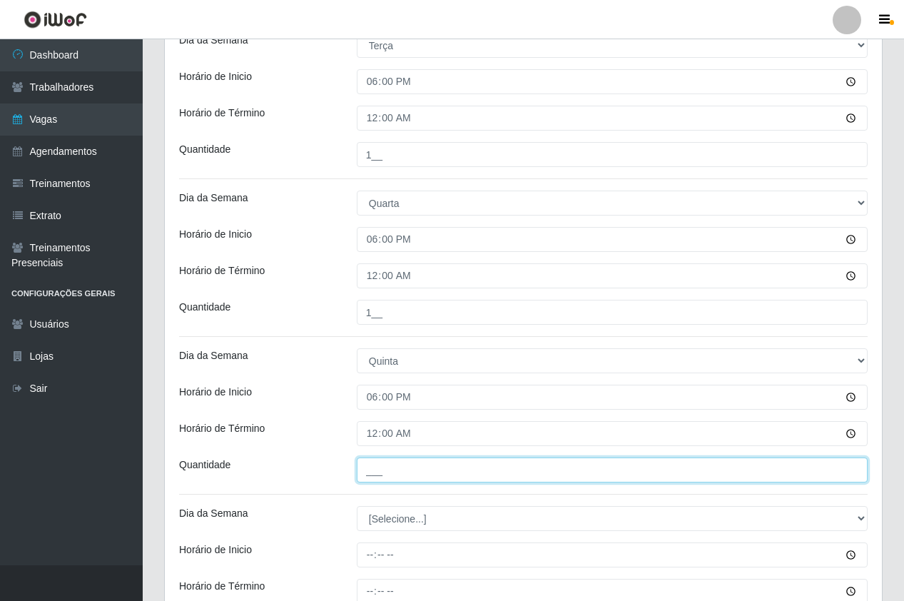
click at [395, 477] on input "___" at bounding box center [612, 469] width 511 height 25
type input "1__"
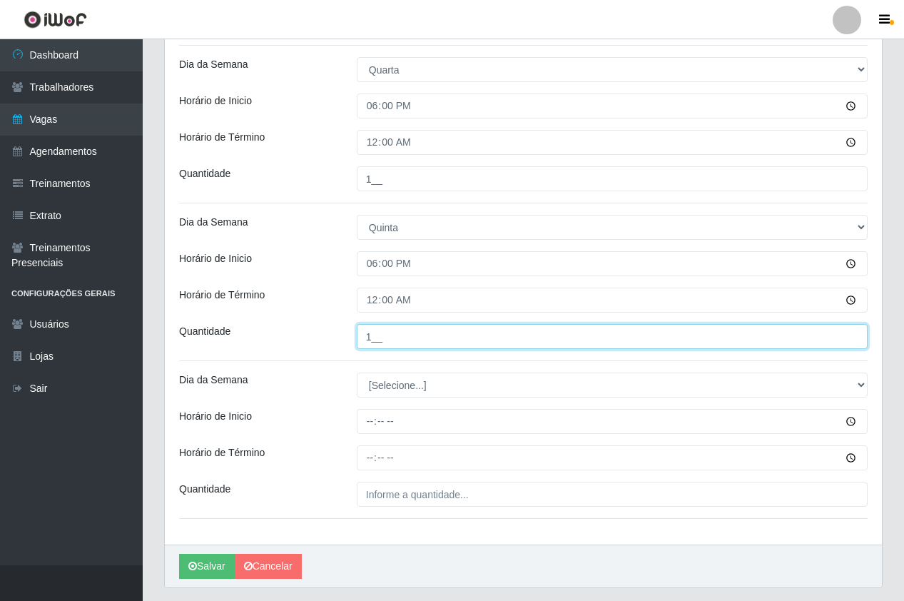
scroll to position [673, 0]
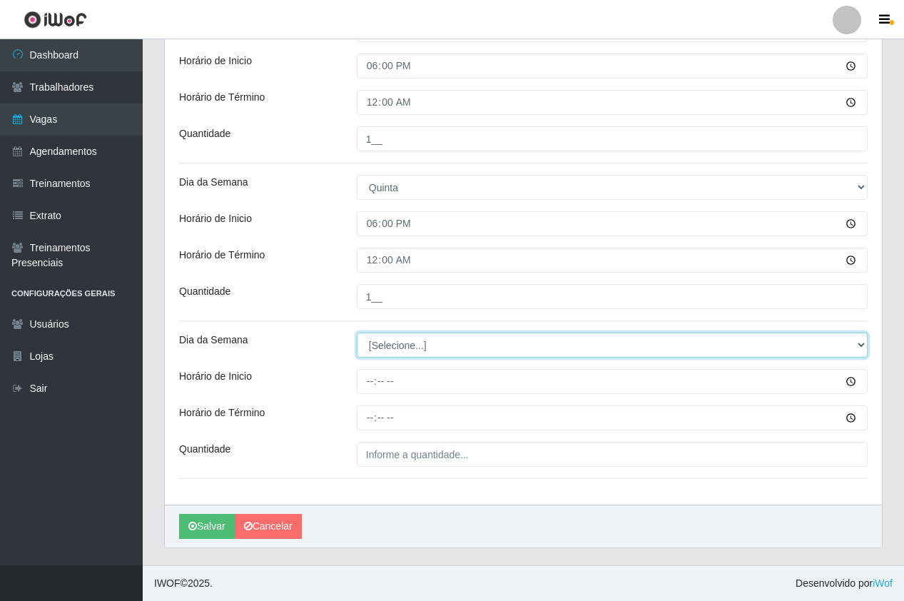
click at [378, 346] on select "[Selecione...] Segunda Terça Quarta Quinta Sexta Sábado Domingo" at bounding box center [612, 345] width 511 height 25
select select "5"
click at [357, 333] on select "[Selecione...] Segunda Terça Quarta Quinta Sexta Sábado Domingo" at bounding box center [612, 345] width 511 height 25
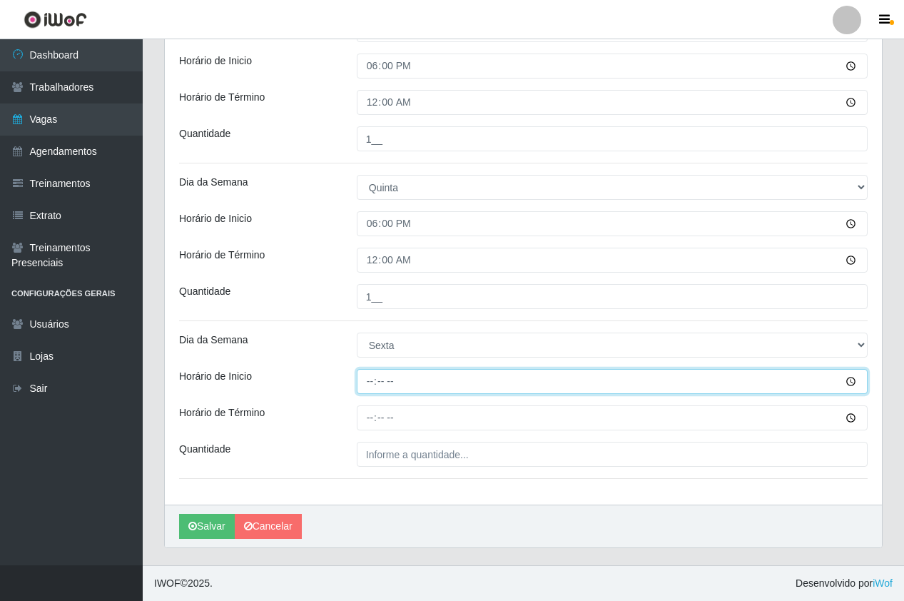
click at [373, 382] on input "Horário de Inicio" at bounding box center [612, 381] width 511 height 25
type input "18:00"
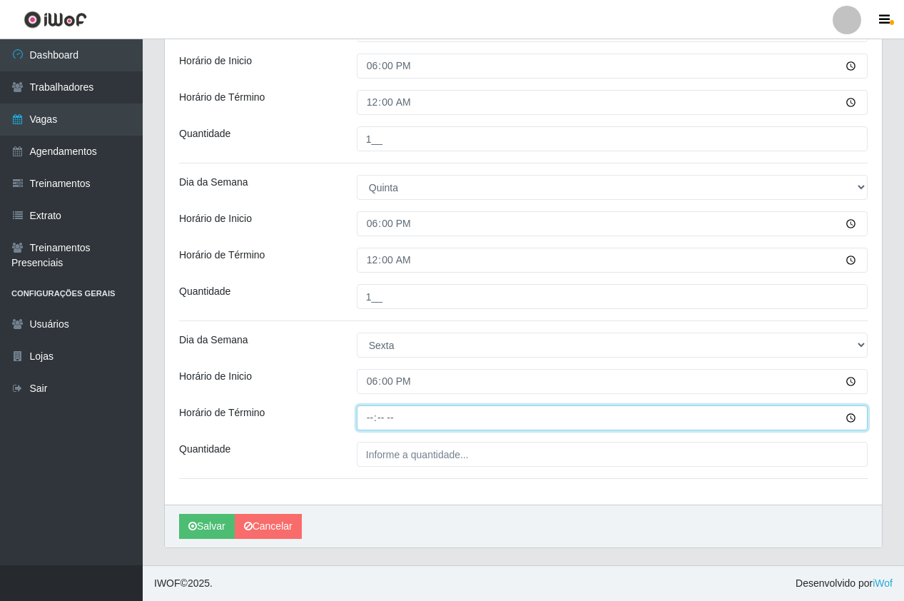
click at [377, 422] on input "Horário de Término" at bounding box center [612, 417] width 511 height 25
type input "00:00"
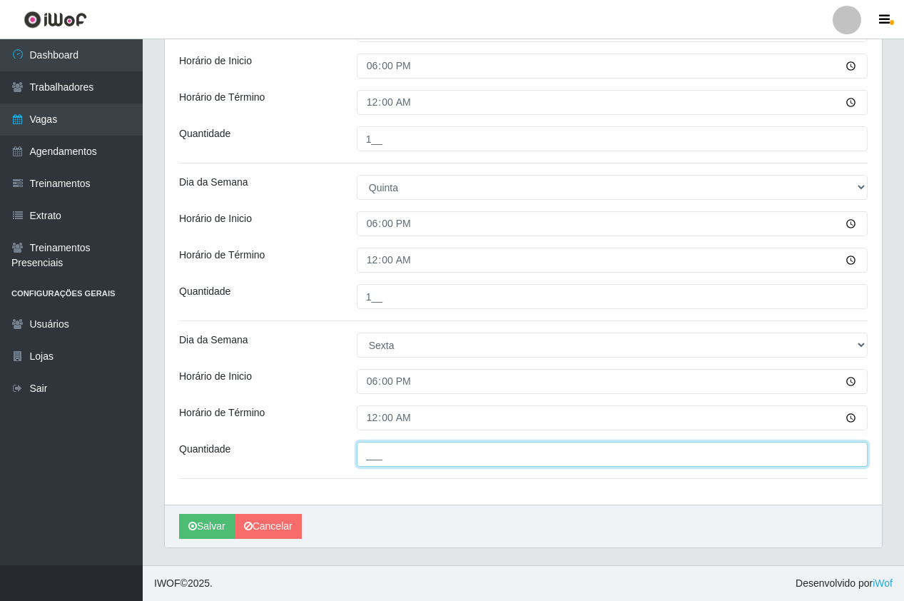
click at [396, 459] on input "___" at bounding box center [612, 454] width 511 height 25
type input "1__"
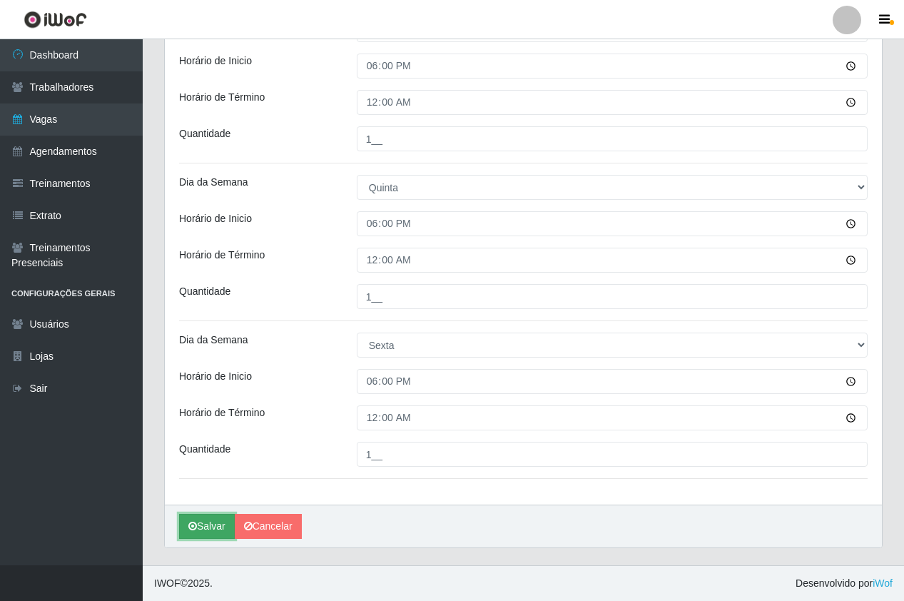
click at [214, 537] on button "Salvar" at bounding box center [207, 526] width 56 height 25
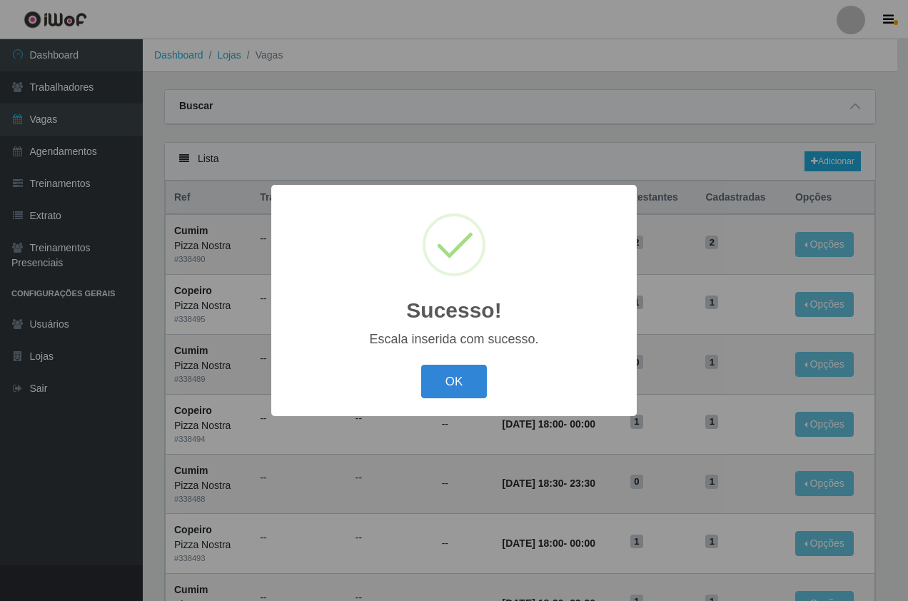
click at [453, 387] on button "OK" at bounding box center [454, 382] width 66 height 34
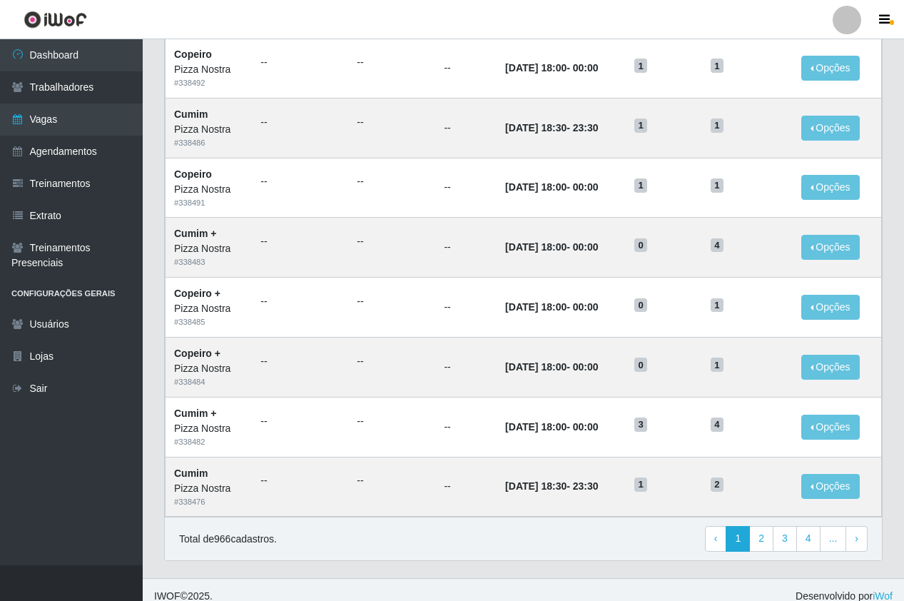
scroll to position [609, 0]
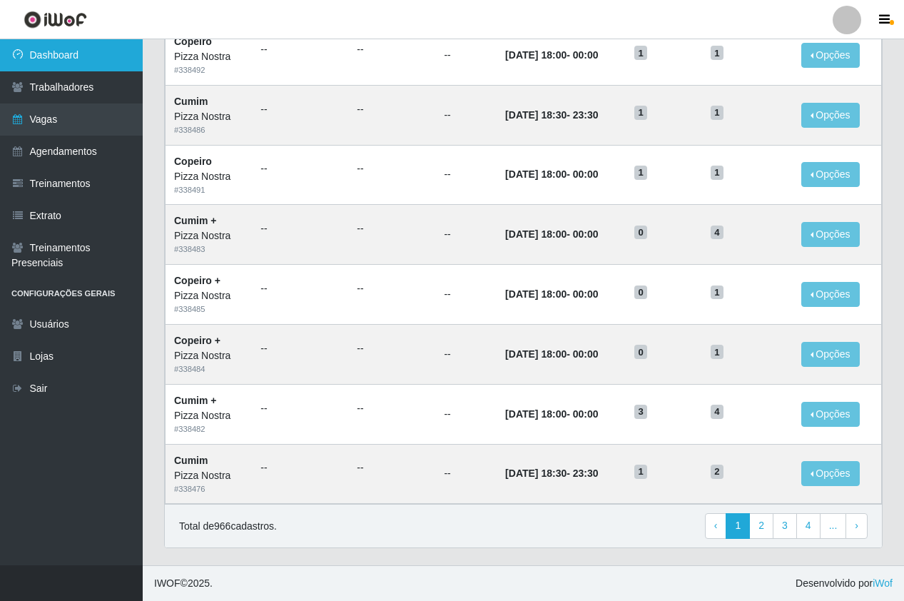
click at [37, 59] on link "Dashboard" at bounding box center [71, 55] width 143 height 32
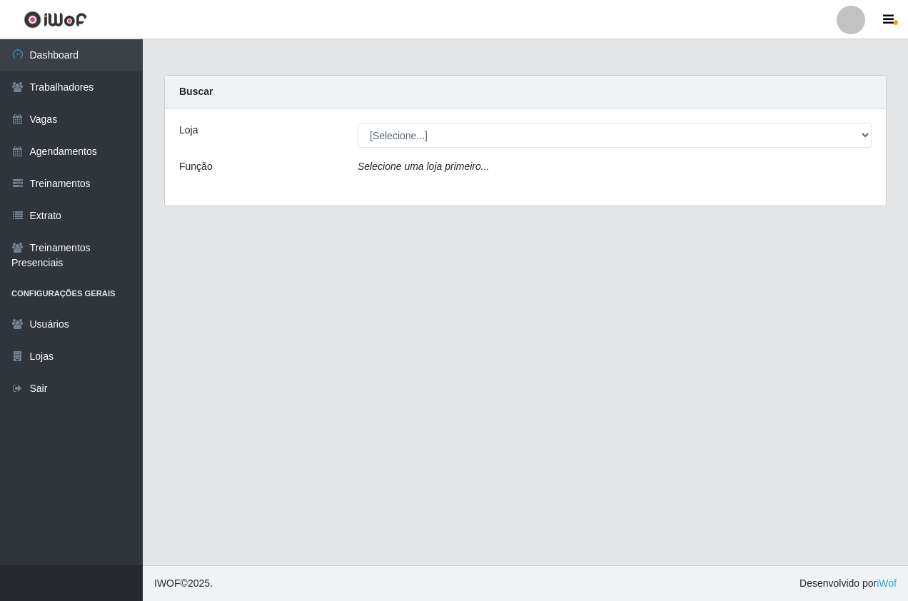
click at [402, 150] on div "Loja [Selecione...] Pizza Nostra Função Selecione uma loja primeiro..." at bounding box center [525, 156] width 721 height 97
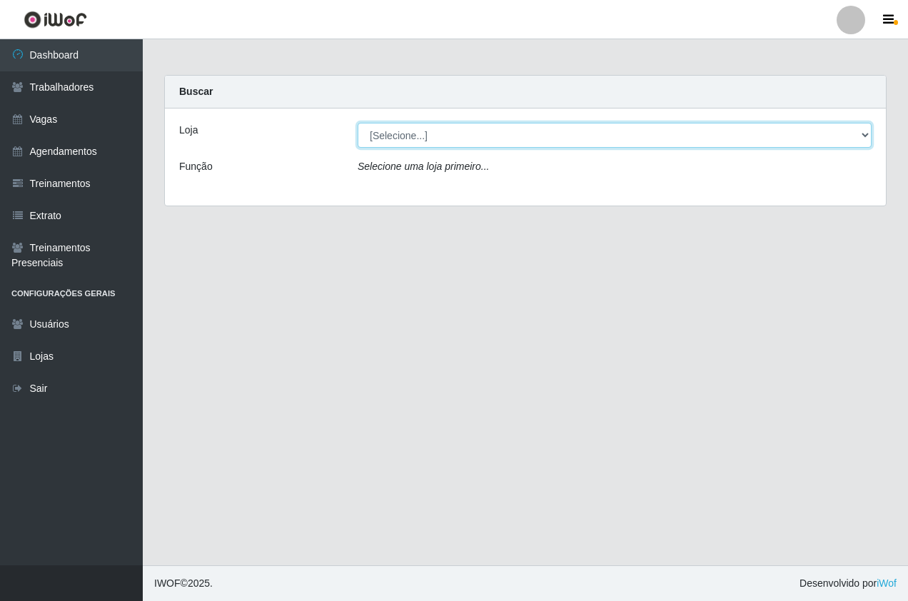
drag, startPoint x: 399, startPoint y: 138, endPoint x: 395, endPoint y: 146, distance: 8.9
click at [399, 138] on select "[Selecione...] Pizza Nostra" at bounding box center [615, 135] width 514 height 25
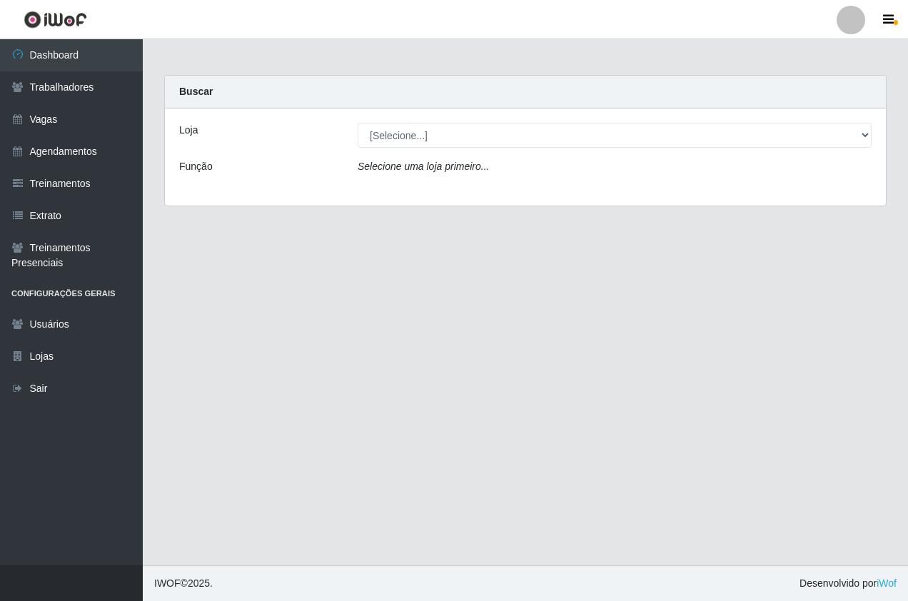
click at [383, 197] on div "Loja [Selecione...] Pizza Nostra Função Selecione uma loja primeiro..." at bounding box center [525, 156] width 721 height 97
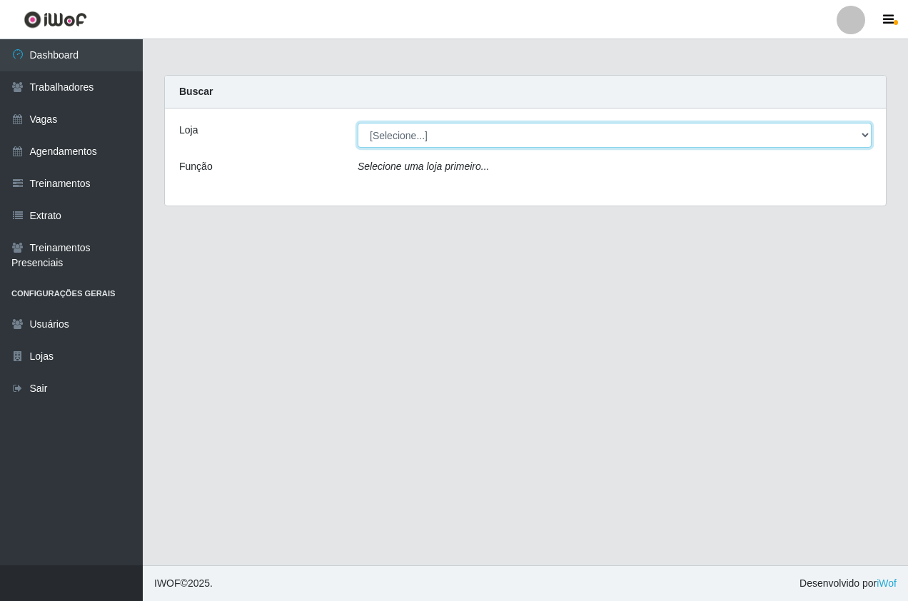
click at [376, 130] on select "[Selecione...] Pizza Nostra" at bounding box center [615, 135] width 514 height 25
select select "337"
click at [358, 123] on select "[Selecione...] Pizza Nostra" at bounding box center [615, 135] width 514 height 25
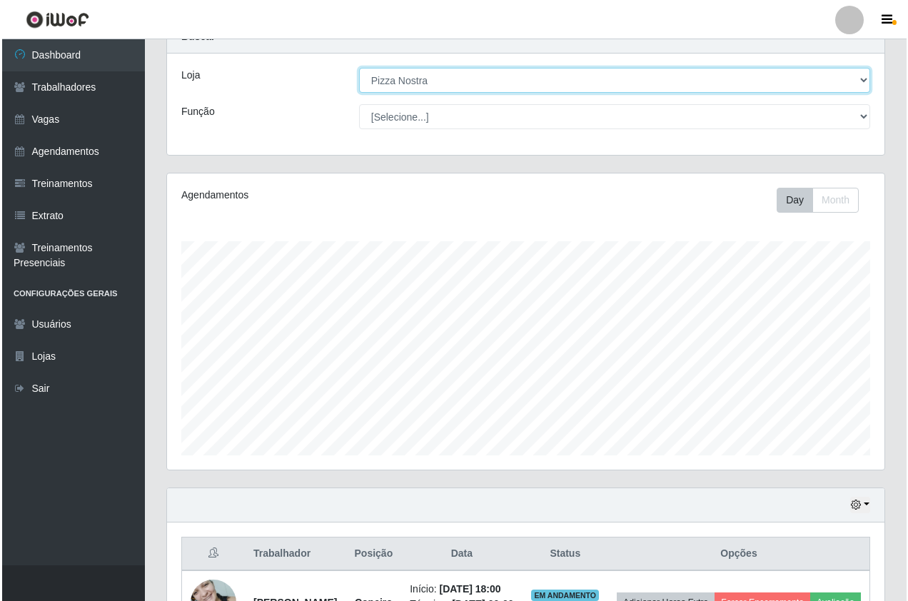
scroll to position [271, 0]
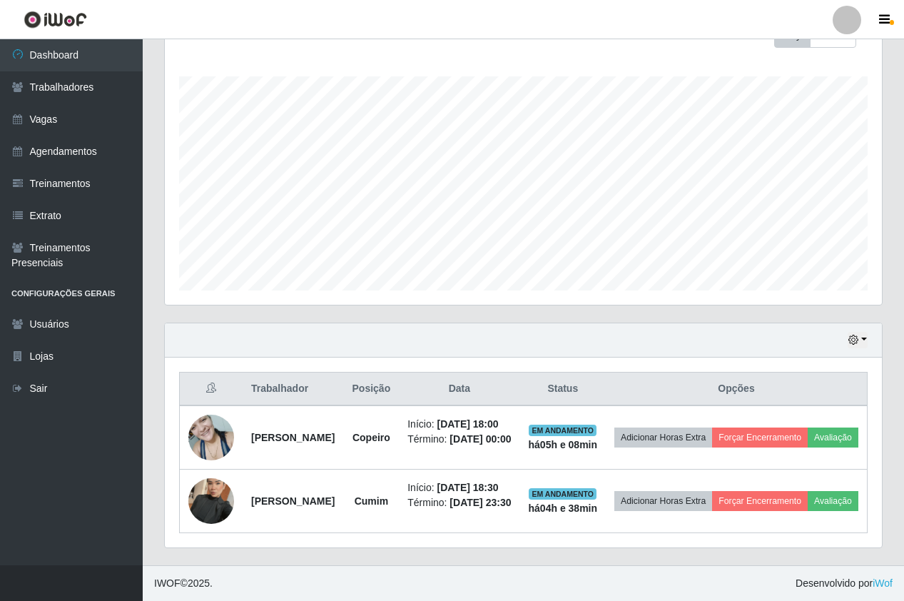
click at [574, 323] on div "Hoje 1 dia 3 dias 1 Semana Não encerrados" at bounding box center [523, 340] width 717 height 34
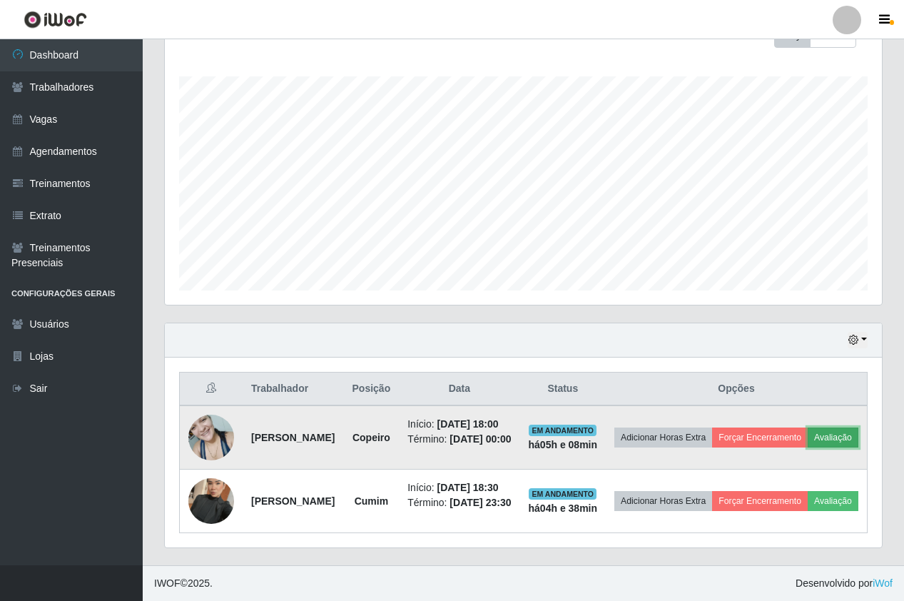
click at [808, 427] on button "Avaliação" at bounding box center [833, 437] width 51 height 20
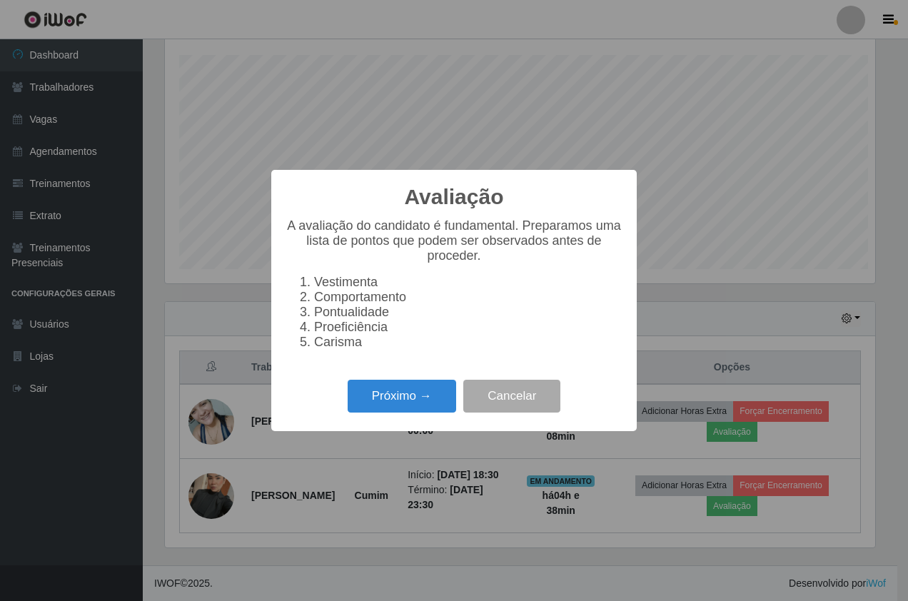
scroll to position [296, 710]
click at [391, 413] on button "Próximo →" at bounding box center [402, 397] width 108 height 34
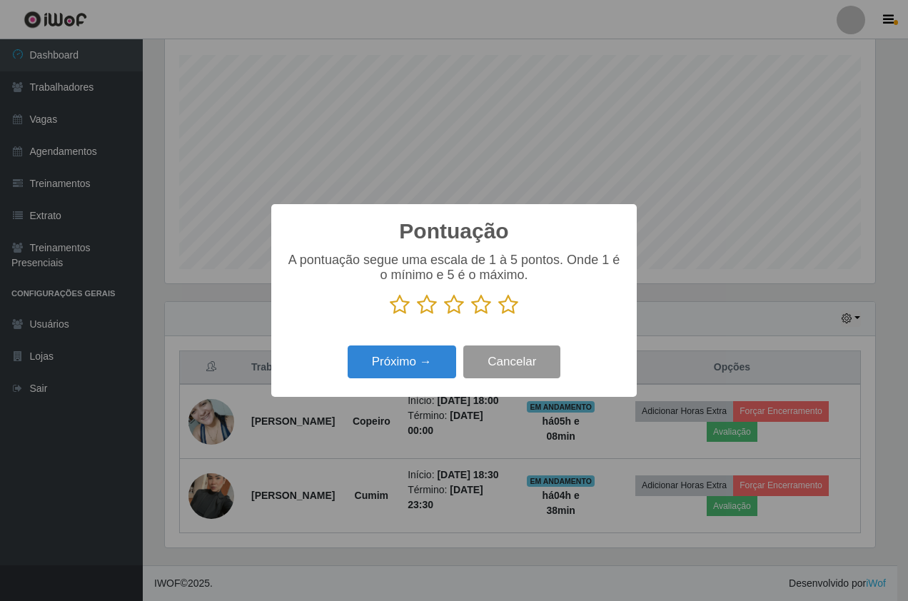
scroll to position [713313, 712899]
drag, startPoint x: 507, startPoint y: 307, endPoint x: 407, endPoint y: 344, distance: 107.2
click at [508, 307] on icon at bounding box center [508, 304] width 20 height 21
click at [498, 315] on input "radio" at bounding box center [498, 315] width 0 height 0
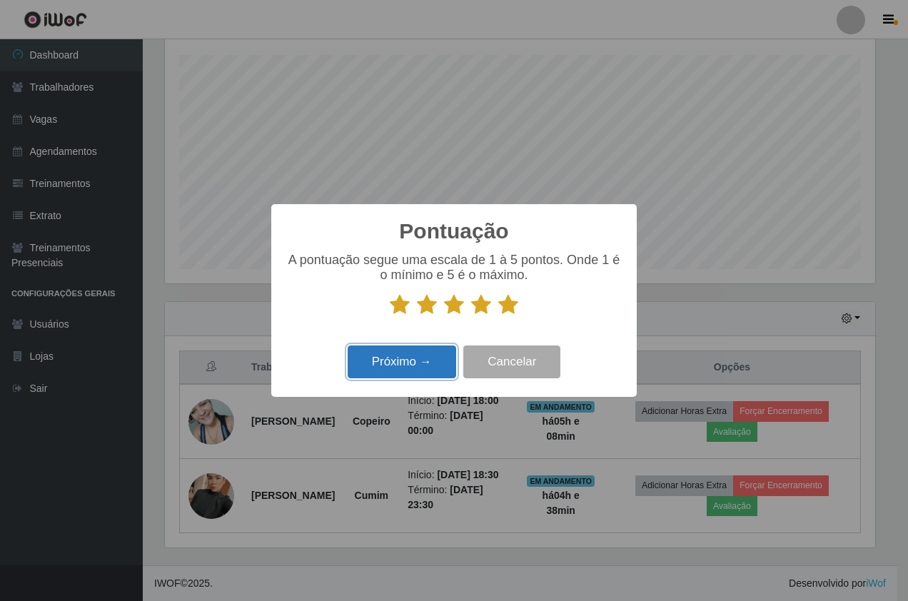
click at [399, 354] on button "Próximo →" at bounding box center [402, 362] width 108 height 34
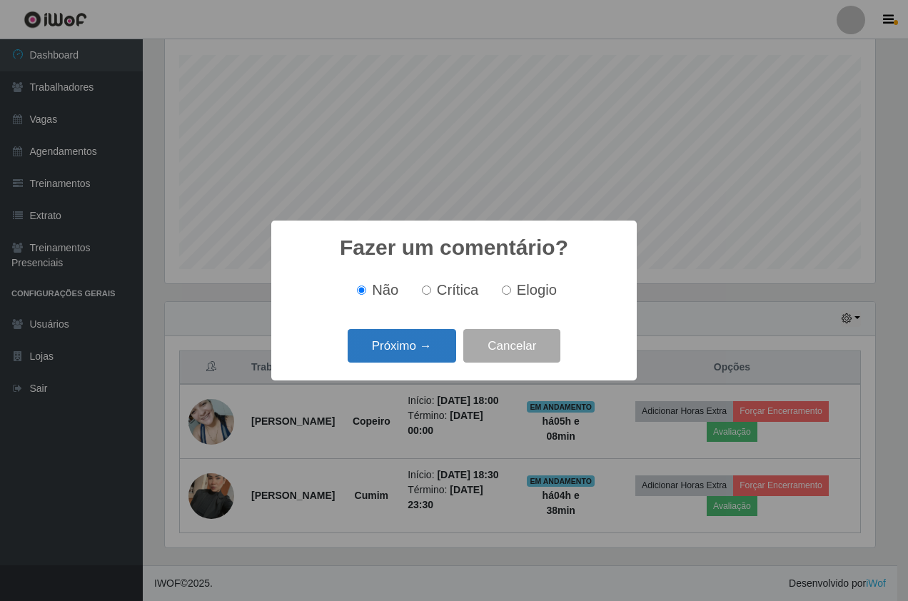
click at [410, 346] on button "Próximo →" at bounding box center [402, 346] width 108 height 34
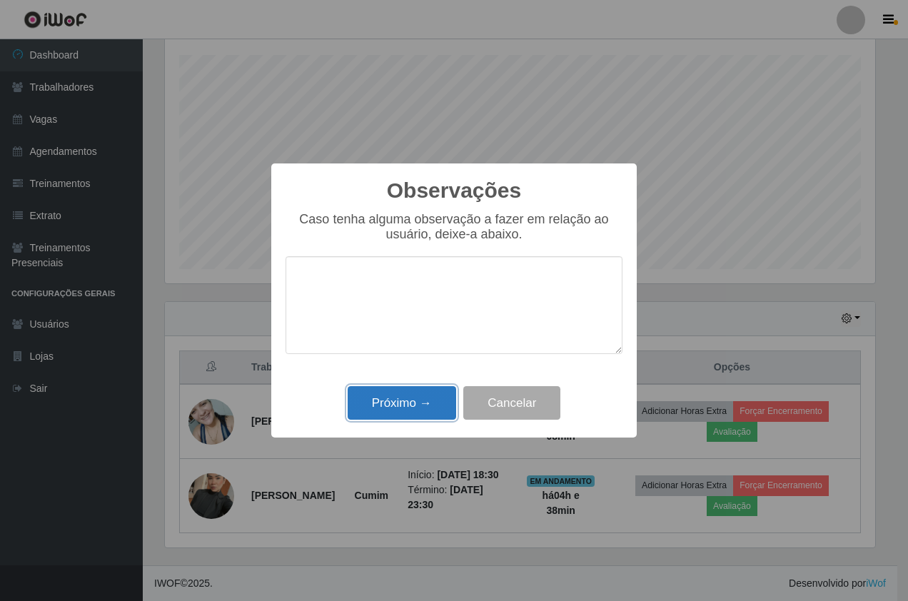
click at [410, 415] on button "Próximo →" at bounding box center [402, 403] width 108 height 34
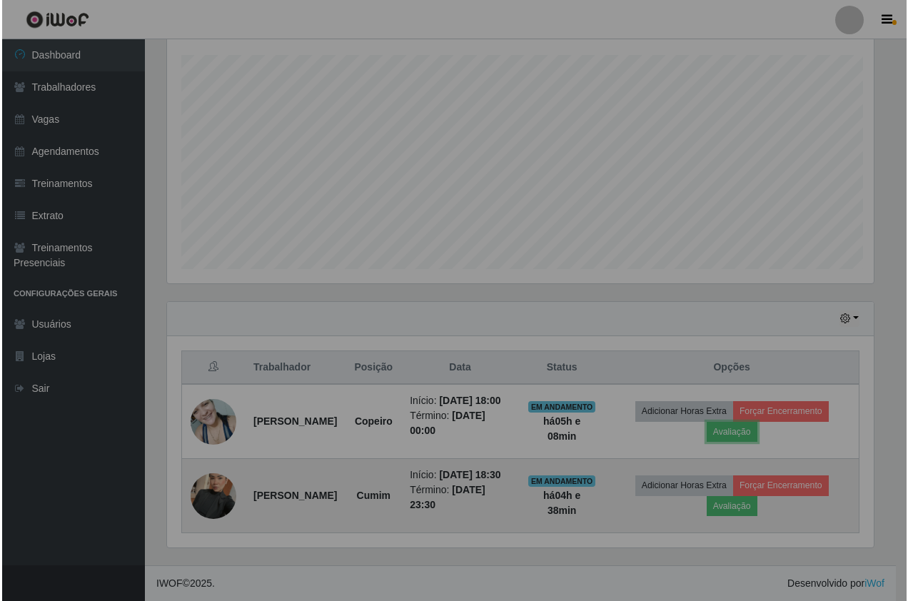
scroll to position [296, 717]
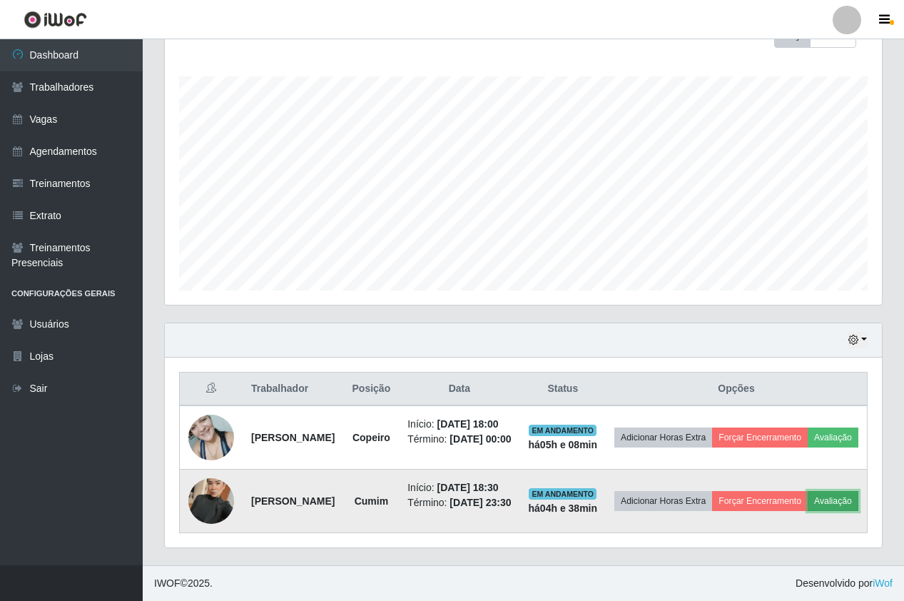
click at [808, 502] on button "Avaliação" at bounding box center [833, 501] width 51 height 20
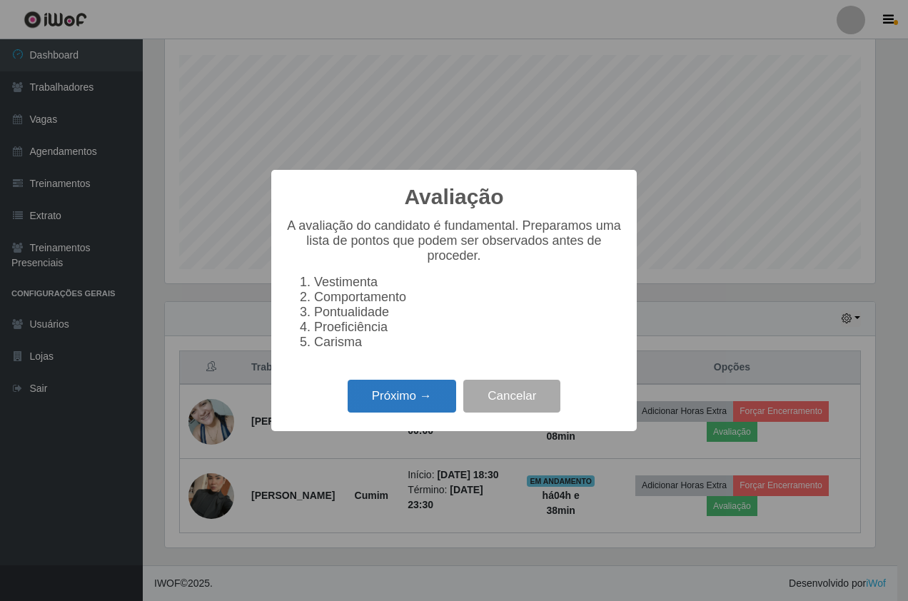
click at [401, 410] on button "Próximo →" at bounding box center [402, 397] width 108 height 34
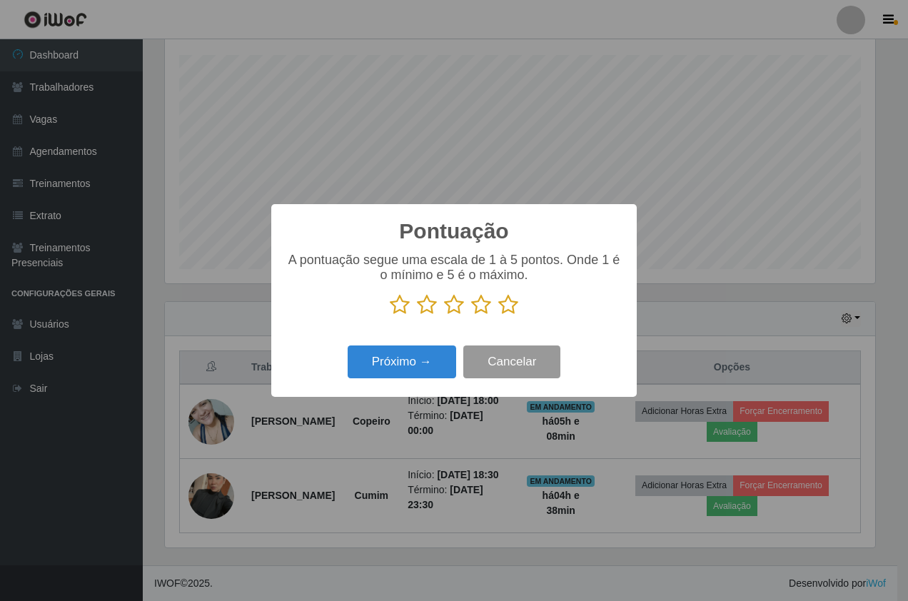
scroll to position [713313, 712899]
click at [511, 310] on icon at bounding box center [508, 304] width 20 height 21
click at [498, 315] on input "radio" at bounding box center [498, 315] width 0 height 0
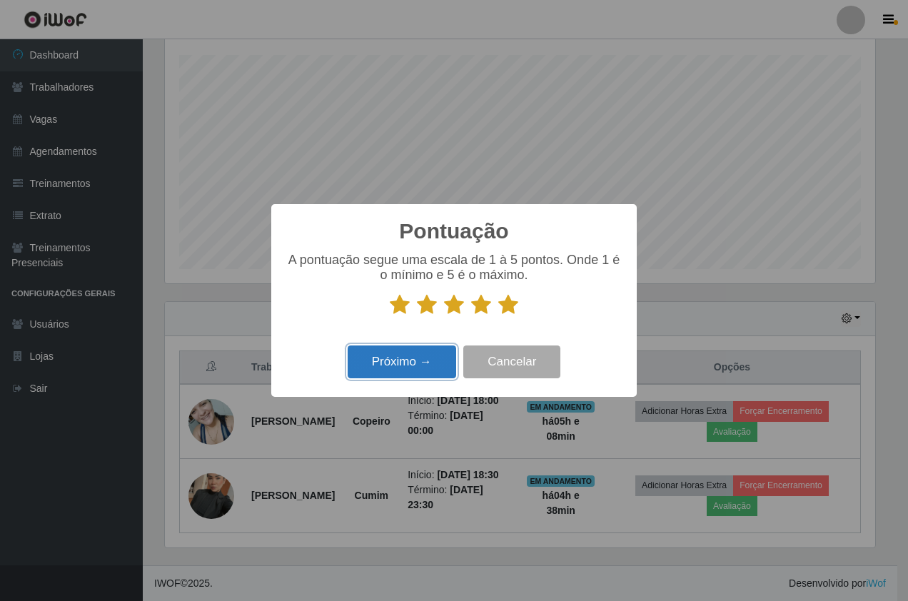
click at [390, 375] on button "Próximo →" at bounding box center [402, 362] width 108 height 34
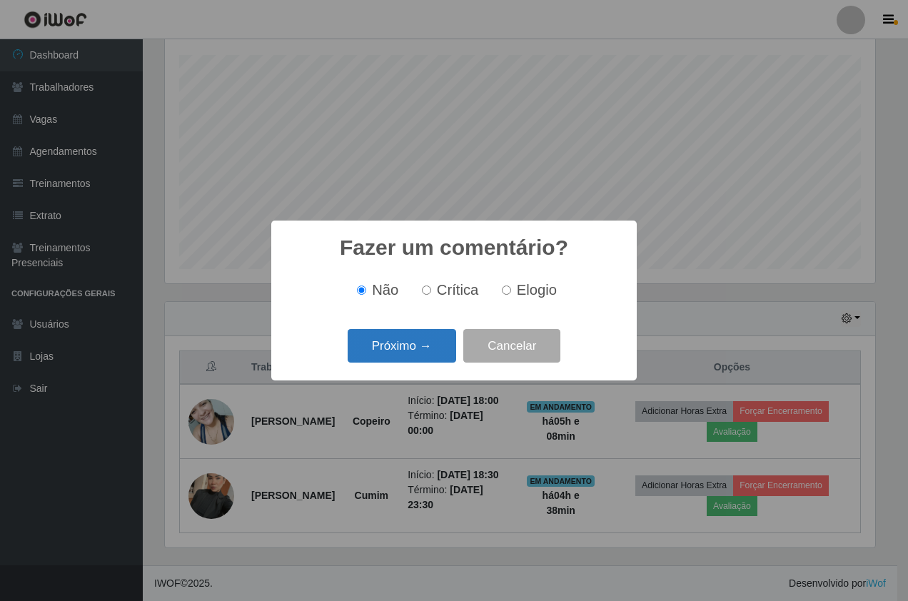
click at [397, 353] on button "Próximo →" at bounding box center [402, 346] width 108 height 34
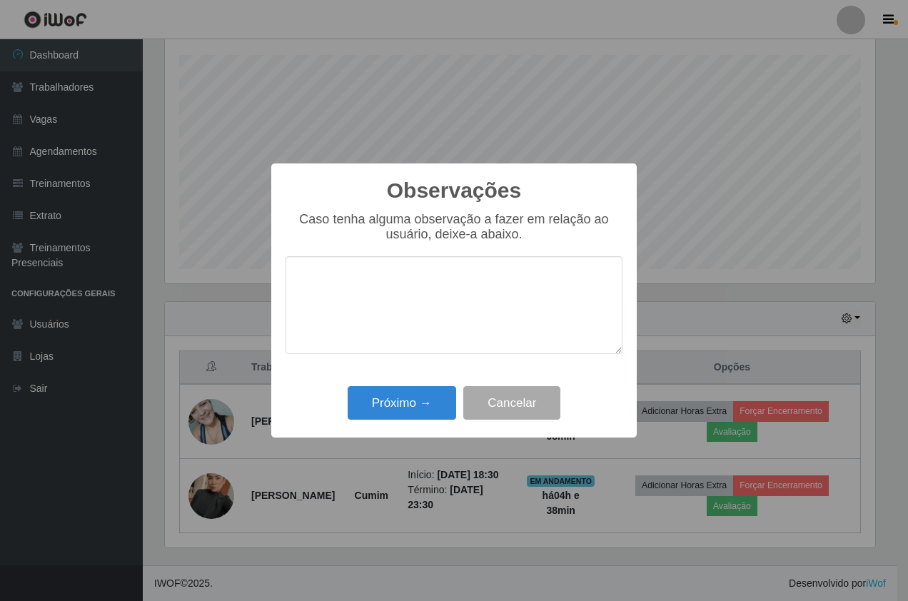
click at [378, 422] on div "Próximo → Cancelar" at bounding box center [453, 402] width 337 height 41
click at [378, 415] on button "Próximo →" at bounding box center [402, 403] width 108 height 34
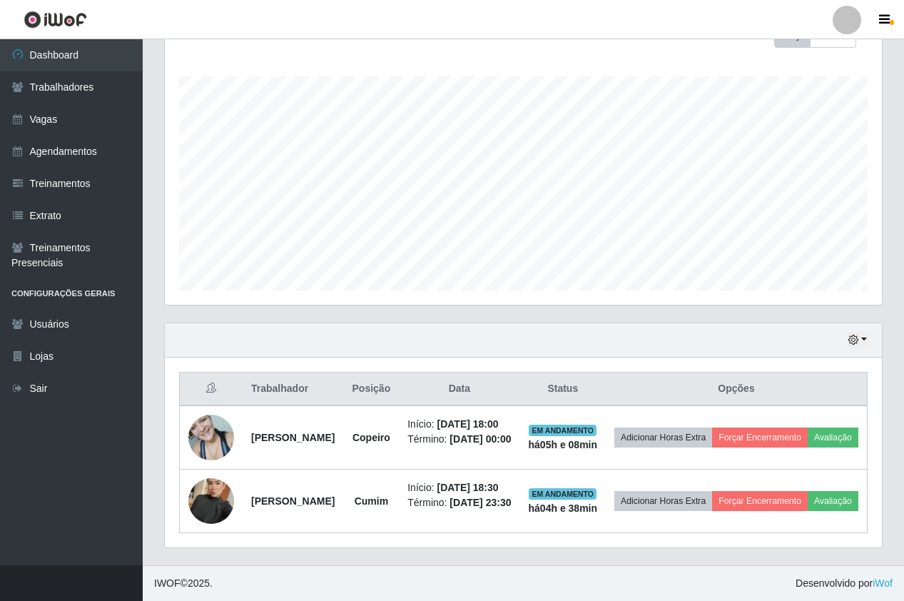
scroll to position [241, 0]
